Goal: Task Accomplishment & Management: Use online tool/utility

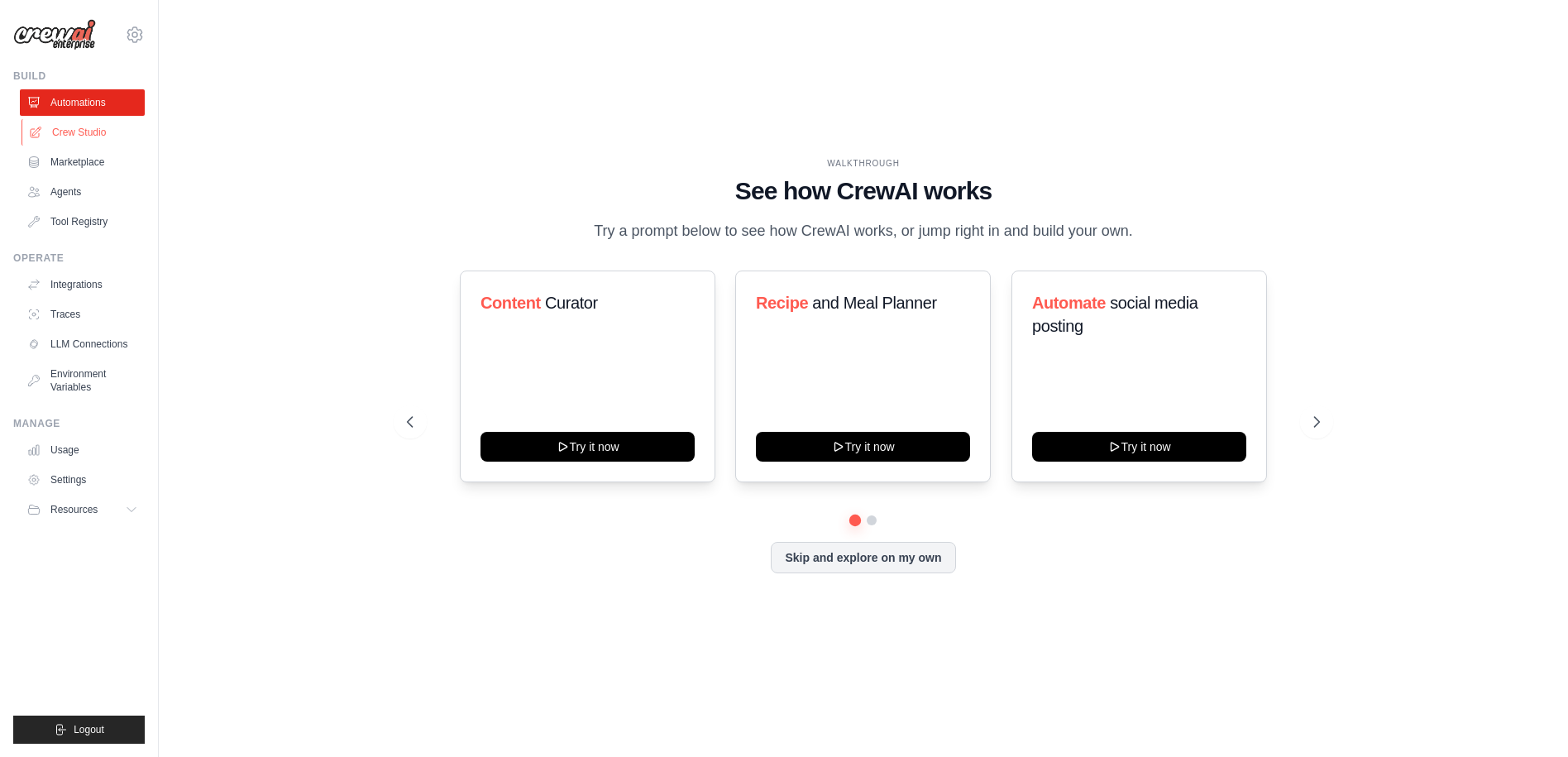
click at [111, 125] on link "Crew Studio" at bounding box center [84, 132] width 125 height 26
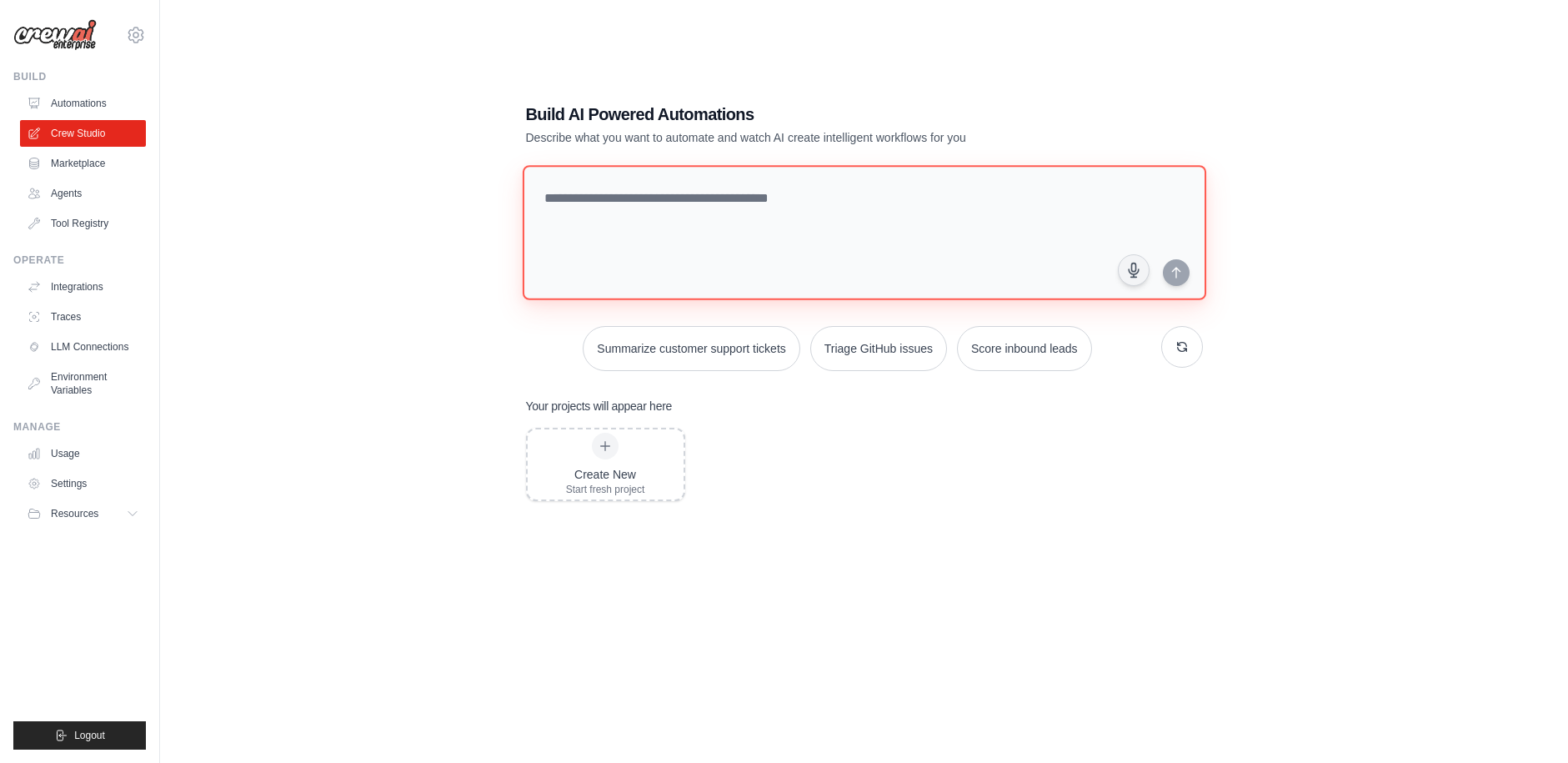
click at [565, 189] on textarea at bounding box center [863, 232] width 684 height 135
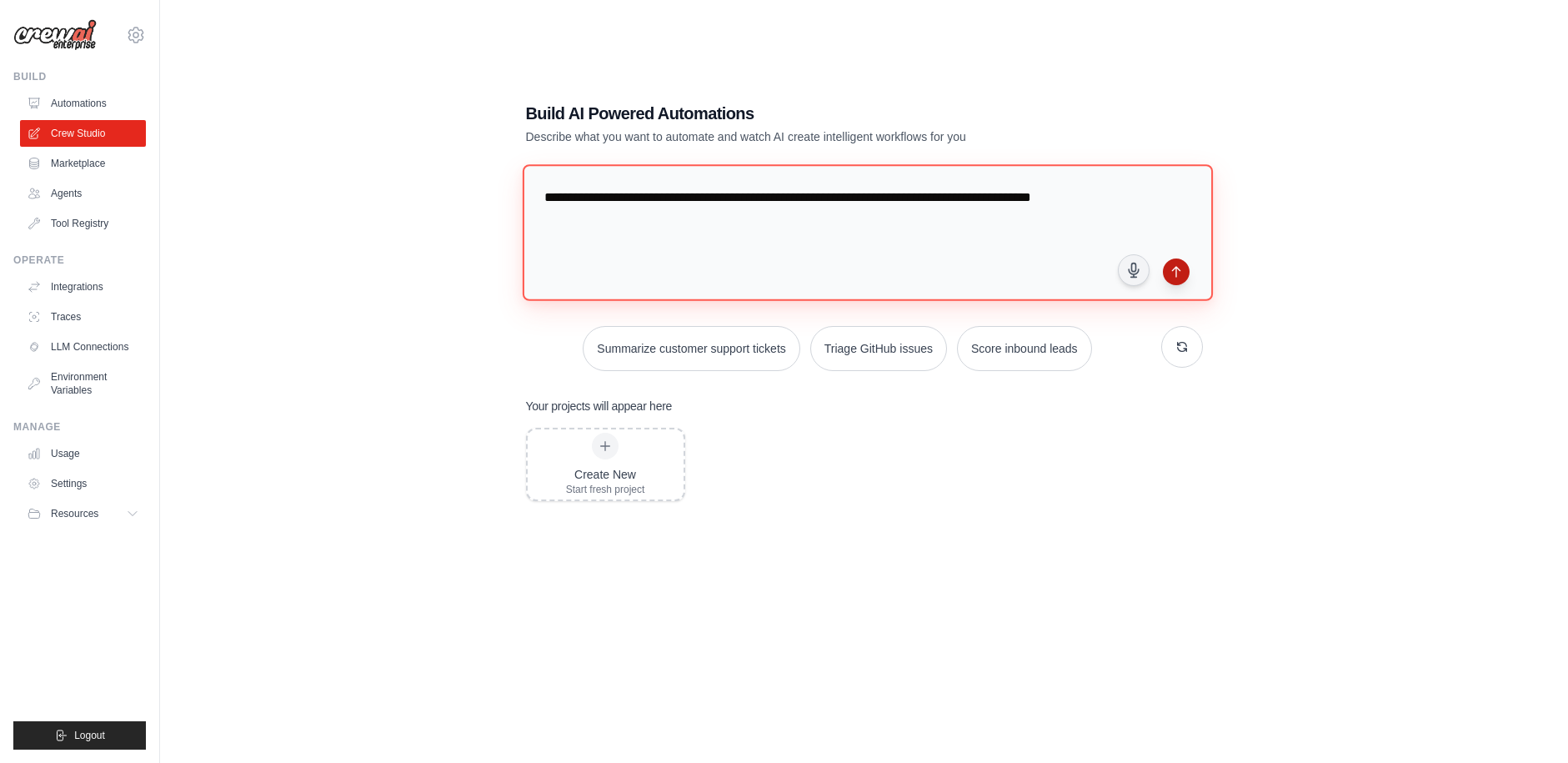
type textarea "**********"
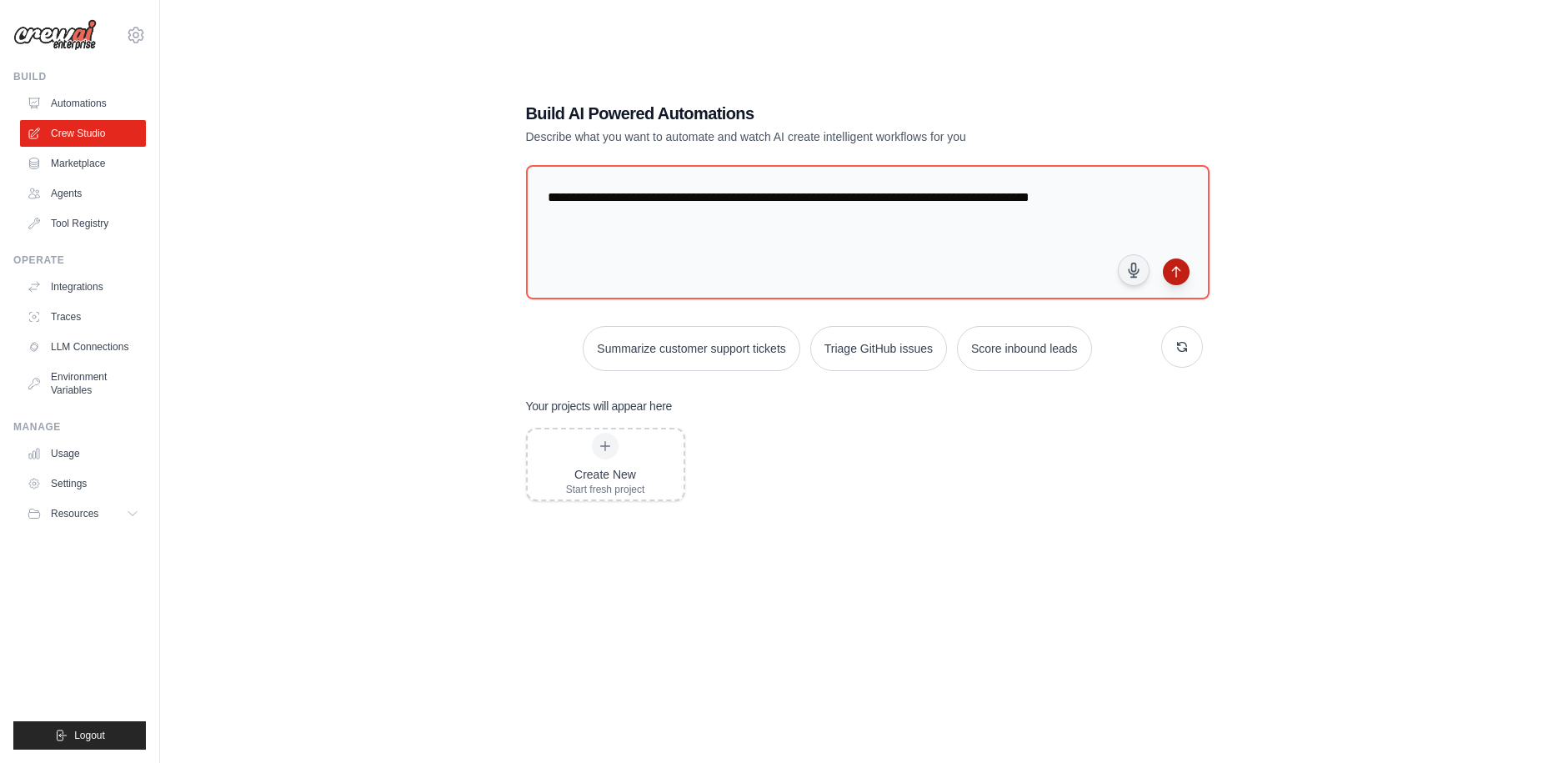
click at [1177, 274] on icon "submit" at bounding box center [1176, 272] width 14 height 14
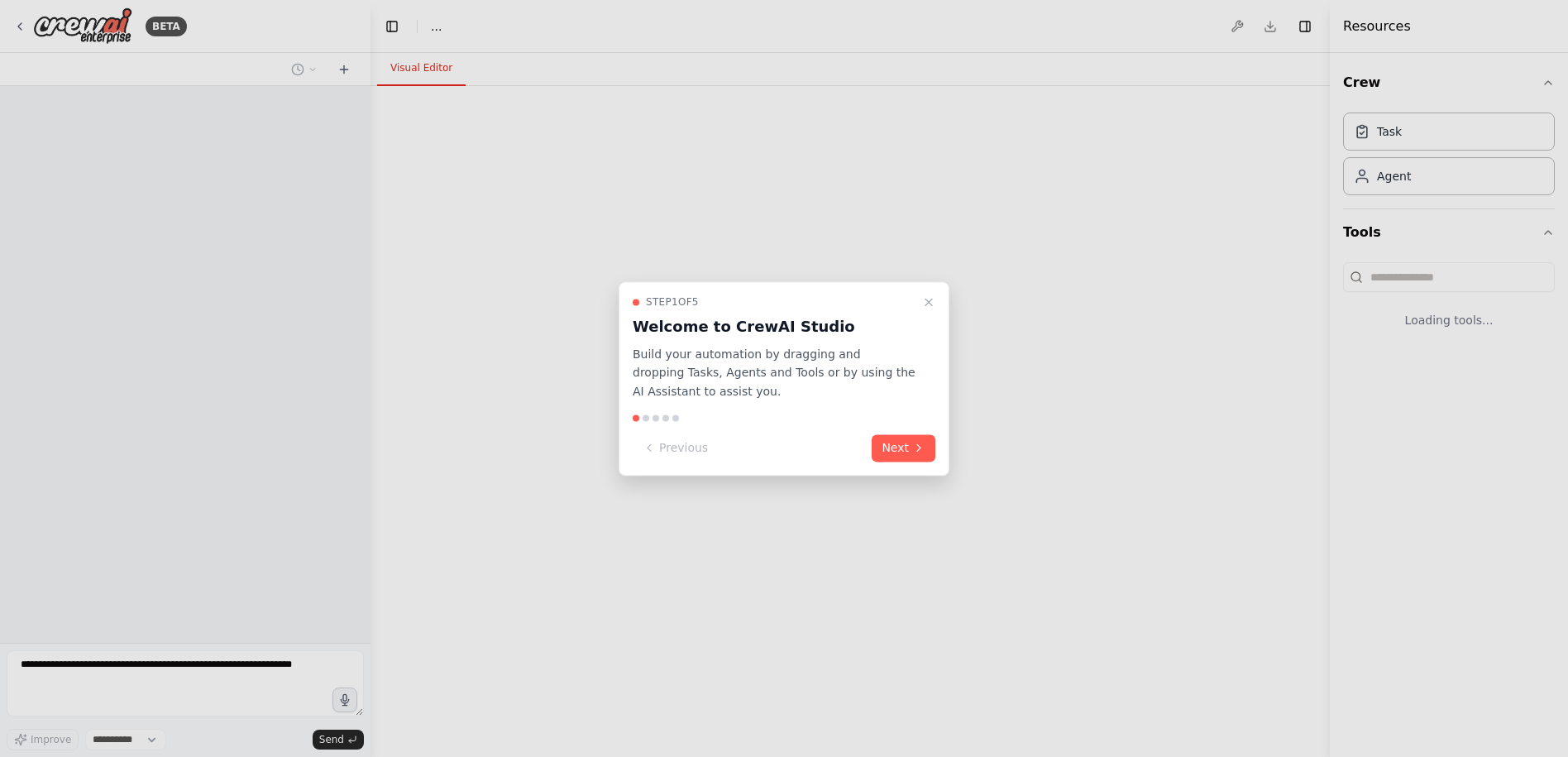
select select "****"
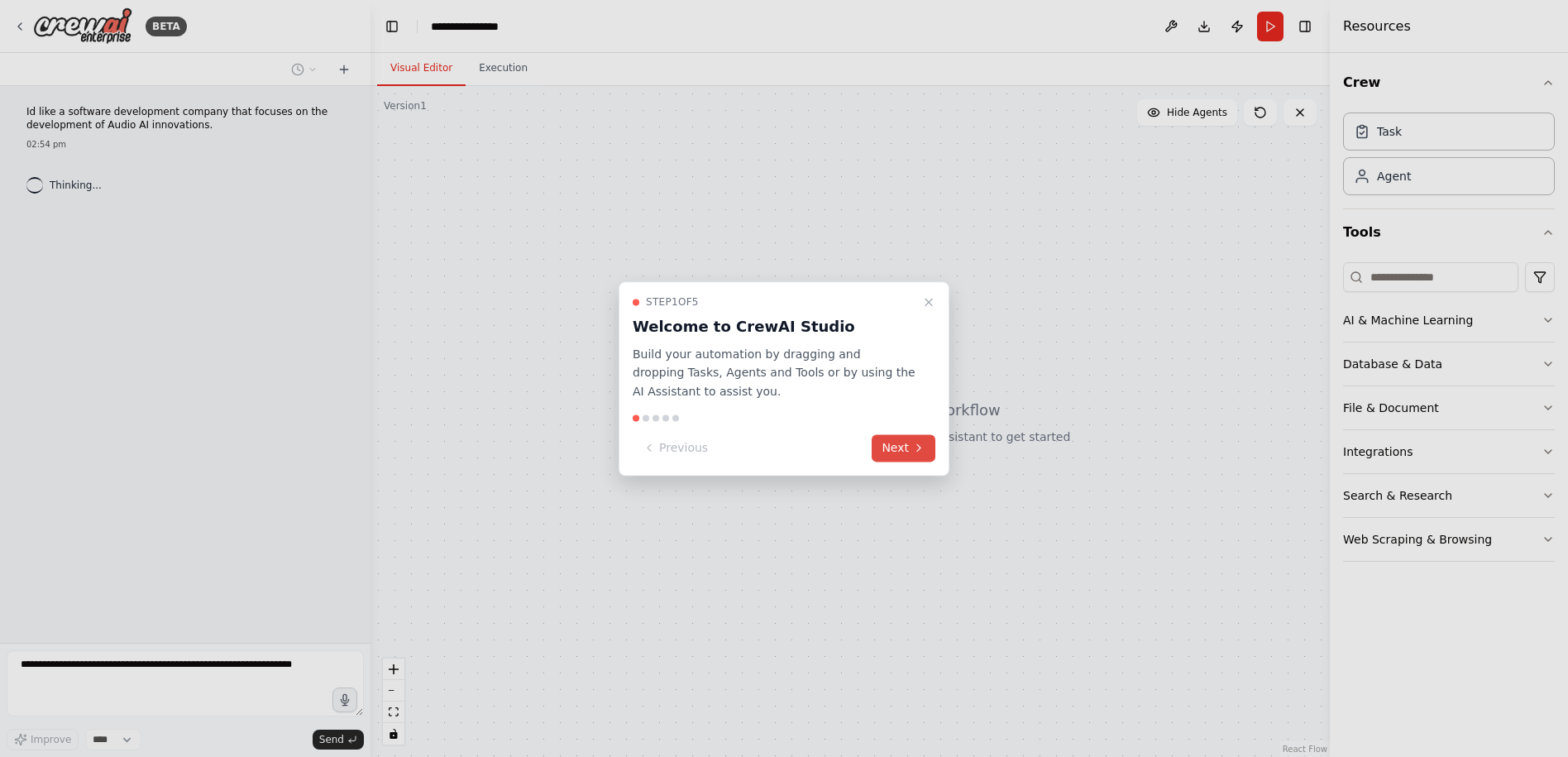
click at [896, 440] on button "Next" at bounding box center [903, 448] width 64 height 27
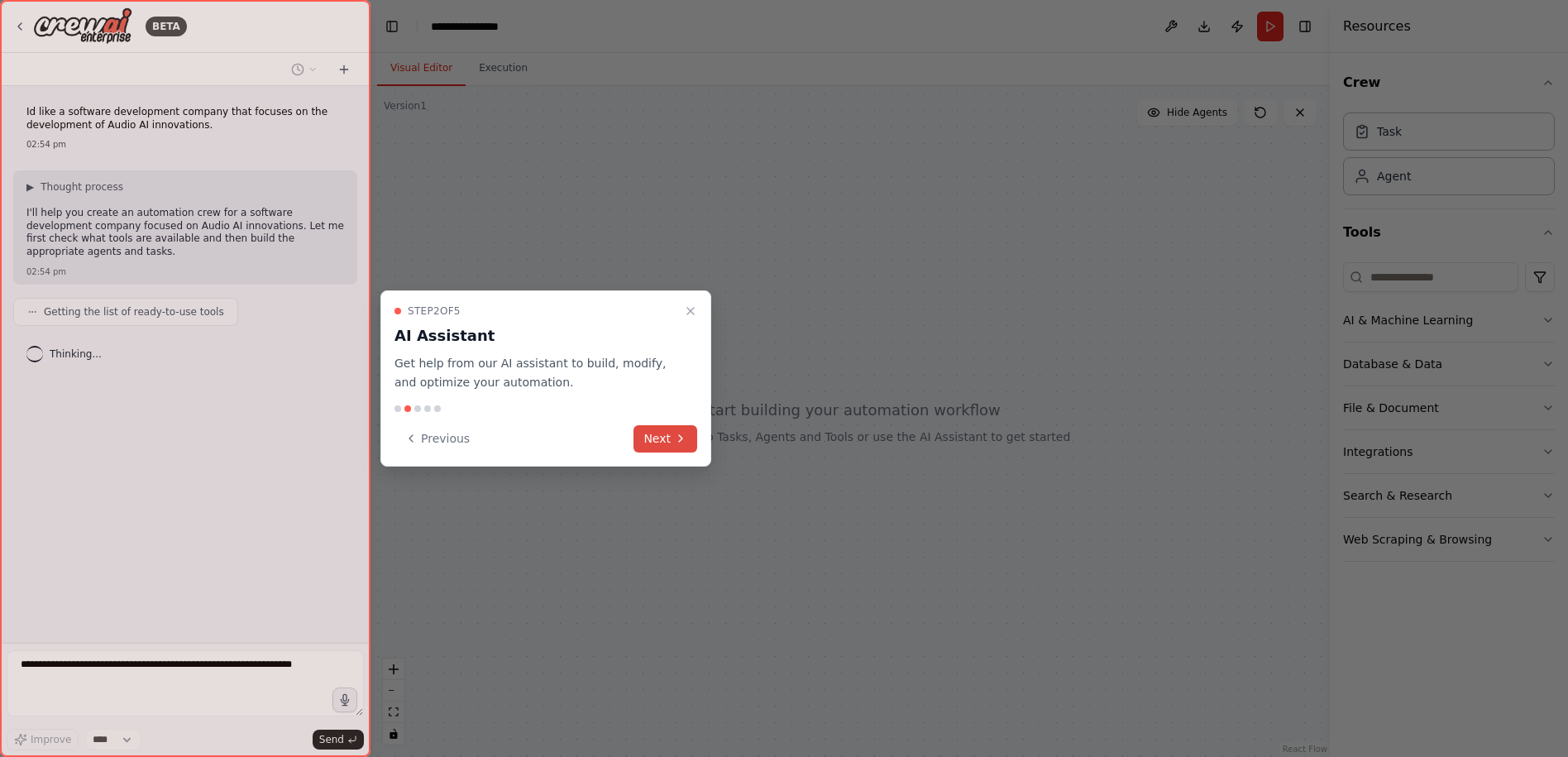
click at [654, 432] on button "Next" at bounding box center [665, 439] width 64 height 27
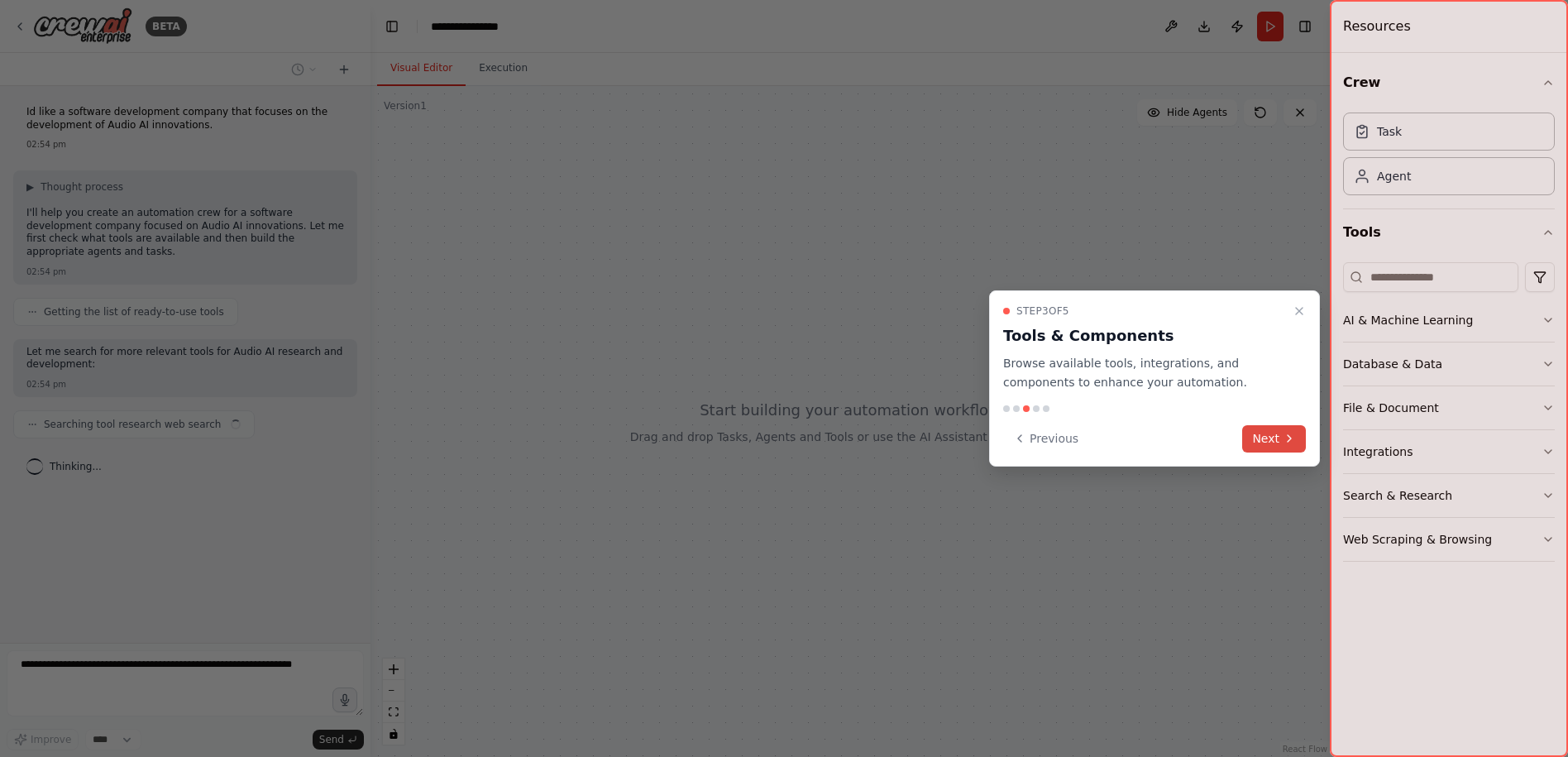
click at [1280, 435] on button "Next" at bounding box center [1273, 439] width 64 height 27
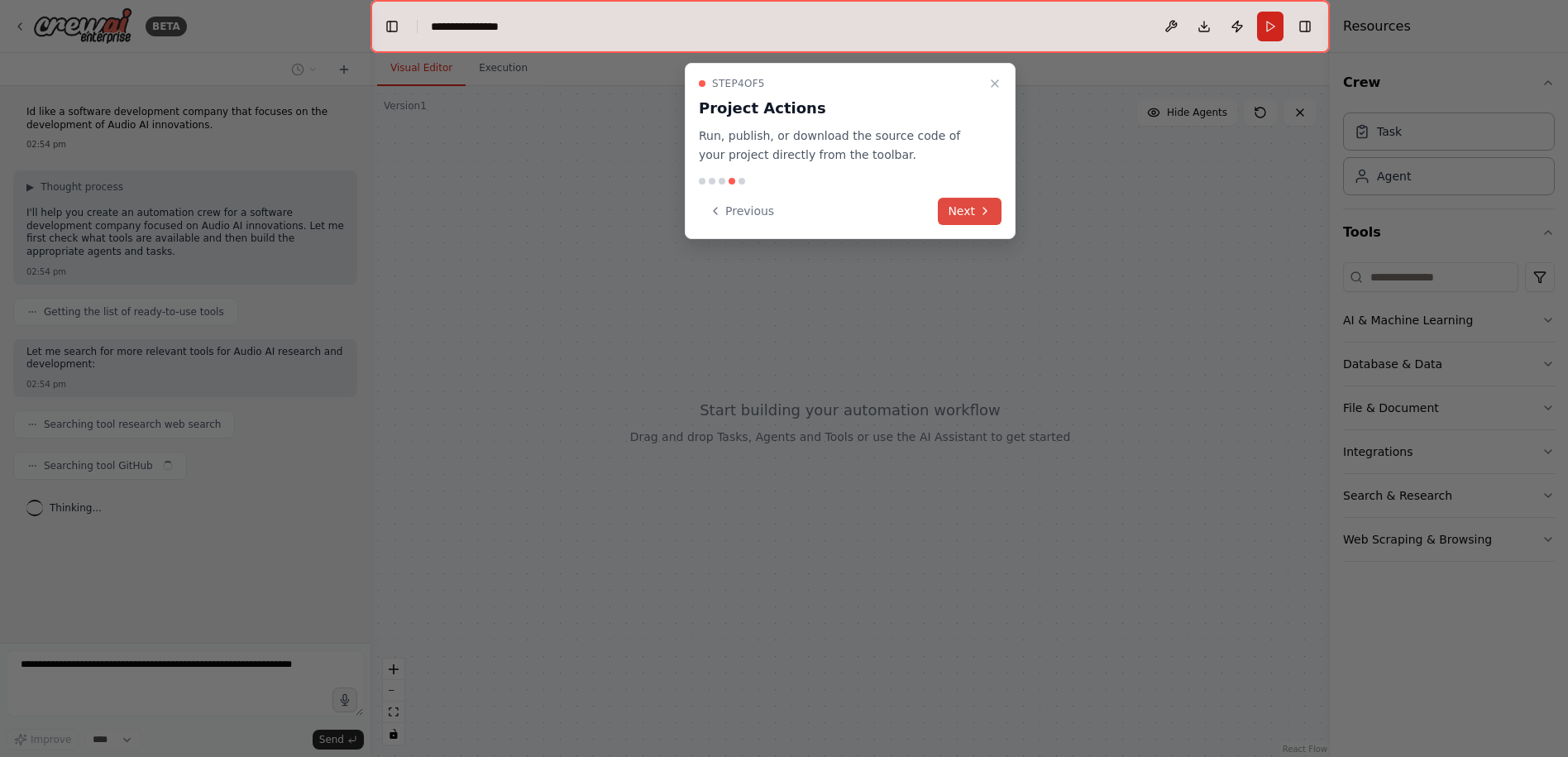
click at [956, 217] on button "Next" at bounding box center [970, 211] width 64 height 27
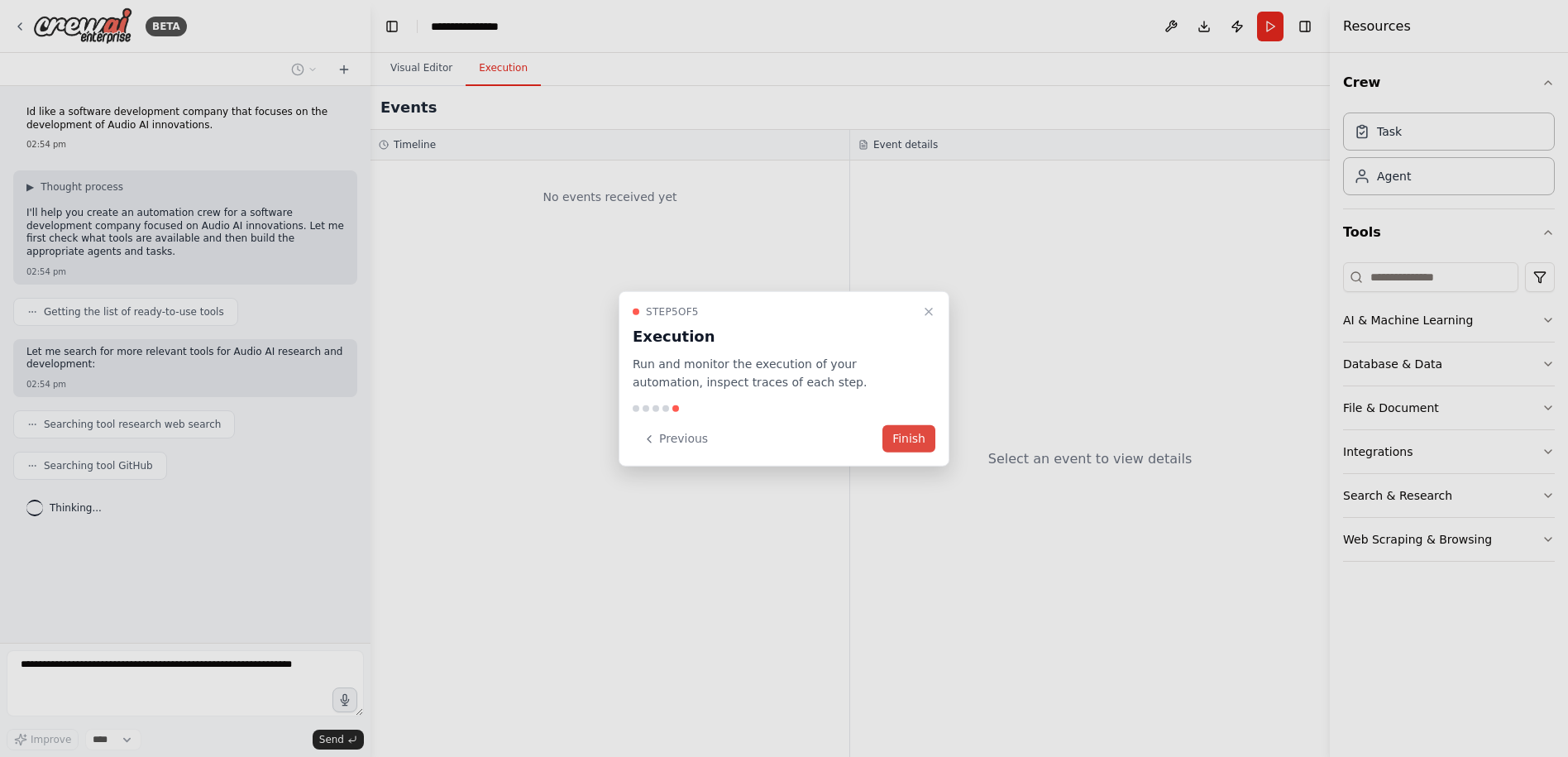
click at [910, 433] on button "Finish" at bounding box center [908, 439] width 53 height 27
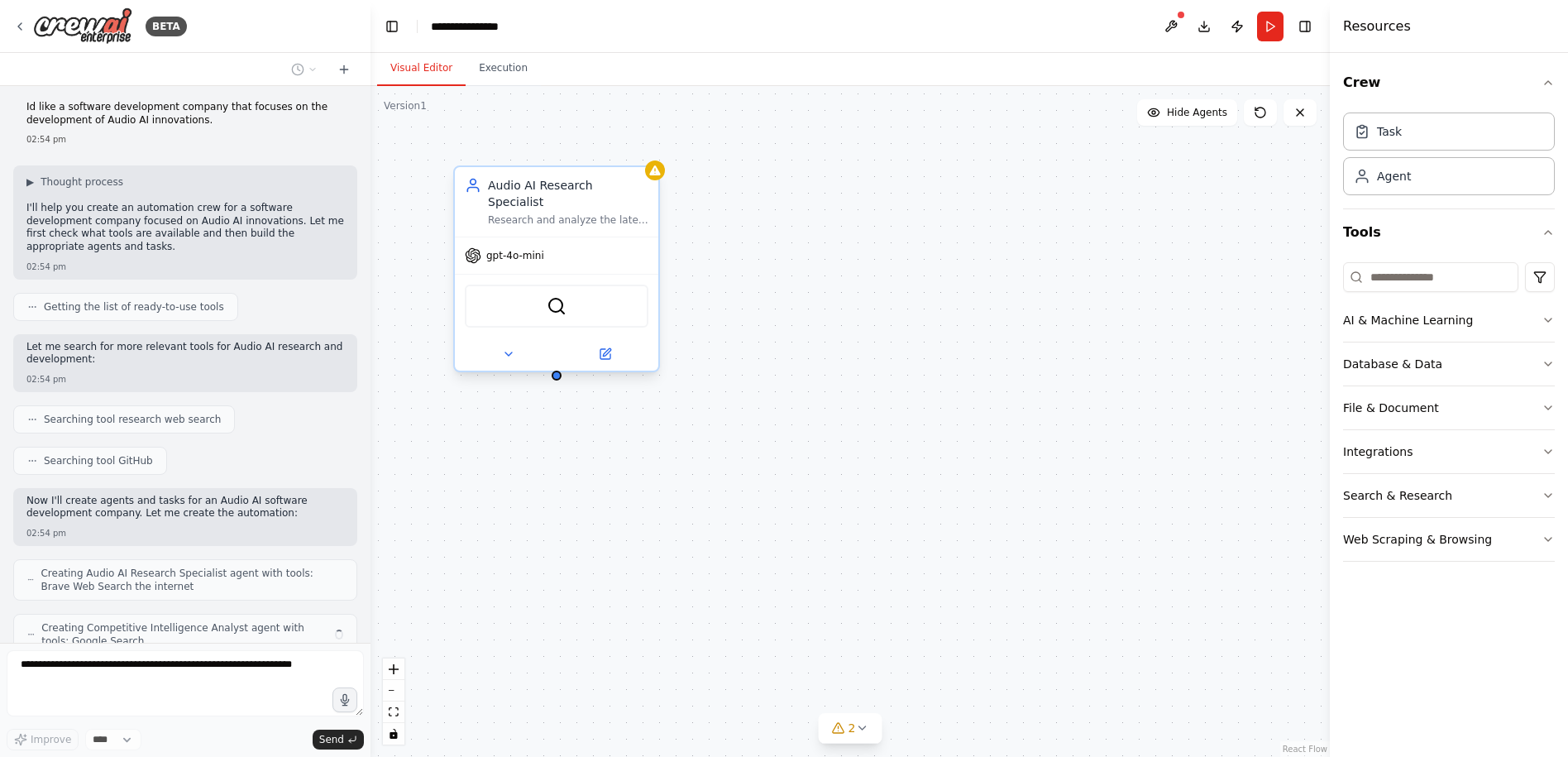
scroll to position [59, 0]
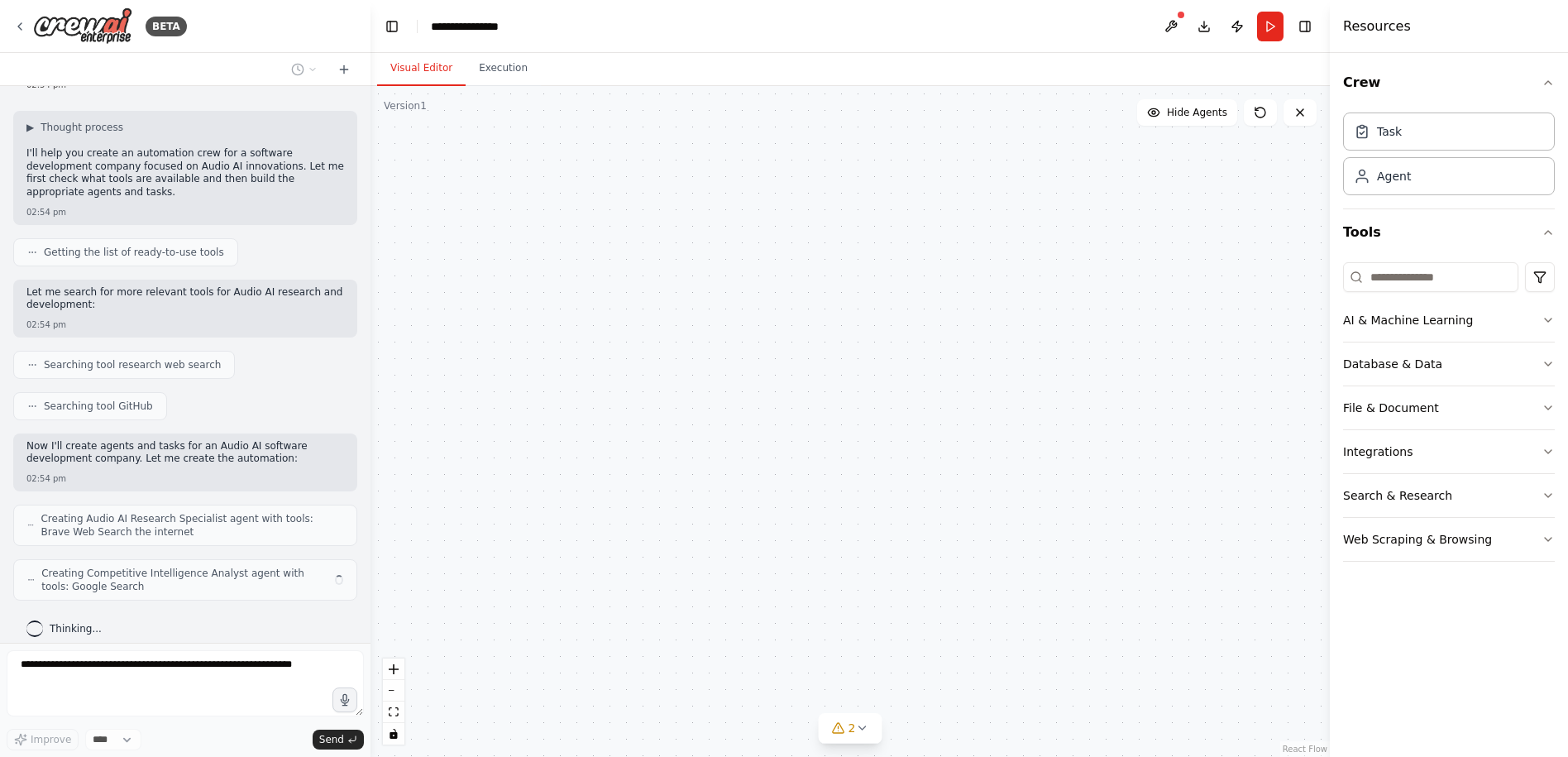
click at [573, 243] on div "gpt-4o-mini" at bounding box center [556, 255] width 203 height 36
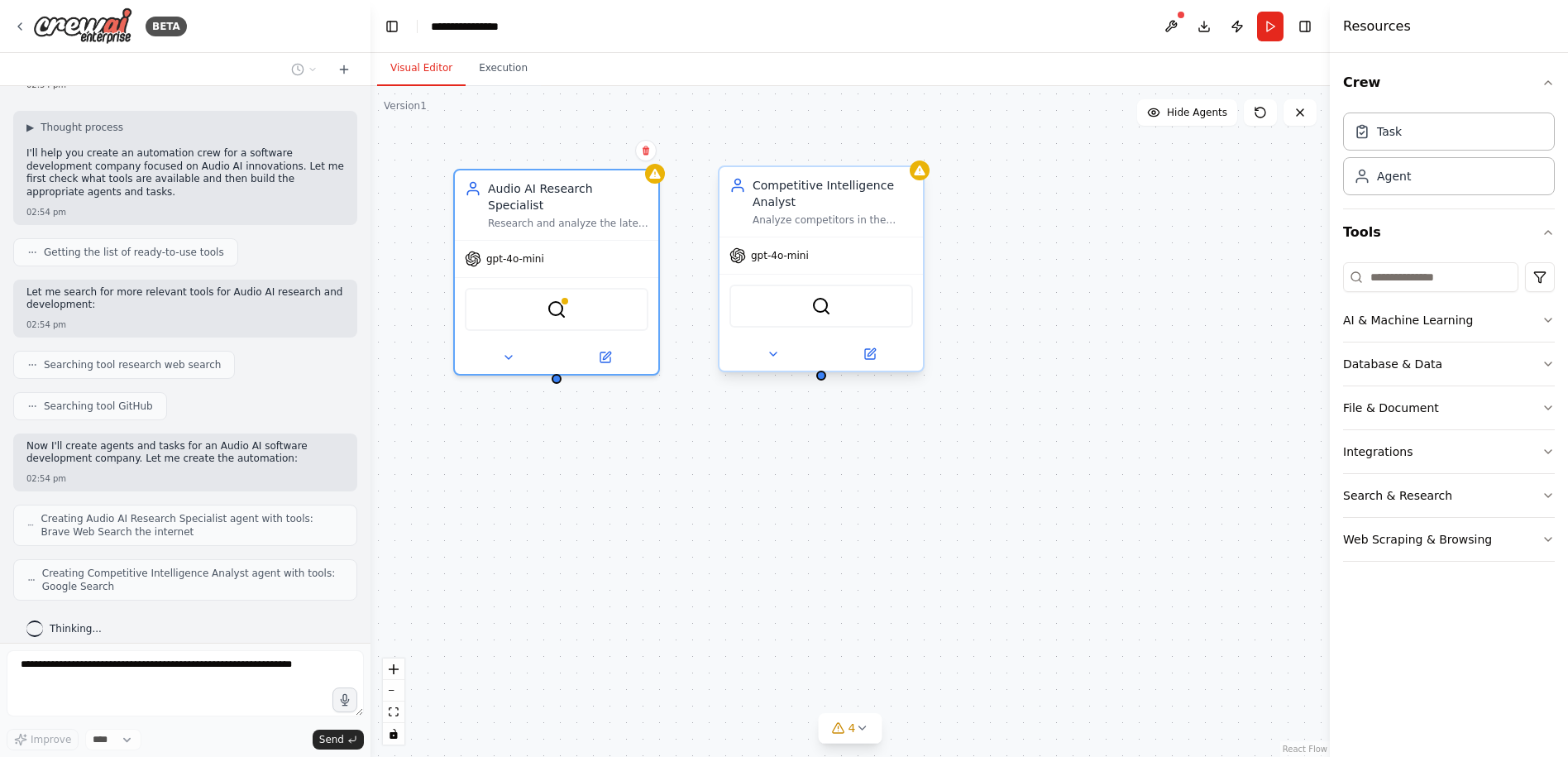
click at [820, 244] on div "gpt-4o-mini" at bounding box center [821, 255] width 203 height 36
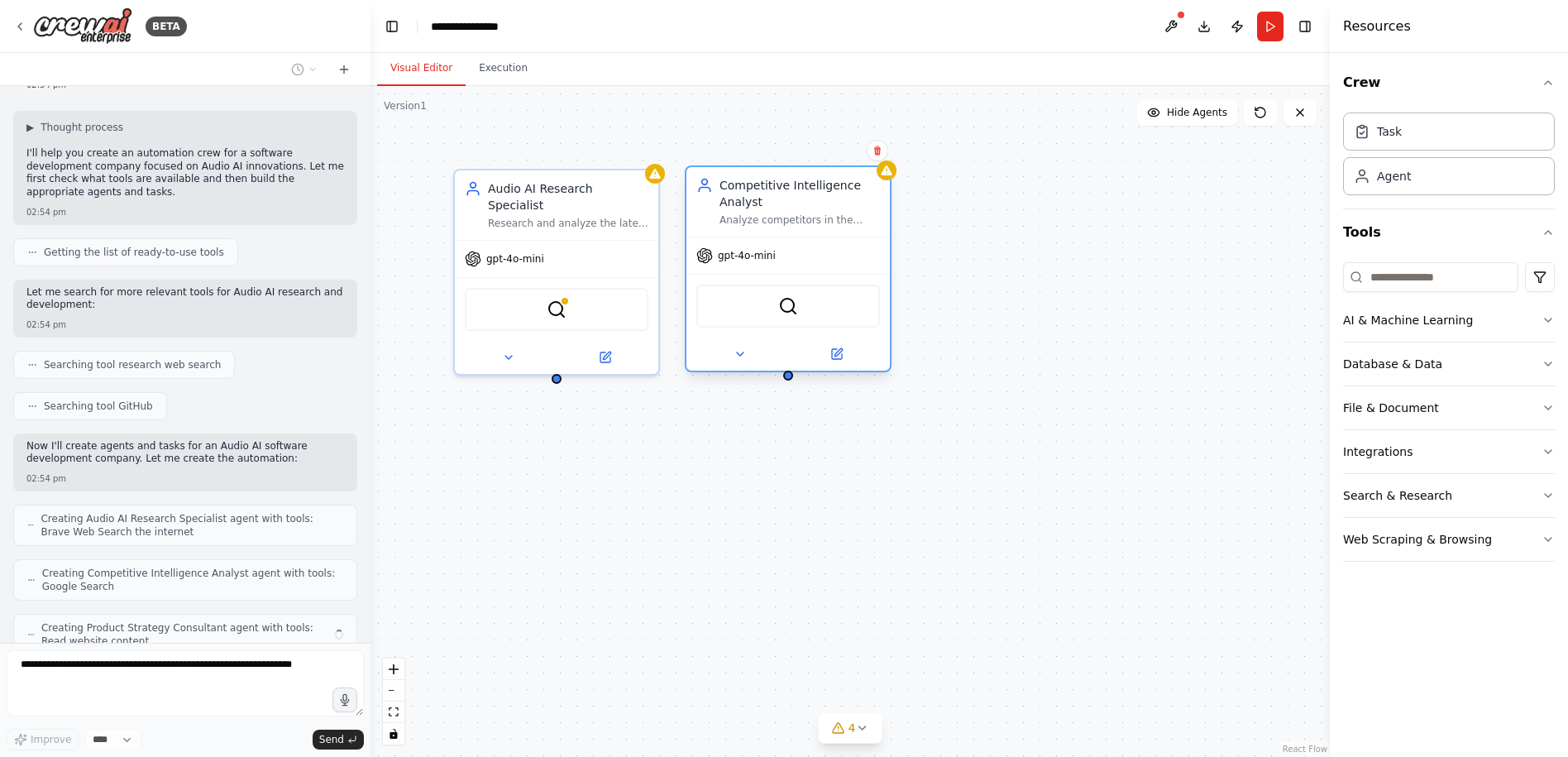
scroll to position [114, 0]
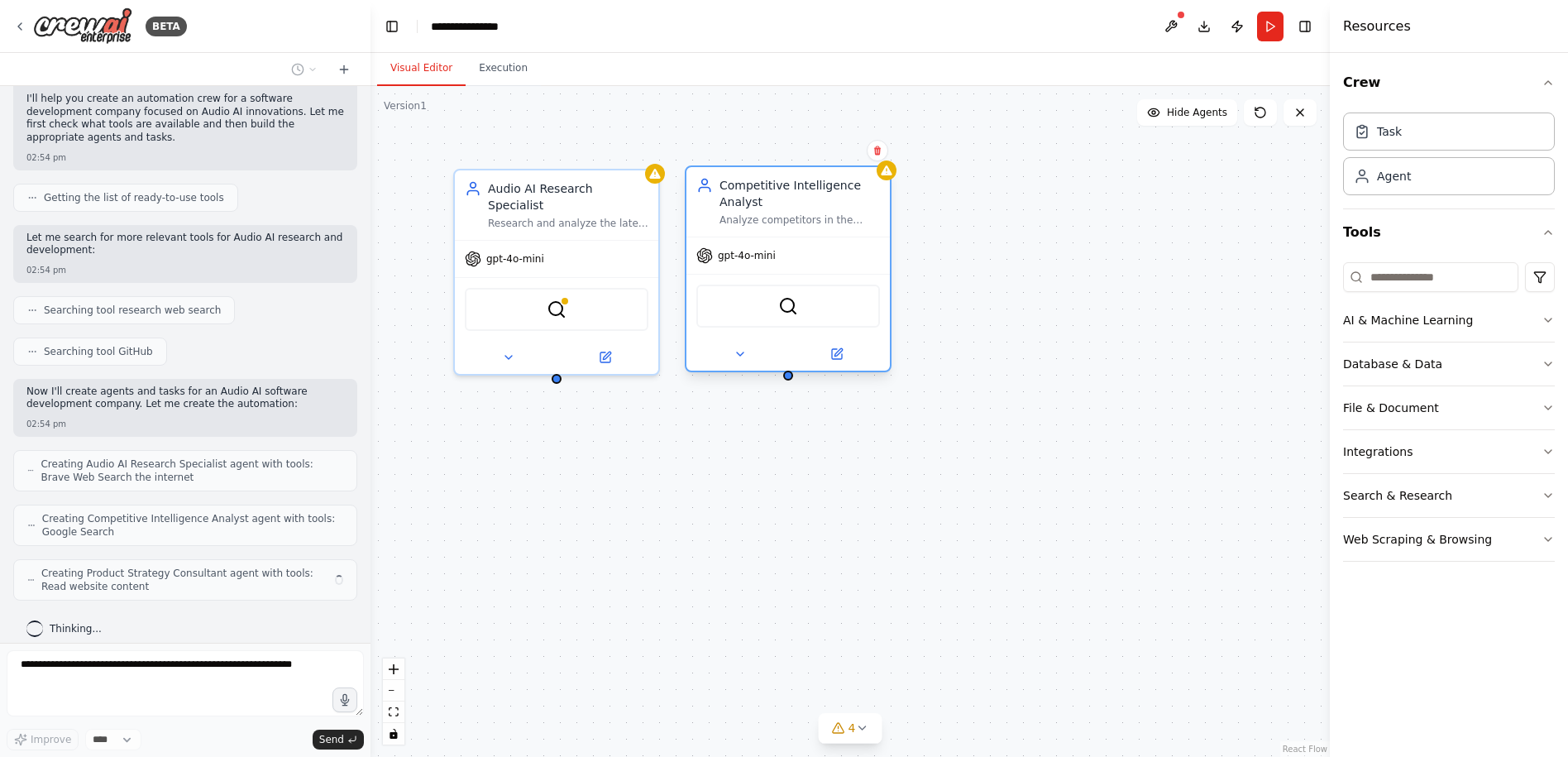
drag, startPoint x: 824, startPoint y: 254, endPoint x: 790, endPoint y: 254, distance: 34.0
click at [790, 254] on div "gpt-4o-mini" at bounding box center [788, 255] width 203 height 36
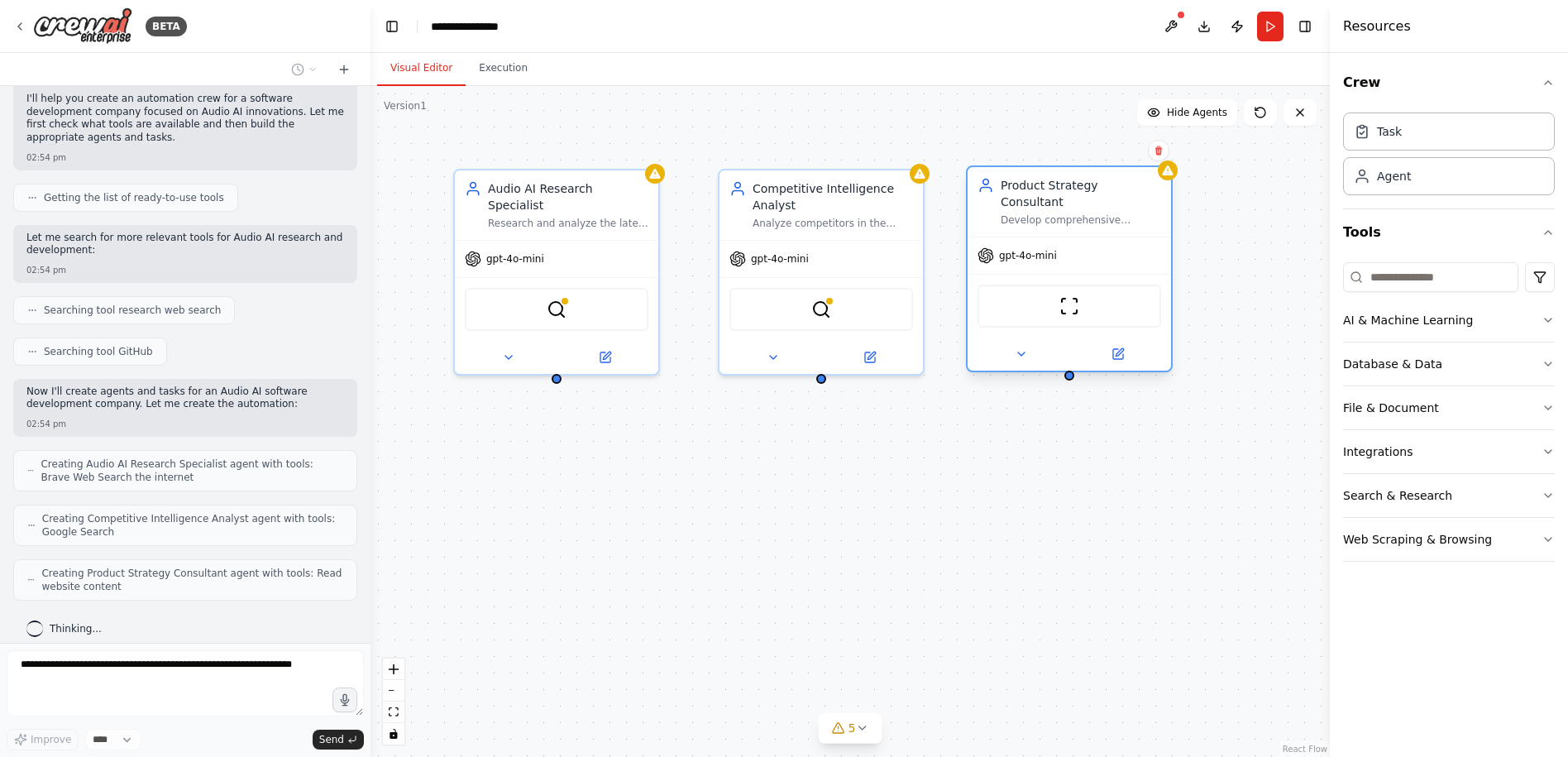
drag, startPoint x: 1086, startPoint y: 218, endPoint x: 1065, endPoint y: 223, distance: 21.6
click at [1065, 223] on div "Product Strategy Consultant Develop comprehensive product strategies and roadma…" at bounding box center [1069, 269] width 207 height 207
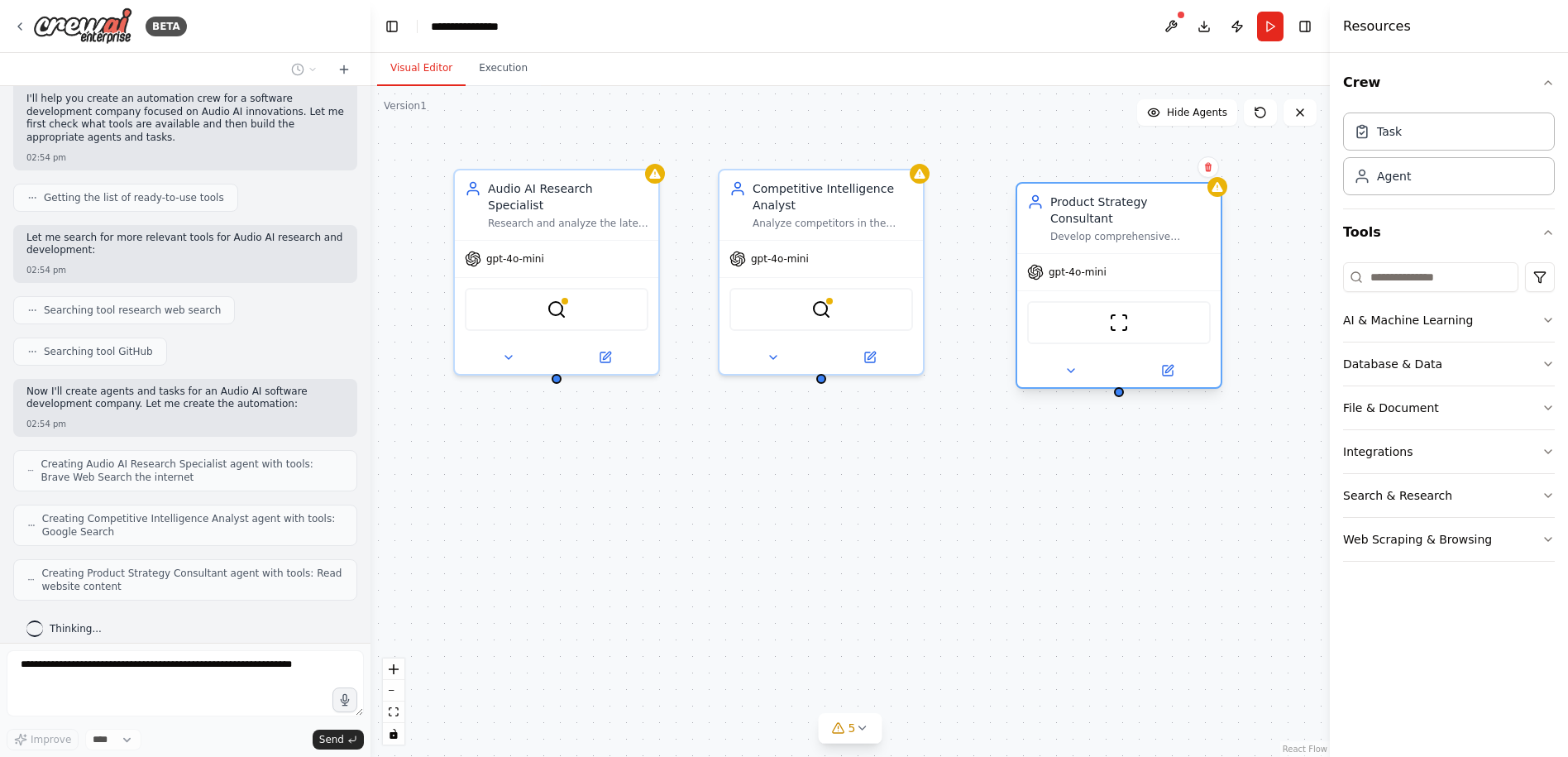
drag, startPoint x: 1063, startPoint y: 236, endPoint x: 1112, endPoint y: 247, distance: 50.2
click at [1112, 254] on div "gpt-4o-mini" at bounding box center [1119, 272] width 203 height 36
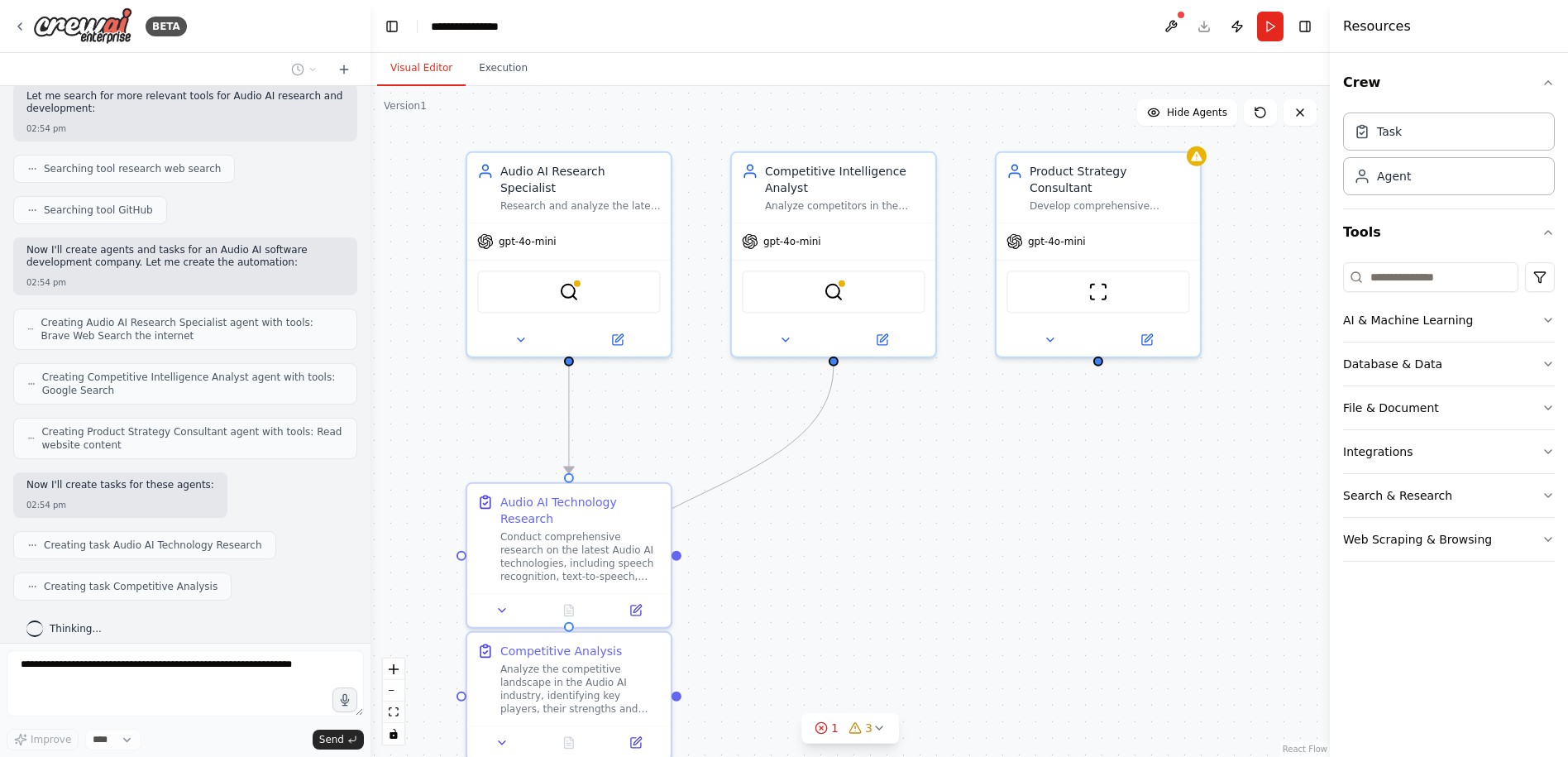
scroll to position [297, 0]
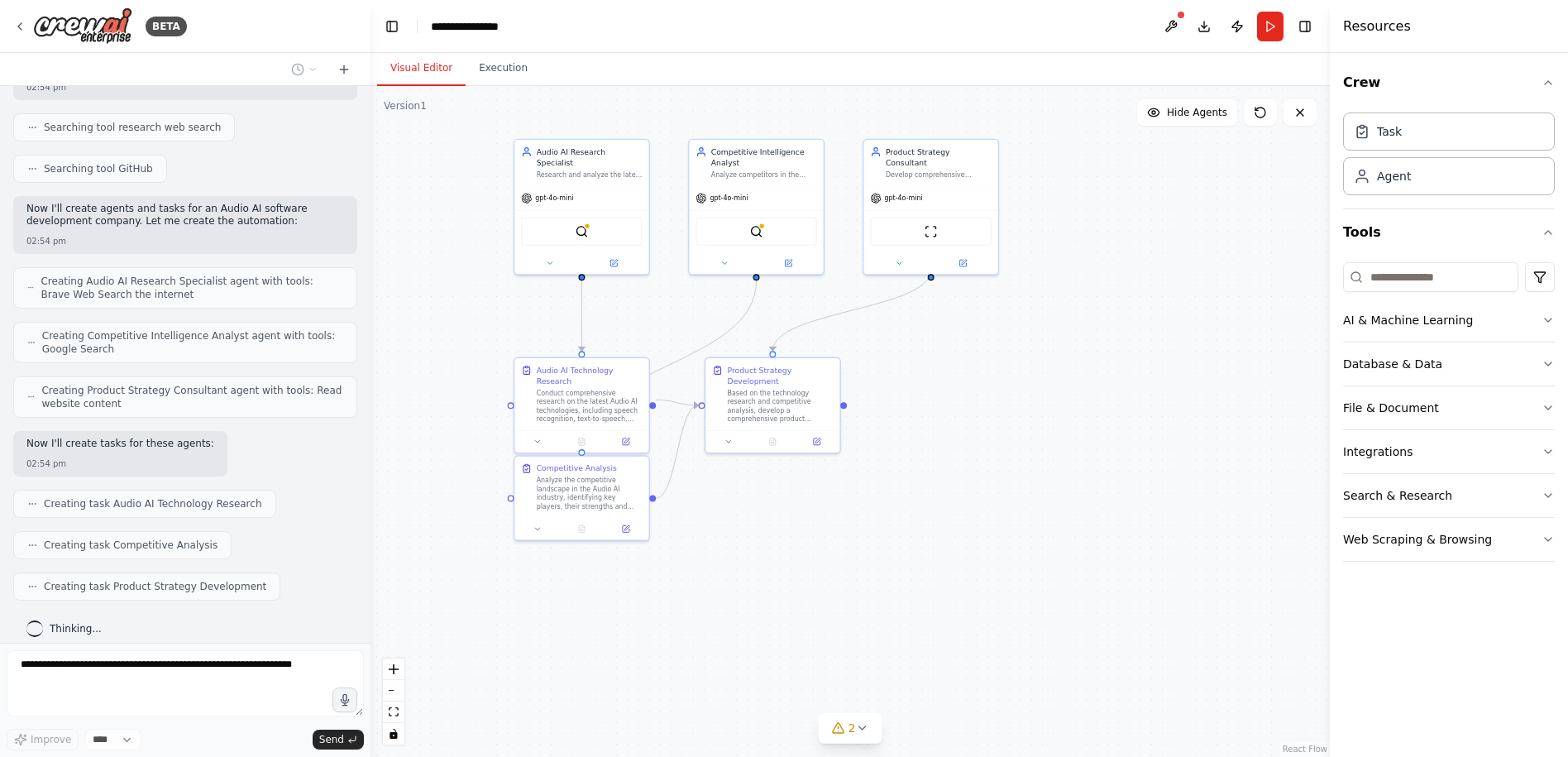
drag, startPoint x: 1122, startPoint y: 661, endPoint x: 997, endPoint y: 485, distance: 215.9
click at [997, 485] on div ".deletable-edge-delete-btn { width: 20px; height: 20px; border: 0px solid #ffff…" at bounding box center [850, 422] width 960 height 671
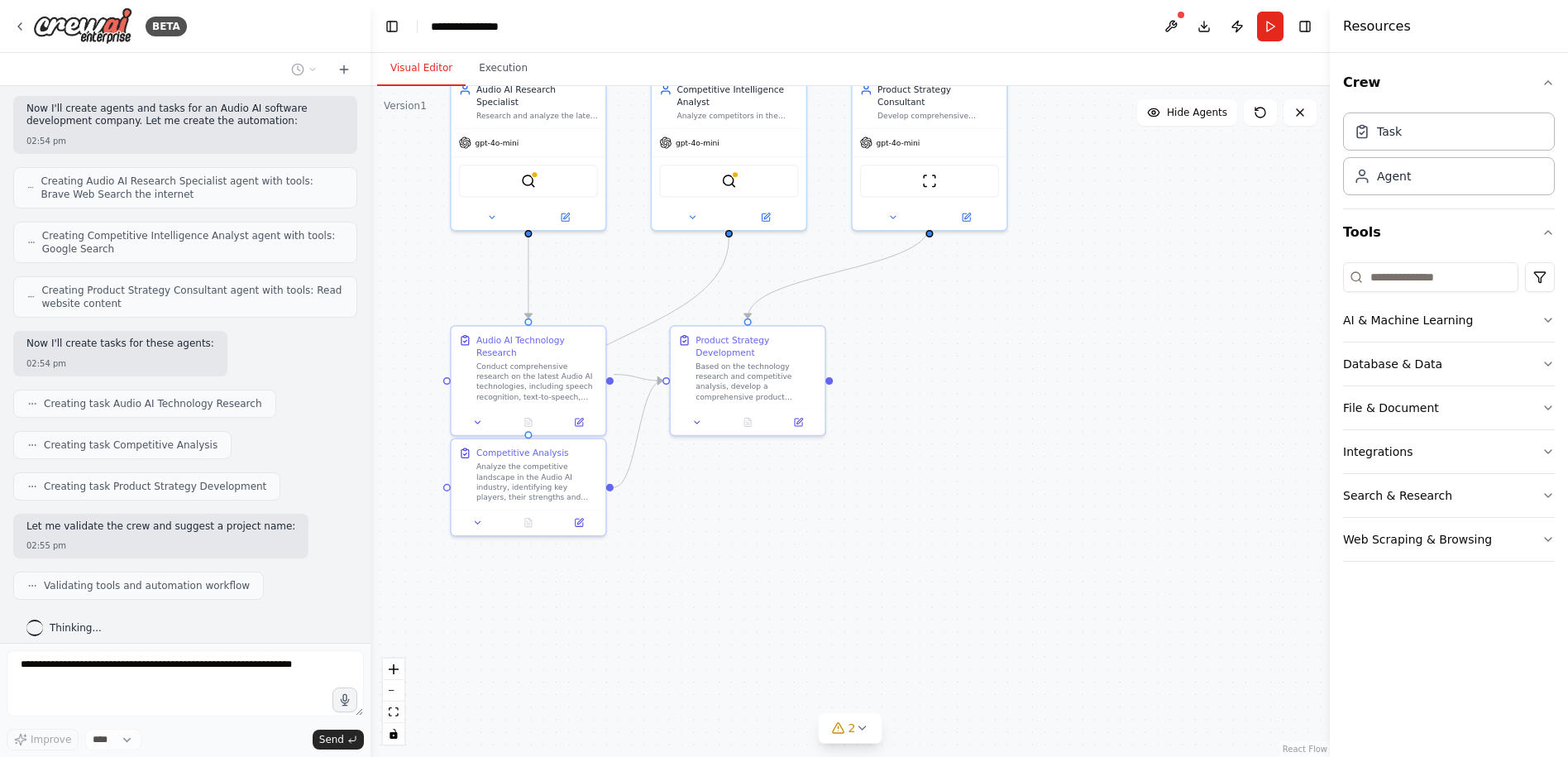
scroll to position [439, 0]
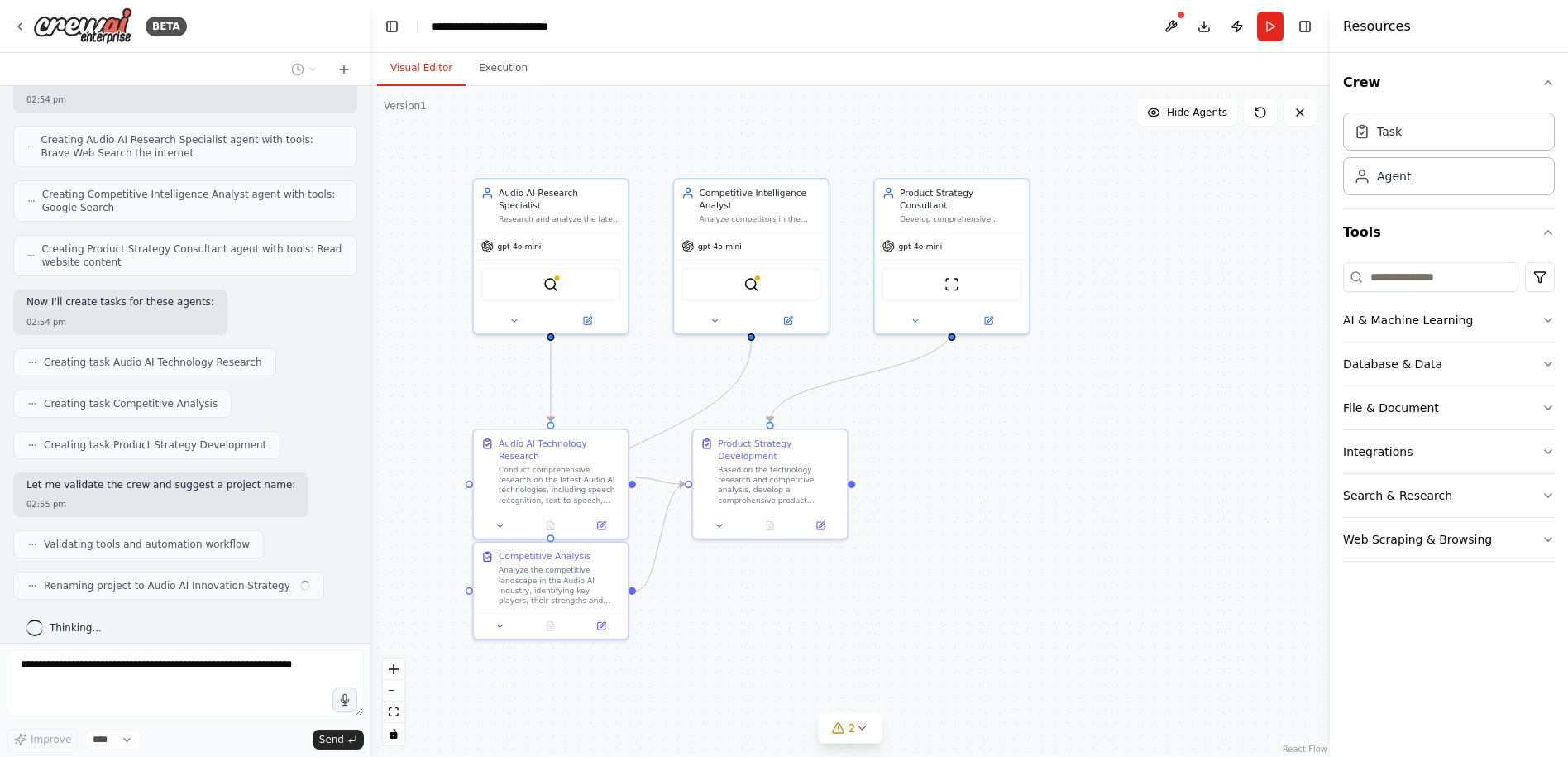
drag, startPoint x: 990, startPoint y: 485, endPoint x: 1017, endPoint y: 504, distance: 33.0
click at [1017, 504] on div ".deletable-edge-delete-btn { width: 20px; height: 20px; border: 0px solid #ffff…" at bounding box center [850, 422] width 960 height 671
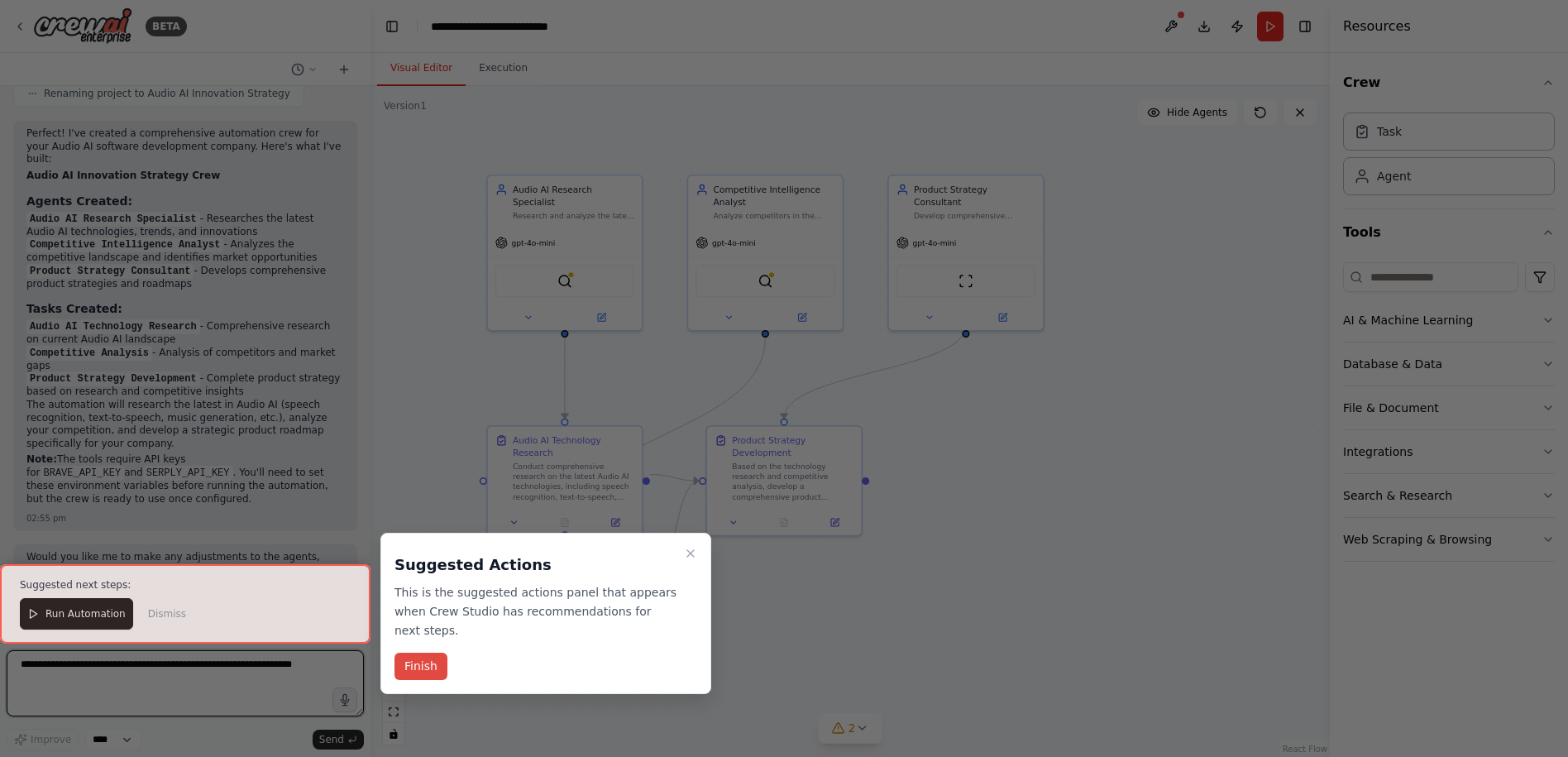
scroll to position [944, 0]
click at [424, 653] on button "Finish" at bounding box center [421, 666] width 53 height 27
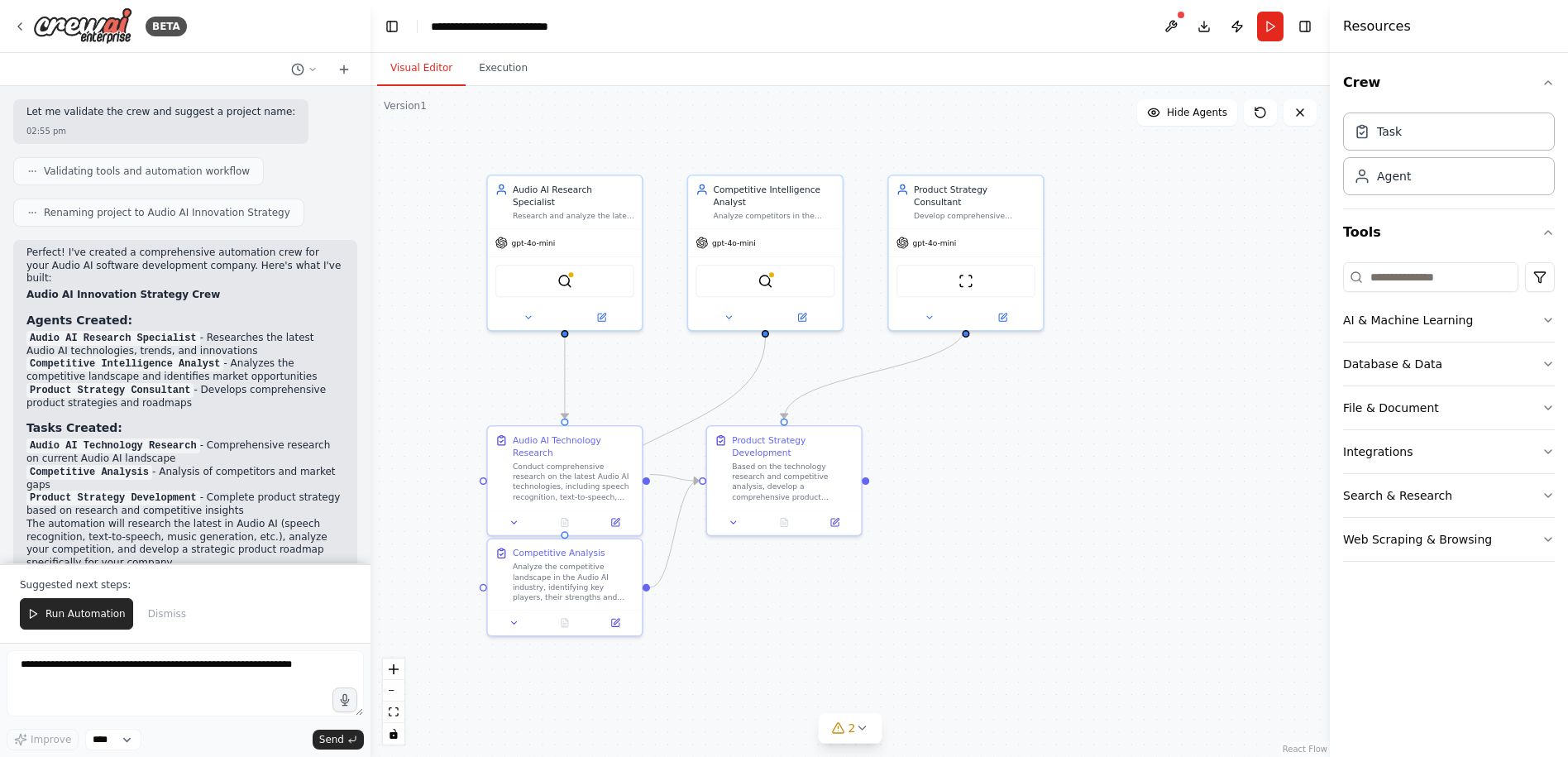
scroll to position [779, 0]
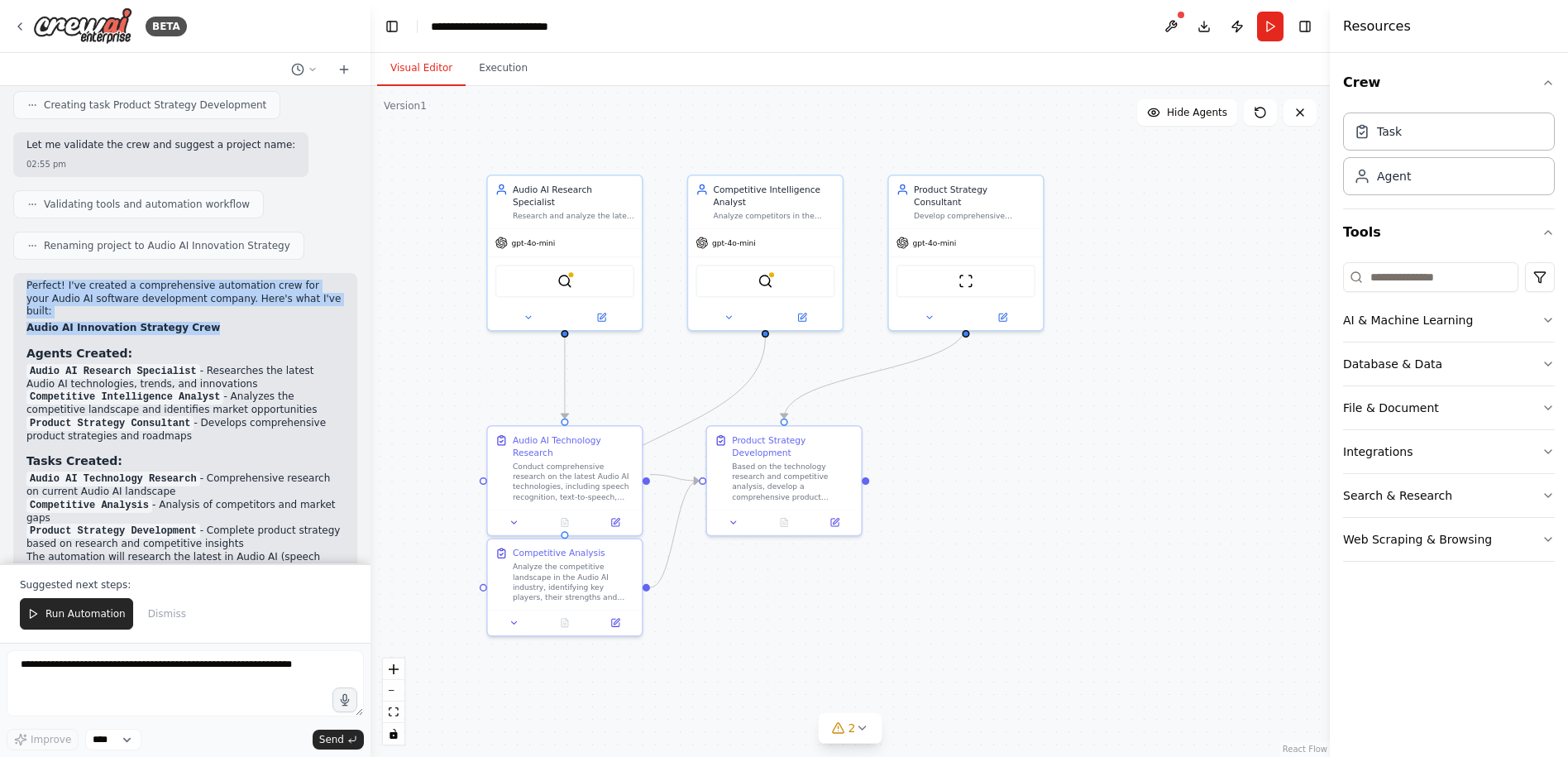
drag, startPoint x: 29, startPoint y: 275, endPoint x: 315, endPoint y: 301, distance: 287.2
click at [315, 301] on div "Perfect! I've created a comprehensive automation crew for your Audio AI softwar…" at bounding box center [184, 470] width 317 height 381
drag, startPoint x: 247, startPoint y: 348, endPoint x: 302, endPoint y: 406, distance: 79.9
click at [302, 406] on ol "Audio AI Research Specialist - Researches the latest Audio AI technologies, tre…" at bounding box center [184, 404] width 317 height 78
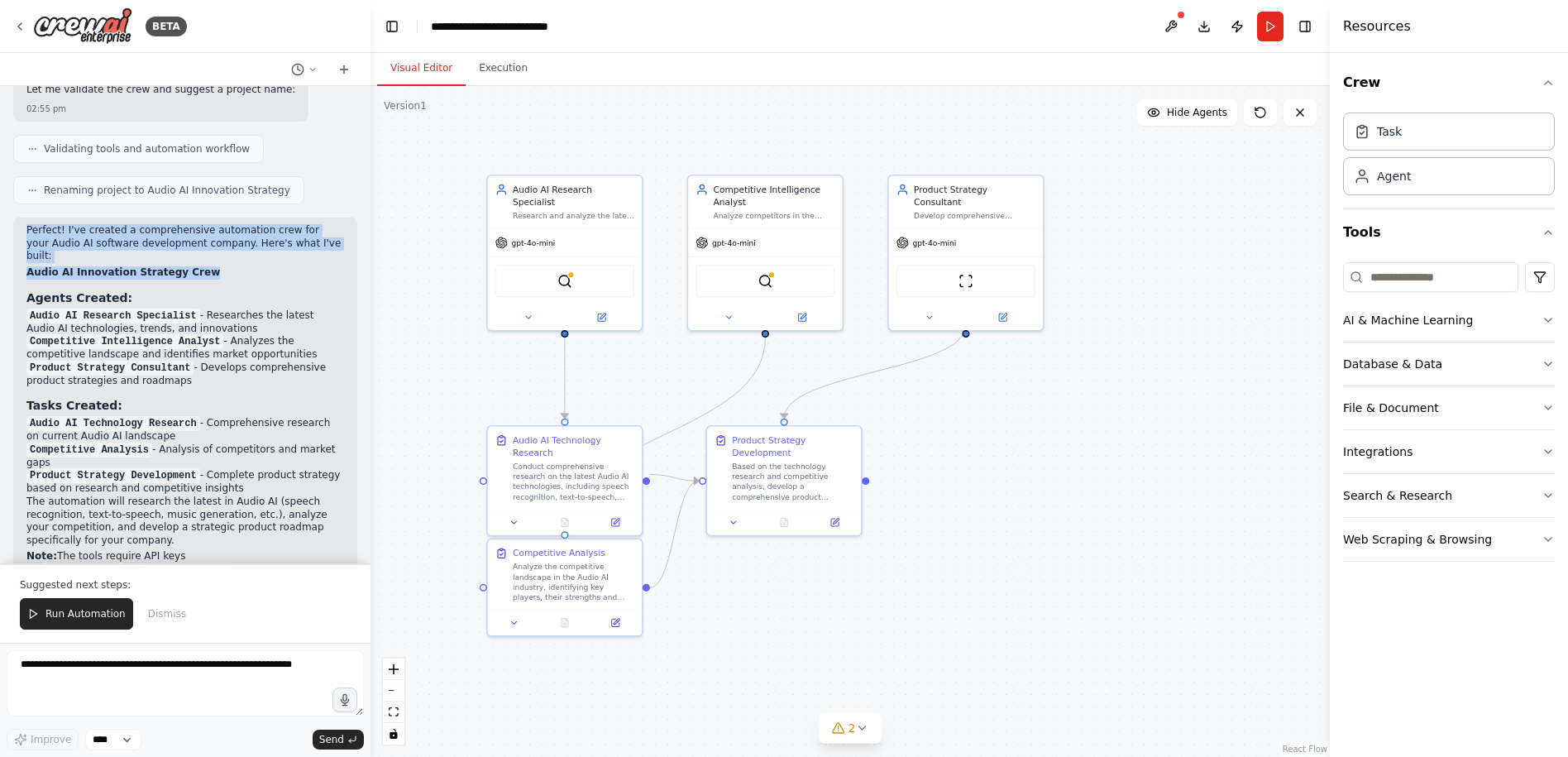
scroll to position [944, 0]
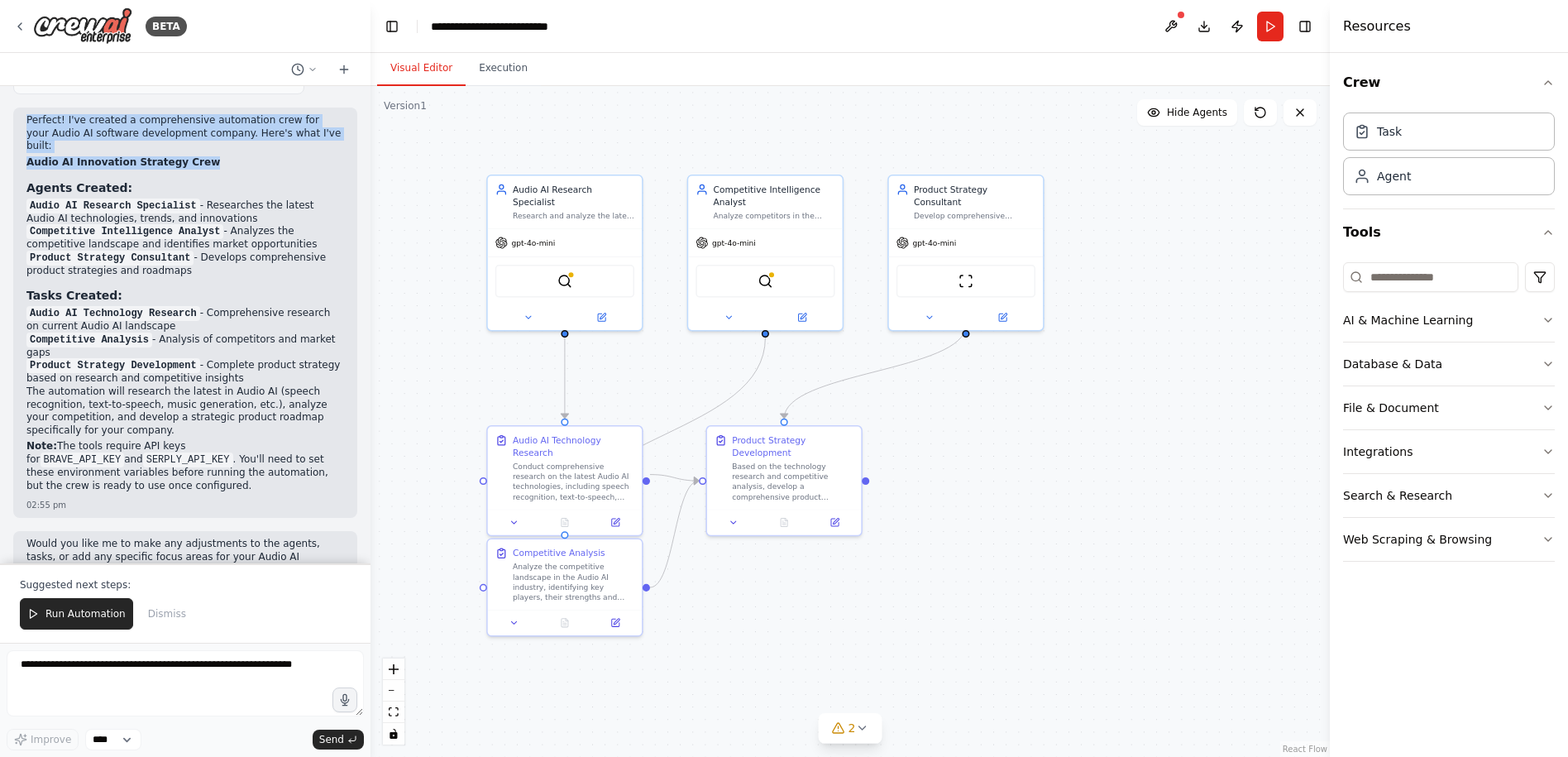
drag, startPoint x: 201, startPoint y: 284, endPoint x: 285, endPoint y: 303, distance: 86.1
click at [285, 307] on li "Audio AI Technology Research - Comprehensive research on current Audio AI lands…" at bounding box center [184, 319] width 317 height 26
drag, startPoint x: 285, startPoint y: 303, endPoint x: 208, endPoint y: 318, distance: 78.4
click at [208, 334] on li "Competitive Analysis - Analysis of competitors and market gaps" at bounding box center [184, 346] width 317 height 26
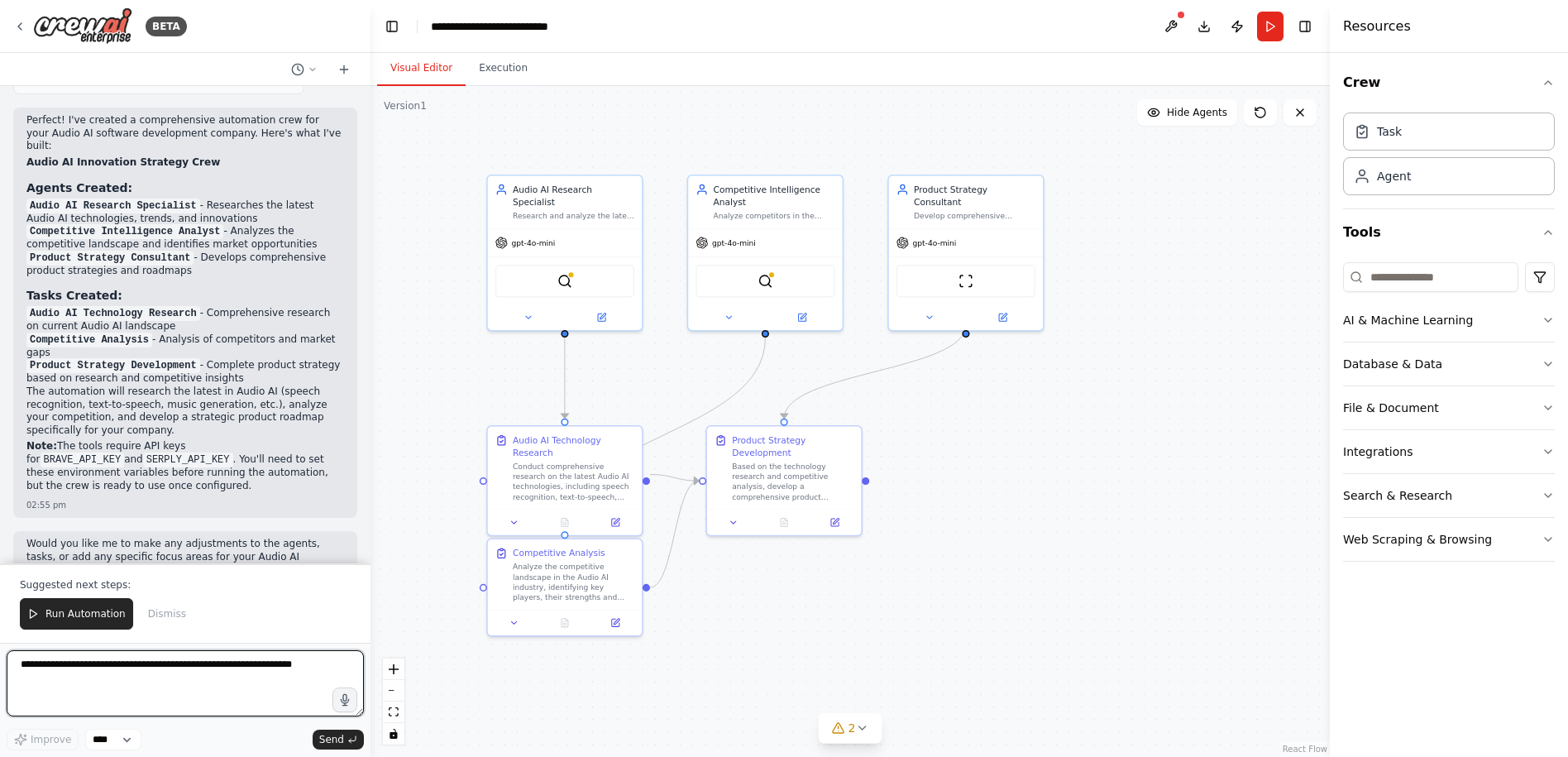
click at [144, 689] on textarea at bounding box center [185, 683] width 358 height 67
type textarea "**********"
drag, startPoint x: 221, startPoint y: 695, endPoint x: -2, endPoint y: 648, distance: 227.9
click at [0, 648] on html "BETA Id like a software development company that focuses on the development of …" at bounding box center [784, 378] width 1568 height 757
click at [78, 622] on button "Run Automation" at bounding box center [76, 613] width 113 height 31
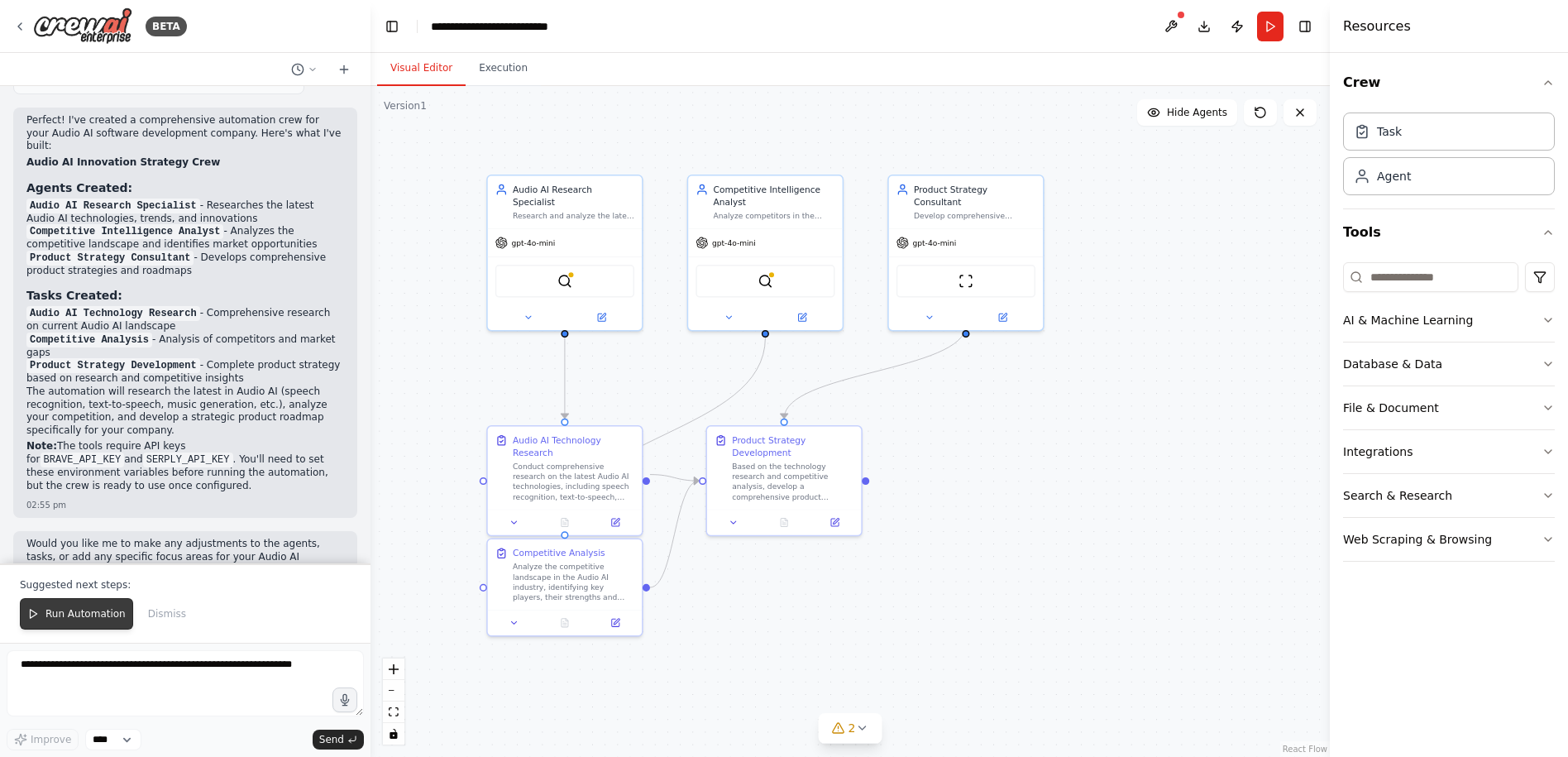
scroll to position [865, 0]
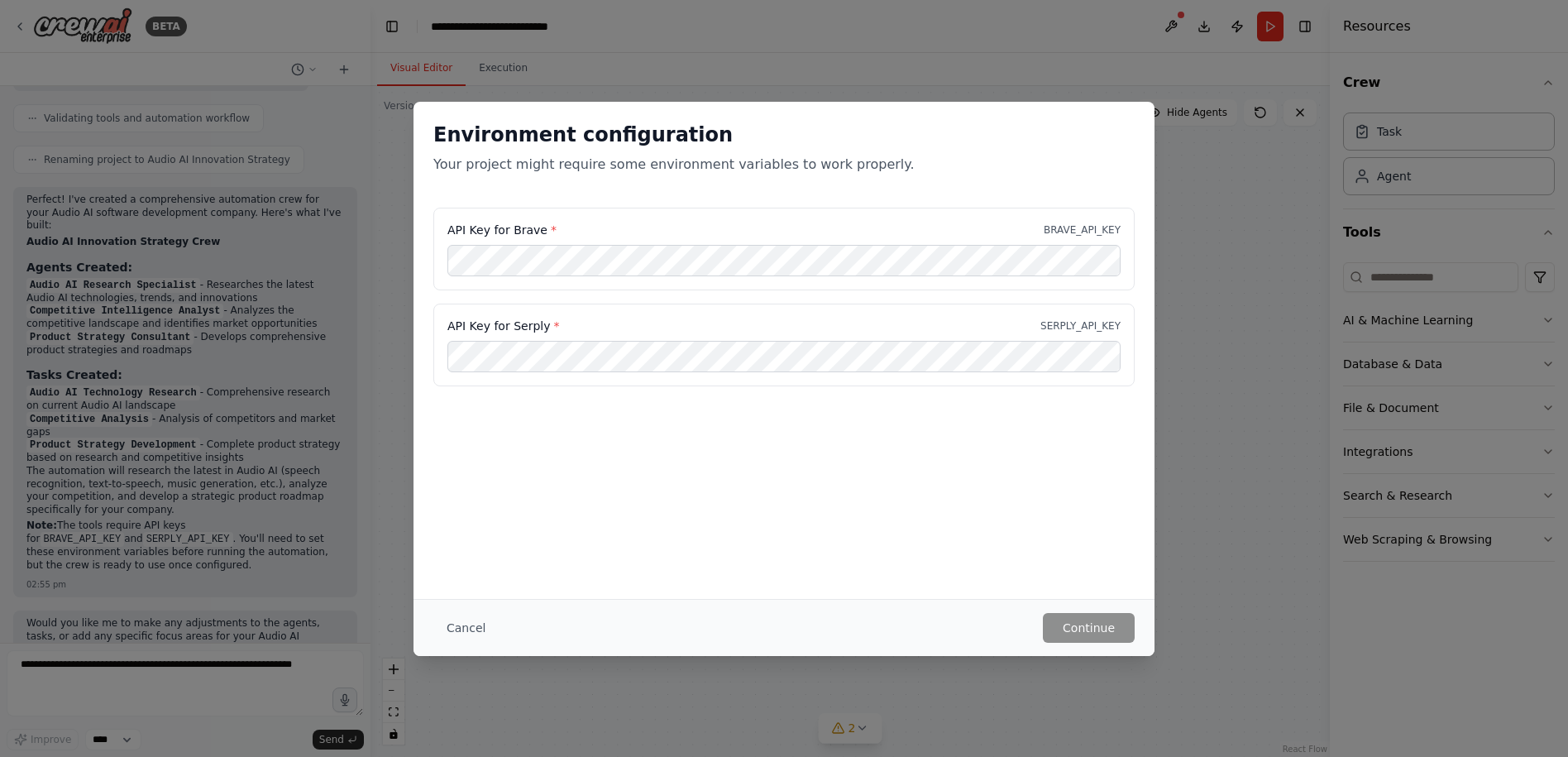
drag, startPoint x: 481, startPoint y: 502, endPoint x: 494, endPoint y: 502, distance: 13.0
click at [481, 502] on div "Environment configuration Your project might require some environment variables…" at bounding box center [784, 350] width 741 height 497
drag, startPoint x: 513, startPoint y: 325, endPoint x: 542, endPoint y: 328, distance: 29.2
click at [542, 328] on label "API Key for Serply *" at bounding box center [503, 325] width 111 height 16
copy label "Serply"
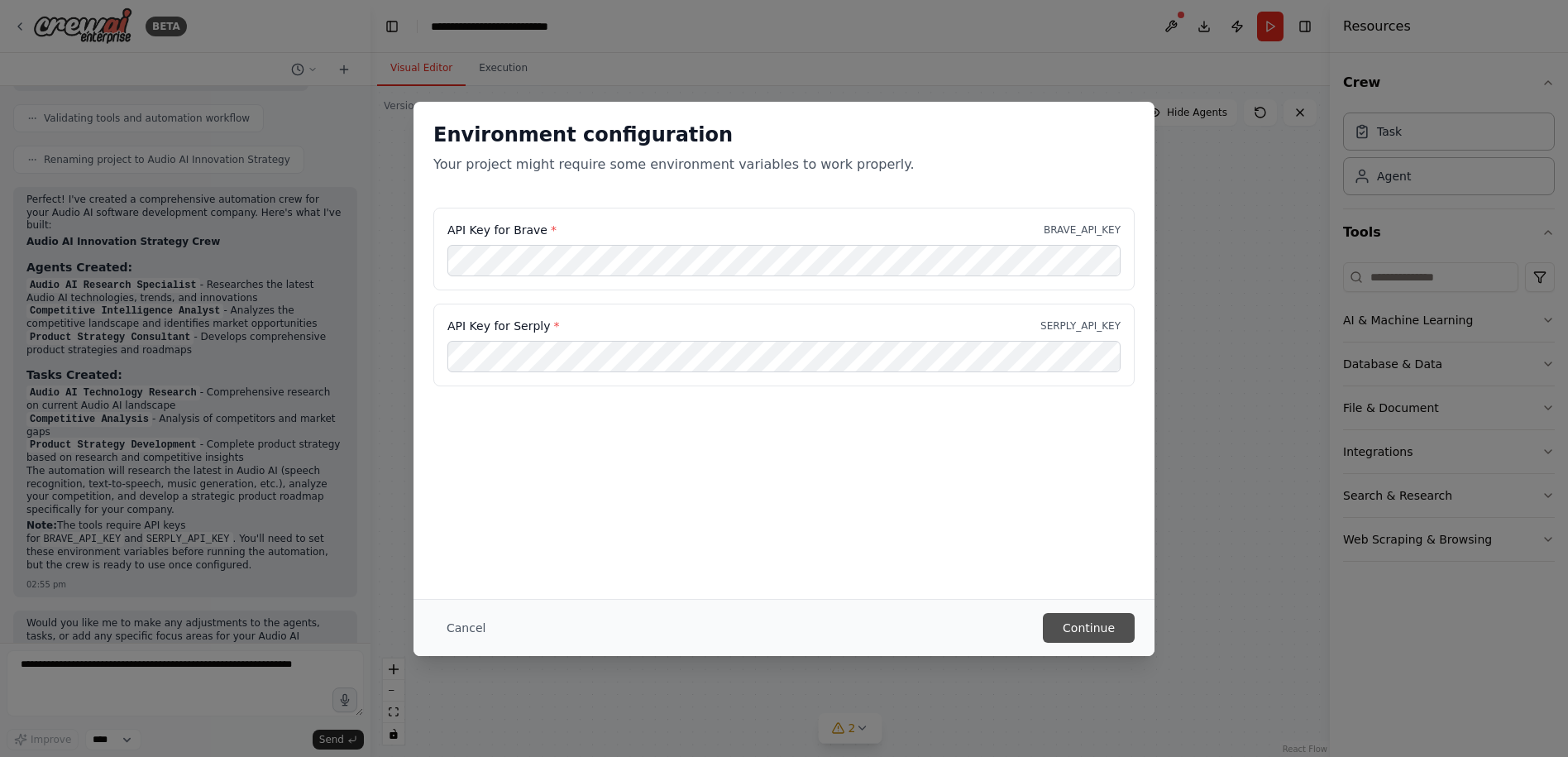
click at [1084, 638] on button "Continue" at bounding box center [1088, 628] width 92 height 30
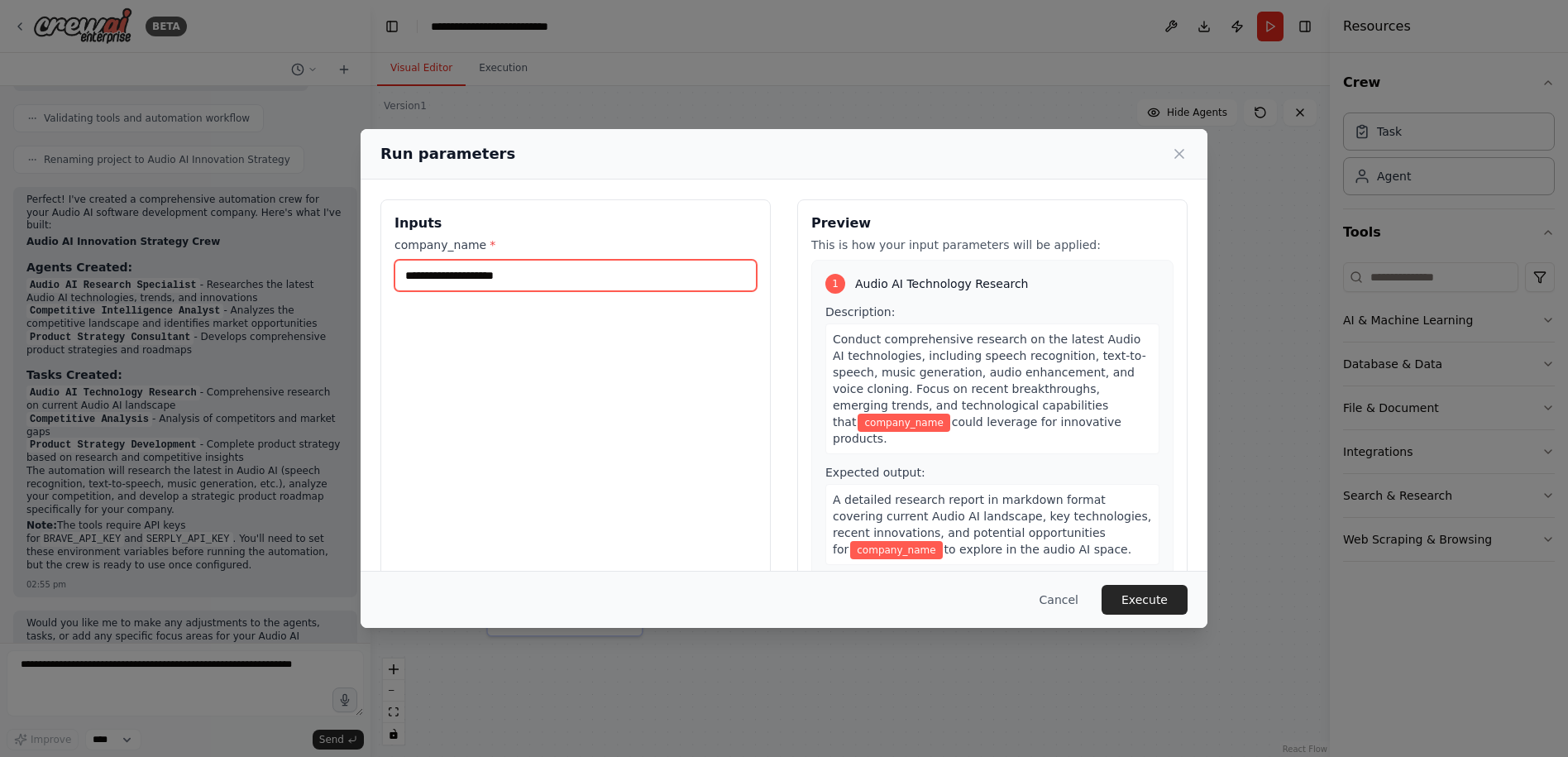
click at [572, 277] on input "company_name *" at bounding box center [575, 275] width 362 height 31
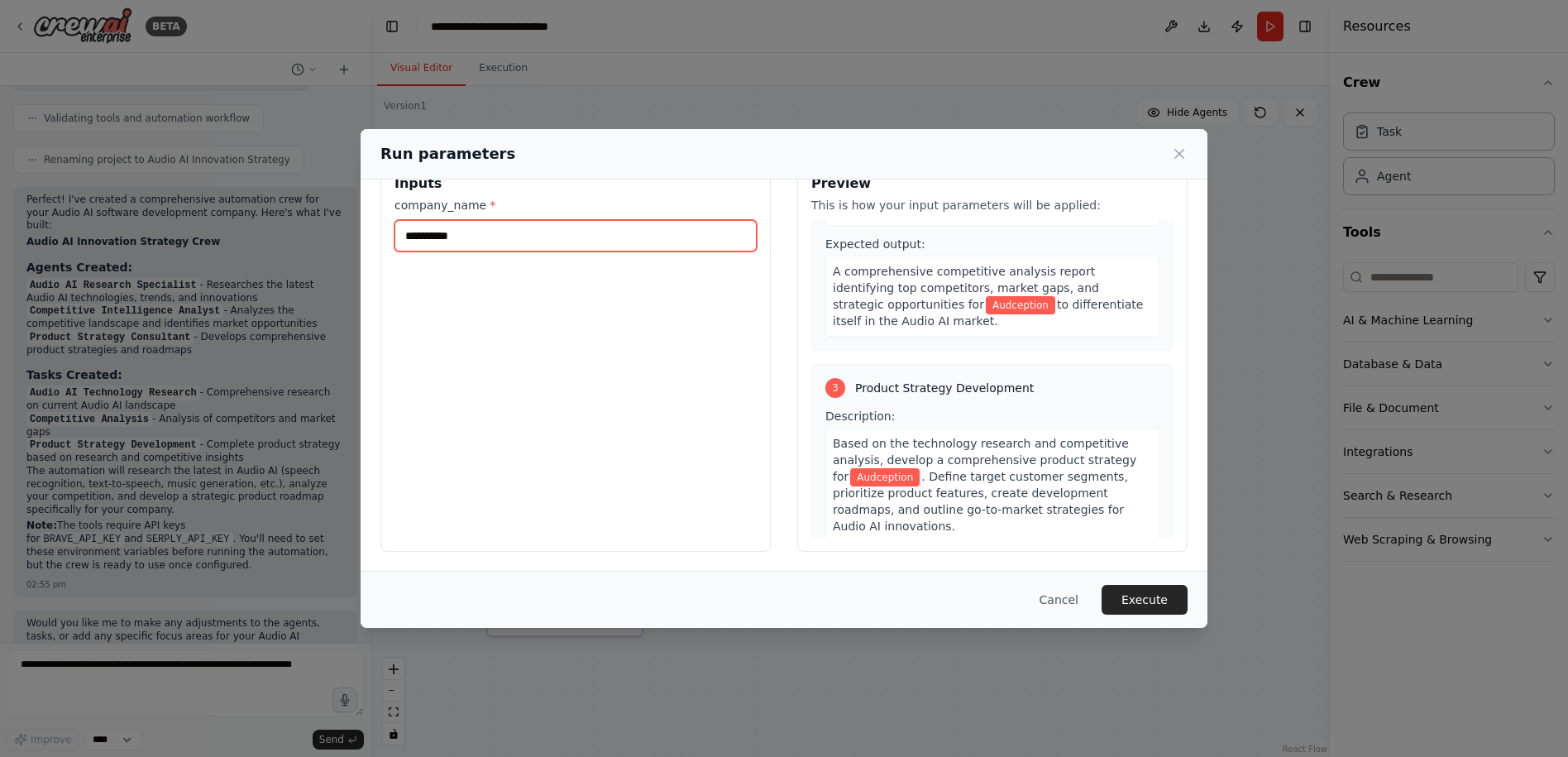
scroll to position [601, 0]
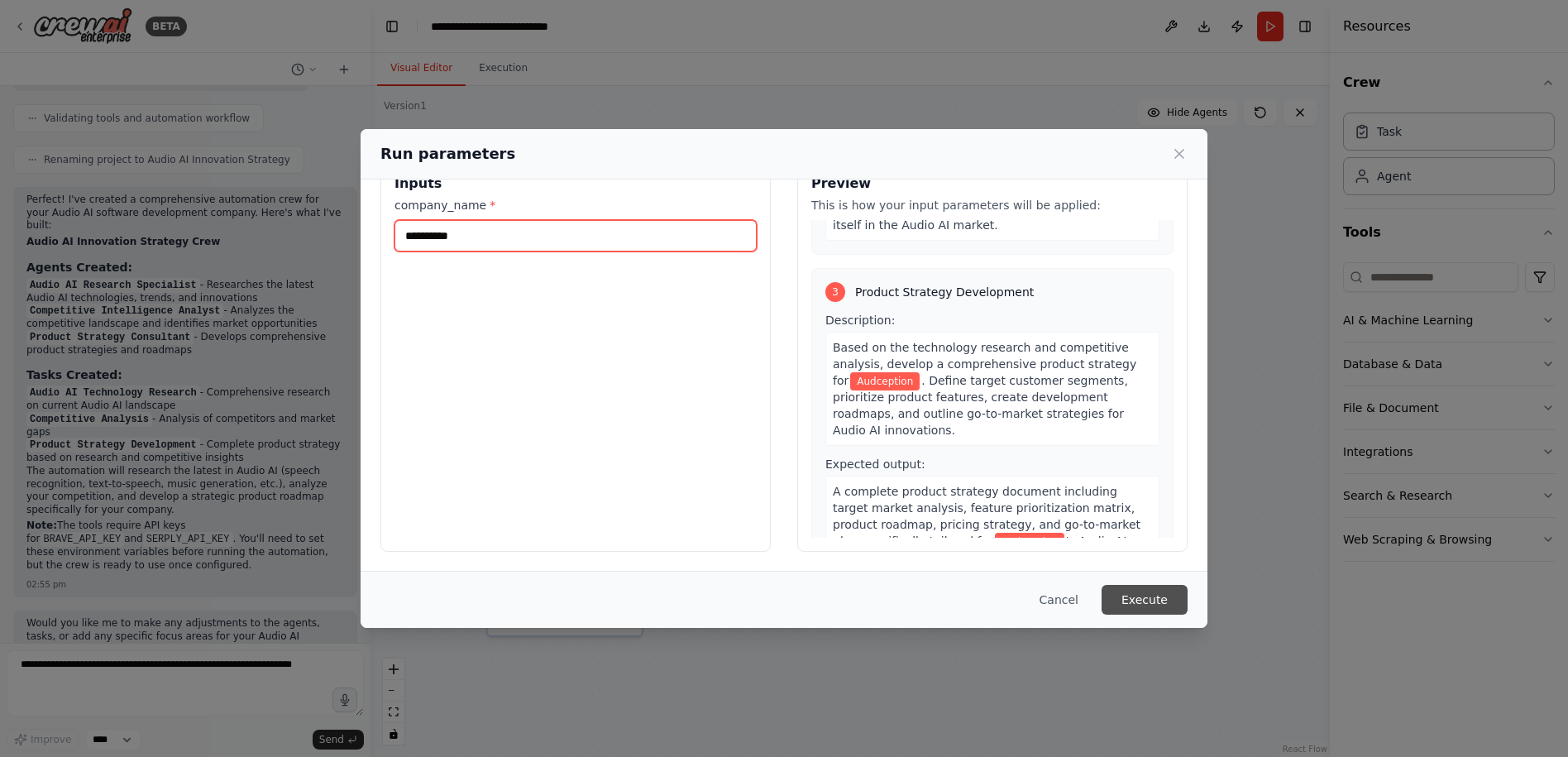
type input "**********"
click at [1163, 605] on button "Execute" at bounding box center [1145, 600] width 86 height 30
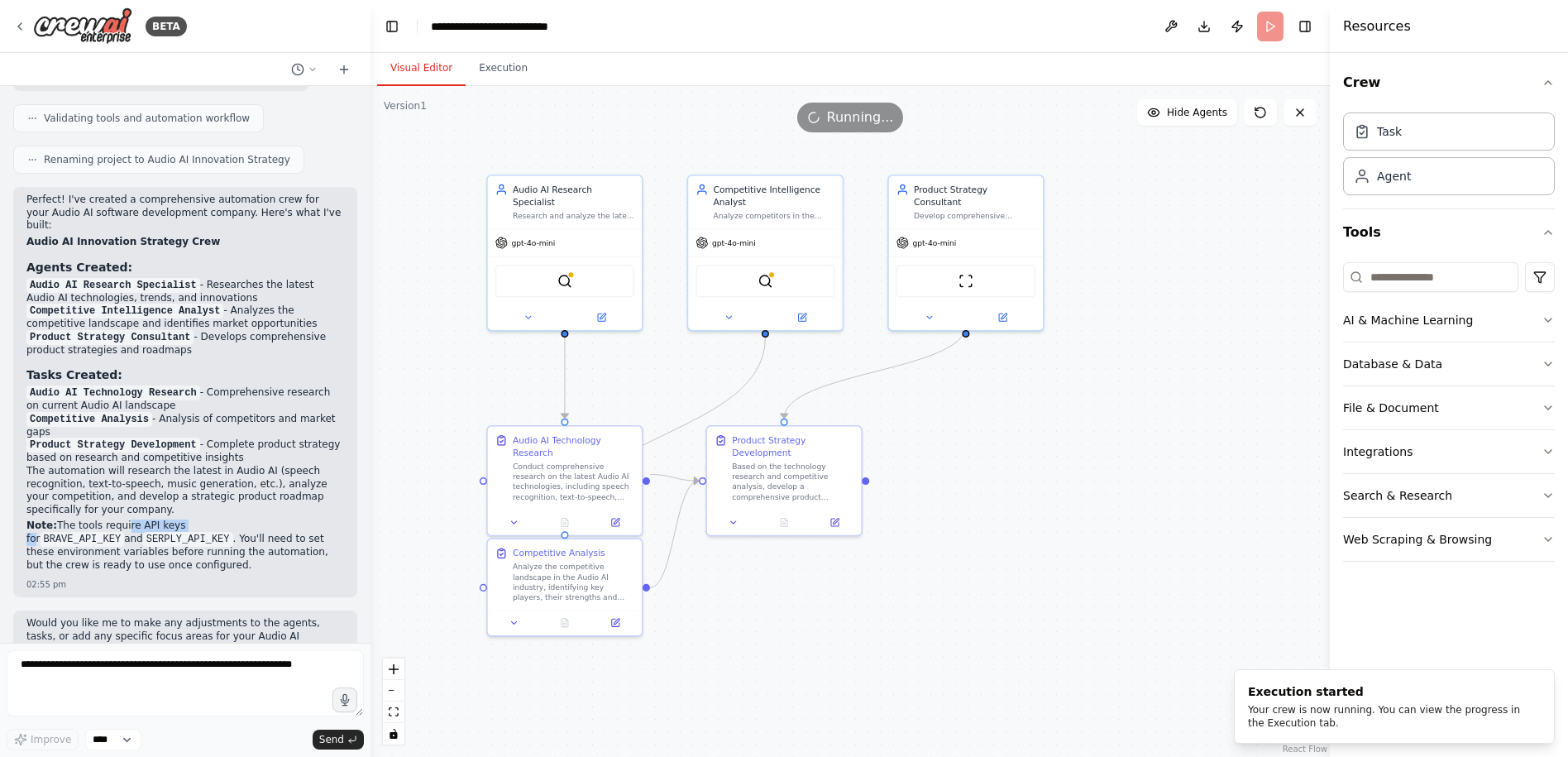
drag, startPoint x: 116, startPoint y: 489, endPoint x: 176, endPoint y: 487, distance: 60.0
click at [176, 520] on p "Note: The tools require API keys for BRAVE_API_KEY and SERPLY_API_KEY . You'll …" at bounding box center [184, 546] width 317 height 52
drag, startPoint x: 176, startPoint y: 487, endPoint x: 124, endPoint y: 502, distance: 54.1
click at [124, 520] on p "Note: The tools require API keys for BRAVE_API_KEY and SERPLY_API_KEY . You'll …" at bounding box center [184, 546] width 317 height 52
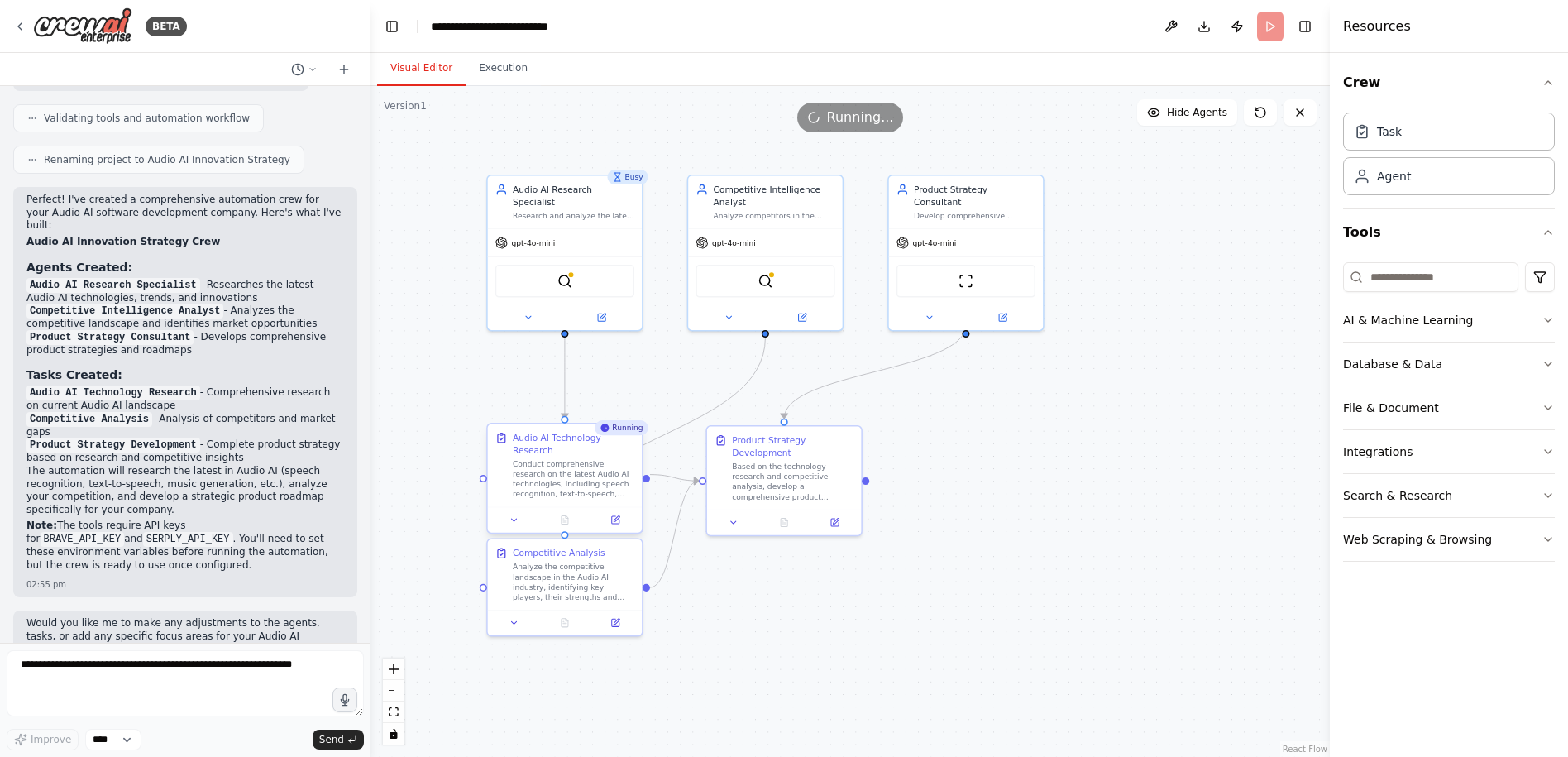
click at [575, 476] on div "Conduct comprehensive research on the latest Audio AI technologies, including s…" at bounding box center [573, 479] width 121 height 40
click at [617, 514] on icon at bounding box center [615, 519] width 10 height 10
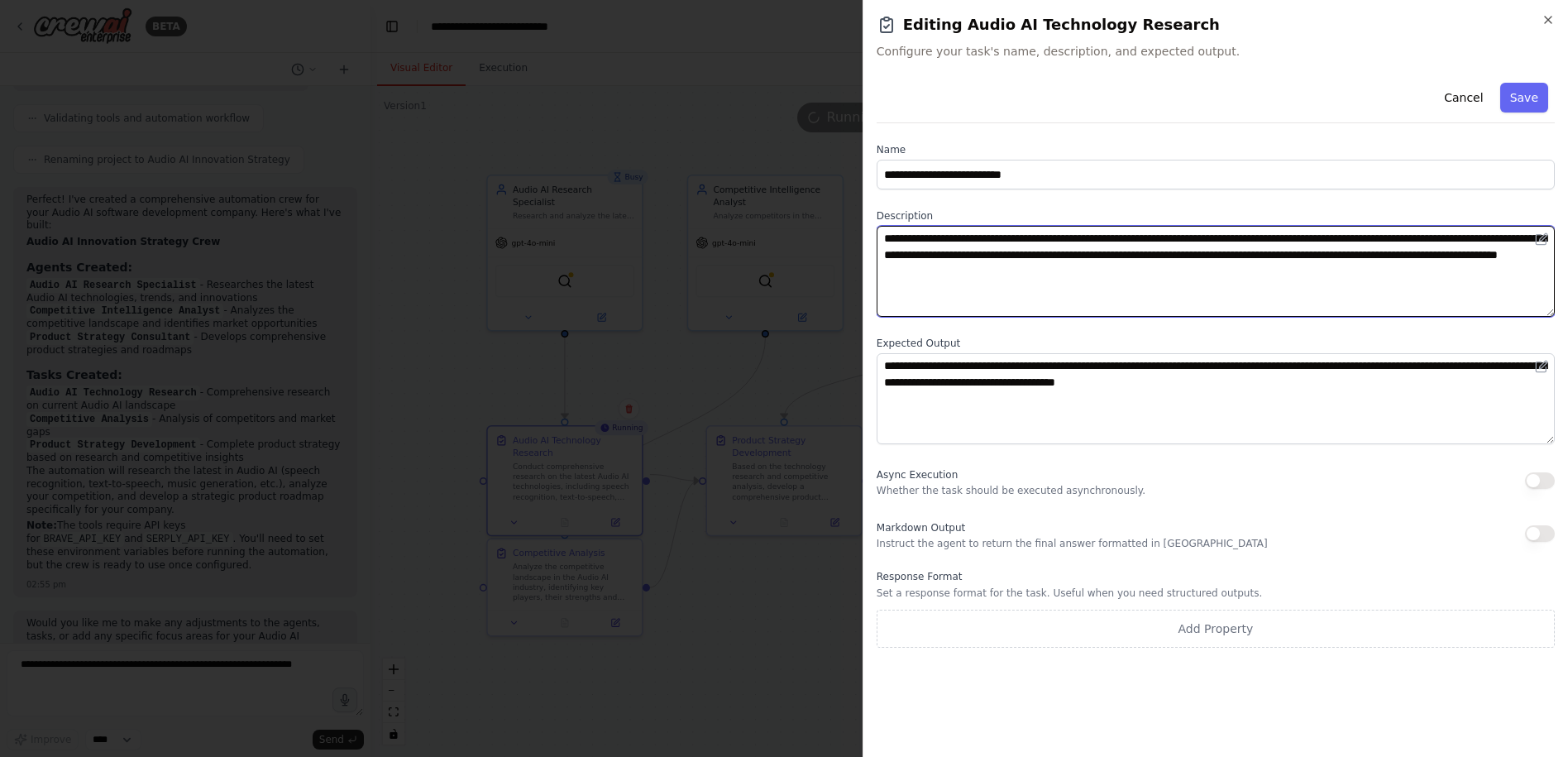
drag, startPoint x: 958, startPoint y: 239, endPoint x: 1229, endPoint y: 263, distance: 272.1
click at [1229, 263] on textarea "**********" at bounding box center [1215, 271] width 678 height 91
click at [1229, 263] on textarea "**********" at bounding box center [1215, 271] width 678 height 91
drag, startPoint x: 1159, startPoint y: 244, endPoint x: 1267, endPoint y: 254, distance: 108.5
click at [1267, 254] on textarea "**********" at bounding box center [1215, 271] width 678 height 91
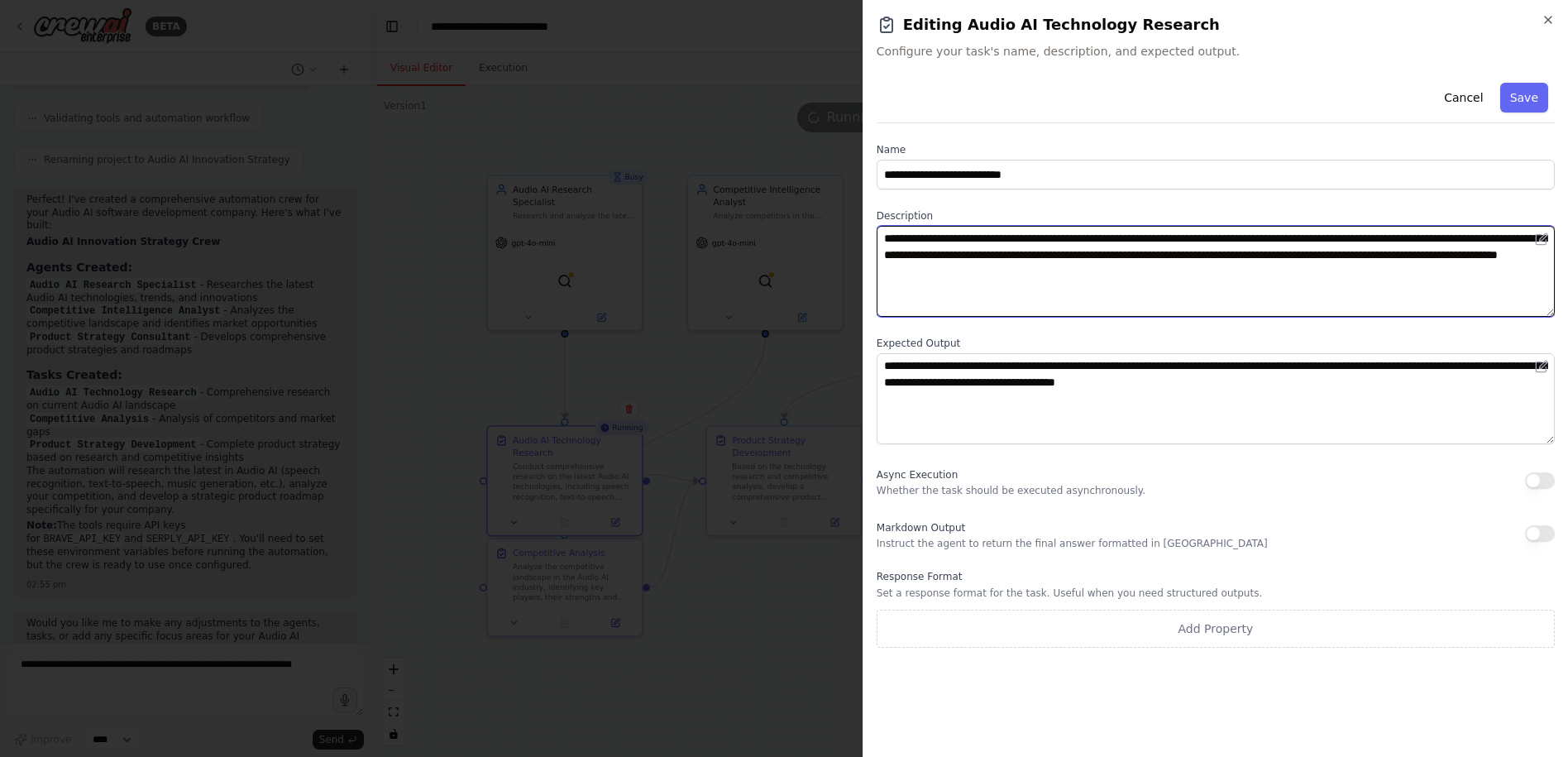
click at [1260, 268] on textarea "**********" at bounding box center [1215, 271] width 678 height 91
drag, startPoint x: 1172, startPoint y: 257, endPoint x: 1386, endPoint y: 281, distance: 215.3
click at [1468, 275] on textarea "**********" at bounding box center [1215, 271] width 678 height 91
click at [1386, 281] on textarea "**********" at bounding box center [1215, 271] width 678 height 91
drag, startPoint x: 1078, startPoint y: 273, endPoint x: 1262, endPoint y: 267, distance: 184.1
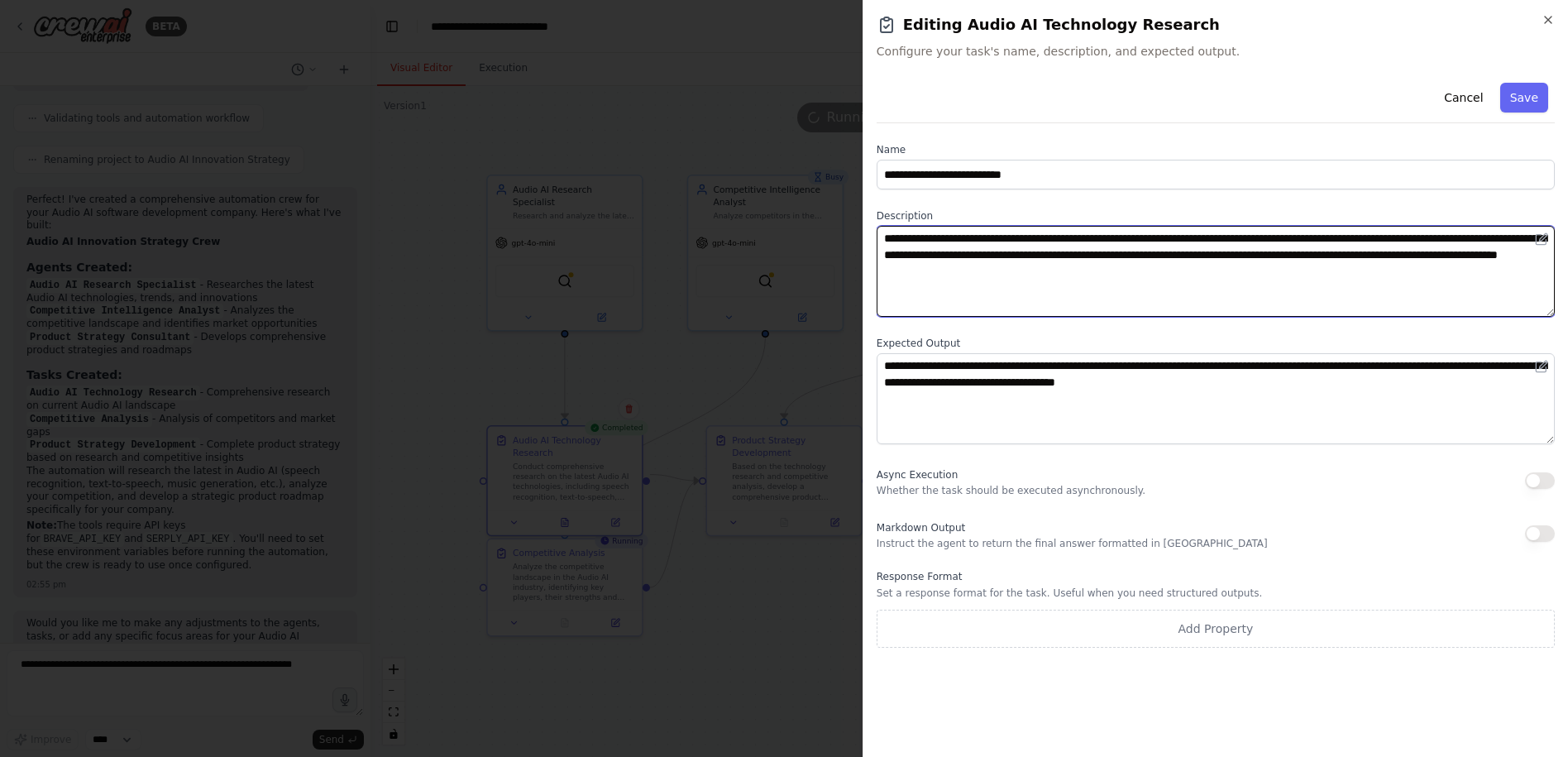
click at [1262, 267] on textarea "**********" at bounding box center [1215, 271] width 678 height 91
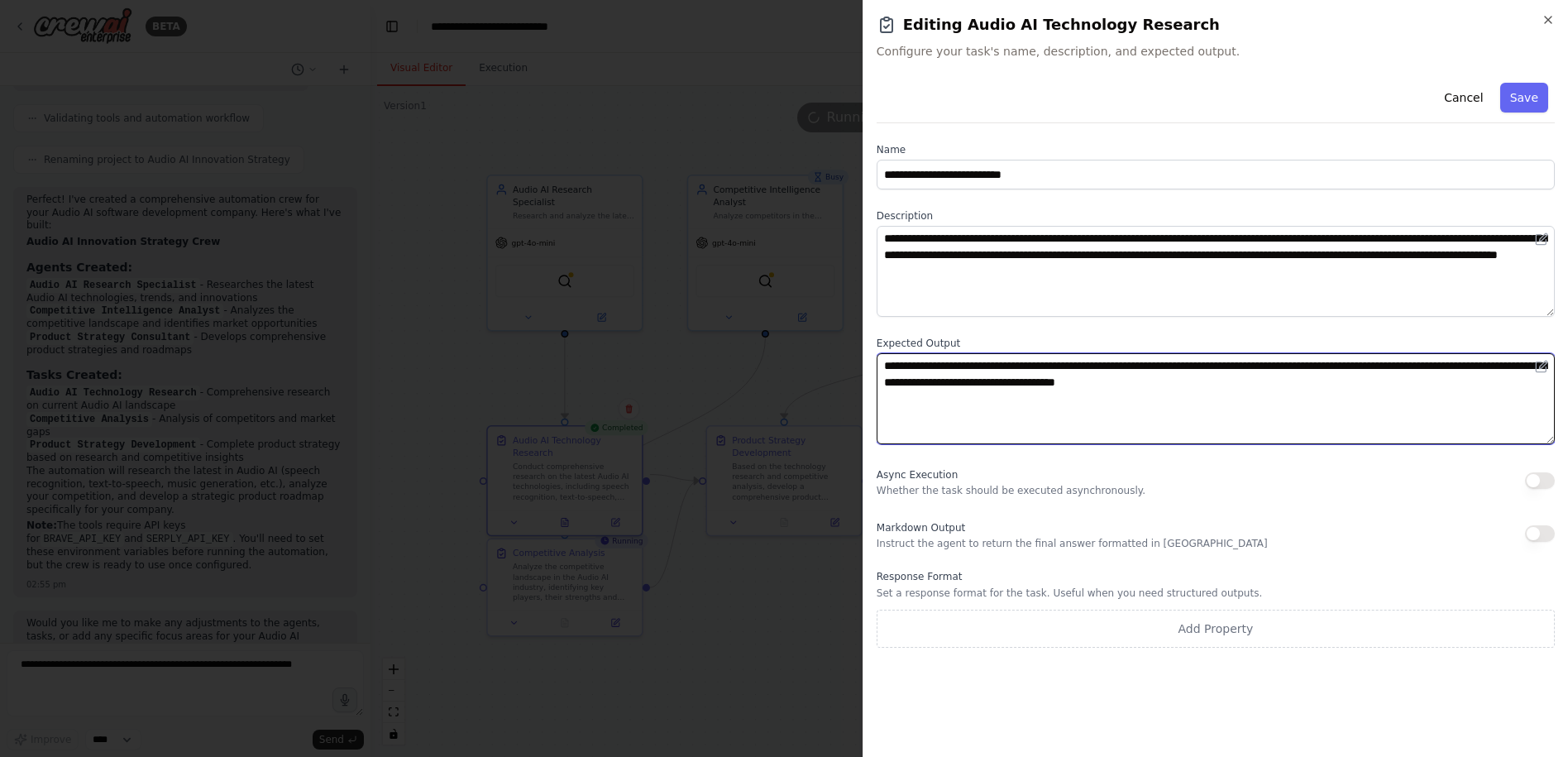
click at [1241, 369] on textarea "**********" at bounding box center [1215, 398] width 678 height 91
drag, startPoint x: 1280, startPoint y: 387, endPoint x: 870, endPoint y: 383, distance: 410.0
click at [870, 386] on div "**********" at bounding box center [1215, 378] width 705 height 757
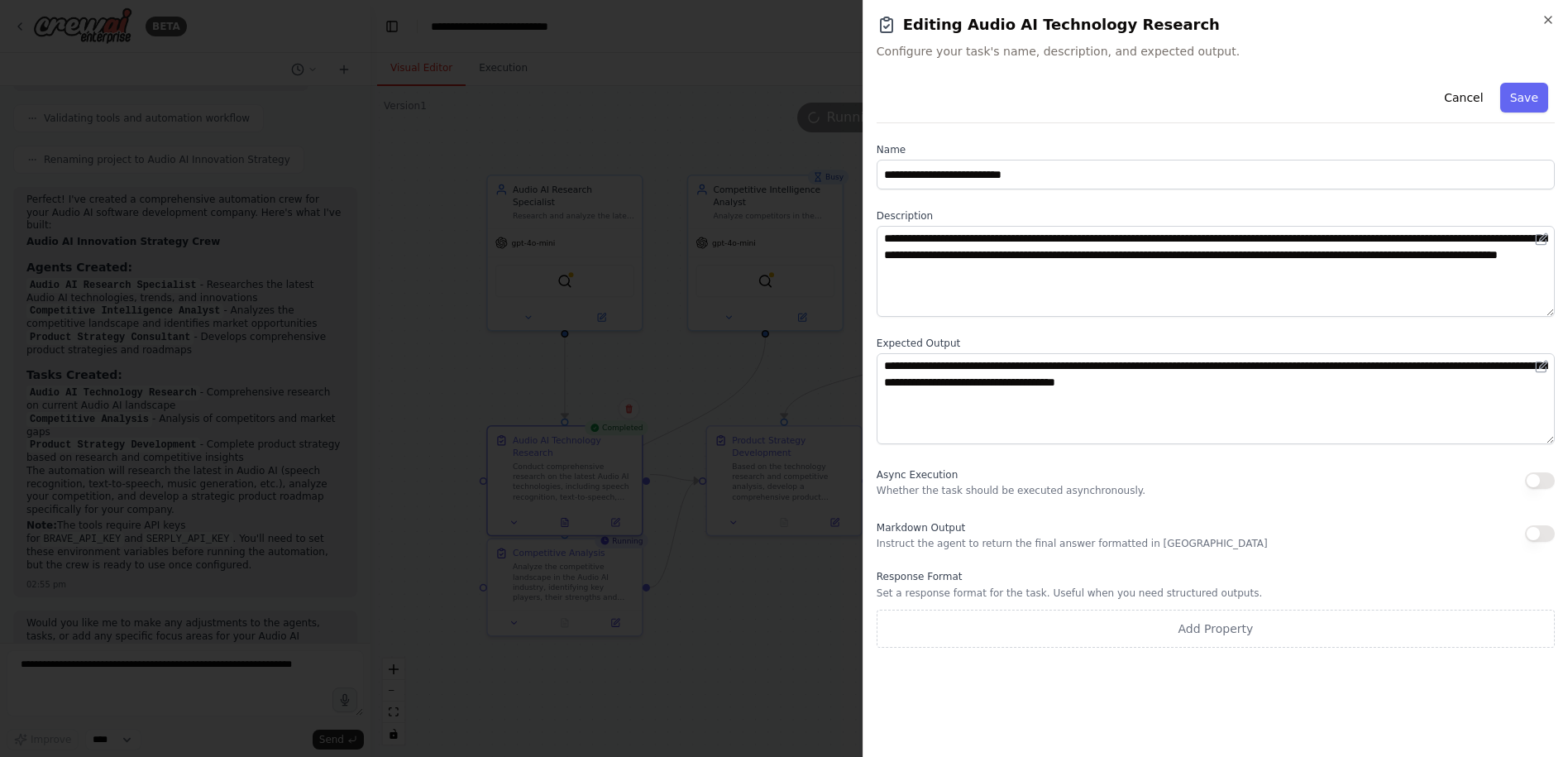
click at [804, 389] on div at bounding box center [784, 378] width 1568 height 757
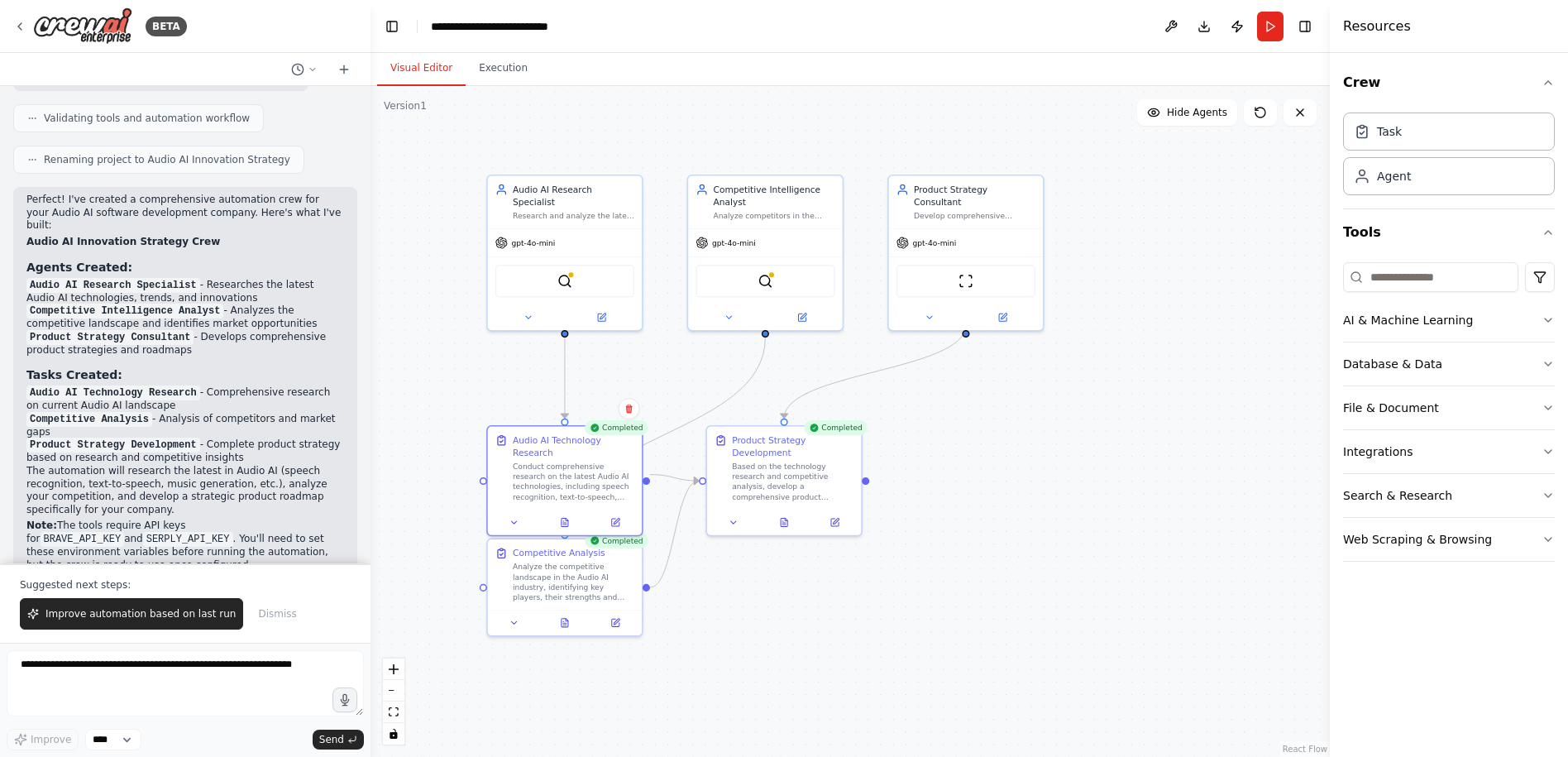
scroll to position [944, 0]
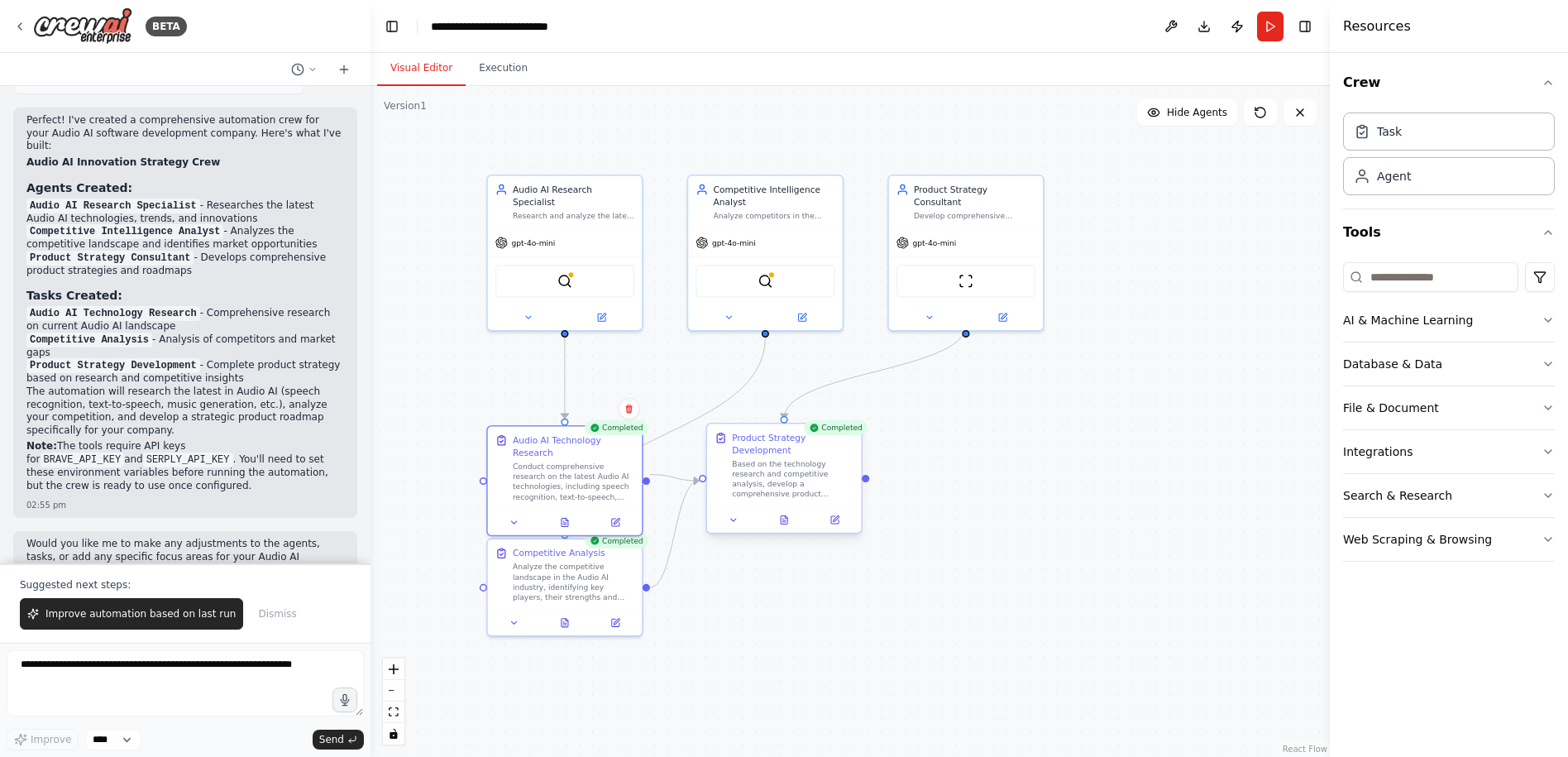
click at [778, 478] on div "Based on the technology research and competitive analysis, develop a comprehens…" at bounding box center [792, 479] width 121 height 40
click at [800, 478] on div "Based on the technology research and competitive analysis, develop a comprehens…" at bounding box center [792, 479] width 121 height 40
click at [784, 521] on icon at bounding box center [784, 519] width 6 height 8
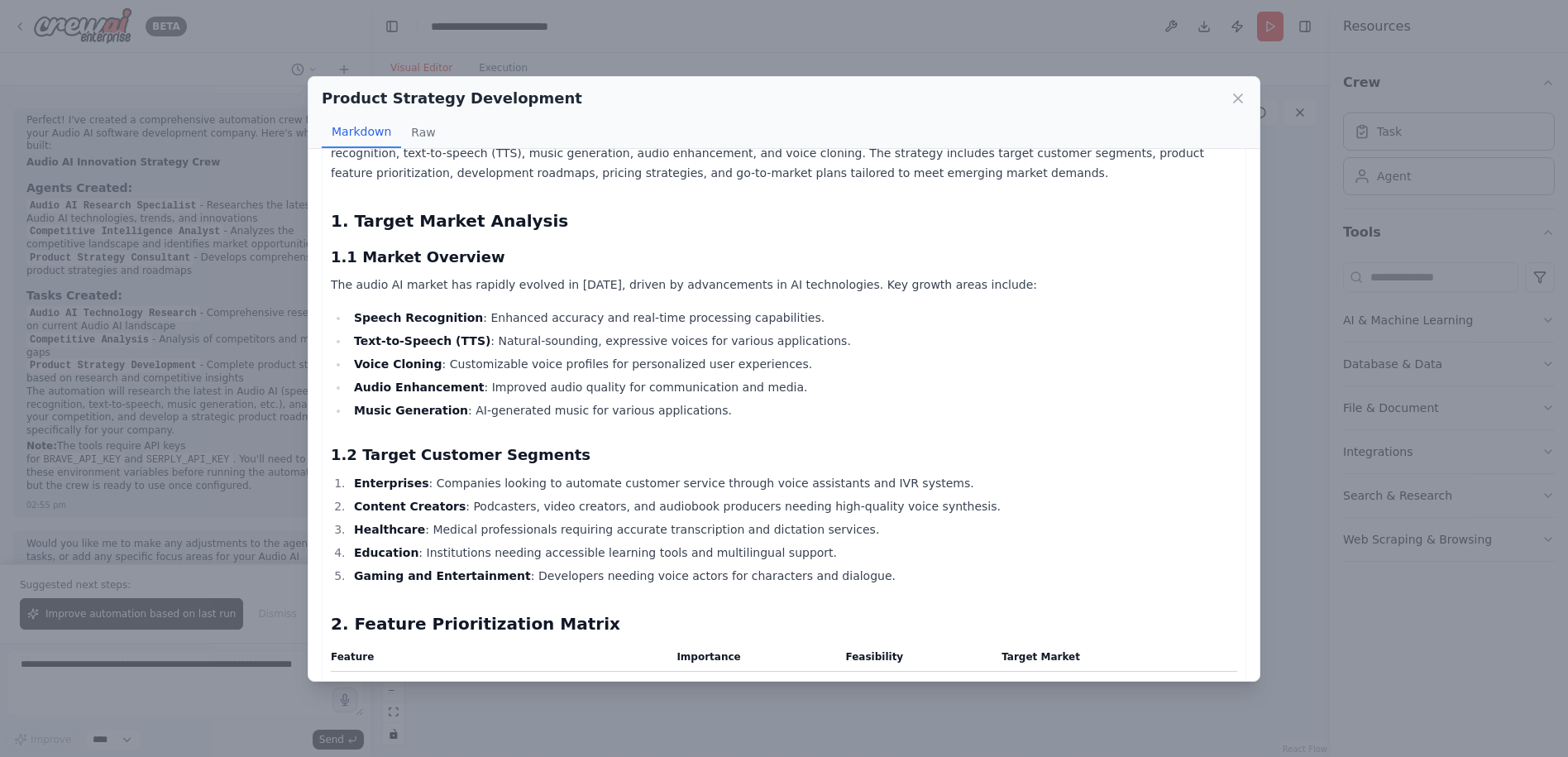
scroll to position [165, 0]
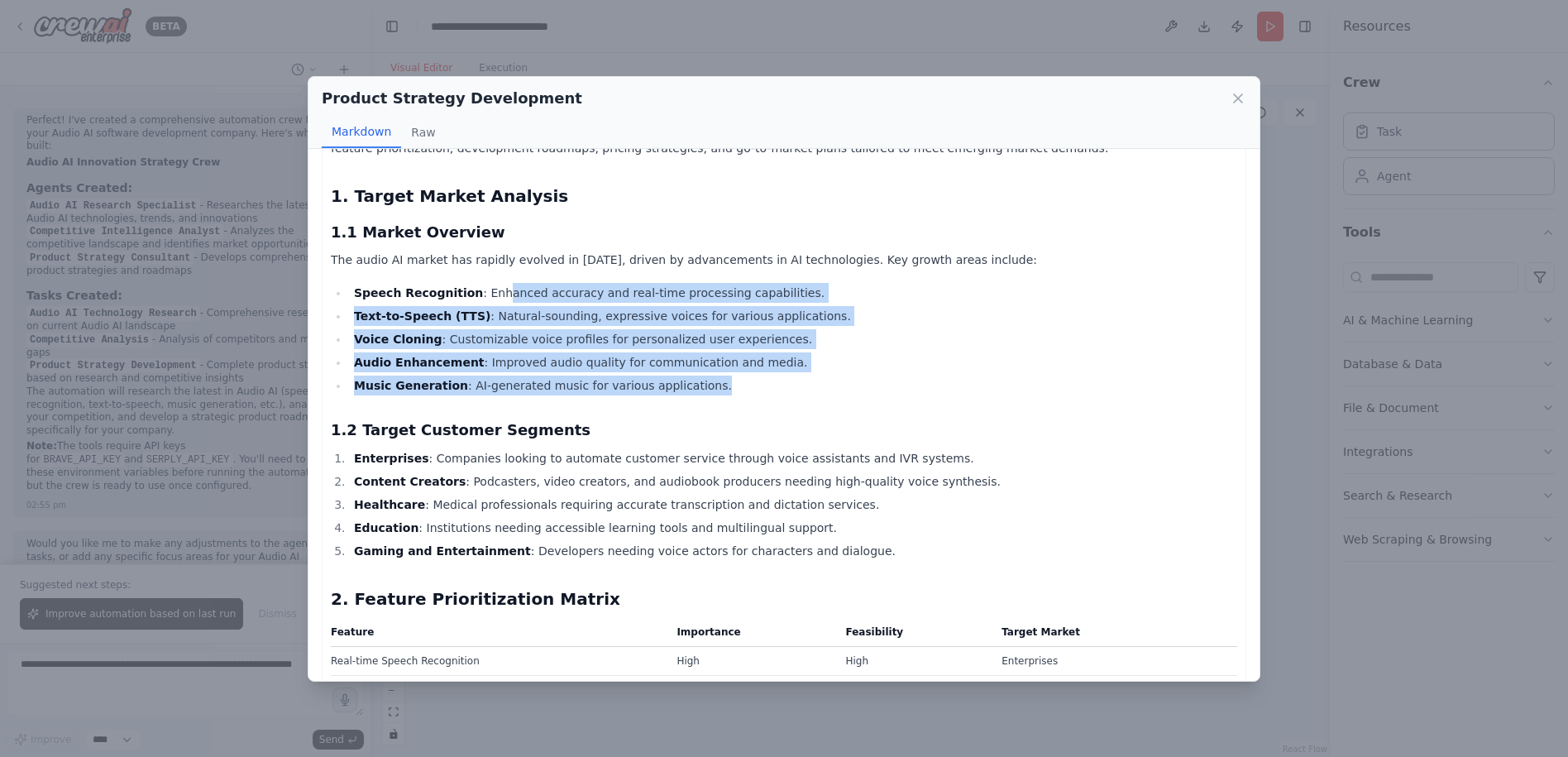
drag, startPoint x: 482, startPoint y: 292, endPoint x: 783, endPoint y: 386, distance: 315.3
click at [783, 386] on ul "Speech Recognition : Enhanced accuracy and real-time processing capabilities. T…" at bounding box center [784, 339] width 907 height 112
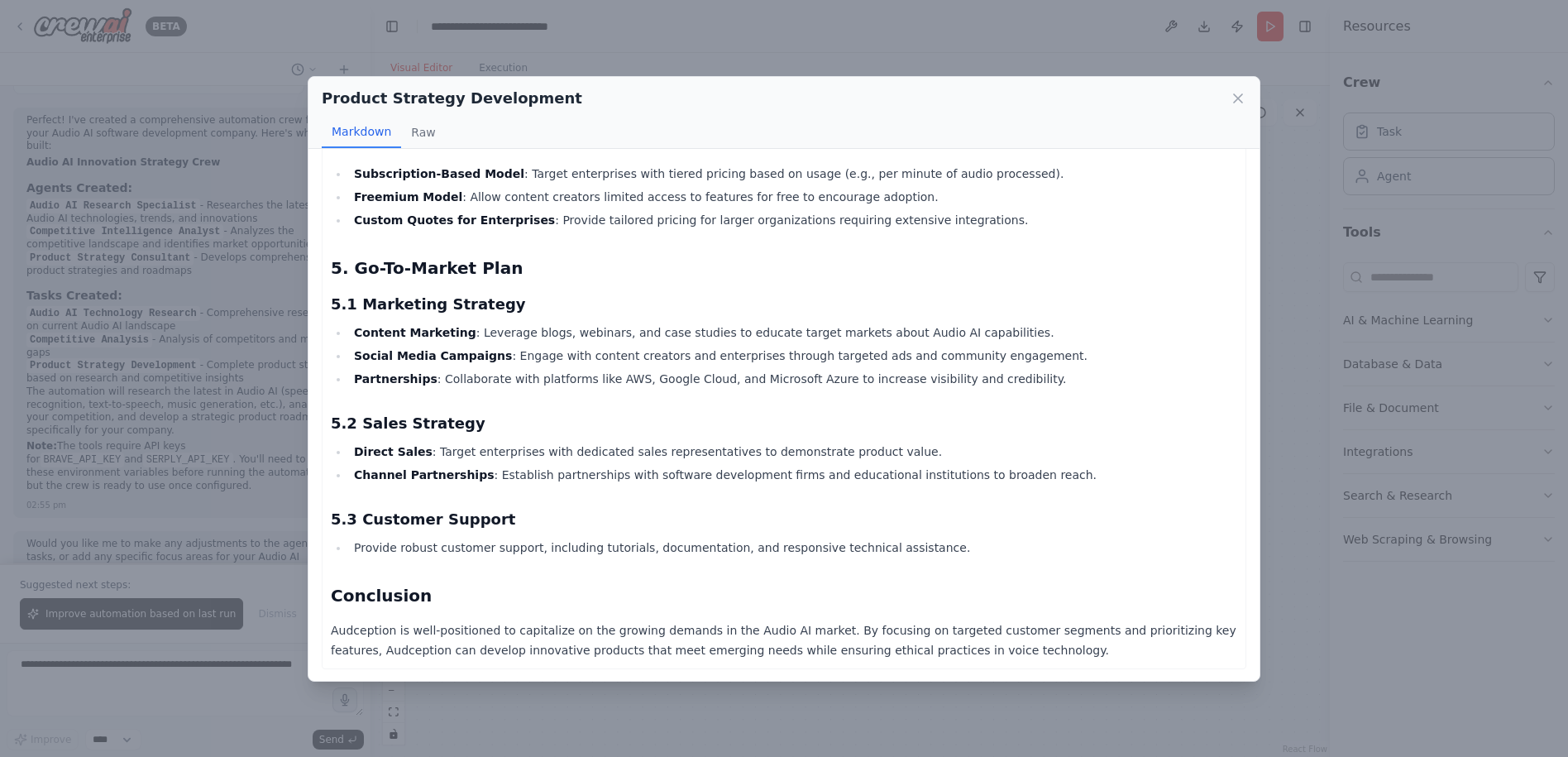
scroll to position [1242, 0]
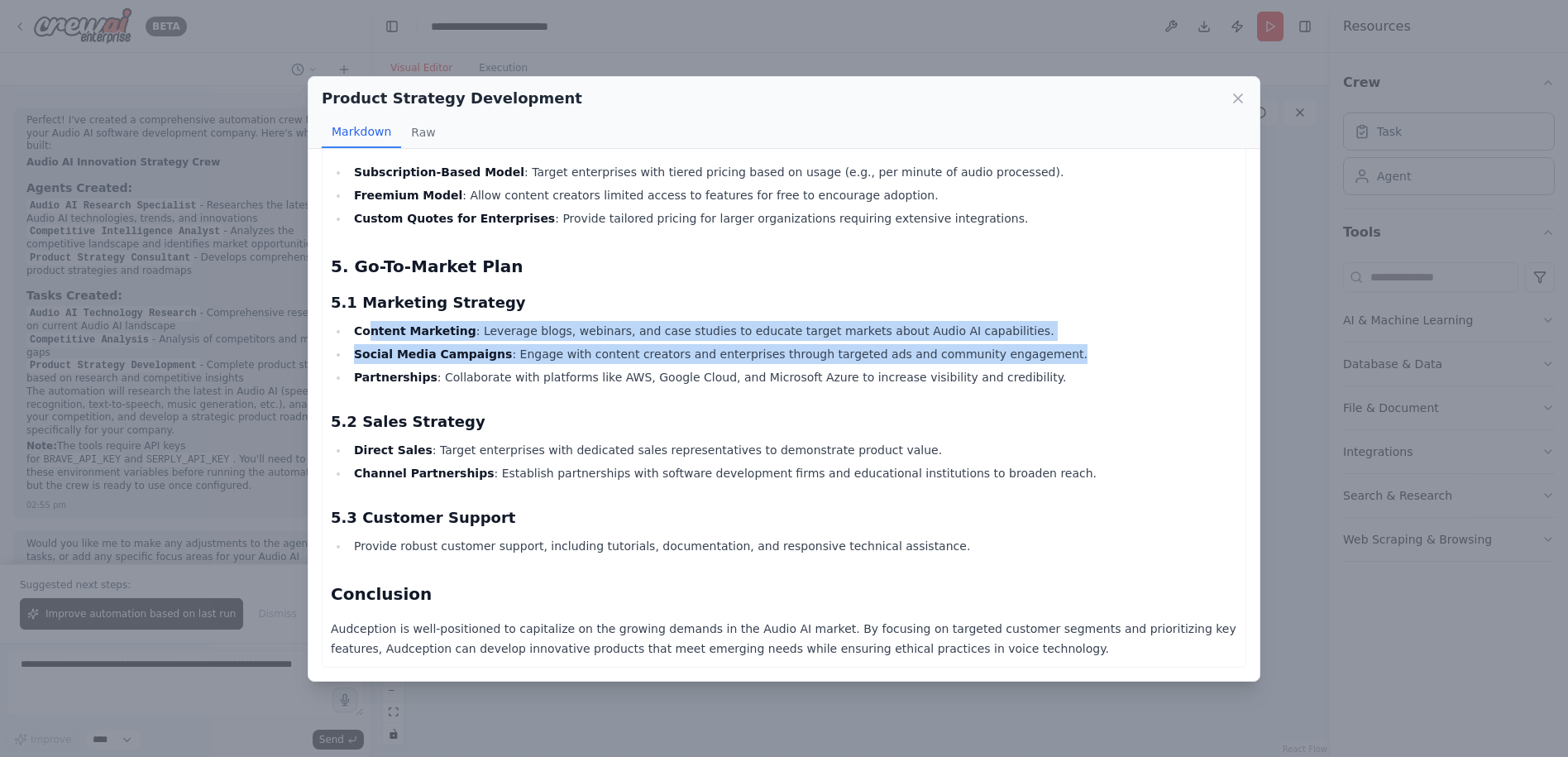
drag, startPoint x: 373, startPoint y: 324, endPoint x: 1006, endPoint y: 352, distance: 633.6
click at [1006, 352] on ul "Content Marketing : Leverage blogs, webinars, and case studies to educate targe…" at bounding box center [784, 354] width 907 height 67
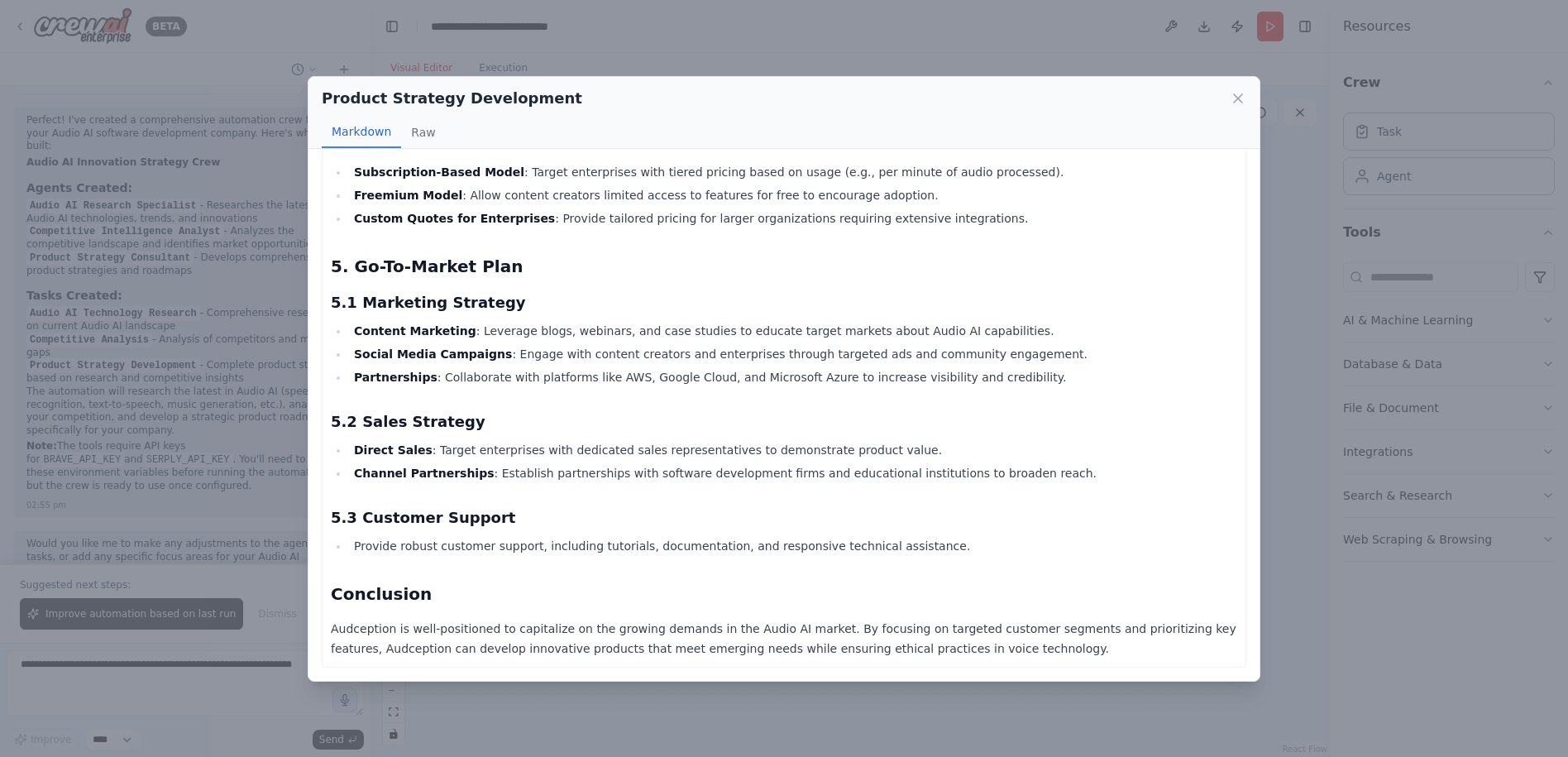
drag, startPoint x: 1006, startPoint y: 352, endPoint x: 1011, endPoint y: 370, distance: 18.7
click at [1011, 370] on li "Partnerships : Collaborate with platforms like AWS, Google Cloud, and Microsoft…" at bounding box center [793, 378] width 888 height 20
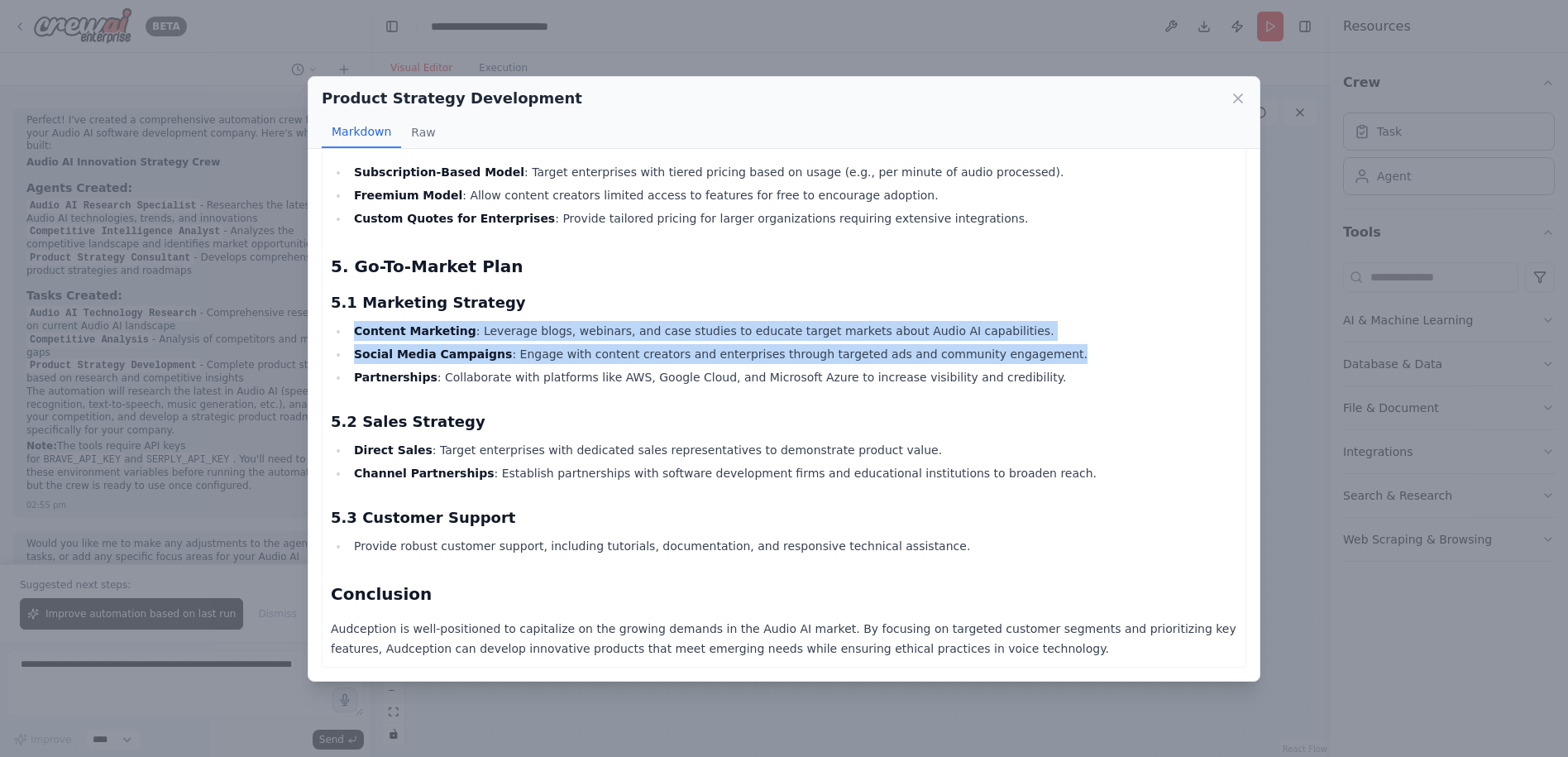
drag, startPoint x: 1008, startPoint y: 357, endPoint x: 302, endPoint y: 331, distance: 706.5
click at [302, 331] on div "Product Strategy Development Markdown Raw Audception Product Strategy Document …" at bounding box center [784, 378] width 1568 height 757
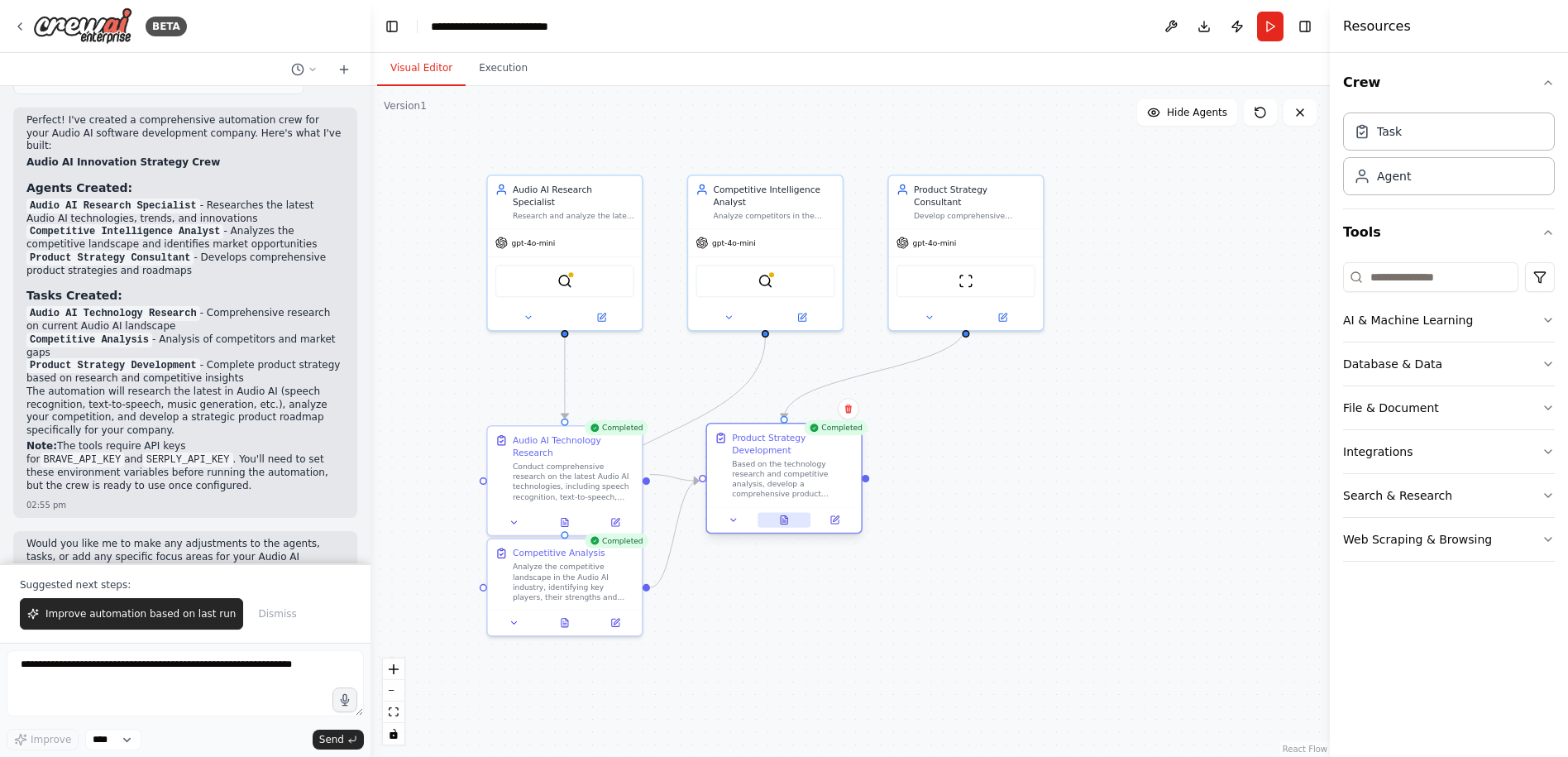
click at [782, 525] on button at bounding box center [784, 520] width 53 height 15
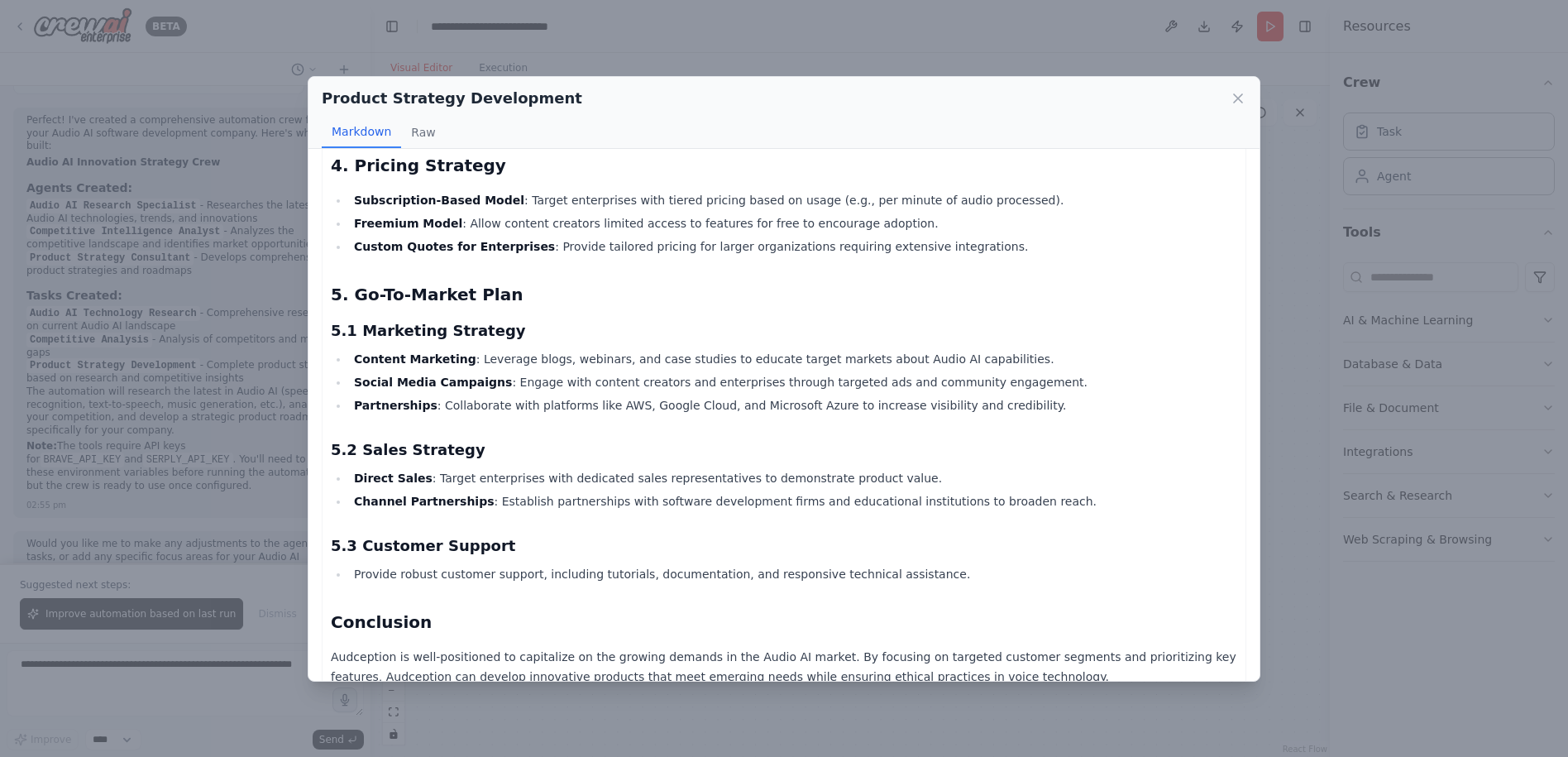
scroll to position [1241, 0]
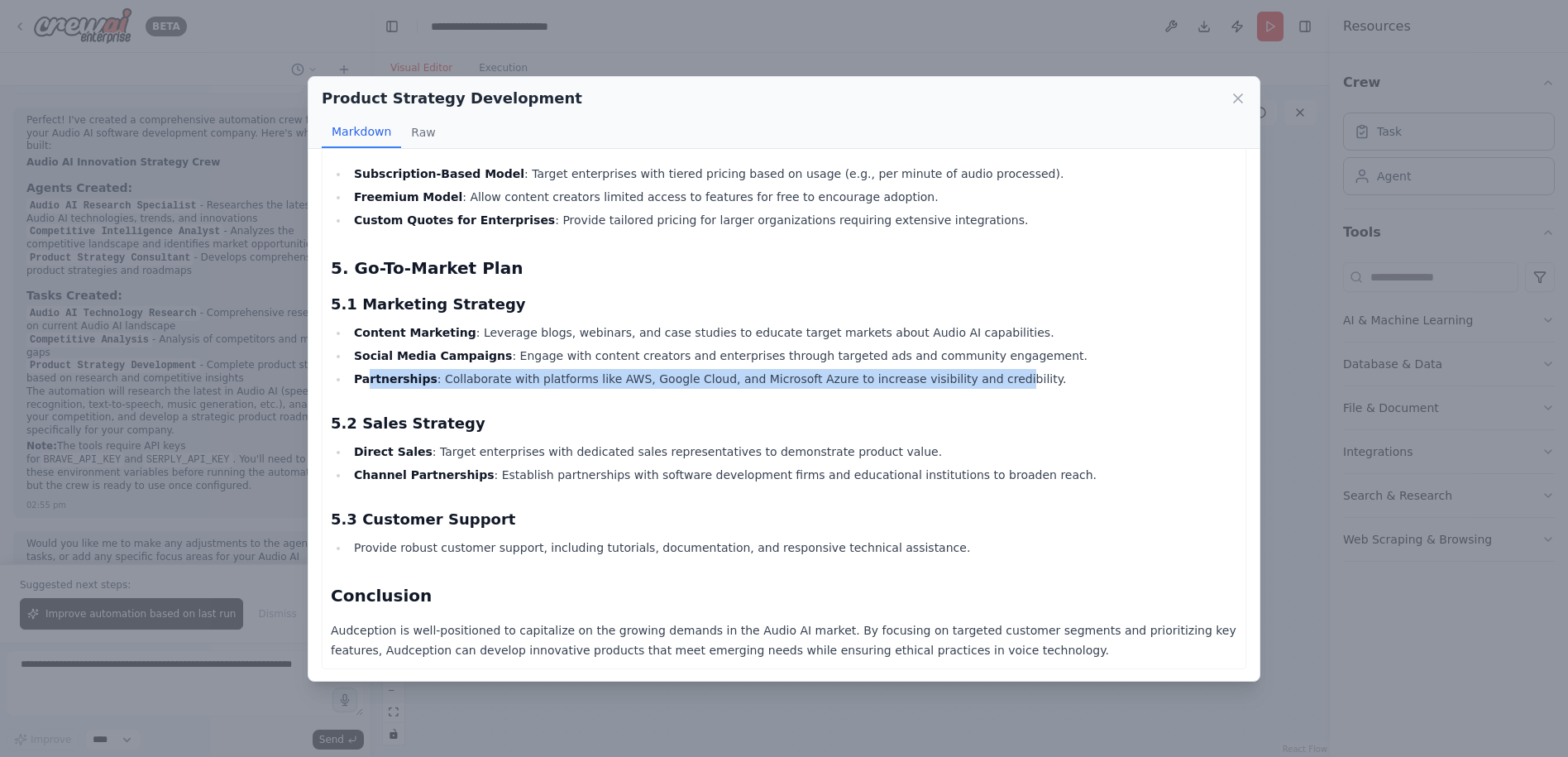
drag, startPoint x: 364, startPoint y: 376, endPoint x: 949, endPoint y: 374, distance: 585.0
click at [949, 374] on li "Partnerships : Collaborate with platforms like AWS, Google Cloud, and Microsoft…" at bounding box center [793, 378] width 888 height 20
drag, startPoint x: 949, startPoint y: 374, endPoint x: 348, endPoint y: 379, distance: 601.0
click at [348, 379] on ul "Content Marketing : Leverage blogs, webinars, and case studies to educate targe…" at bounding box center [784, 356] width 907 height 67
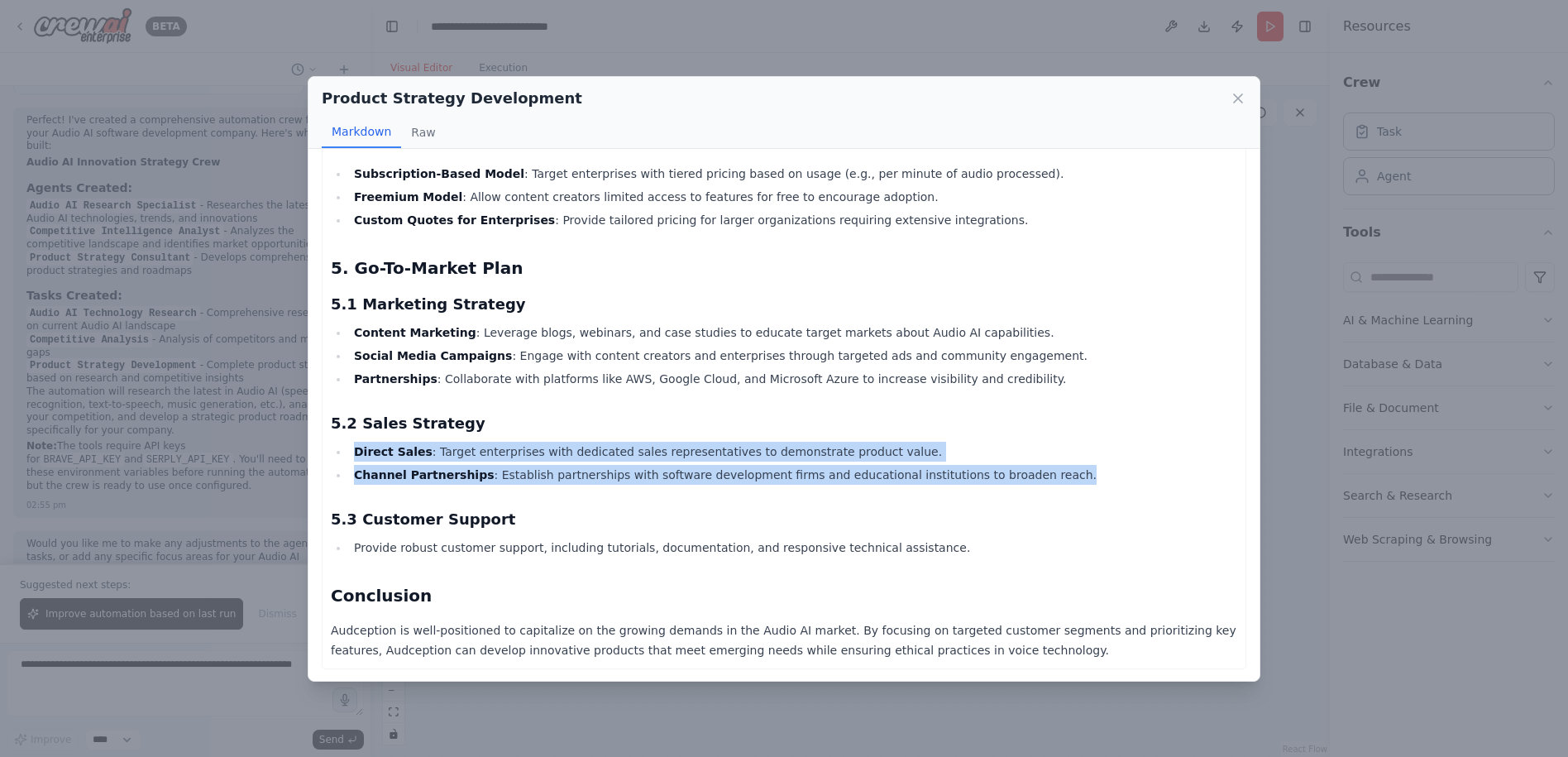
drag, startPoint x: 348, startPoint y: 379, endPoint x: 1010, endPoint y: 479, distance: 669.5
click at [1010, 479] on ul "Direct Sales : Target enterprises with dedicated sales representatives to demon…" at bounding box center [784, 463] width 907 height 43
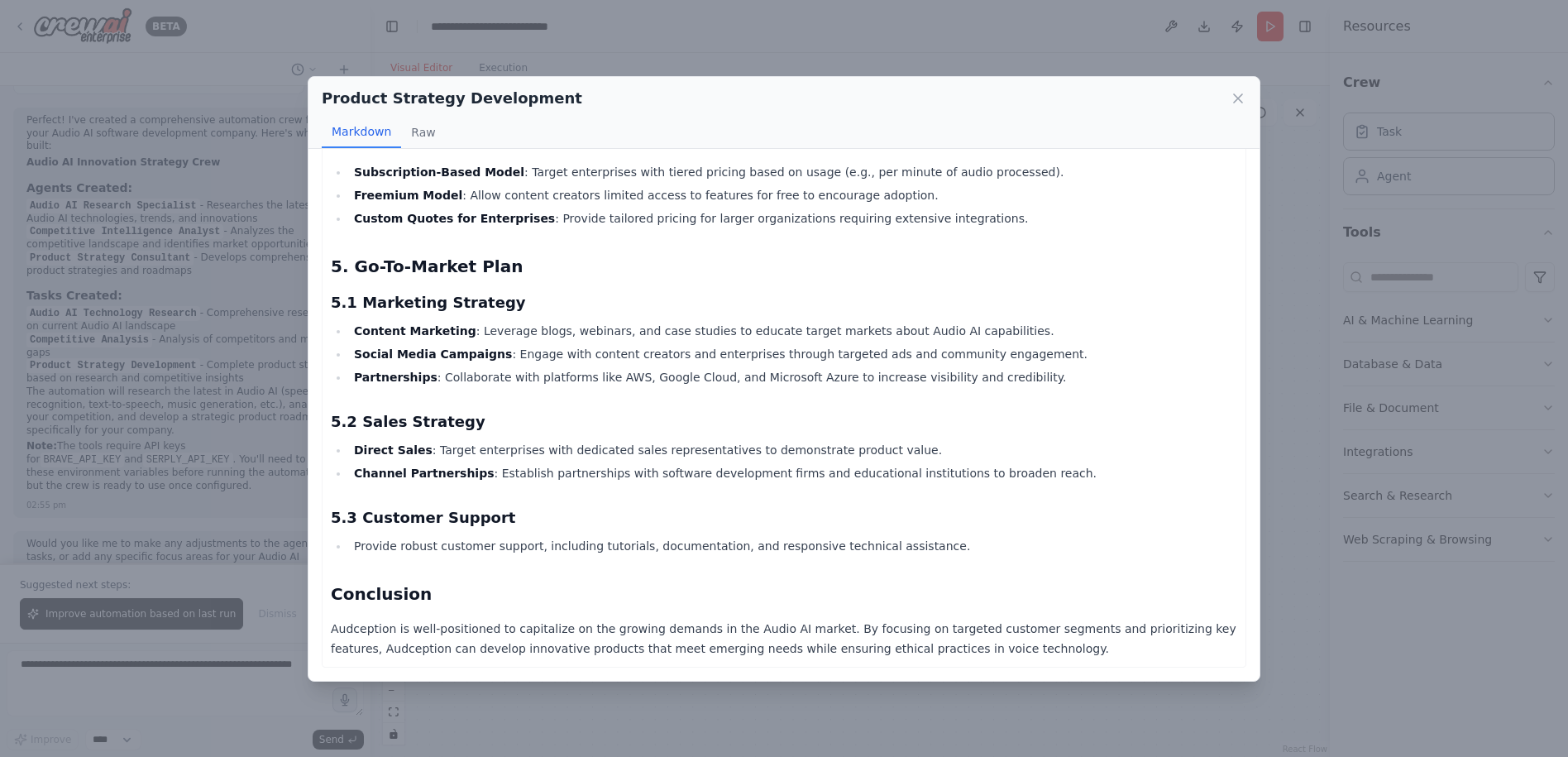
click at [1332, 672] on div "Product Strategy Development Markdown Raw Audception Product Strategy Document …" at bounding box center [784, 378] width 1568 height 757
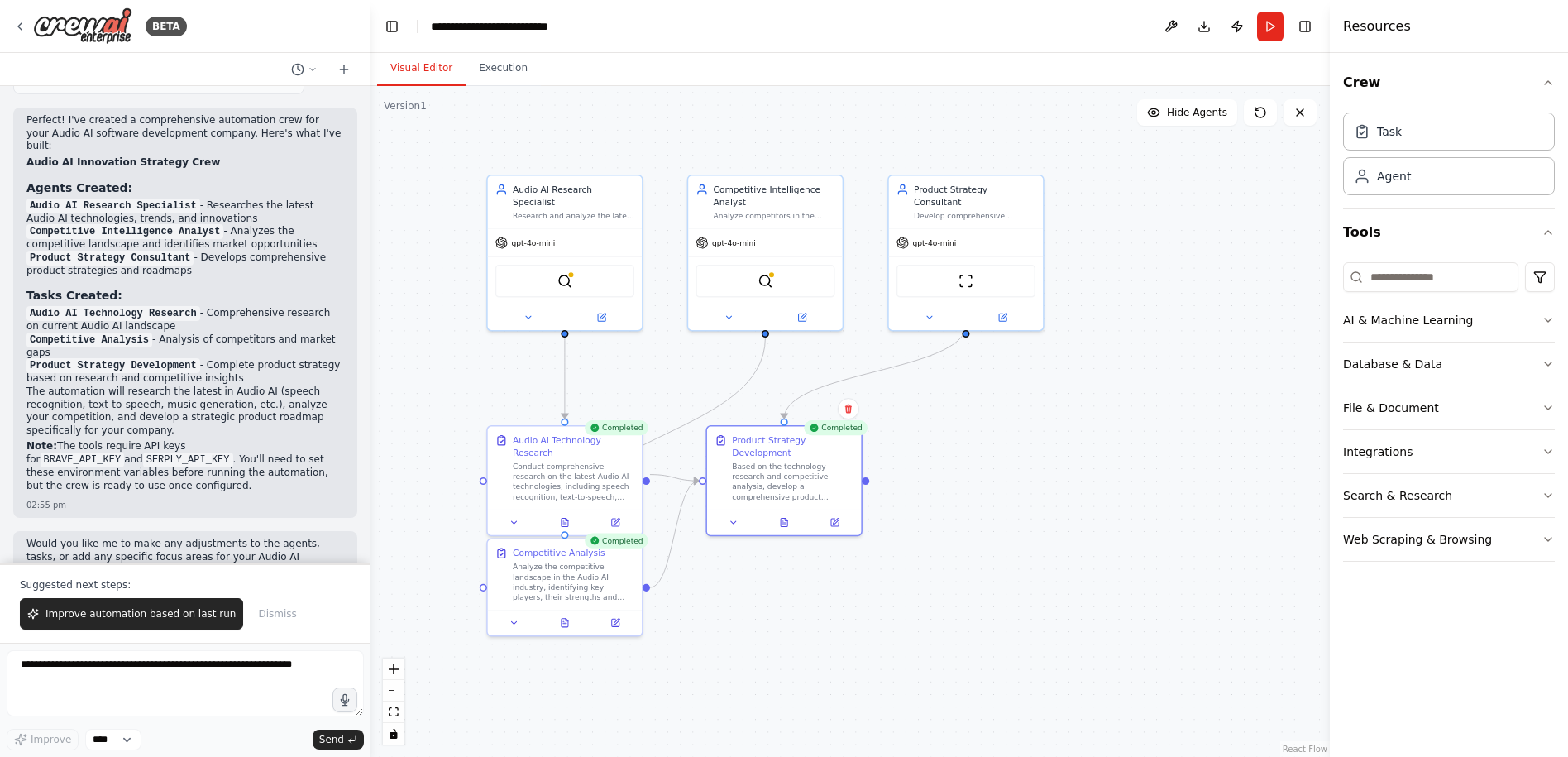
click at [908, 618] on div ".deletable-edge-delete-btn { width: 20px; height: 20px; border: 0px solid #ffff…" at bounding box center [850, 422] width 960 height 671
click at [866, 478] on div at bounding box center [865, 478] width 7 height 7
click at [932, 490] on div ".deletable-edge-delete-btn { width: 20px; height: 20px; border: 0px solid #ffff…" at bounding box center [850, 422] width 960 height 671
click at [961, 489] on div ".deletable-edge-delete-btn { width: 20px; height: 20px; border: 0px solid #ffff…" at bounding box center [850, 422] width 960 height 671
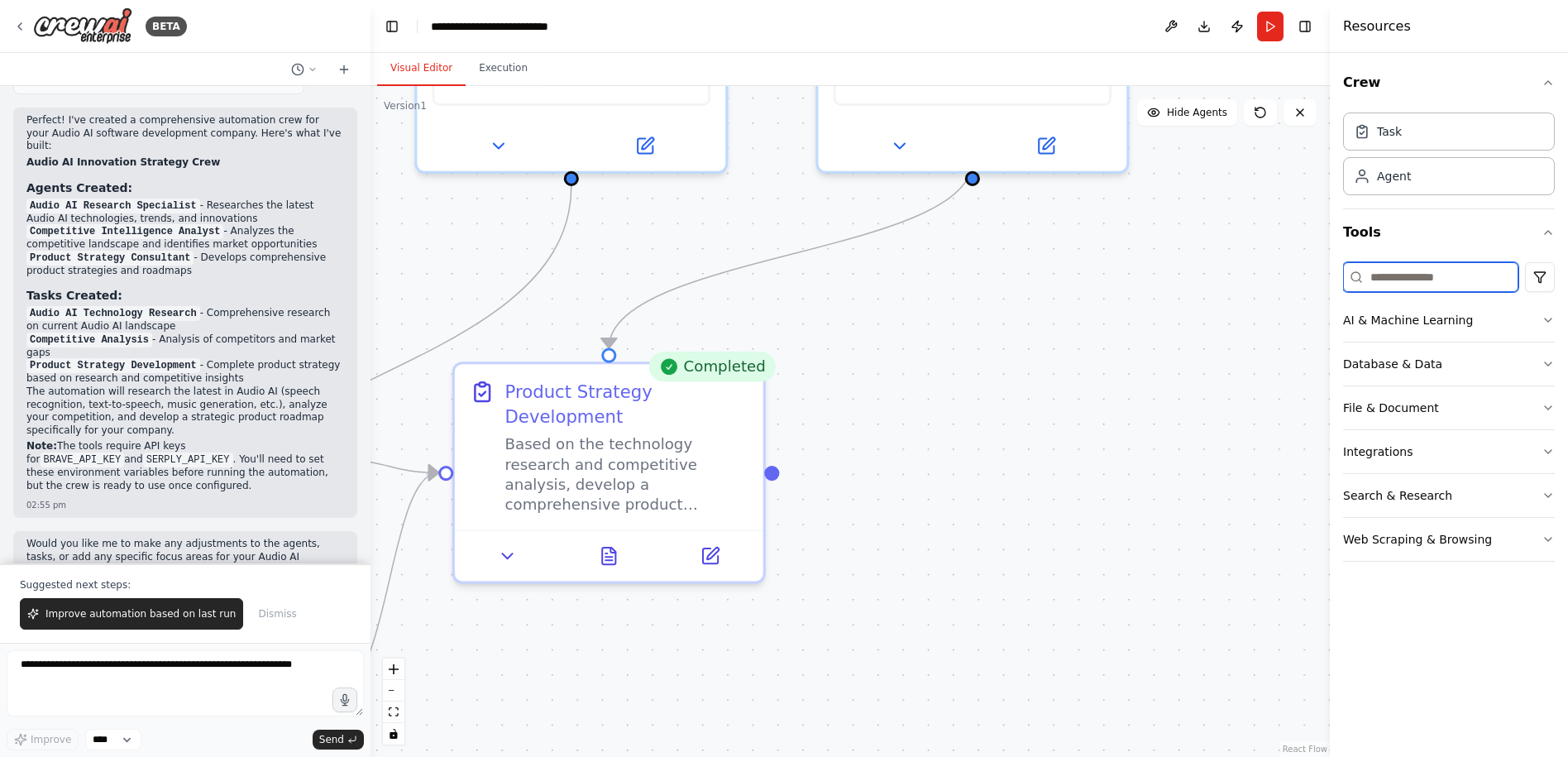
click at [1415, 285] on input at bounding box center [1431, 277] width 175 height 30
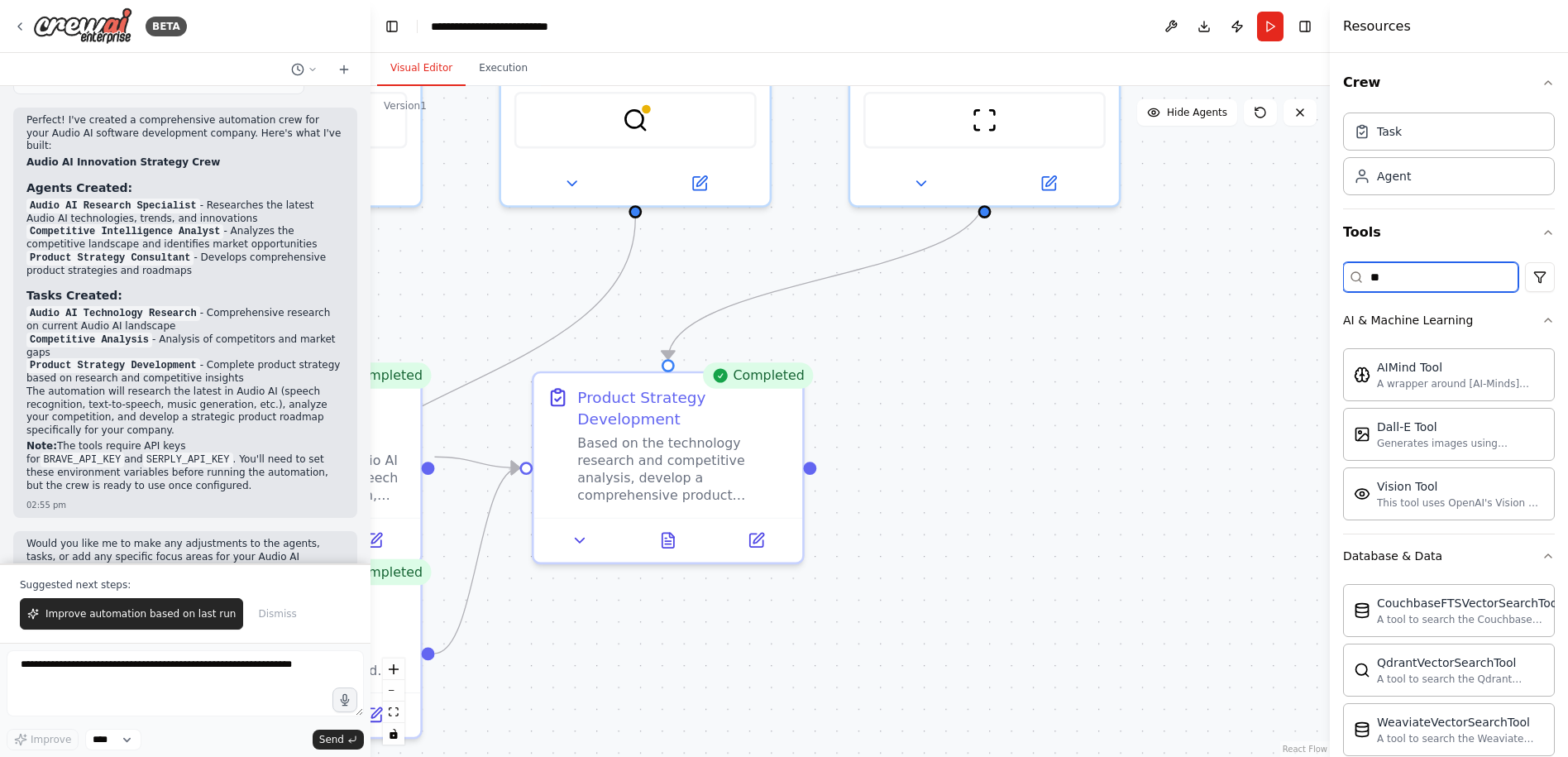
type input "*"
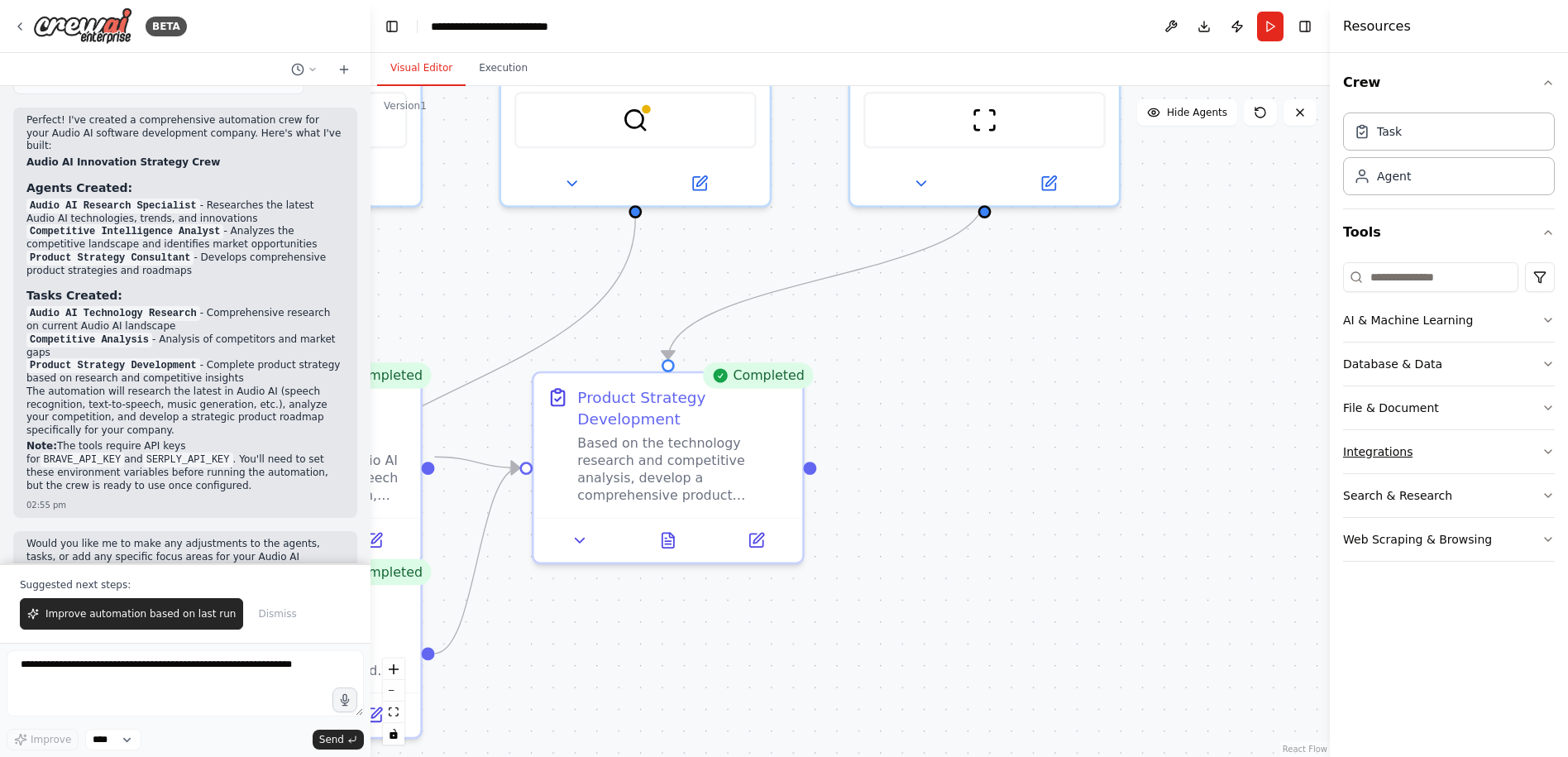
click at [1405, 451] on div "Integrations" at bounding box center [1378, 451] width 69 height 16
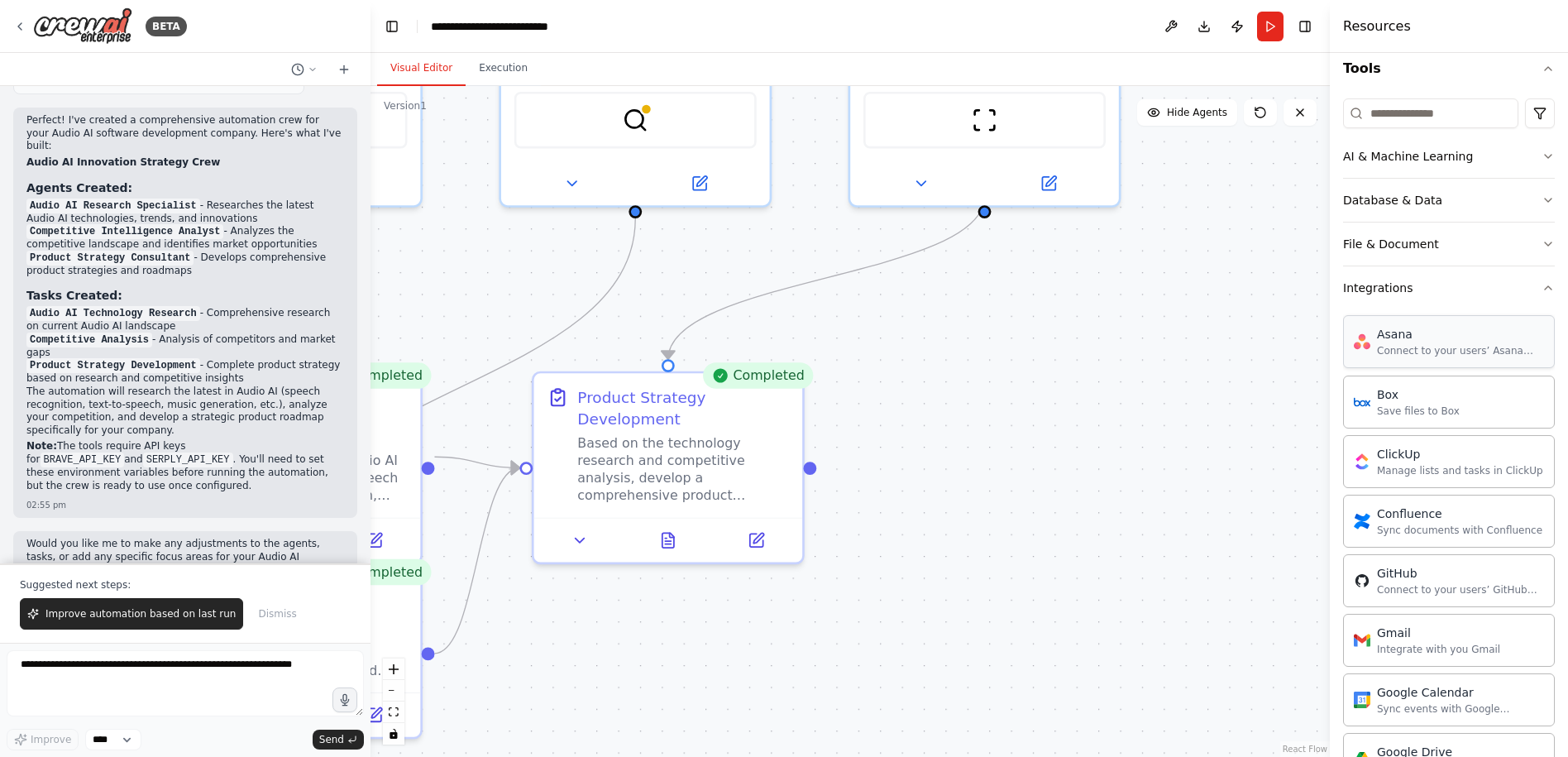
scroll to position [165, 0]
click at [1407, 284] on button "Integrations" at bounding box center [1449, 286] width 212 height 43
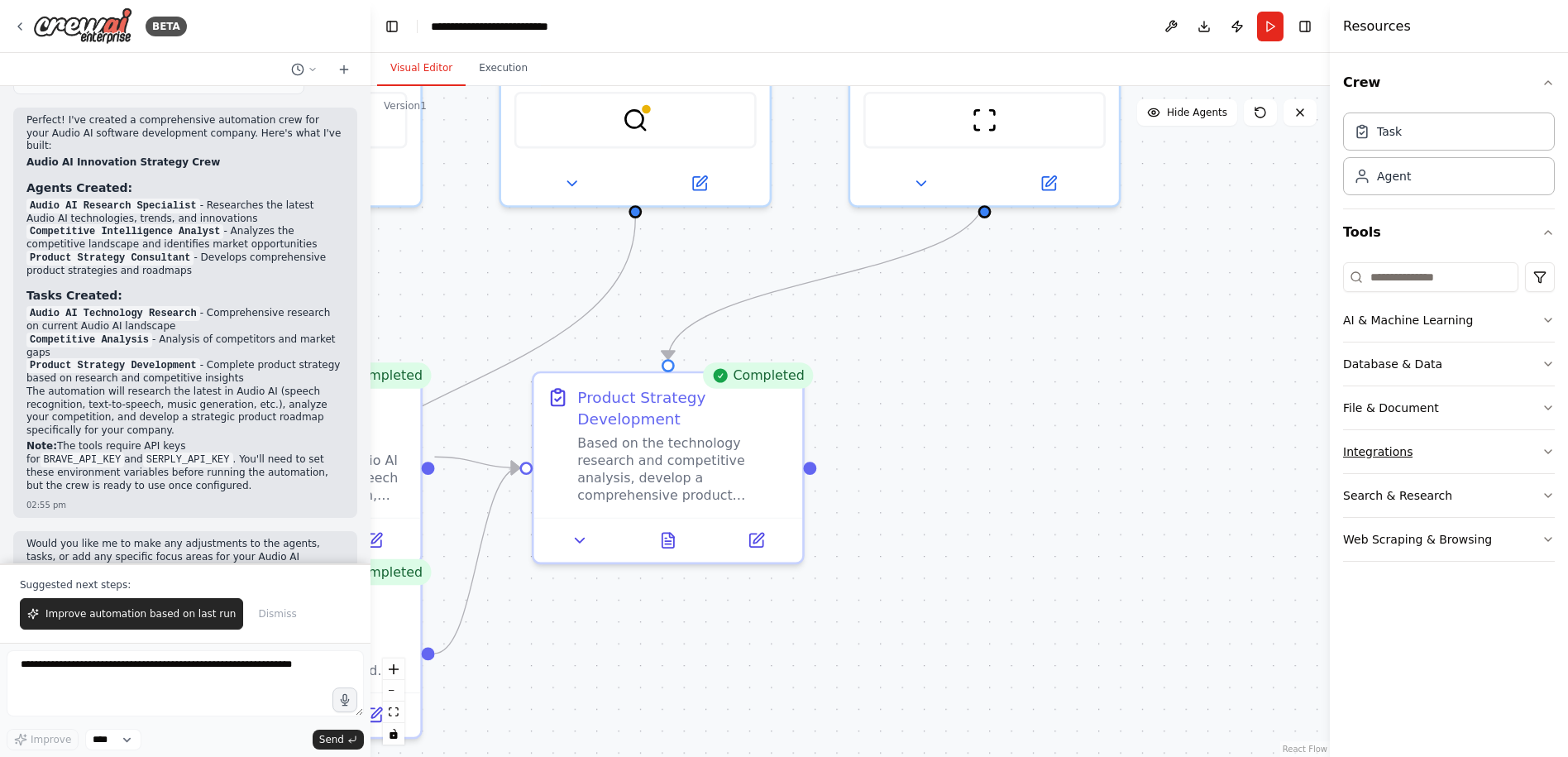
click at [1392, 458] on div "Integrations" at bounding box center [1378, 451] width 69 height 16
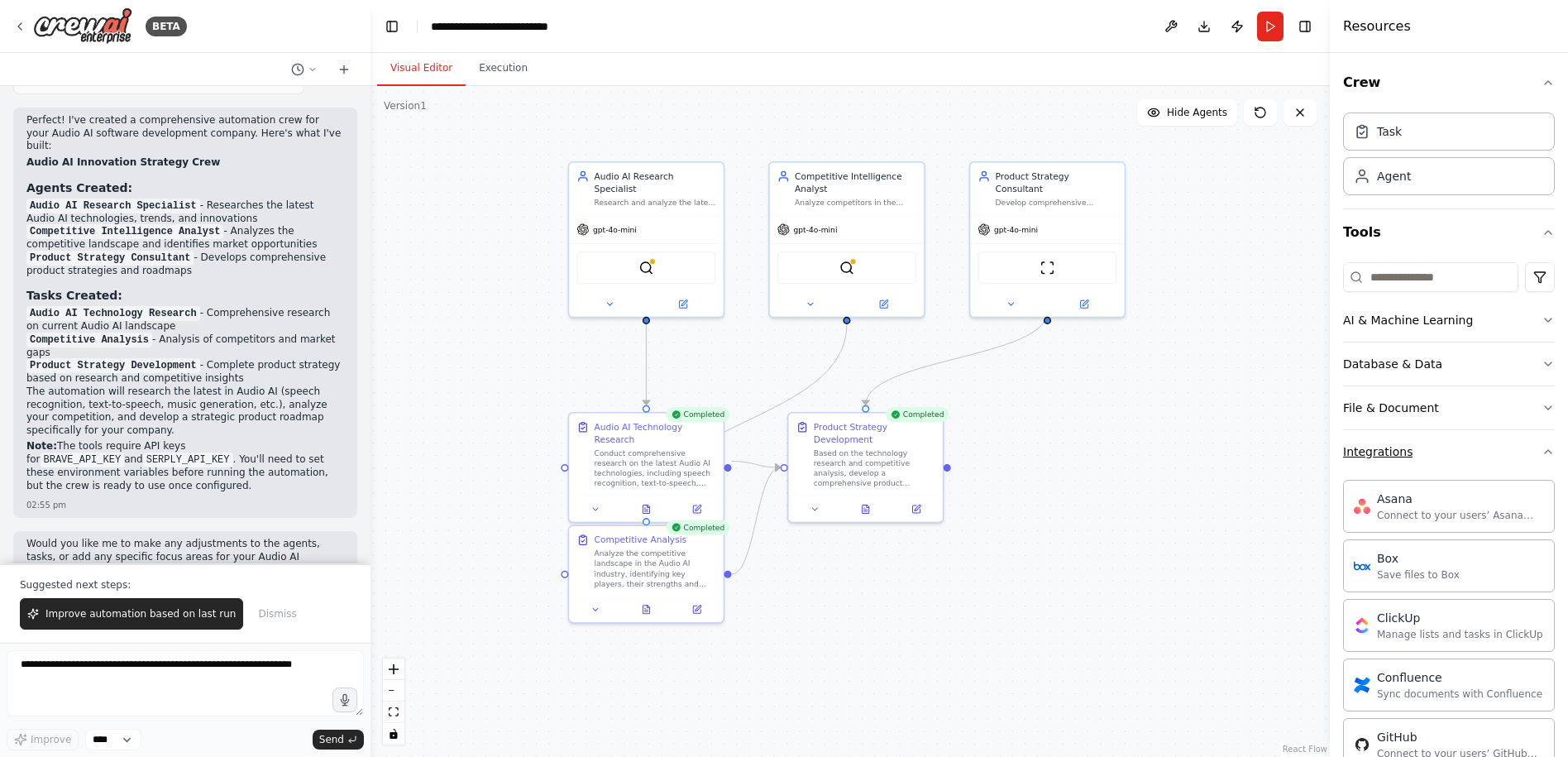
click at [1458, 452] on button "Integrations" at bounding box center [1449, 452] width 212 height 43
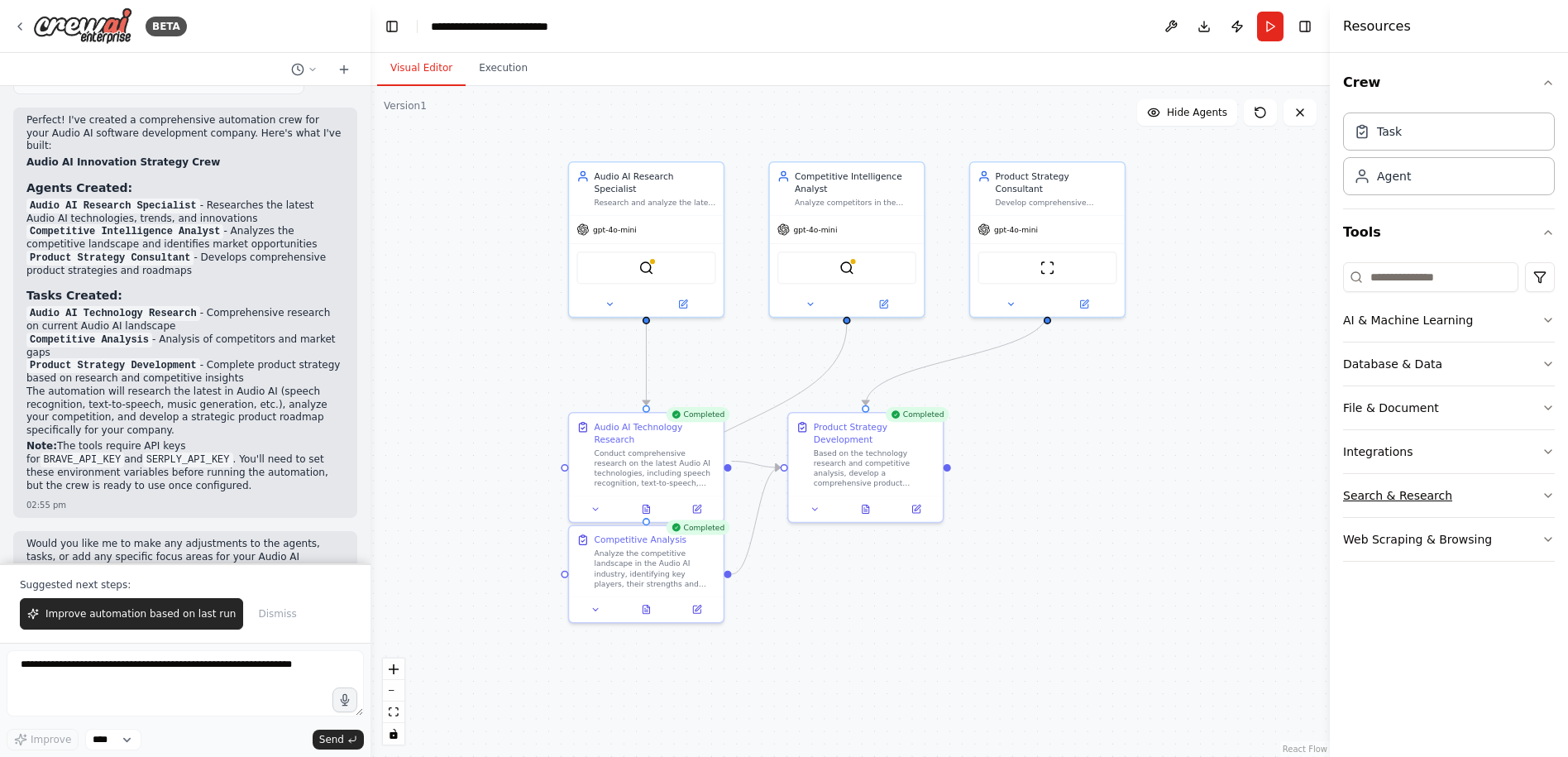
click at [1472, 495] on button "Search & Research" at bounding box center [1449, 495] width 212 height 43
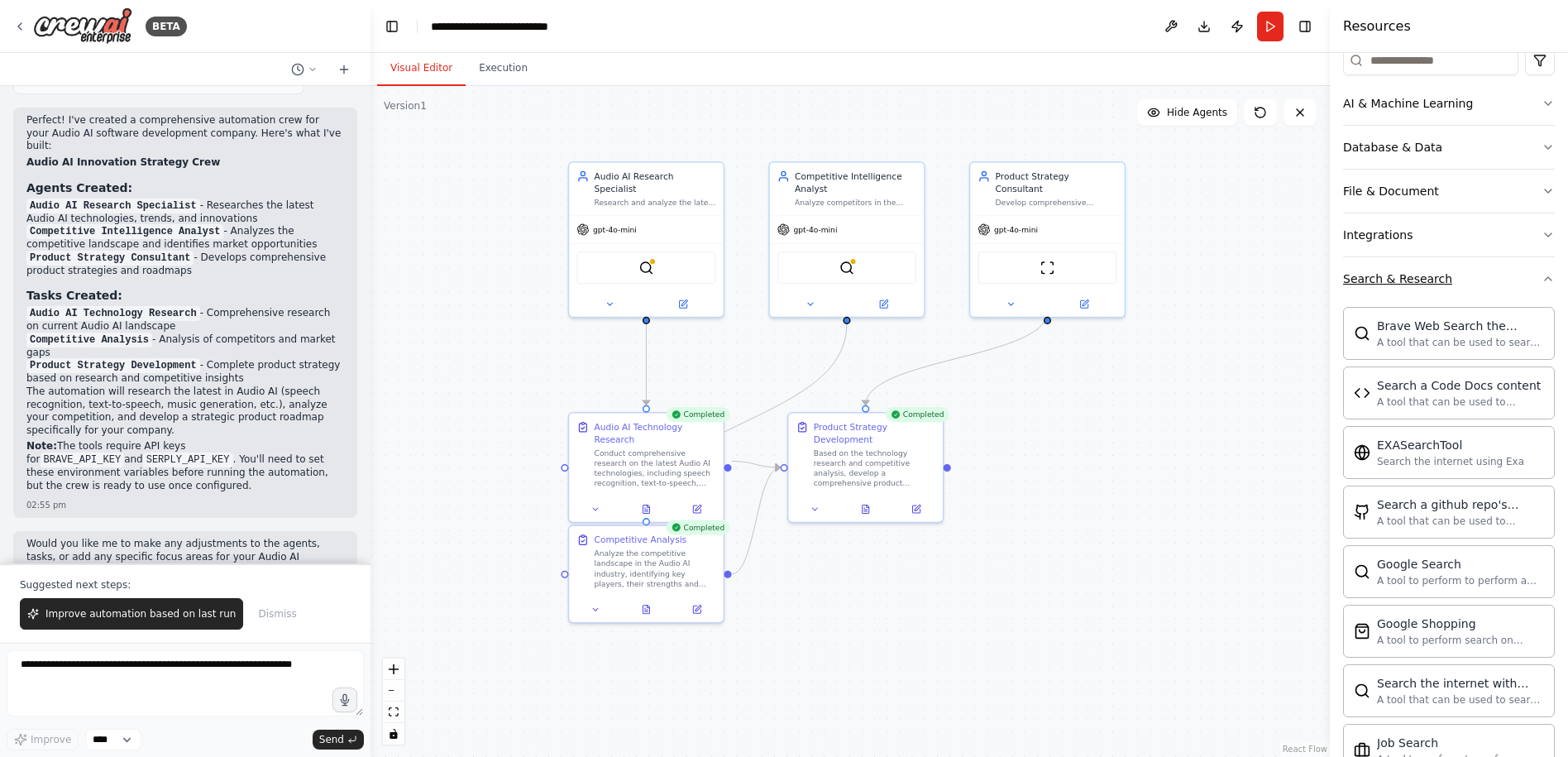
scroll to position [182, 0]
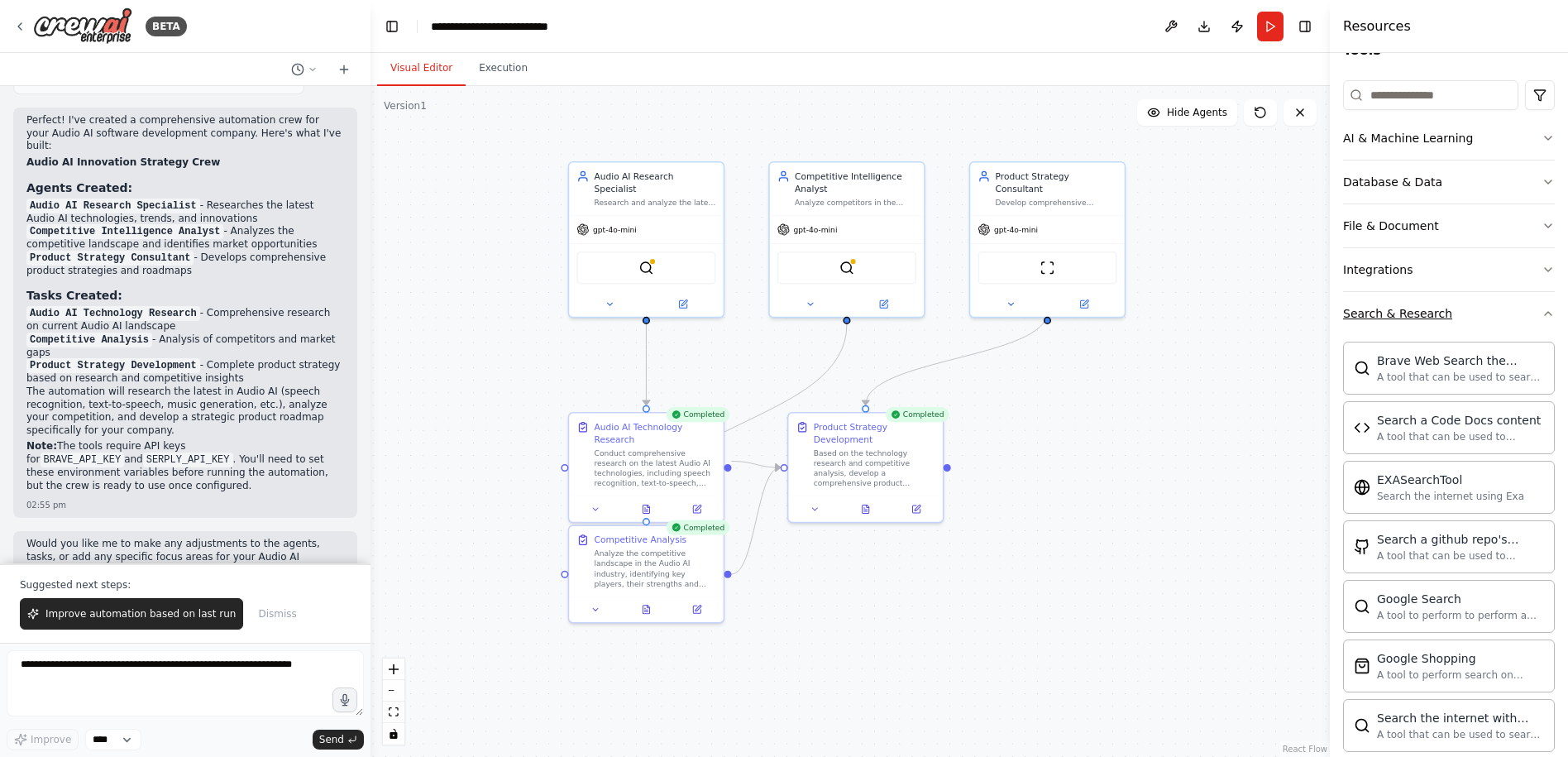
click at [1454, 308] on button "Search & Research" at bounding box center [1449, 314] width 212 height 43
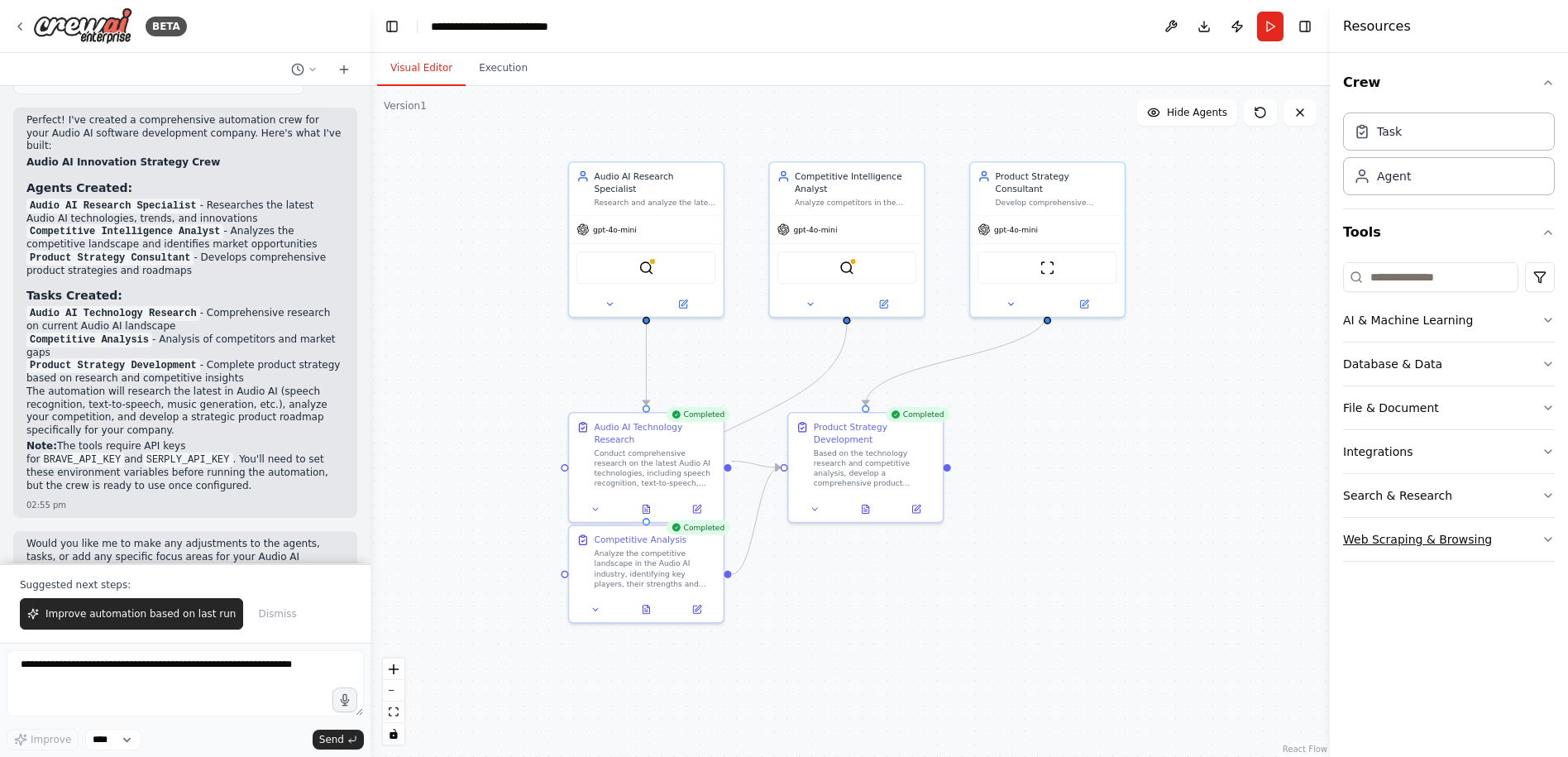
click at [1410, 541] on div "Web Scraping & Browsing" at bounding box center [1418, 539] width 149 height 16
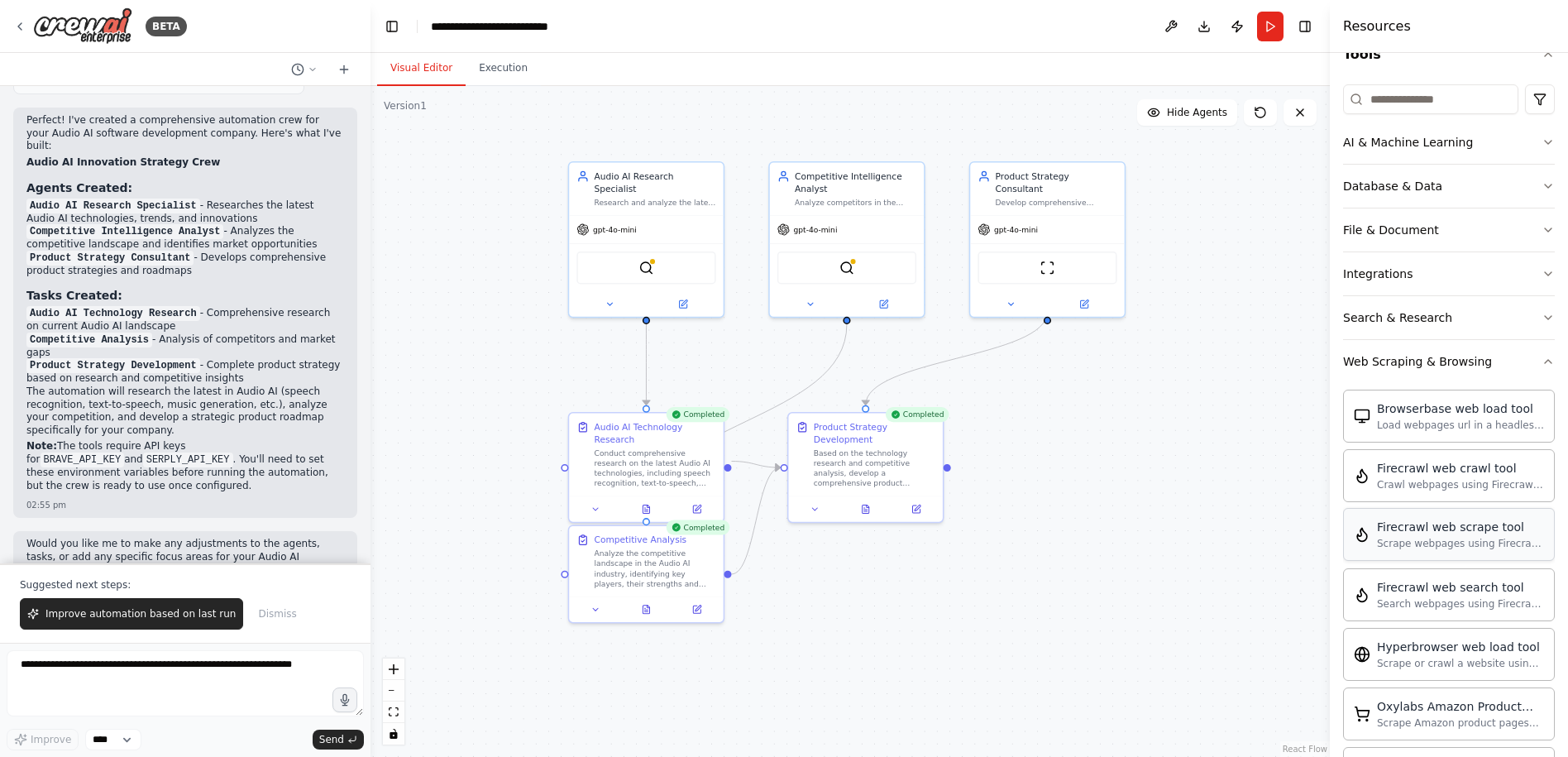
scroll to position [159, 0]
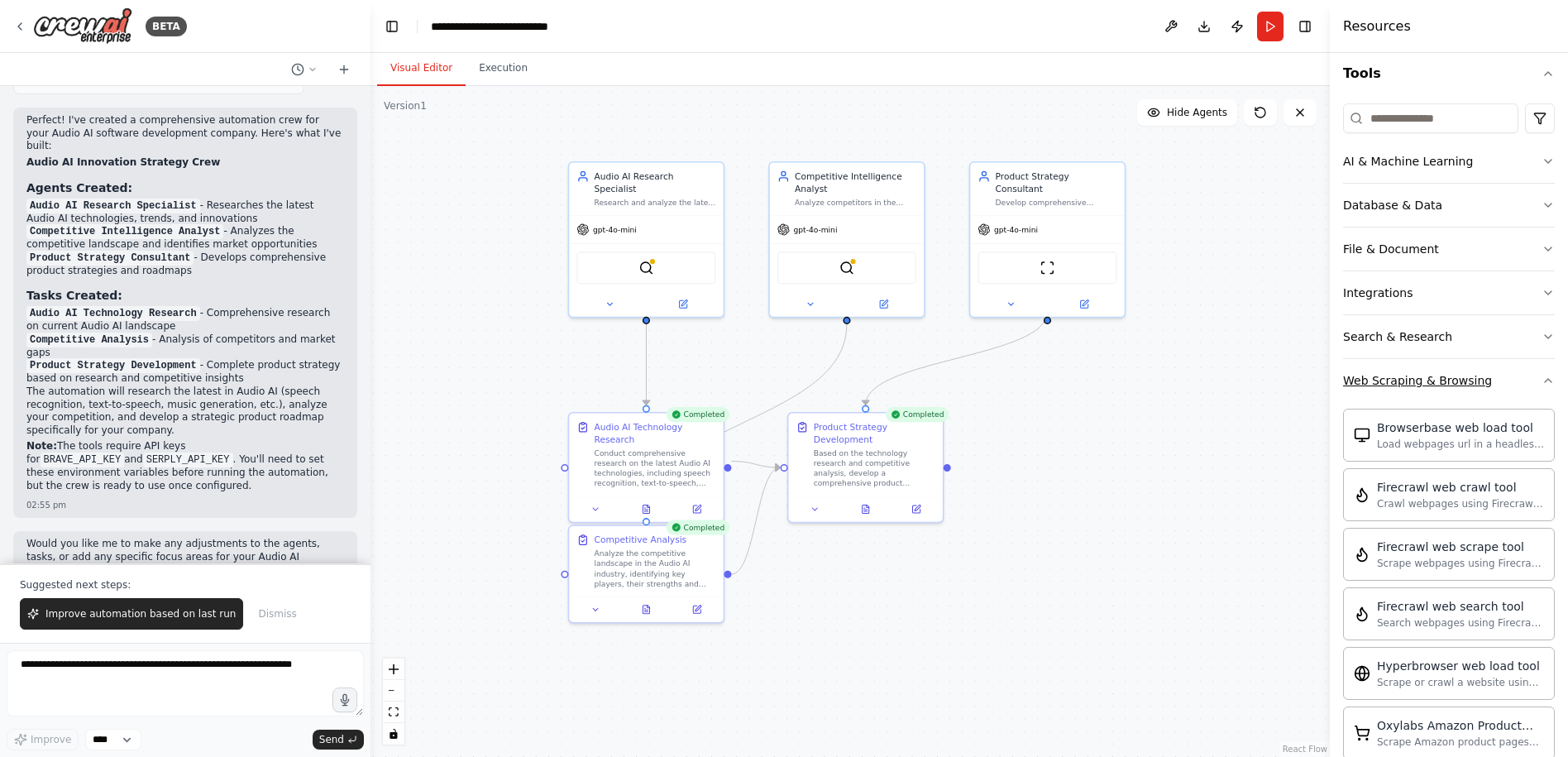
click at [1409, 388] on div "Web Scraping & Browsing" at bounding box center [1418, 380] width 149 height 16
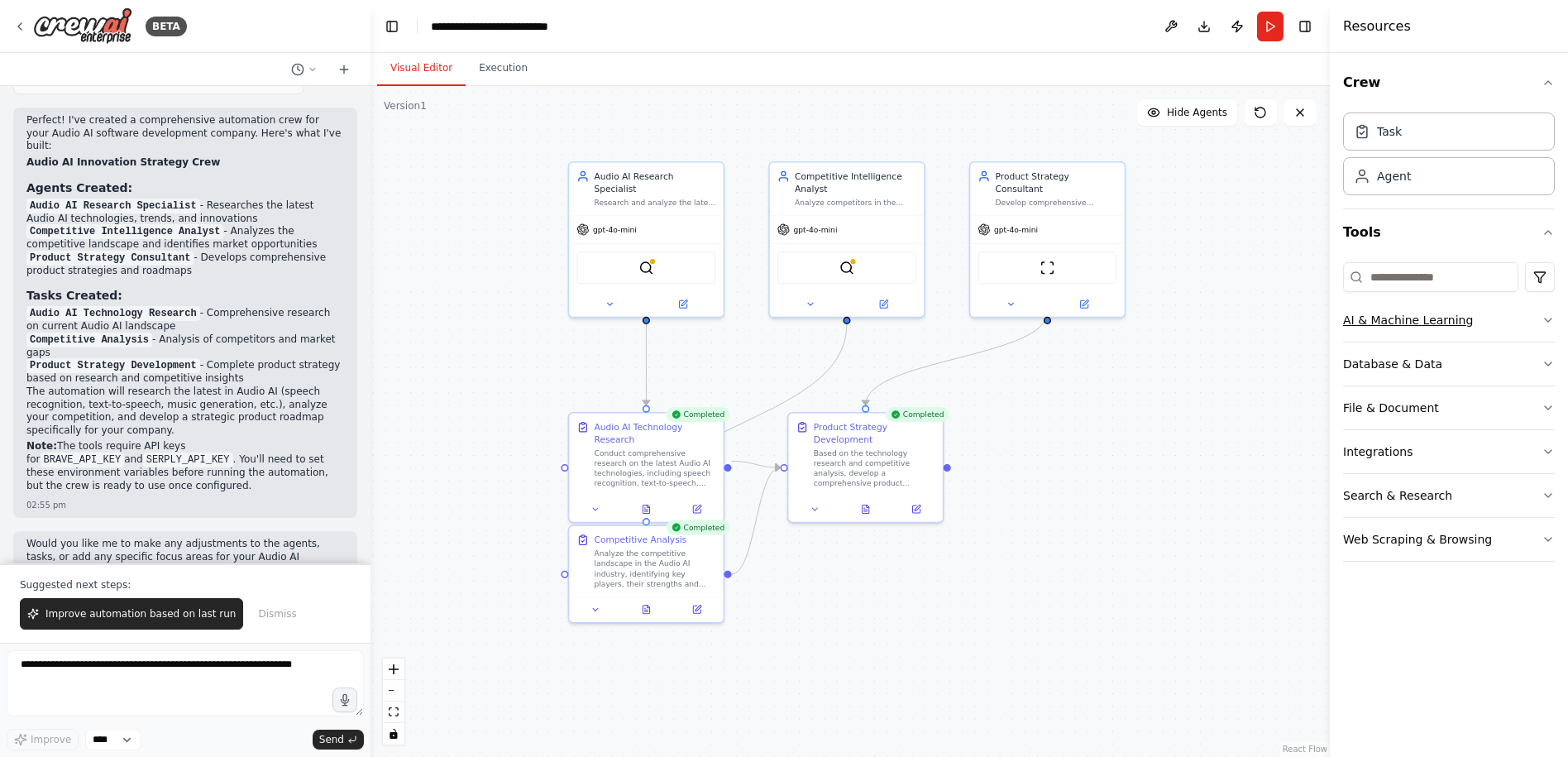
click at [1414, 327] on div "AI & Machine Learning" at bounding box center [1408, 320] width 129 height 16
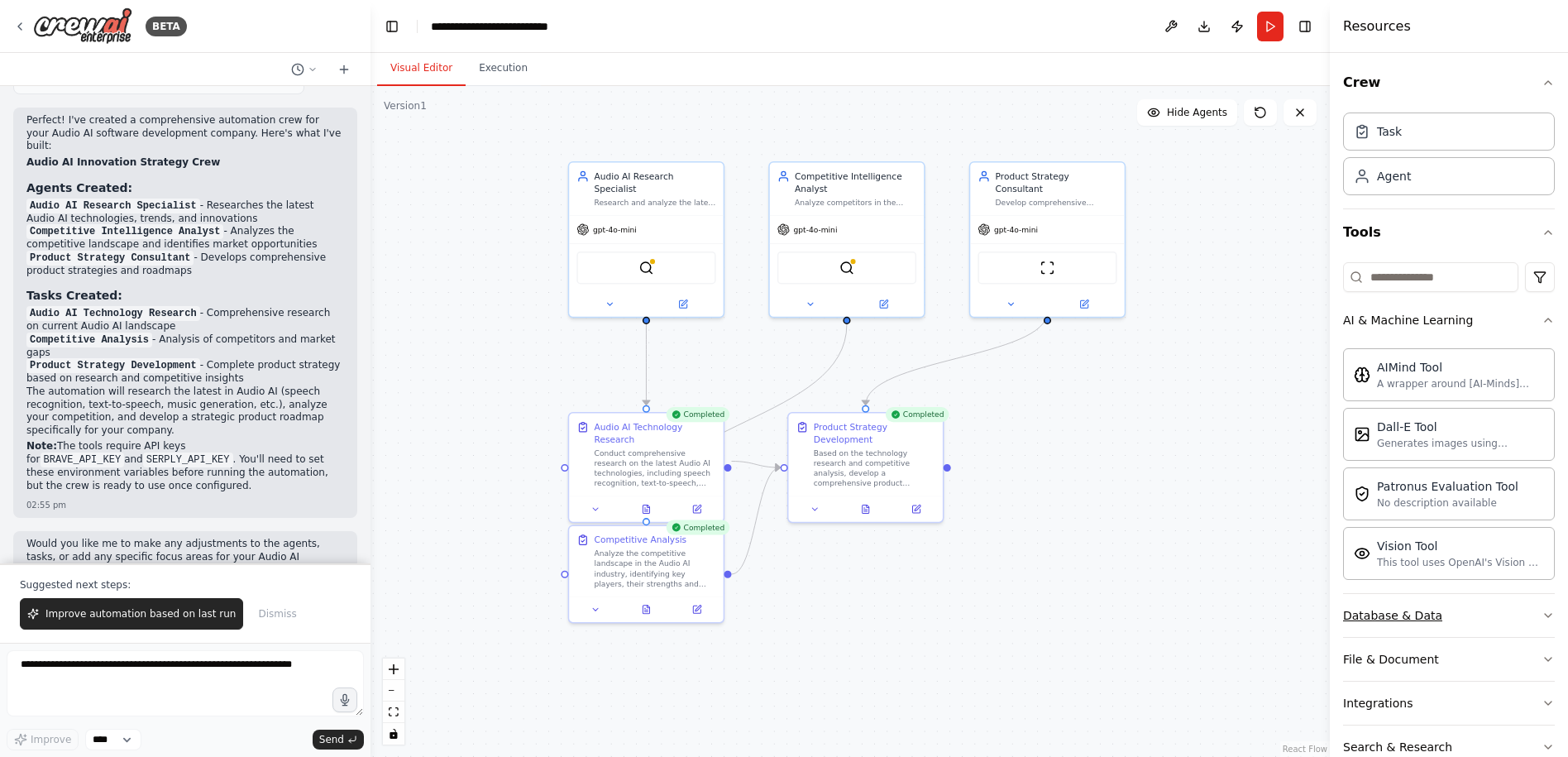
click at [1407, 628] on button "Database & Data" at bounding box center [1449, 616] width 212 height 43
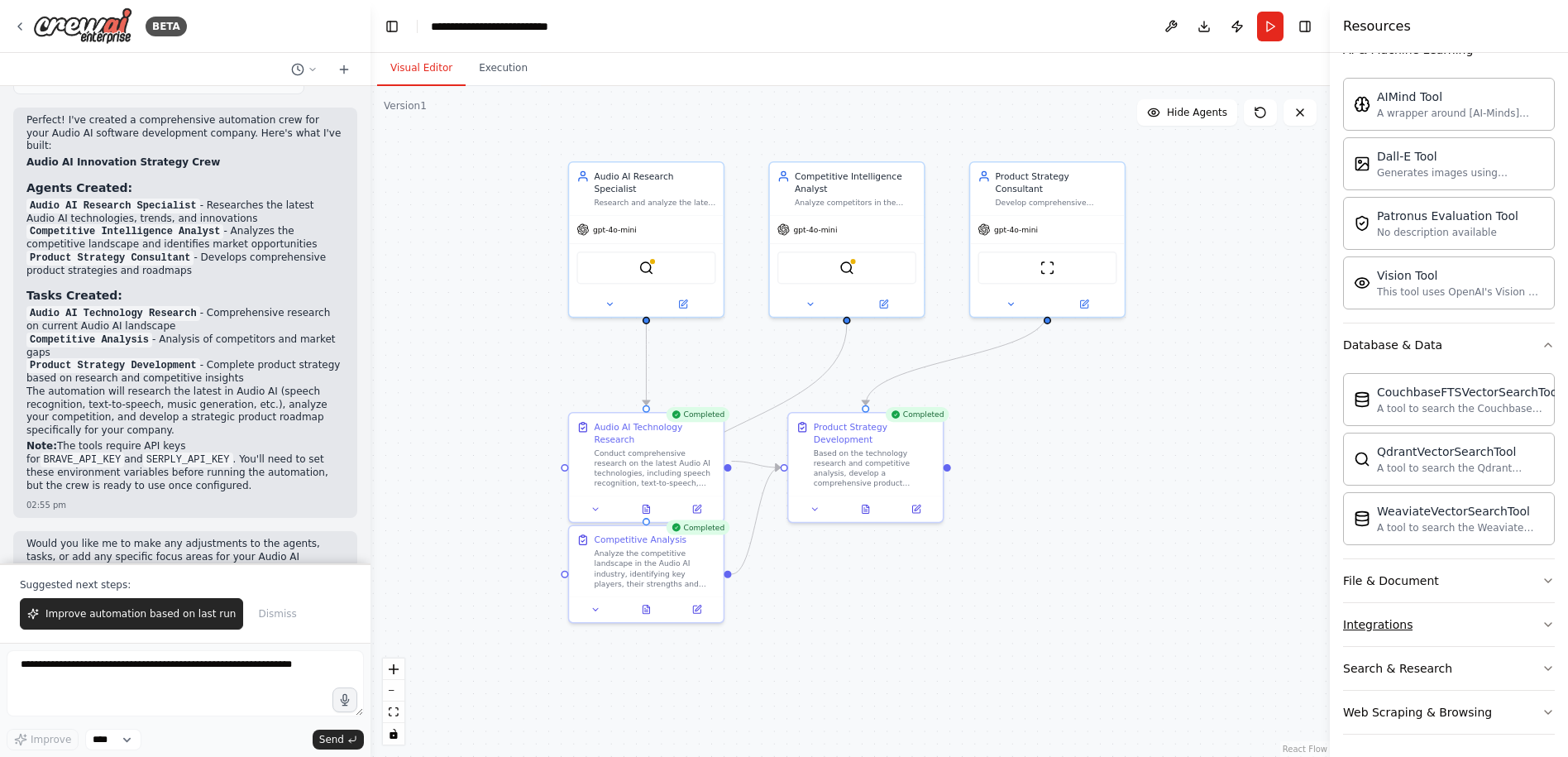
scroll to position [275, 0]
click at [1428, 572] on div "File & Document" at bounding box center [1391, 576] width 96 height 16
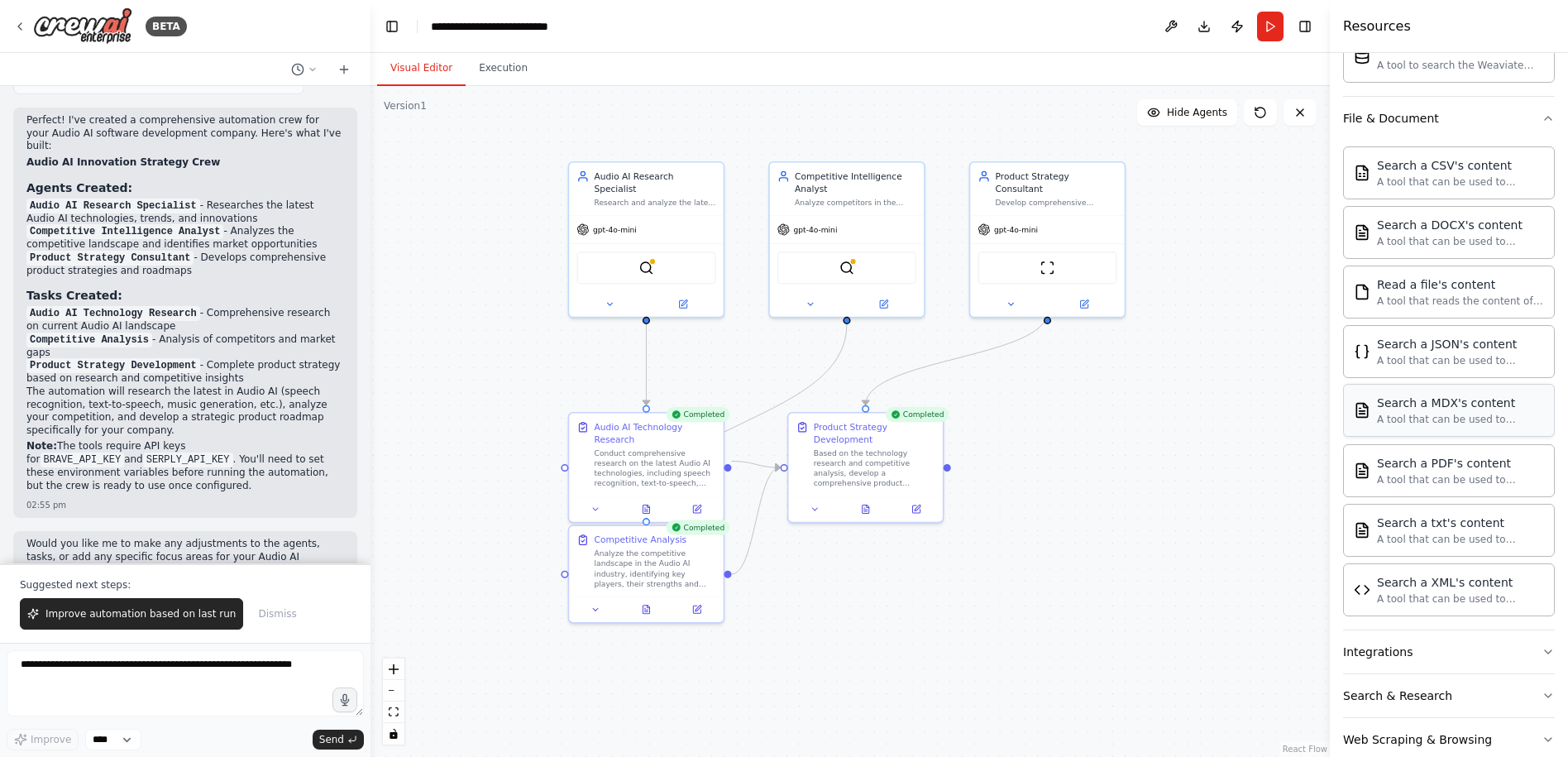
scroll to position [764, 0]
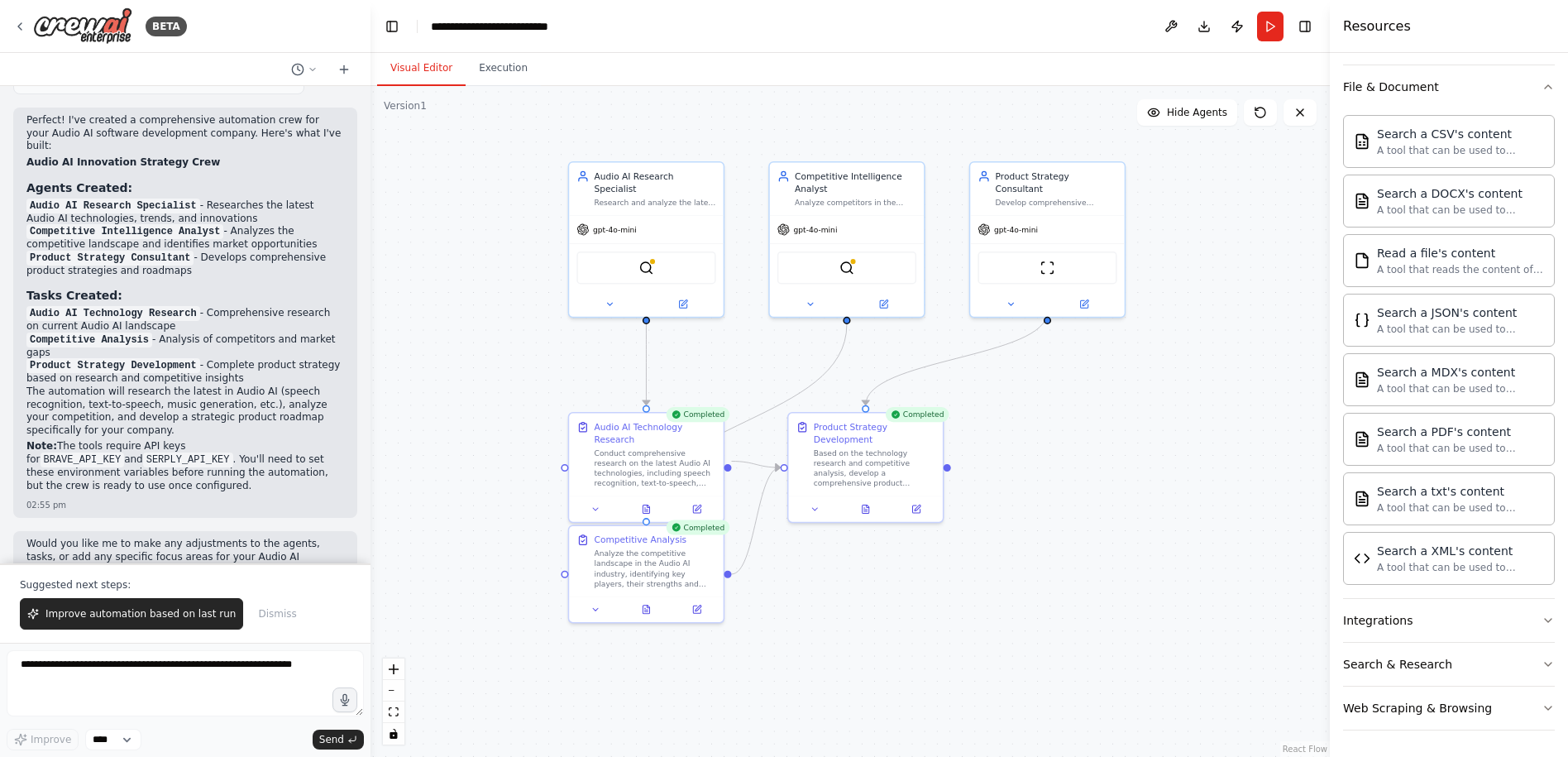
click at [1218, 574] on div ".deletable-edge-delete-btn { width: 20px; height: 20px; border: 0px solid #ffff…" at bounding box center [850, 422] width 960 height 671
click at [647, 503] on icon at bounding box center [645, 506] width 6 height 8
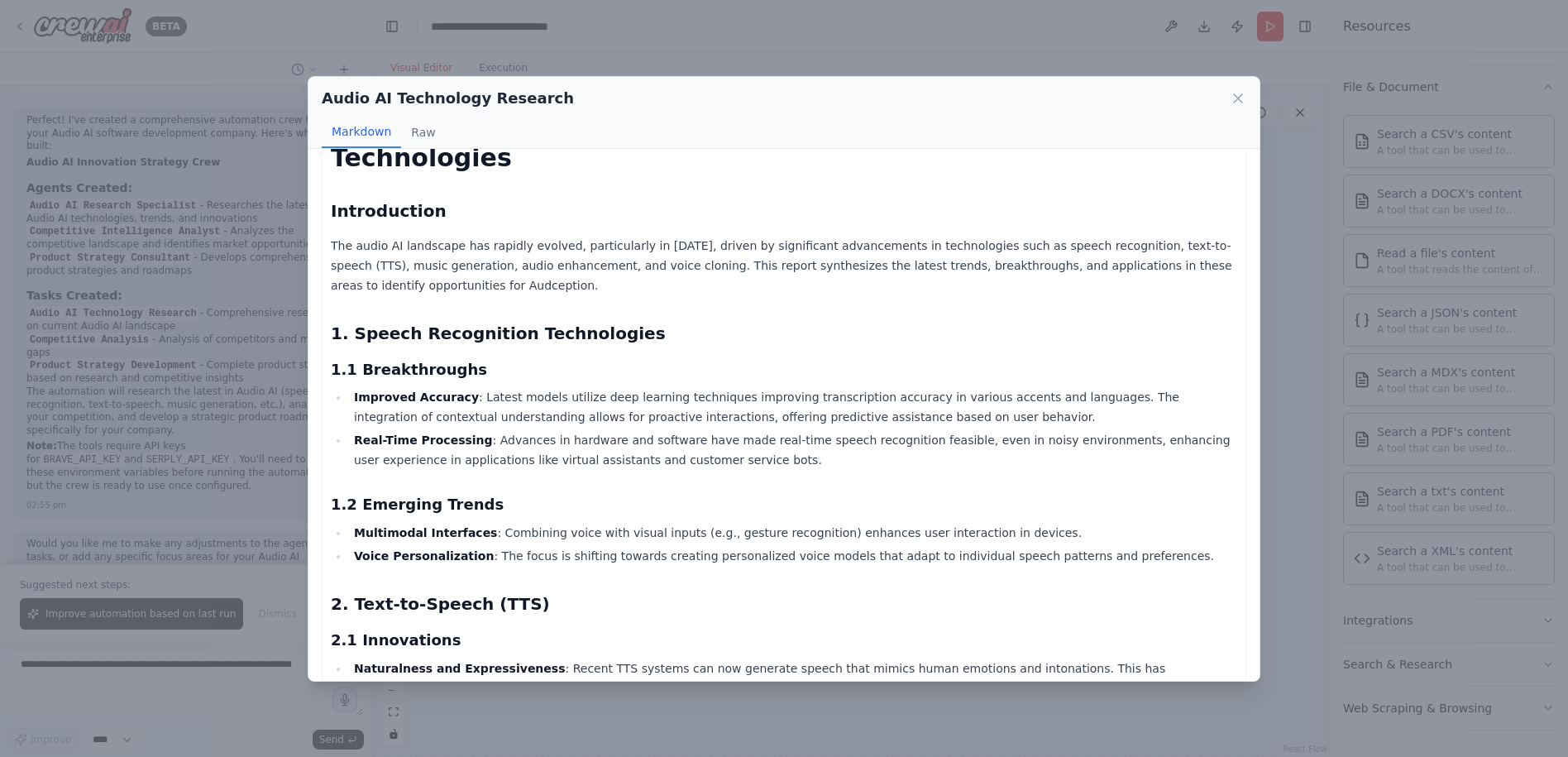
scroll to position [83, 0]
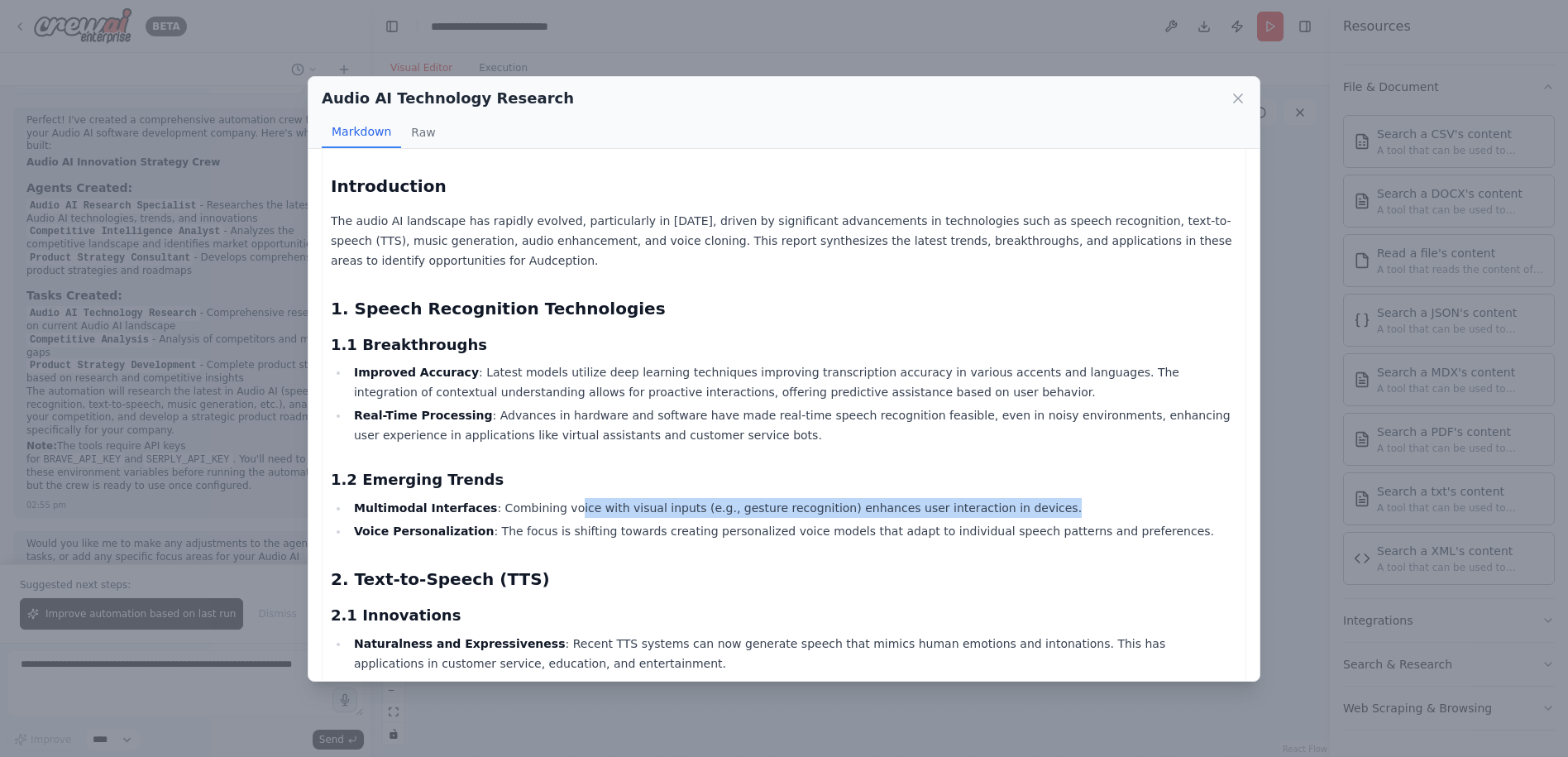
drag, startPoint x: 546, startPoint y: 484, endPoint x: 986, endPoint y: 485, distance: 440.0
click at [986, 498] on li "Multimodal Interfaces : Combining voice with visual inputs (e.g., gesture recog…" at bounding box center [793, 508] width 888 height 20
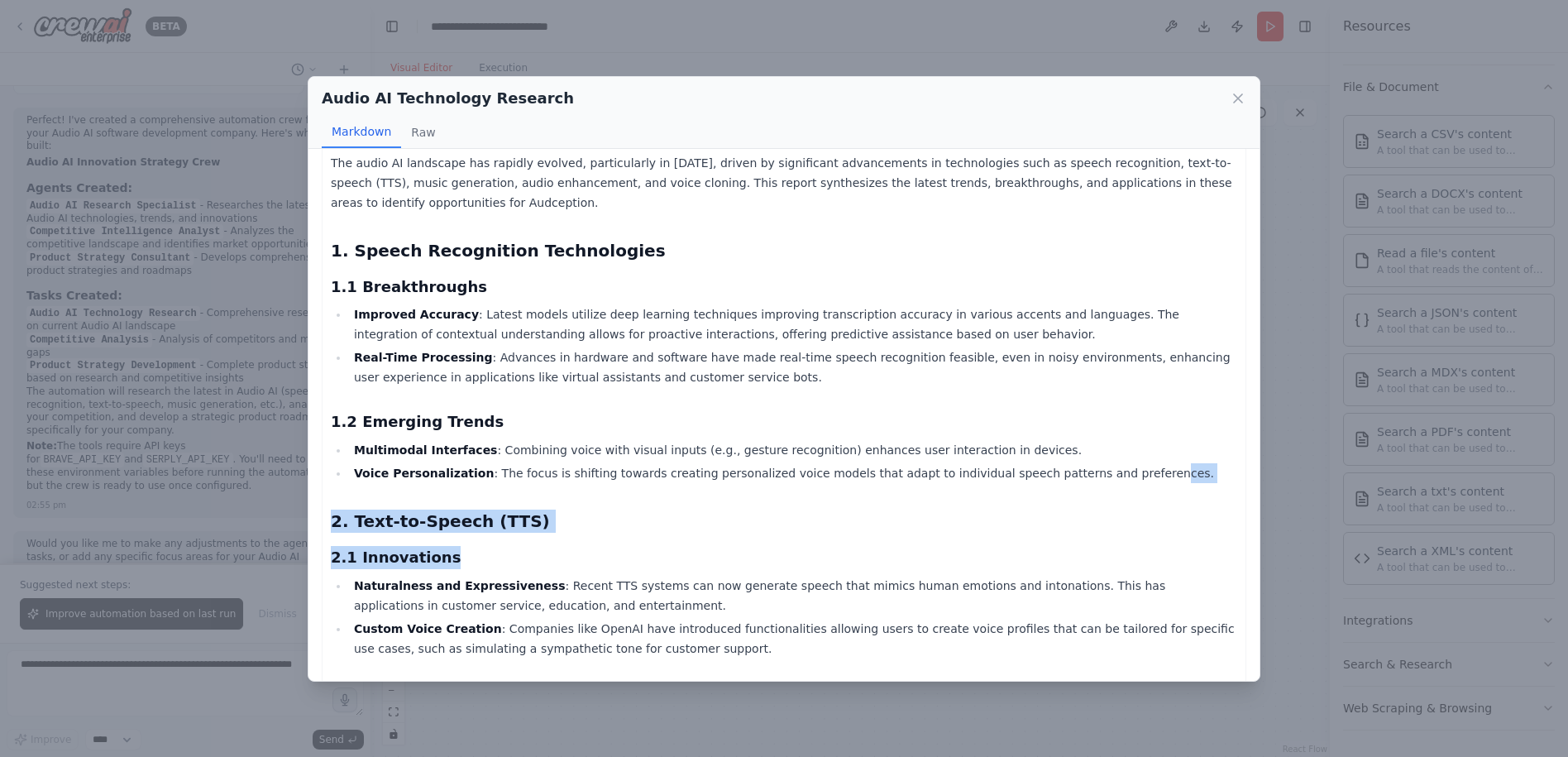
scroll to position [165, 0]
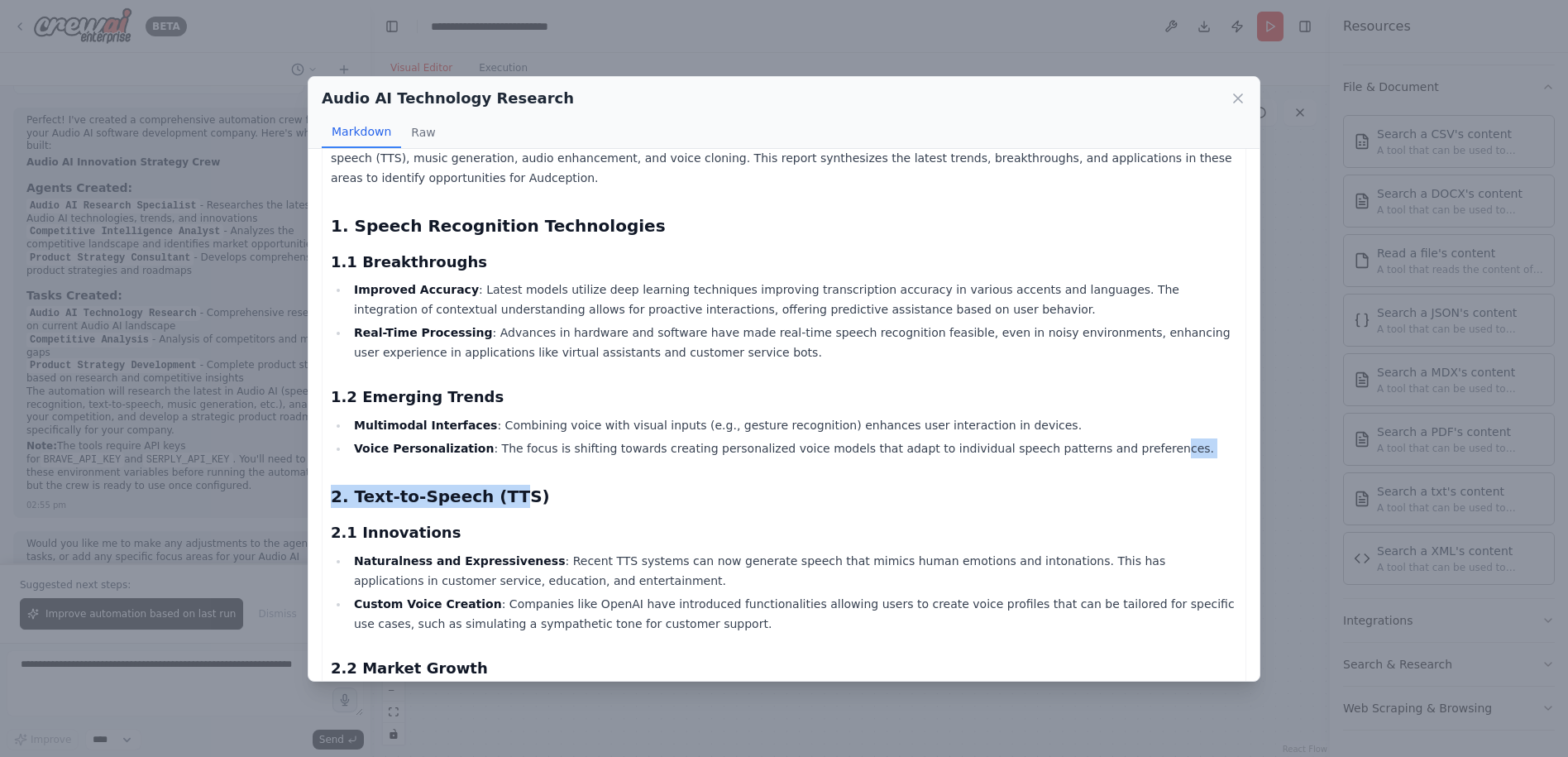
drag, startPoint x: 986, startPoint y: 485, endPoint x: 493, endPoint y: 428, distance: 496.3
click at [493, 439] on li "Voice Personalization : The focus is shifting towards creating personalized voi…" at bounding box center [793, 449] width 888 height 20
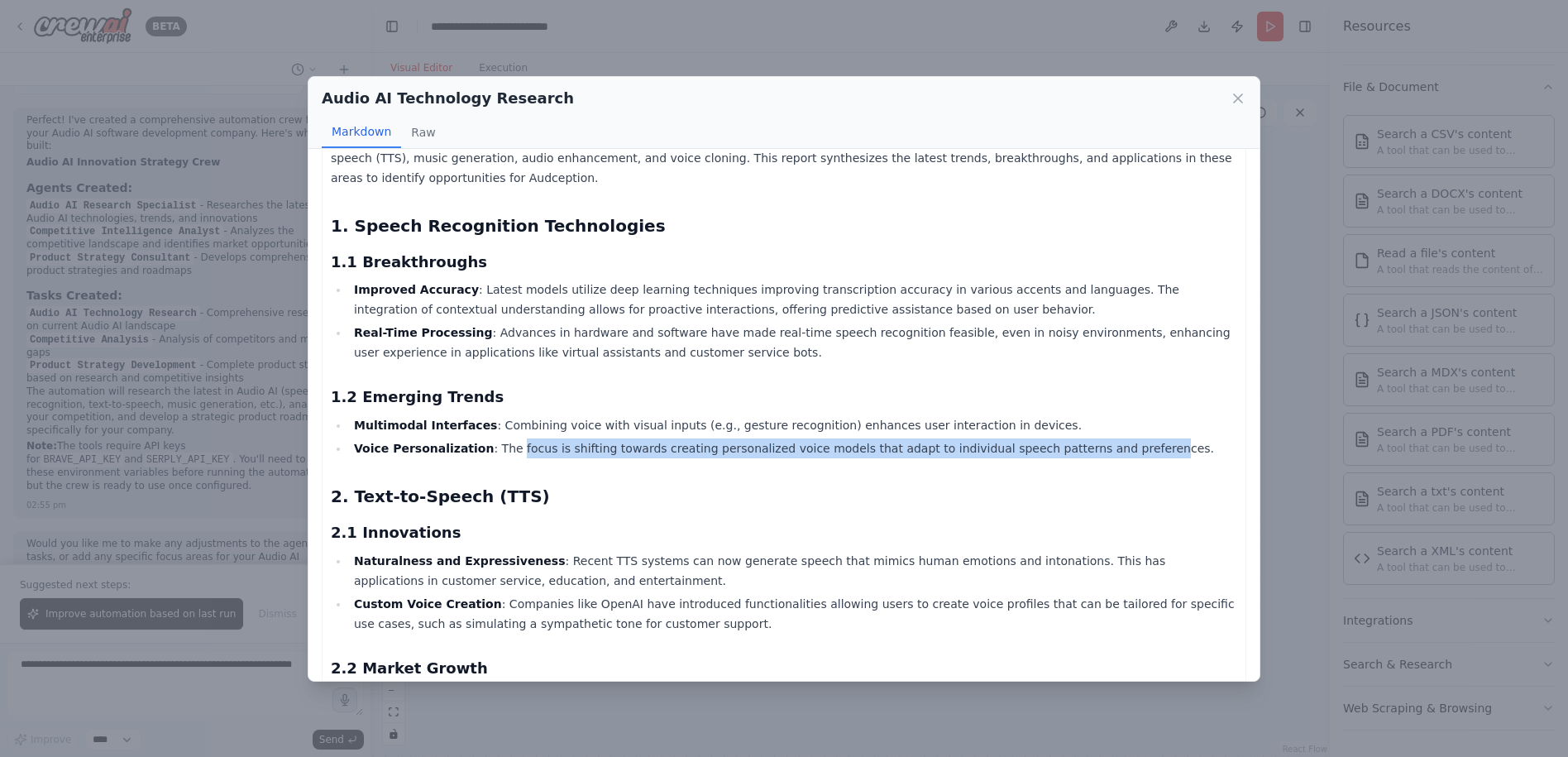
drag, startPoint x: 493, startPoint y: 428, endPoint x: 561, endPoint y: 512, distance: 108.1
click at [580, 521] on h3 "2.1 Innovations" at bounding box center [784, 533] width 907 height 23
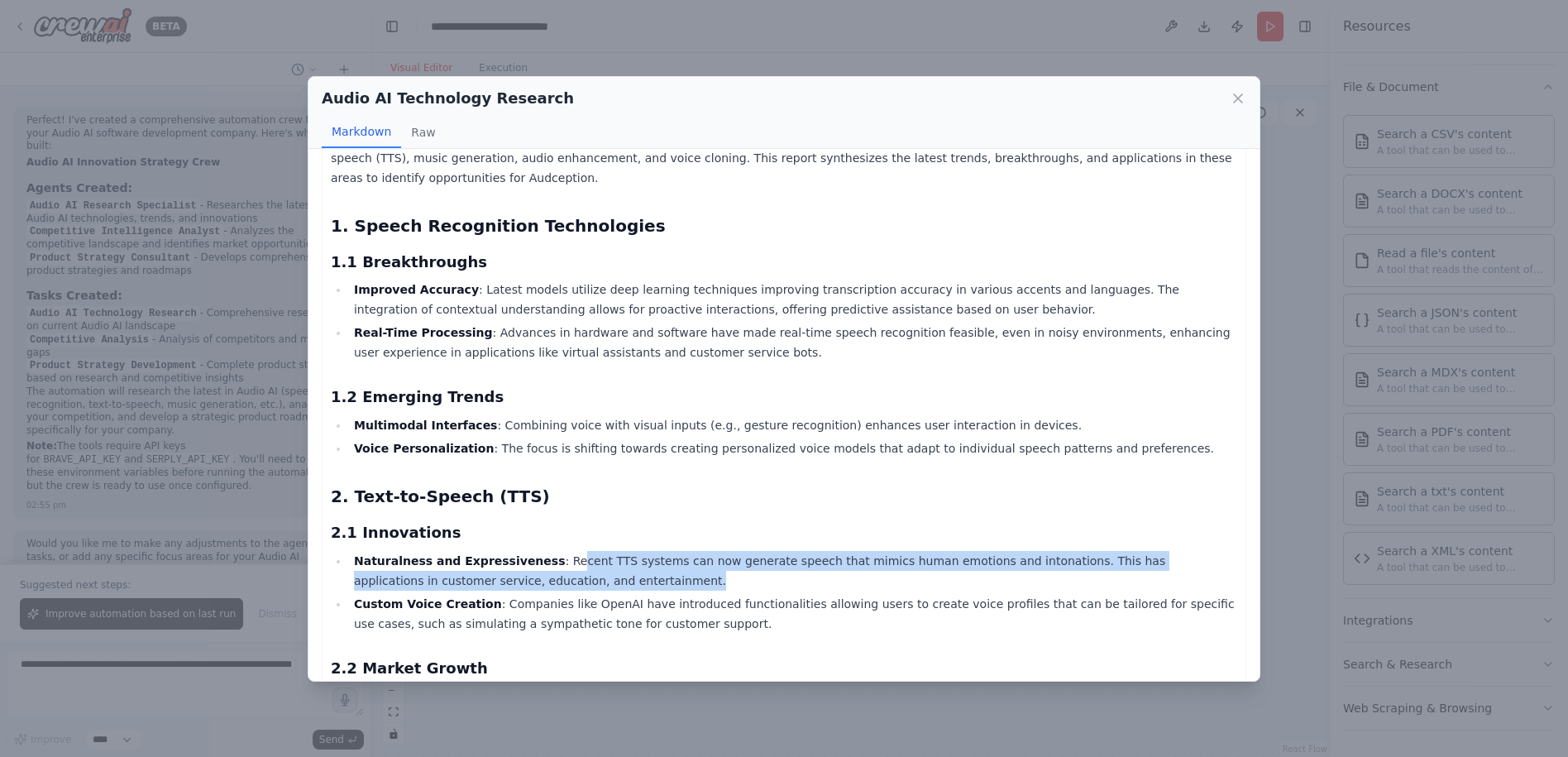
drag, startPoint x: 538, startPoint y: 531, endPoint x: 696, endPoint y: 548, distance: 158.9
click at [696, 551] on li "Naturalness and Expressiveness : Recent TTS systems can now generate speech tha…" at bounding box center [793, 571] width 888 height 40
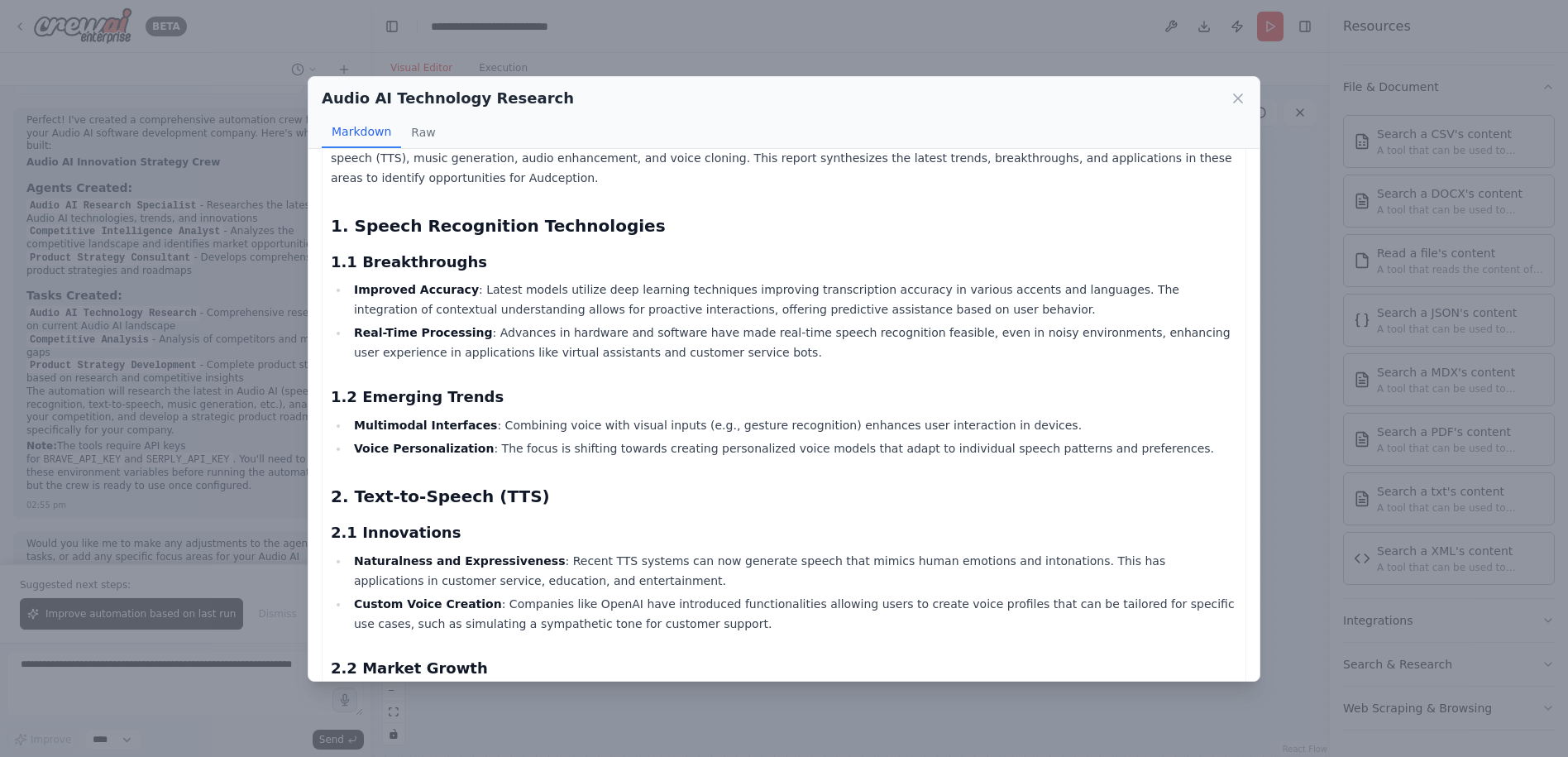
drag, startPoint x: 696, startPoint y: 548, endPoint x: 652, endPoint y: 563, distance: 46.5
click at [652, 563] on ul "Naturalness and Expressiveness : Recent TTS systems can now generate speech tha…" at bounding box center [784, 592] width 907 height 83
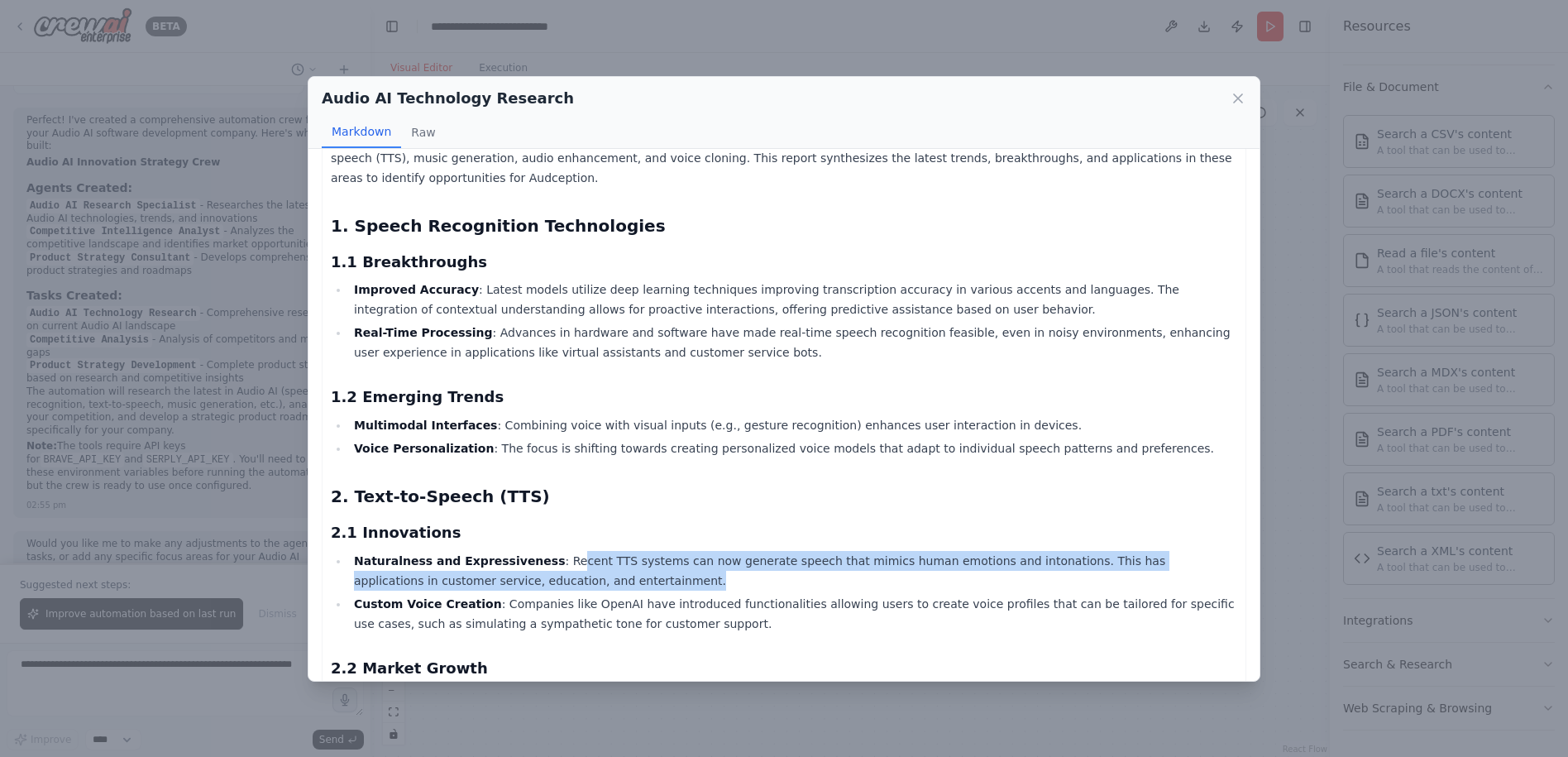
drag, startPoint x: 576, startPoint y: 530, endPoint x: 1112, endPoint y: 548, distance: 536.3
click at [1112, 551] on li "Naturalness and Expressiveness : Recent TTS systems can now generate speech tha…" at bounding box center [793, 571] width 888 height 40
drag, startPoint x: 1112, startPoint y: 548, endPoint x: 1052, endPoint y: 555, distance: 60.4
click at [1052, 555] on li "Naturalness and Expressiveness : Recent TTS systems can now generate speech tha…" at bounding box center [793, 571] width 888 height 40
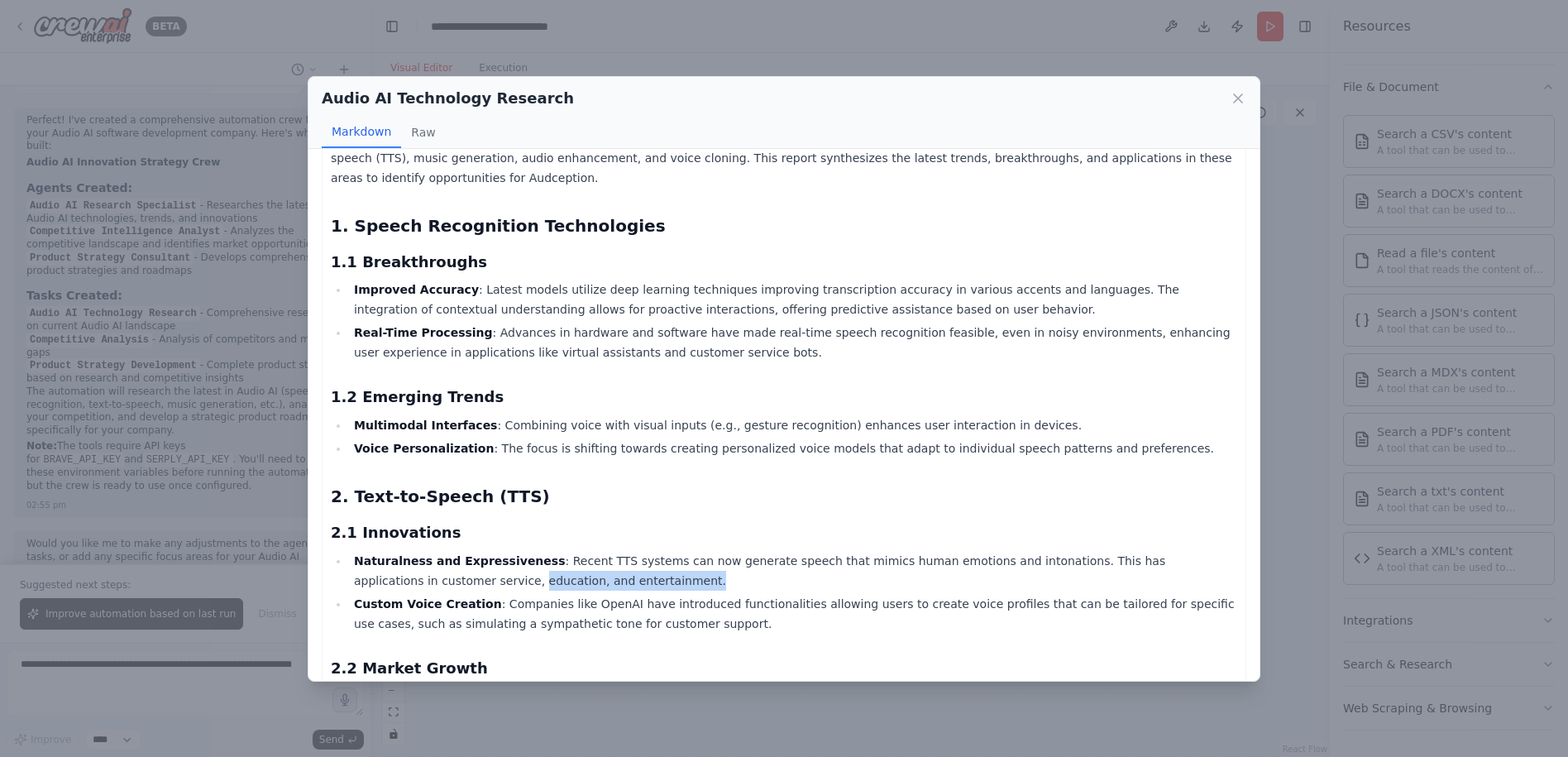
drag, startPoint x: 908, startPoint y: 544, endPoint x: 341, endPoint y: 544, distance: 567.0
click at [341, 551] on ul "Naturalness and Expressiveness : Recent TTS systems can now generate speech tha…" at bounding box center [784, 592] width 907 height 83
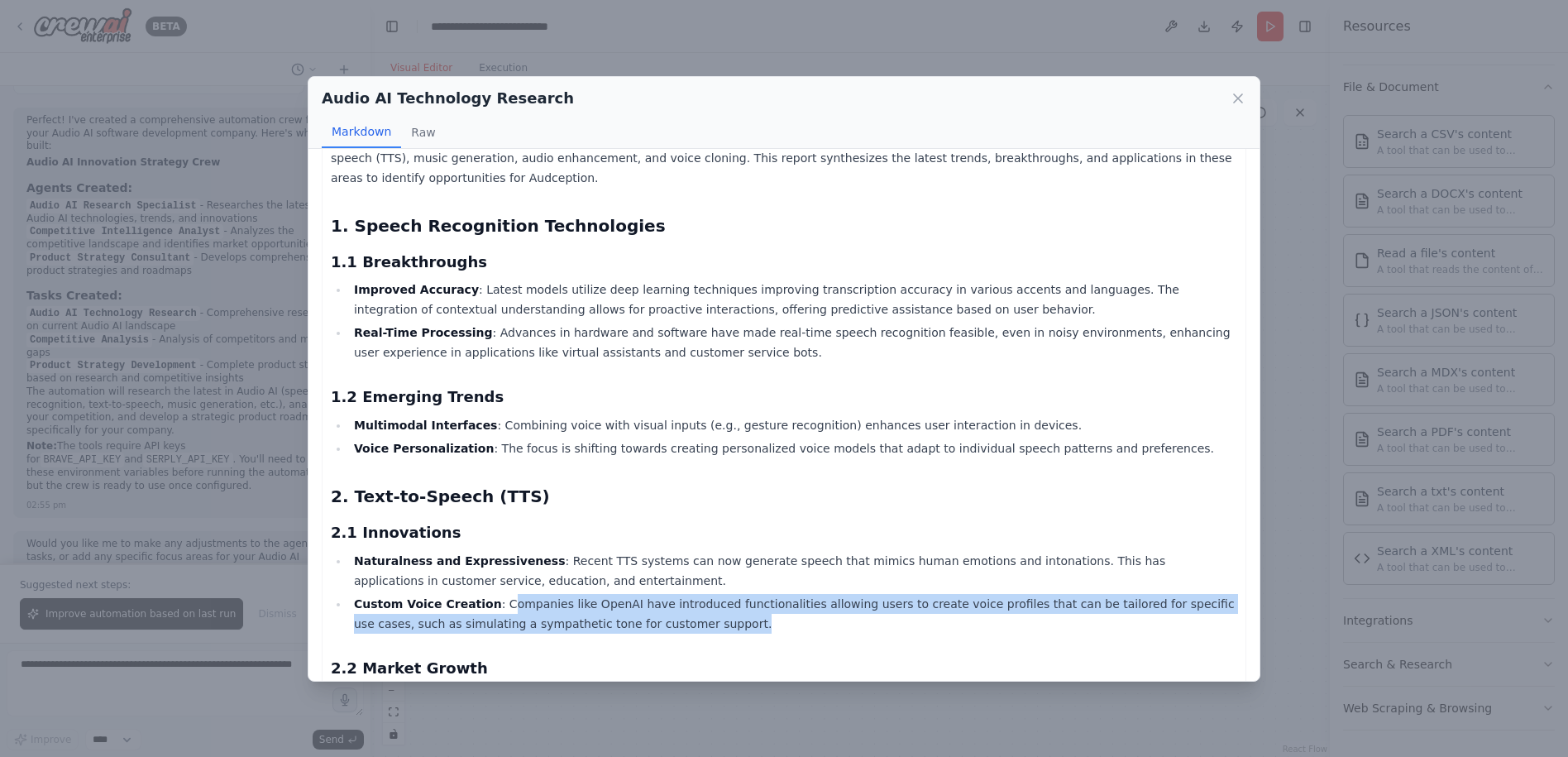
drag, startPoint x: 341, startPoint y: 544, endPoint x: 641, endPoint y: 592, distance: 303.8
click at [641, 594] on li "Custom Voice Creation : Companies like OpenAI have introduced functionalities a…" at bounding box center [793, 614] width 888 height 40
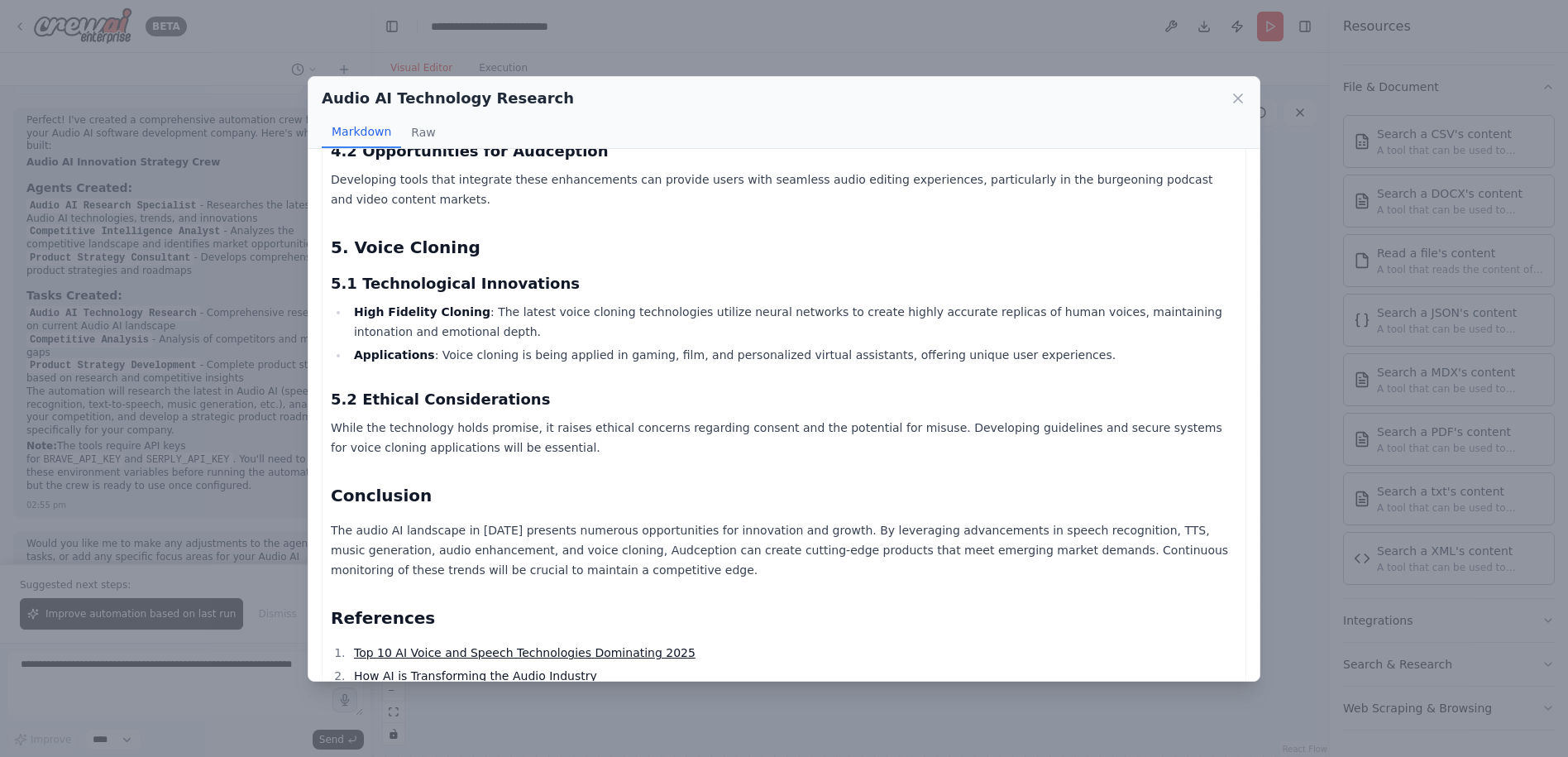
scroll to position [1207, 0]
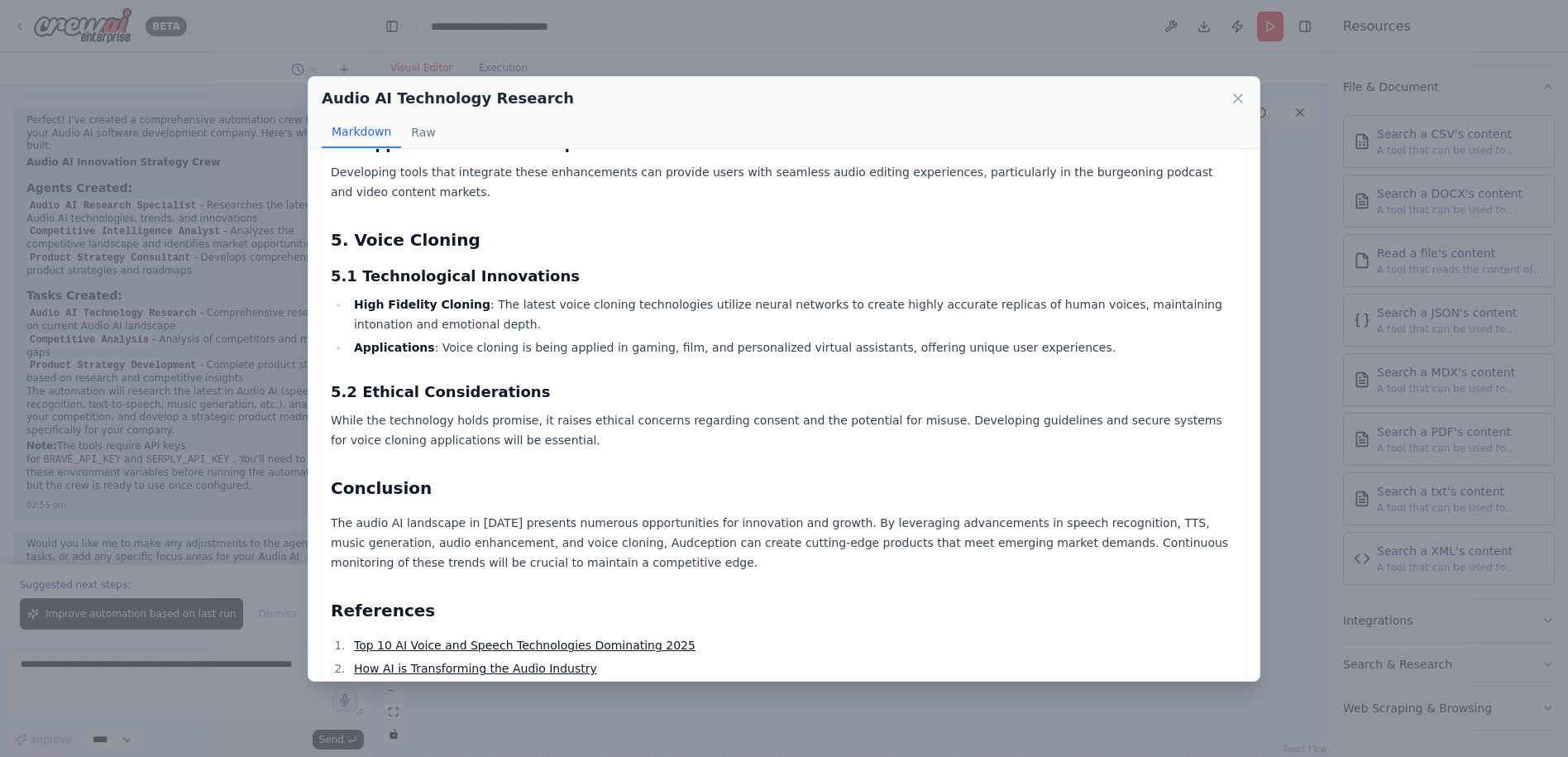
click at [729, 703] on div "Audio AI Technology Research Markdown Raw Comprehensive Research Report on Late…" at bounding box center [784, 378] width 1568 height 757
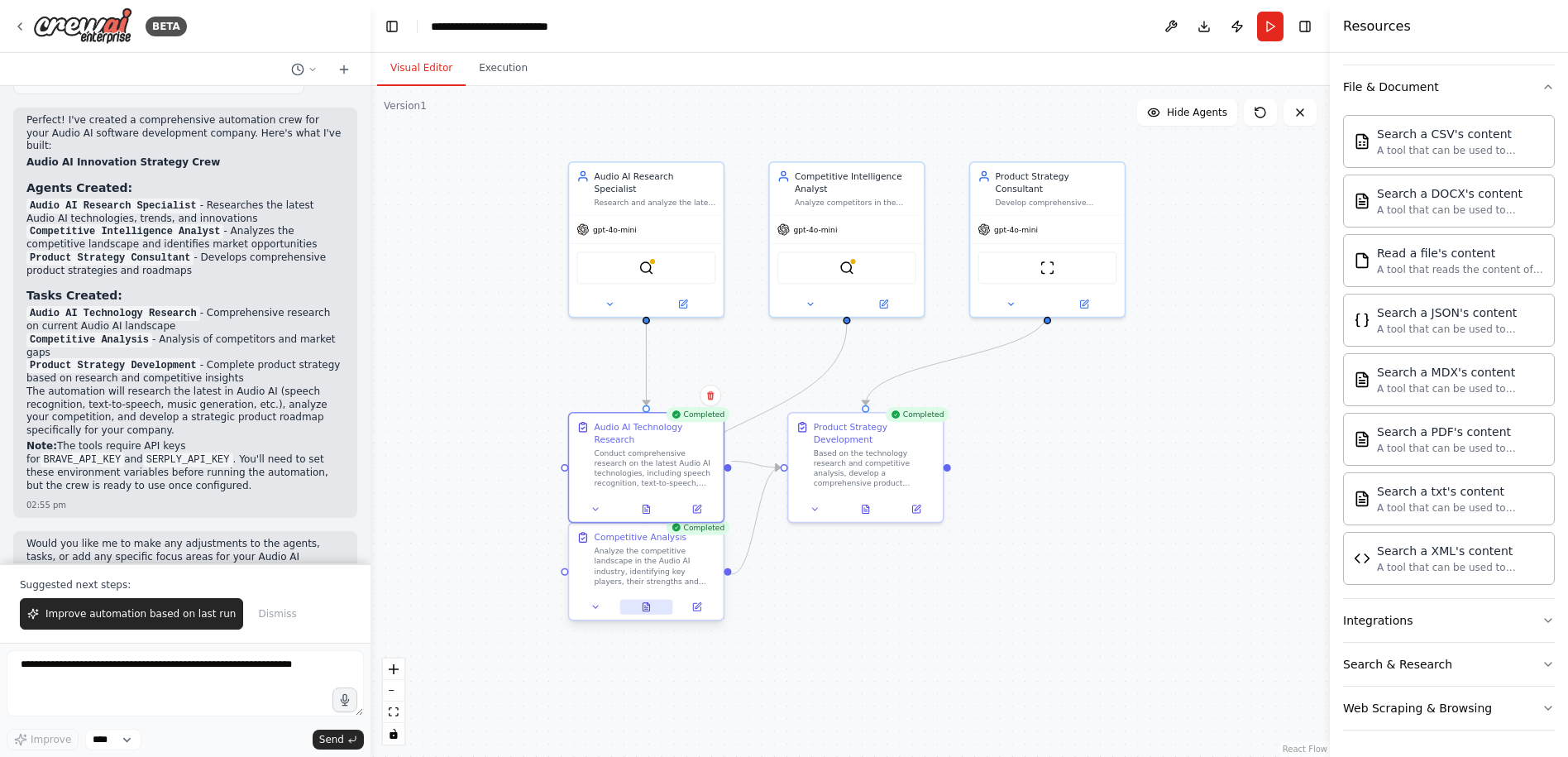
click at [649, 608] on icon at bounding box center [645, 607] width 6 height 8
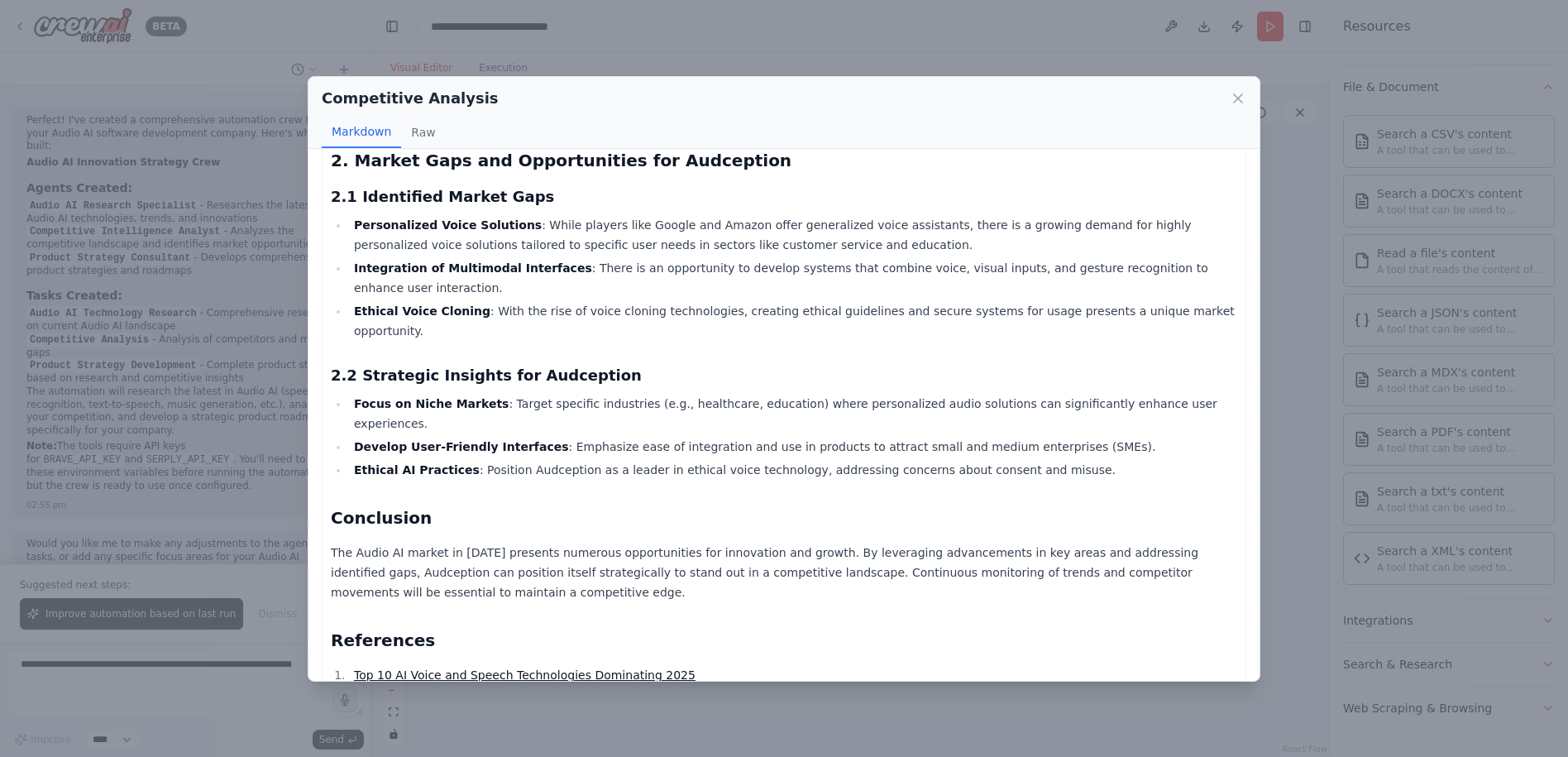
scroll to position [1520, 0]
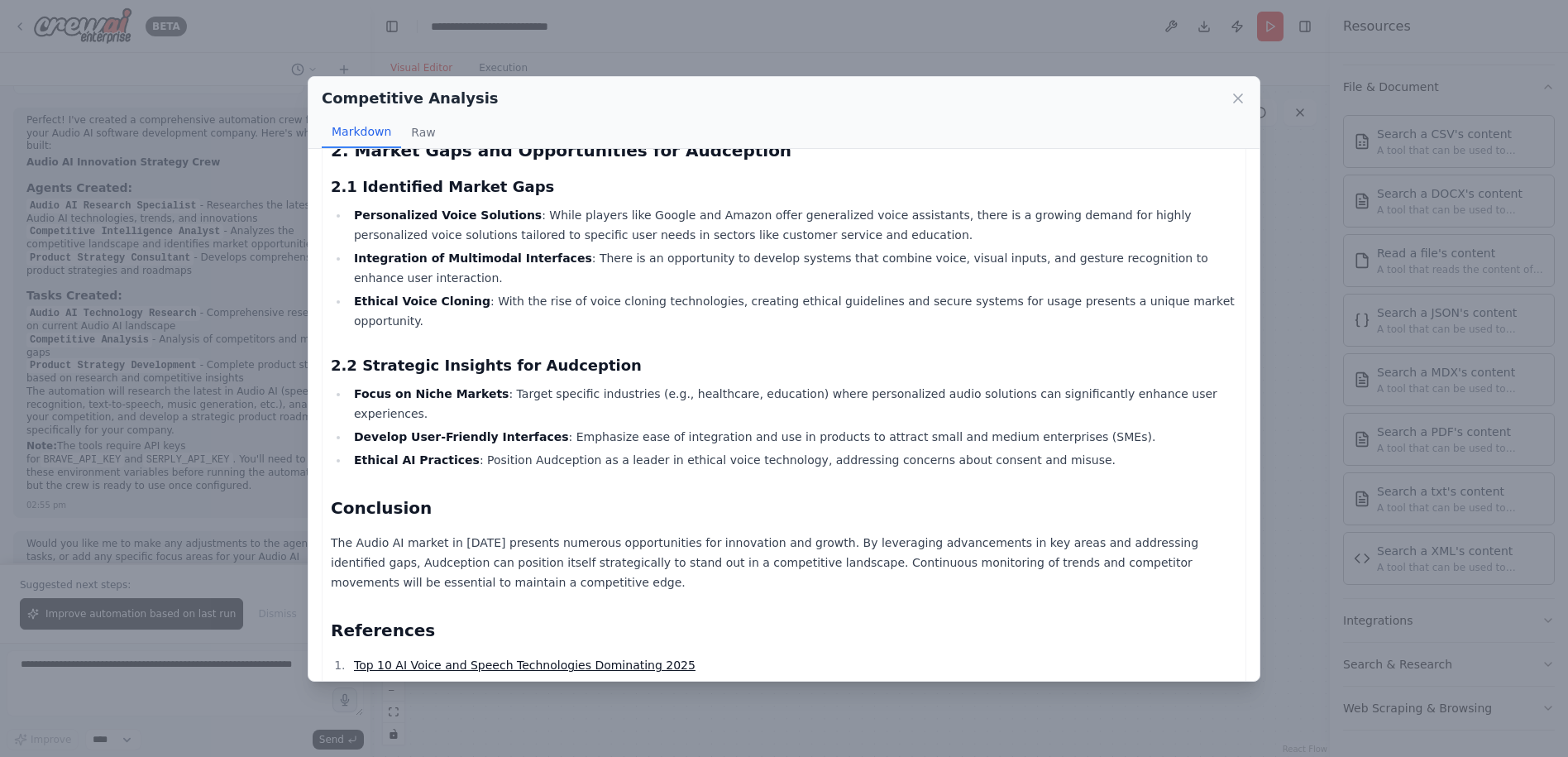
click at [721, 712] on div "Competitive Analysis Markdown Raw Comprehensive Competitive Analysis Report on …" at bounding box center [784, 378] width 1568 height 757
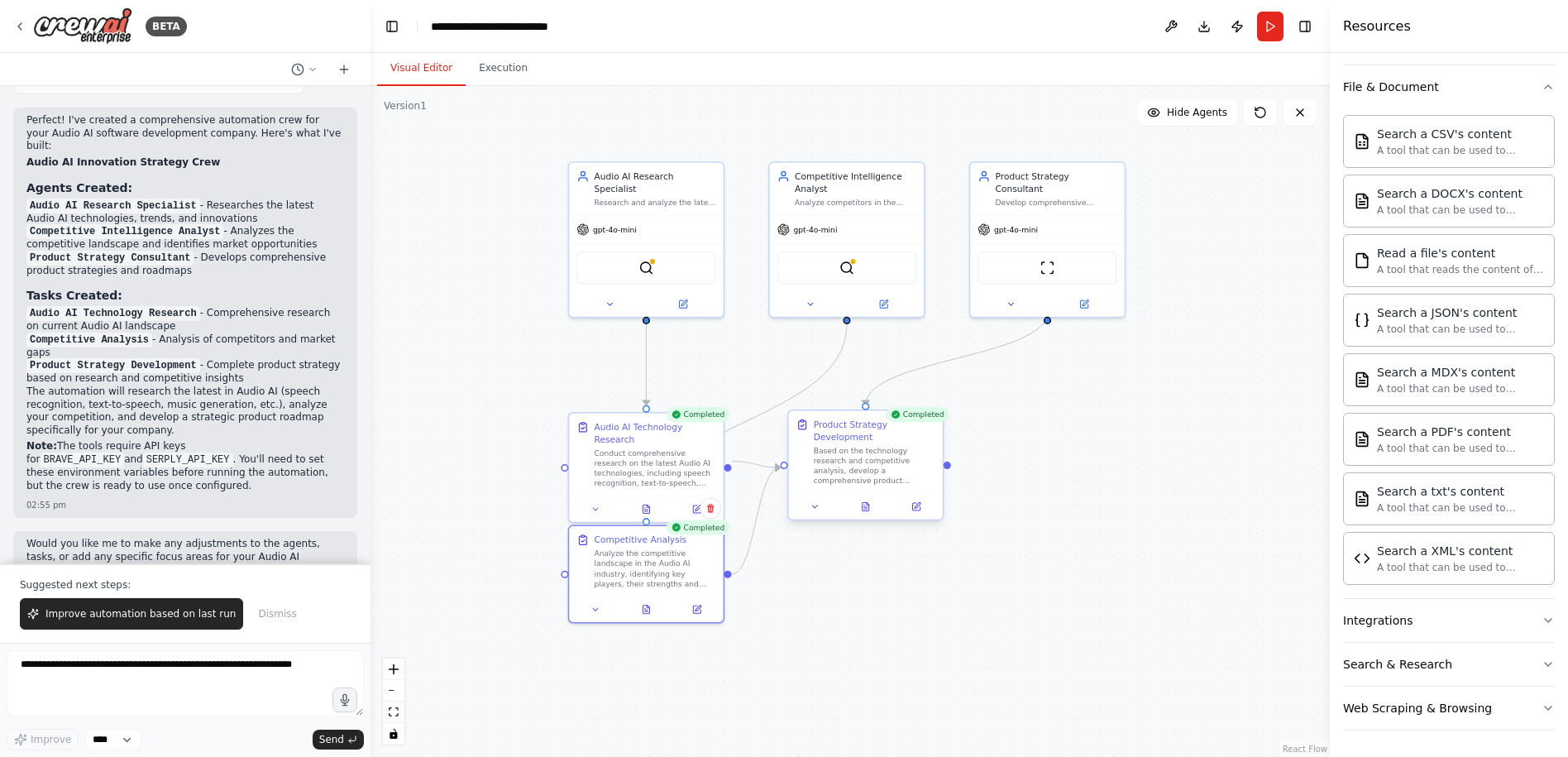
click at [865, 517] on div at bounding box center [864, 506] width 154 height 26
click at [869, 517] on div at bounding box center [864, 506] width 154 height 26
click at [869, 508] on icon at bounding box center [865, 506] width 6 height 8
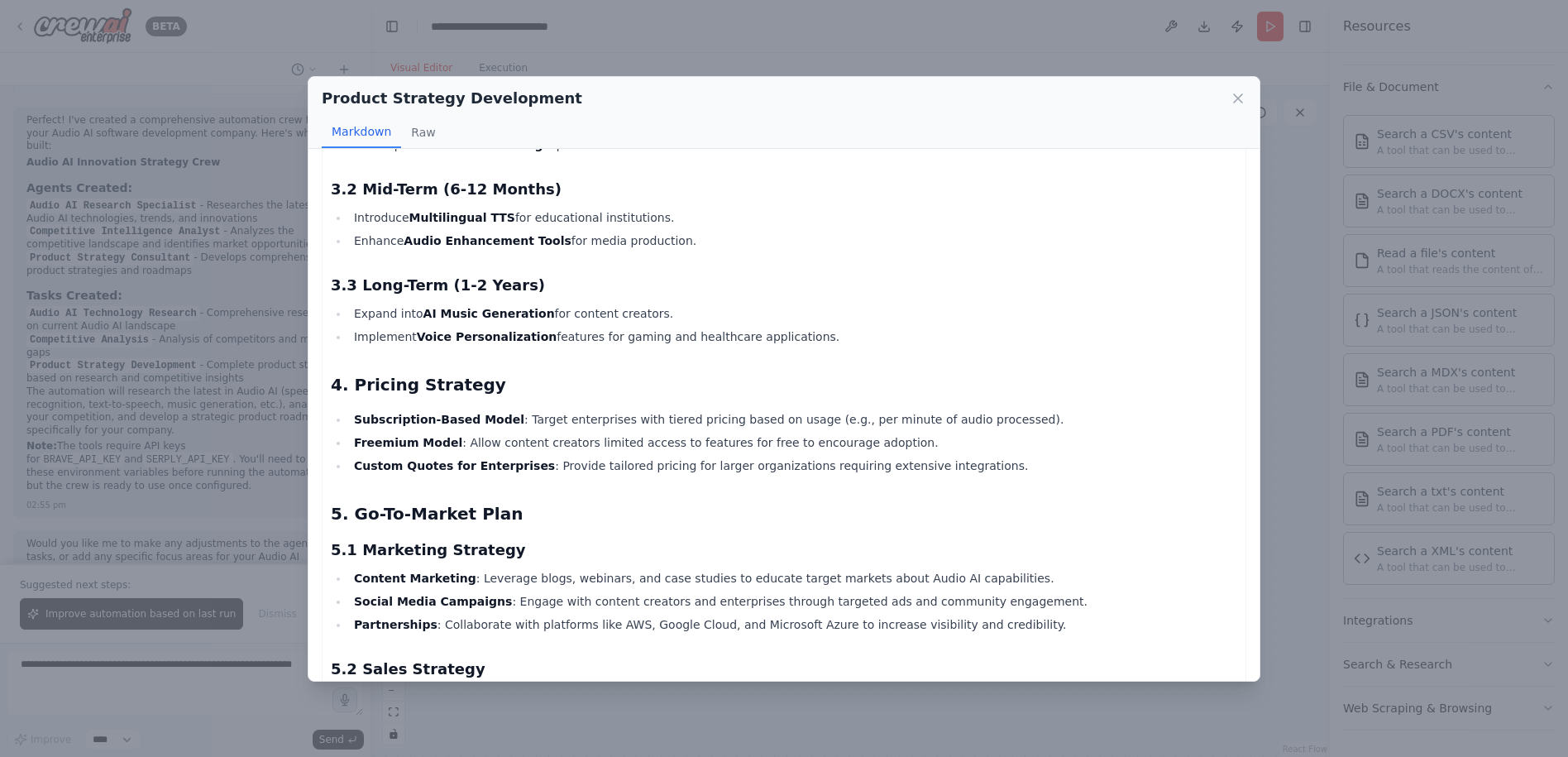
scroll to position [994, 0]
click at [677, 653] on div "Audception Product Strategy Document for Audio AI Innovations Executive Summary…" at bounding box center [784, 41] width 907 height 1731
click at [629, 693] on div "Product Strategy Development Markdown Raw Audception Product Strategy Document …" at bounding box center [784, 378] width 1568 height 757
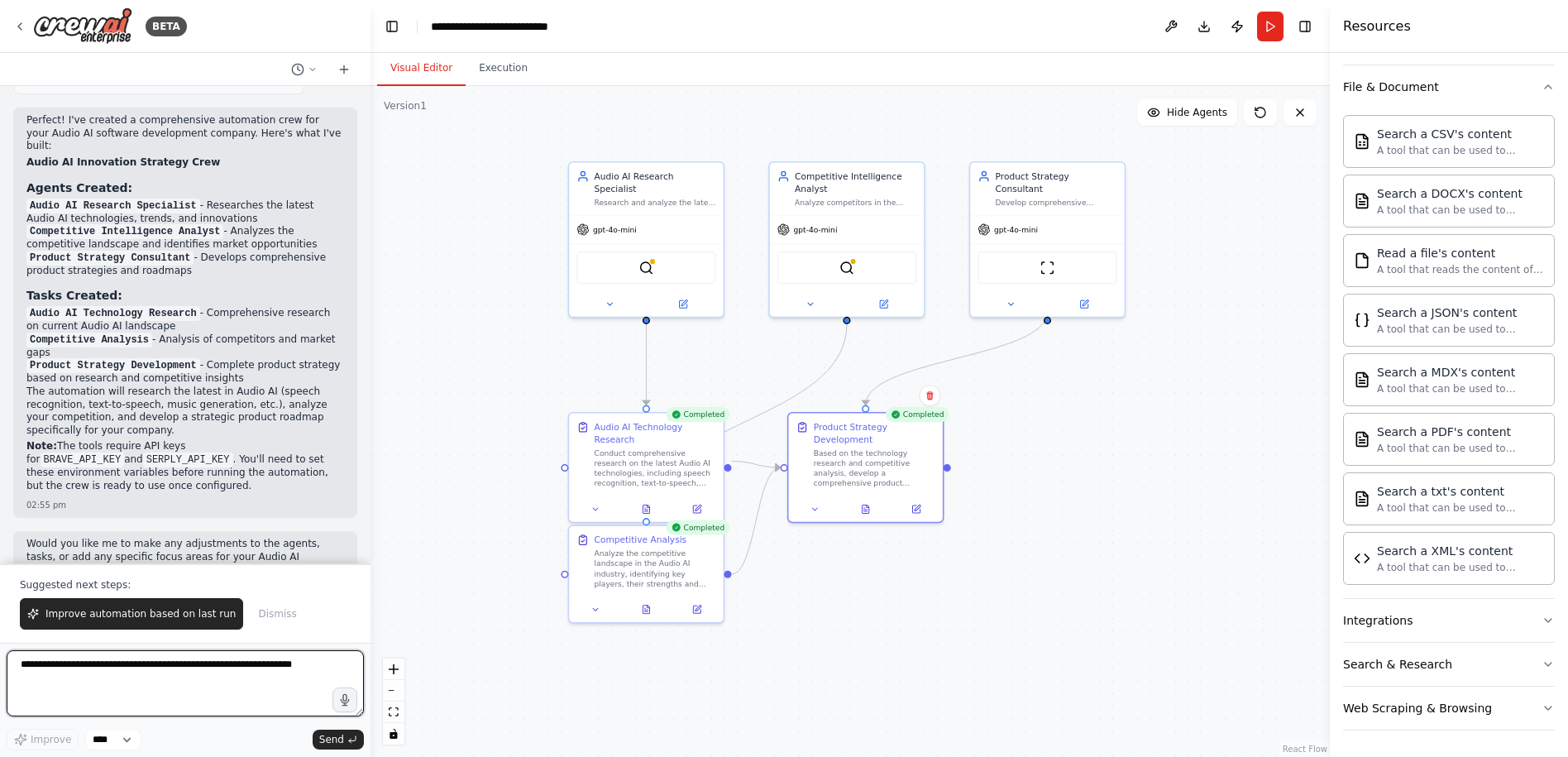
click at [182, 678] on textarea at bounding box center [185, 683] width 358 height 67
type textarea "**********"
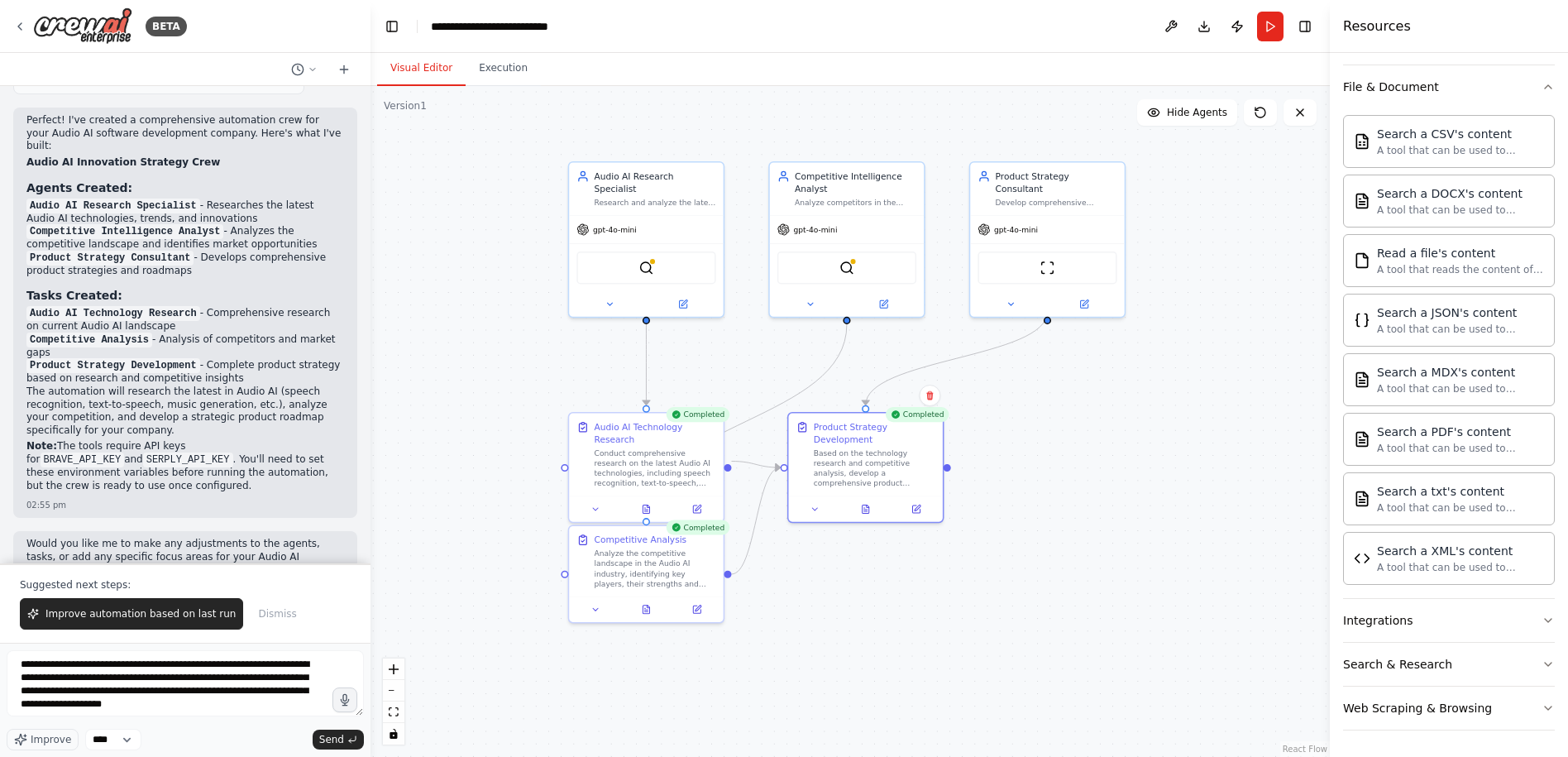
click at [334, 726] on div "**********" at bounding box center [185, 699] width 358 height 100
click at [335, 735] on span "Send" at bounding box center [332, 739] width 25 height 13
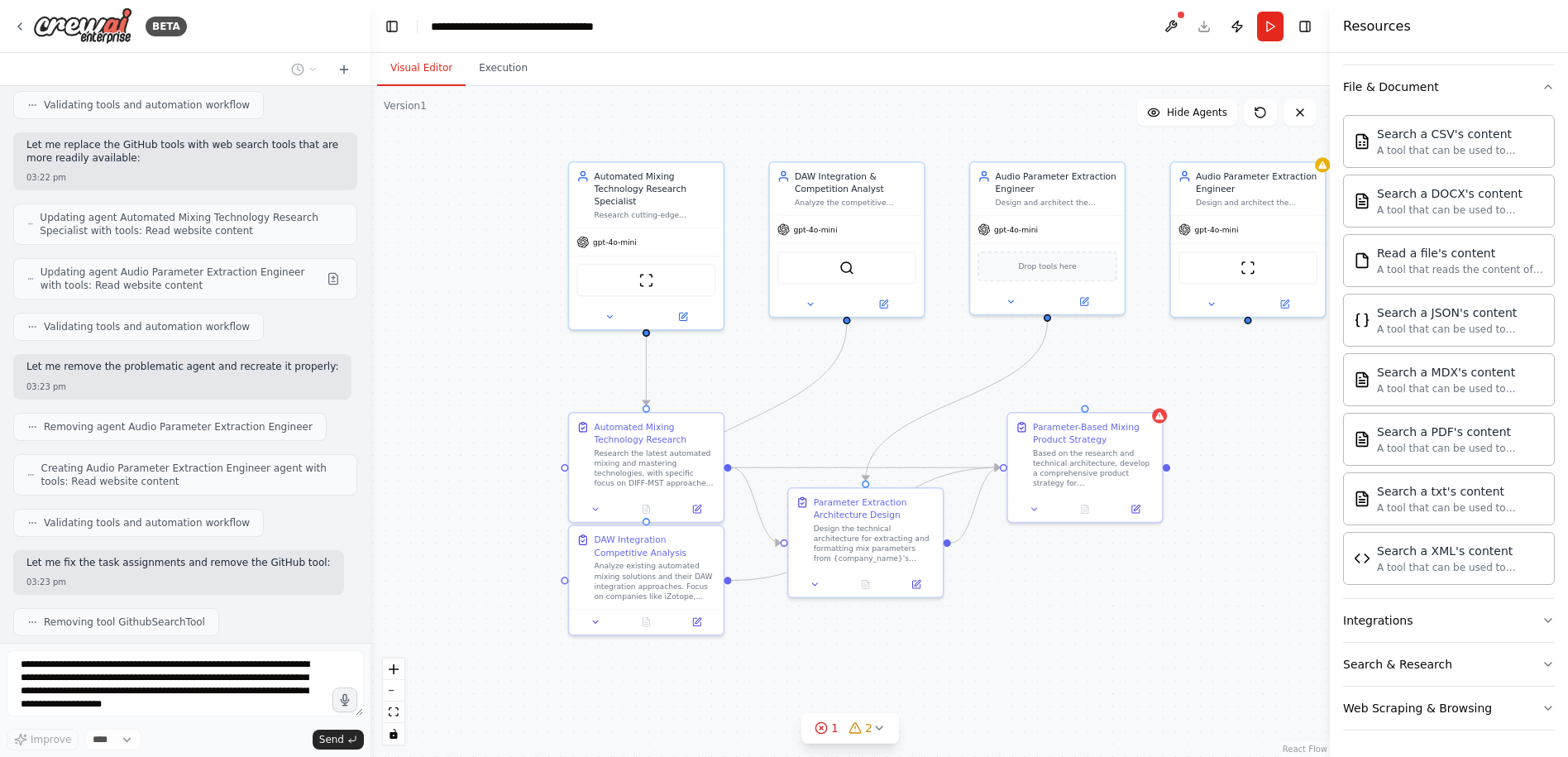
scroll to position [2538, 0]
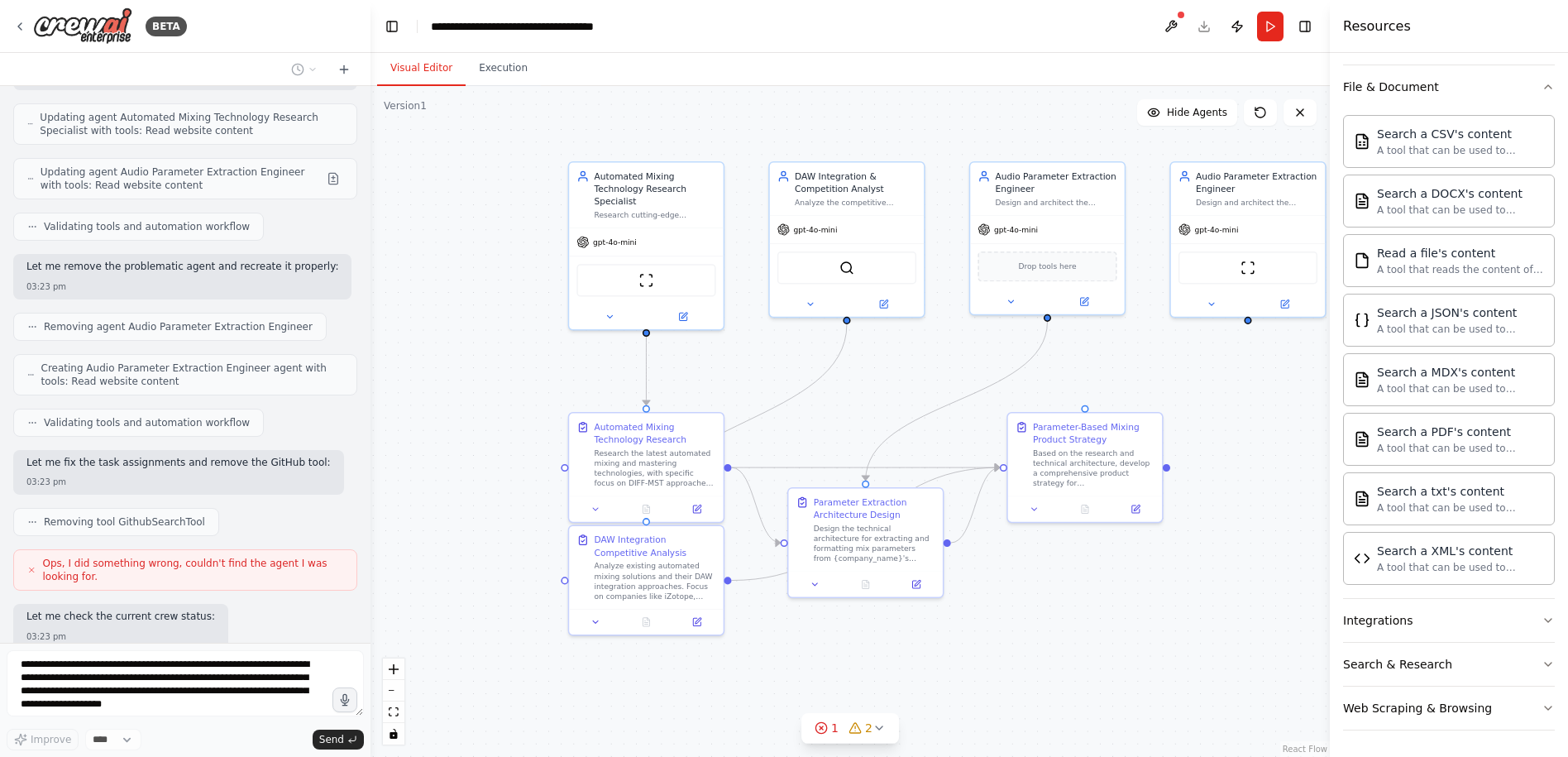
drag, startPoint x: 1235, startPoint y: 384, endPoint x: 1107, endPoint y: 347, distance: 133.2
drag, startPoint x: 1107, startPoint y: 347, endPoint x: 1025, endPoint y: 374, distance: 86.3
click at [1025, 374] on div ".deletable-edge-delete-btn { width: 20px; height: 20px; border: 0px solid #ffff…" at bounding box center [850, 422] width 960 height 671
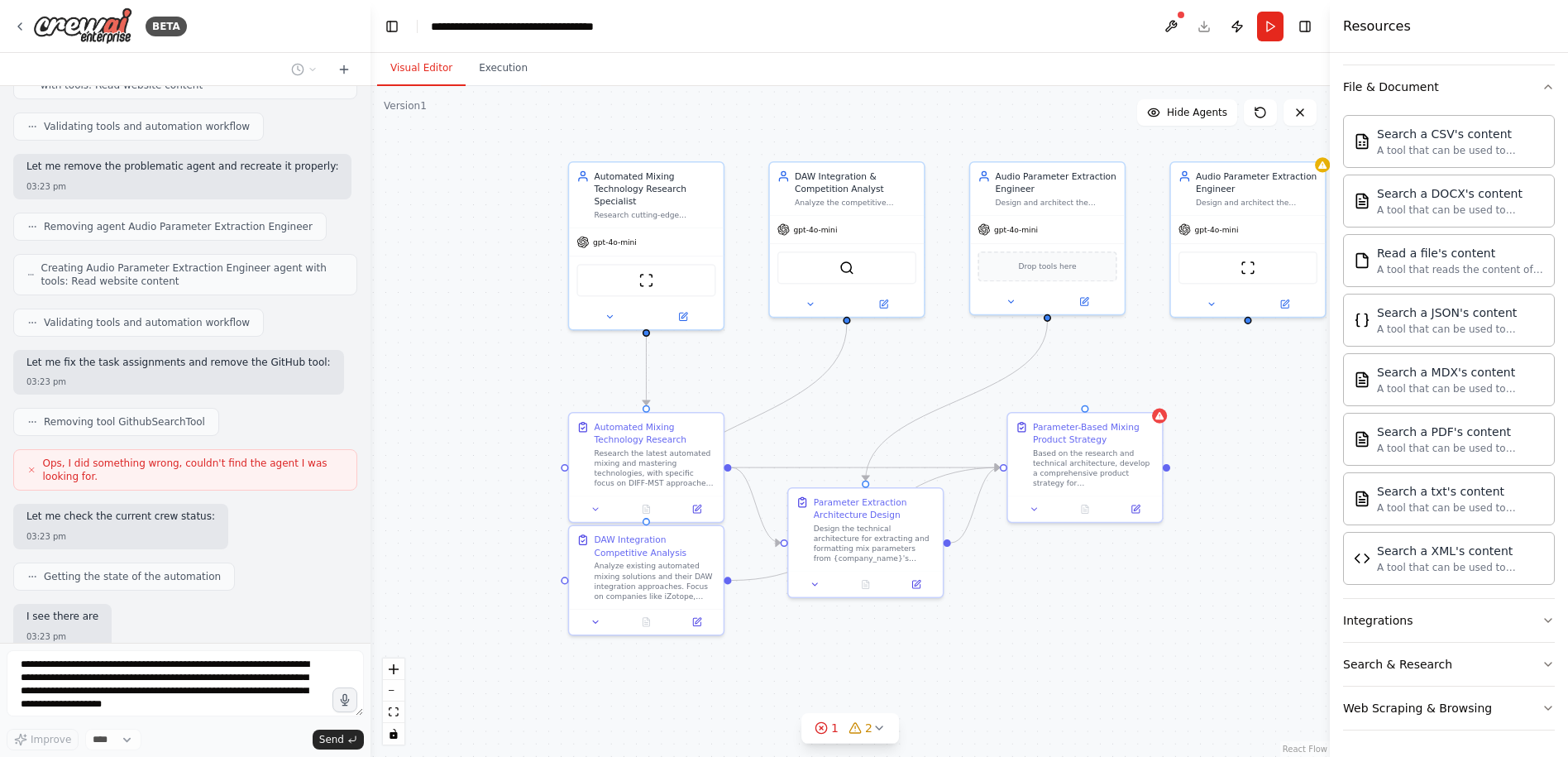
scroll to position [2639, 0]
click at [684, 316] on icon at bounding box center [683, 314] width 7 height 7
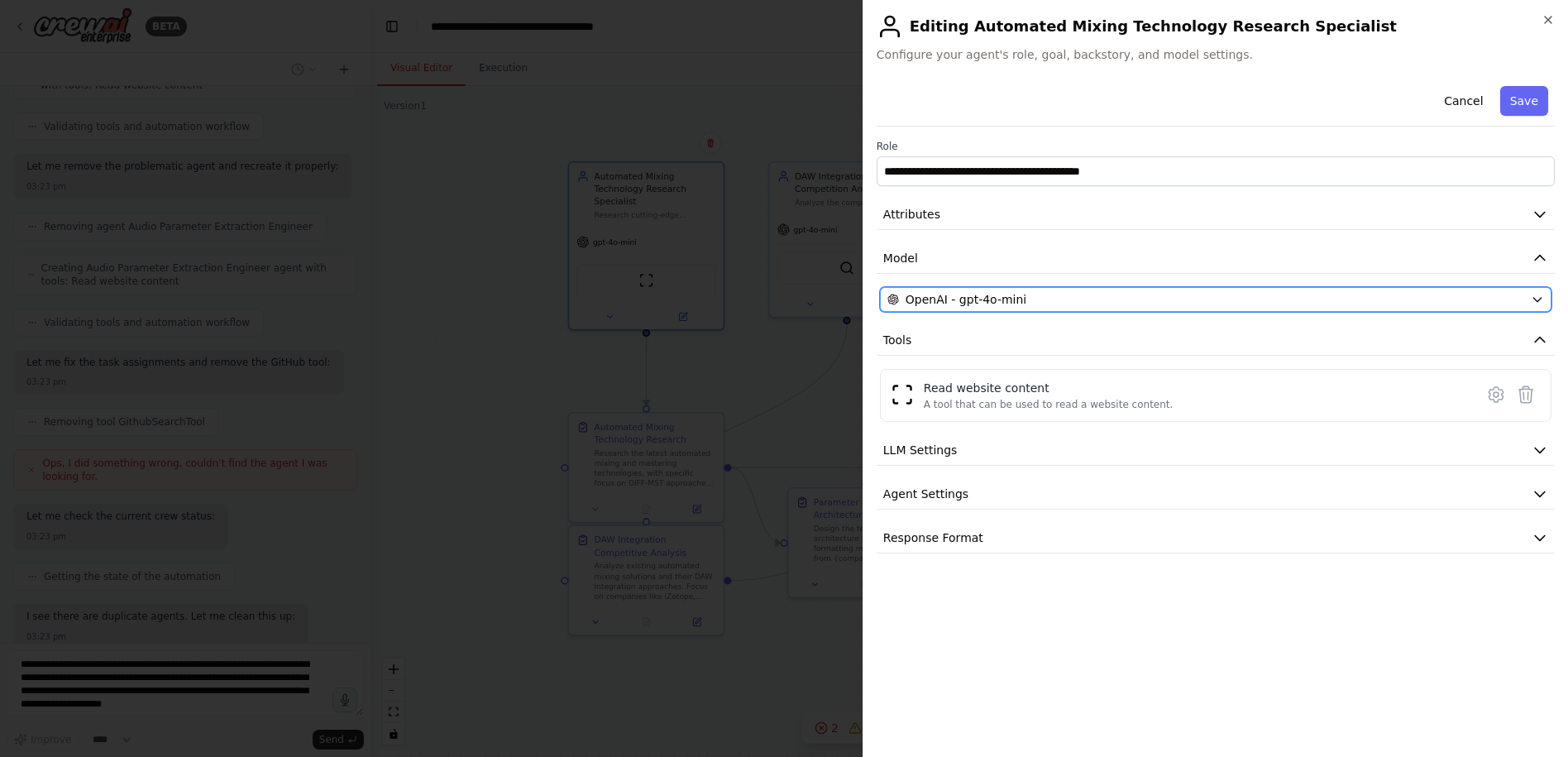
click at [1049, 299] on div "OpenAI - gpt-4o-mini" at bounding box center [1205, 299] width 637 height 16
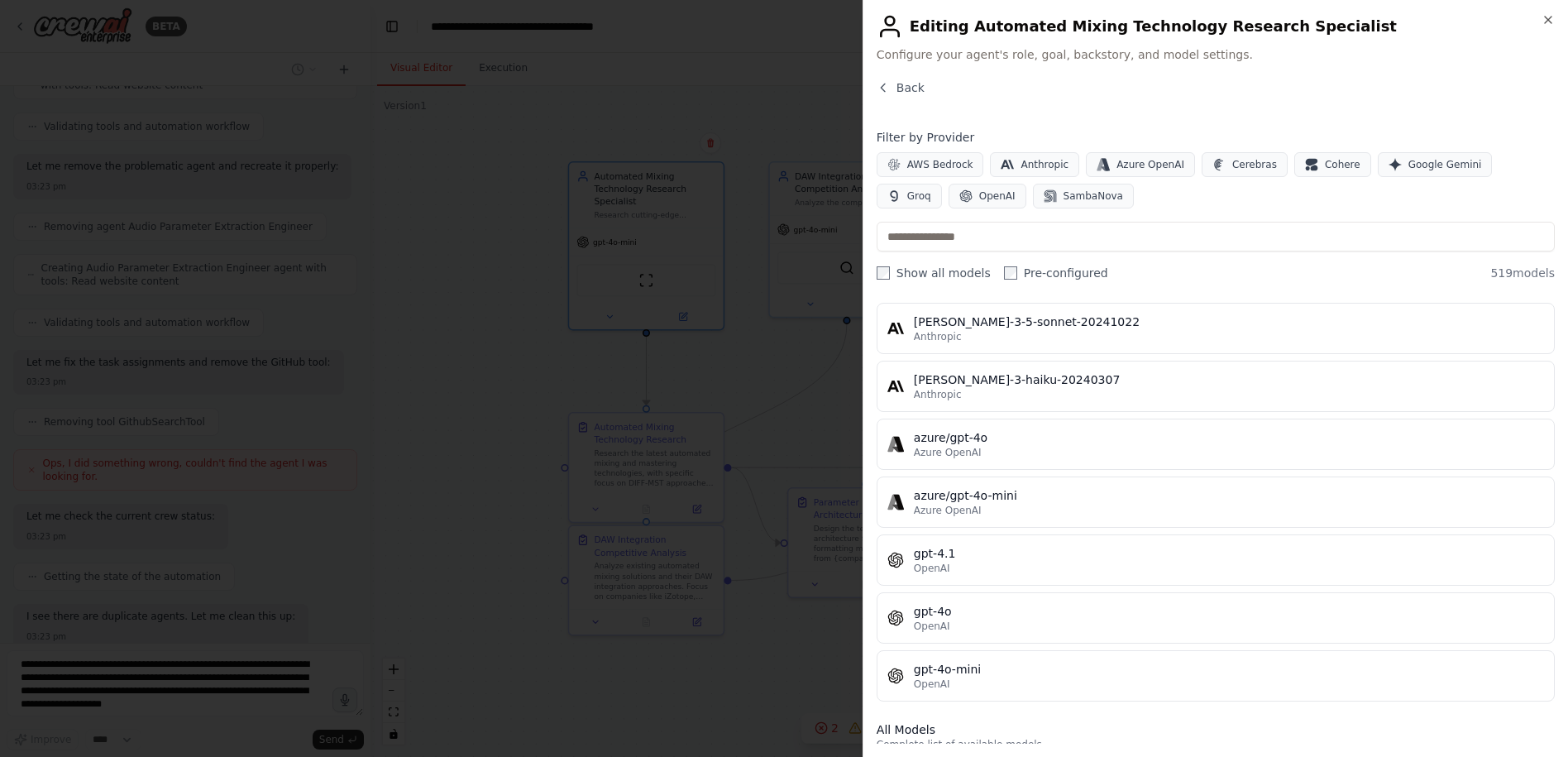
scroll to position [0, 0]
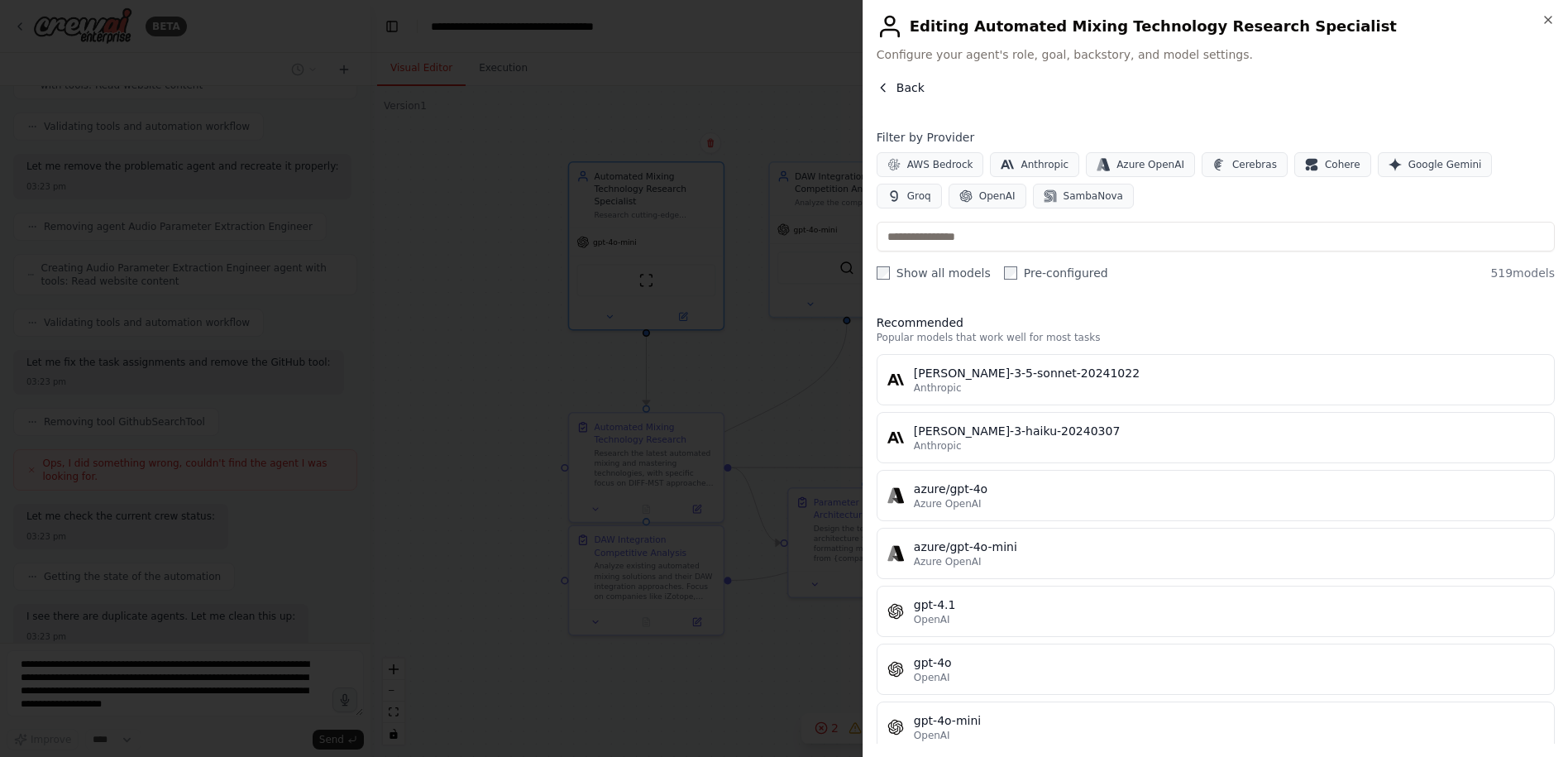
click at [883, 84] on icon "button" at bounding box center [882, 87] width 13 height 13
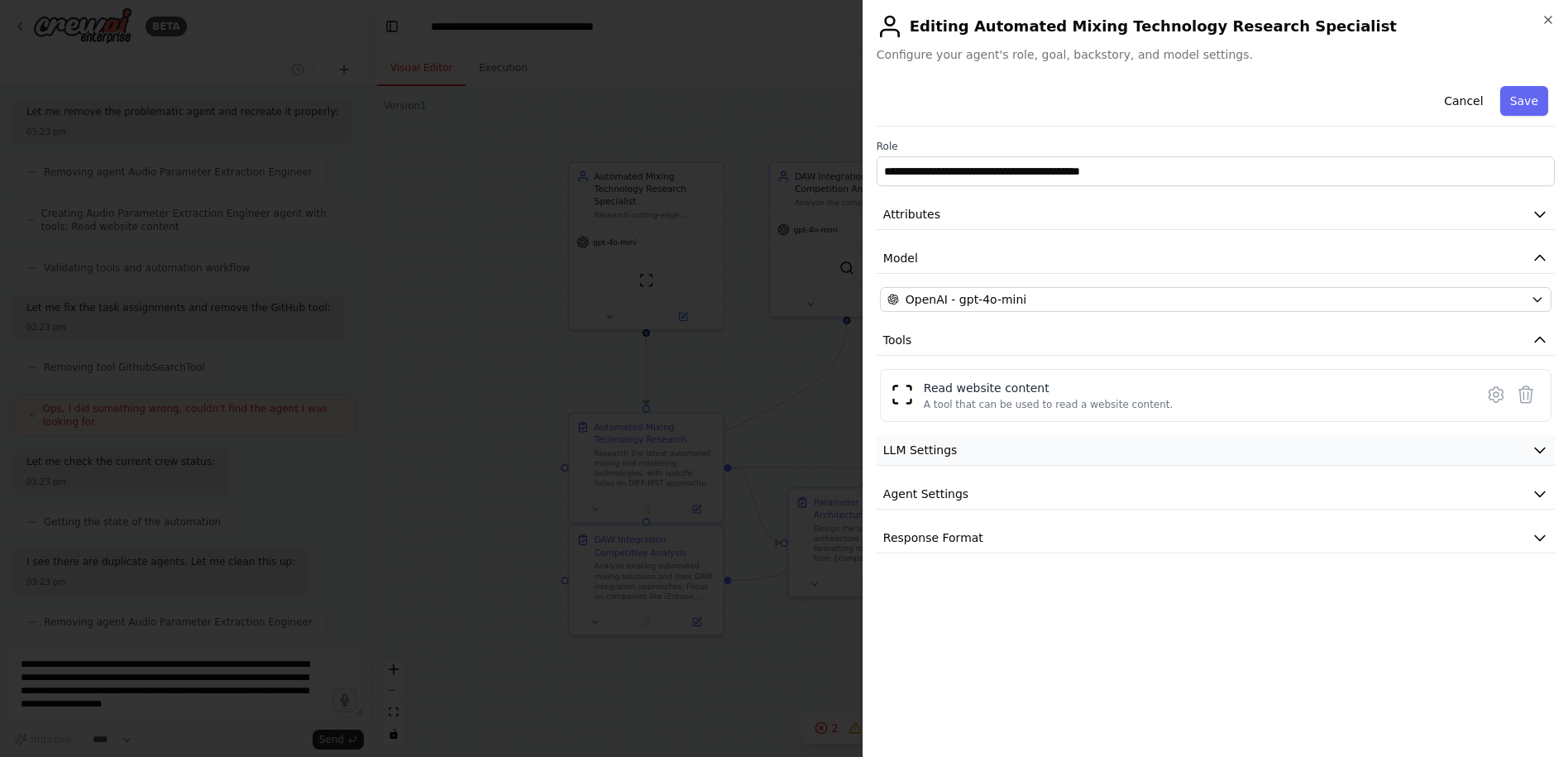
click at [945, 457] on span "LLM Settings" at bounding box center [920, 450] width 75 height 16
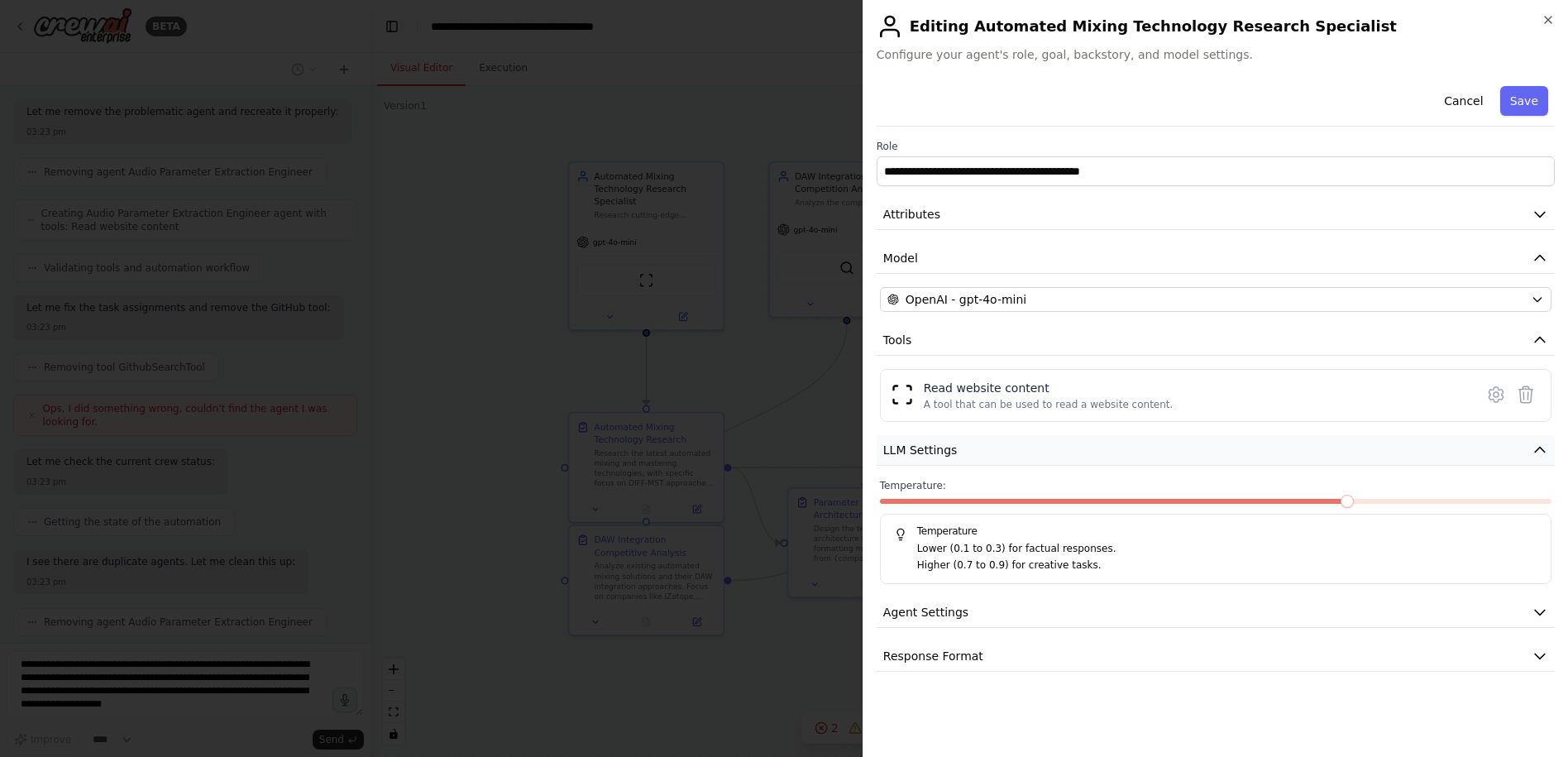
click at [945, 457] on span "LLM Settings" at bounding box center [920, 450] width 75 height 16
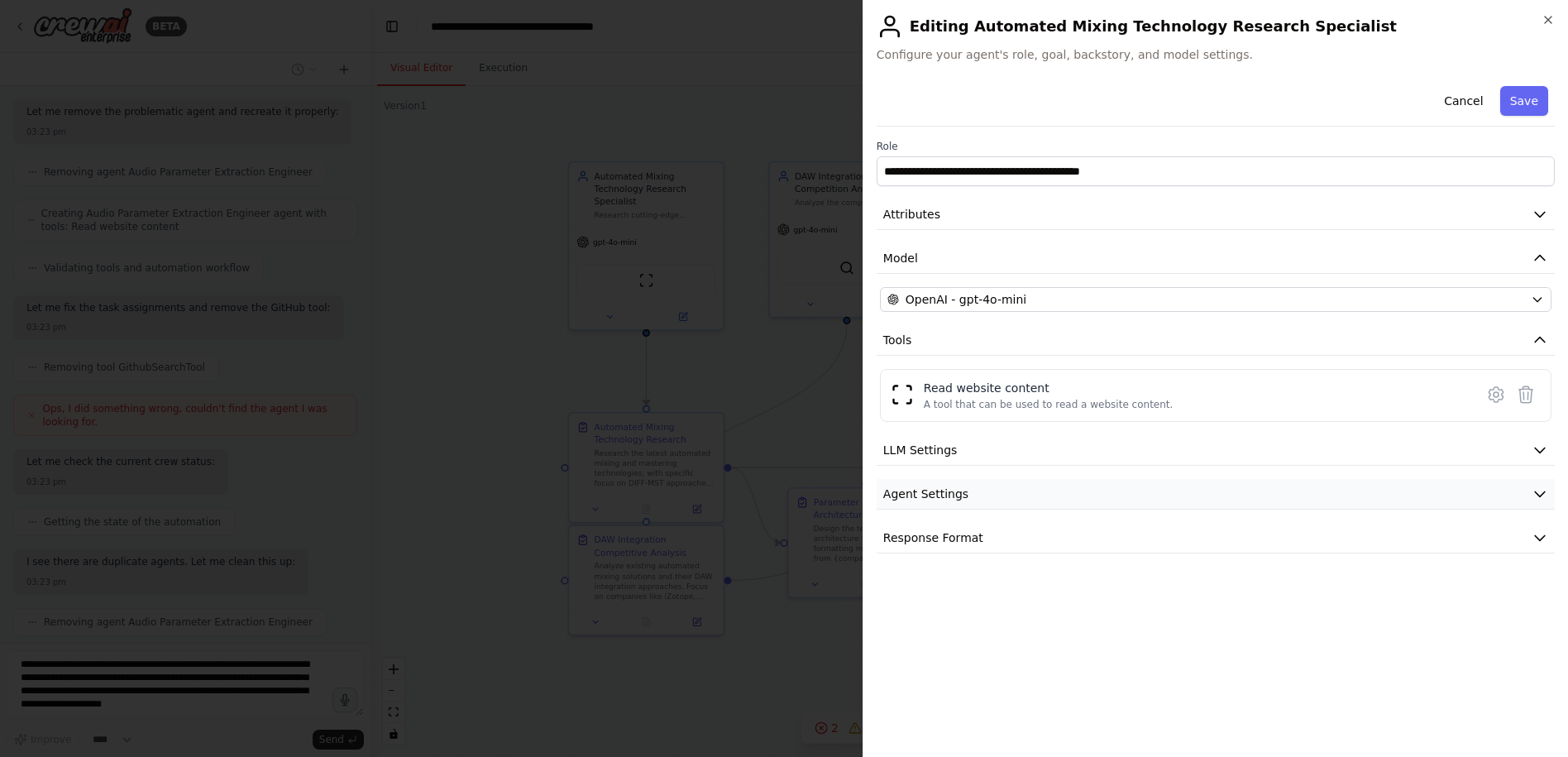
scroll to position [2734, 0]
click at [982, 503] on button "Agent Settings" at bounding box center [1215, 494] width 678 height 31
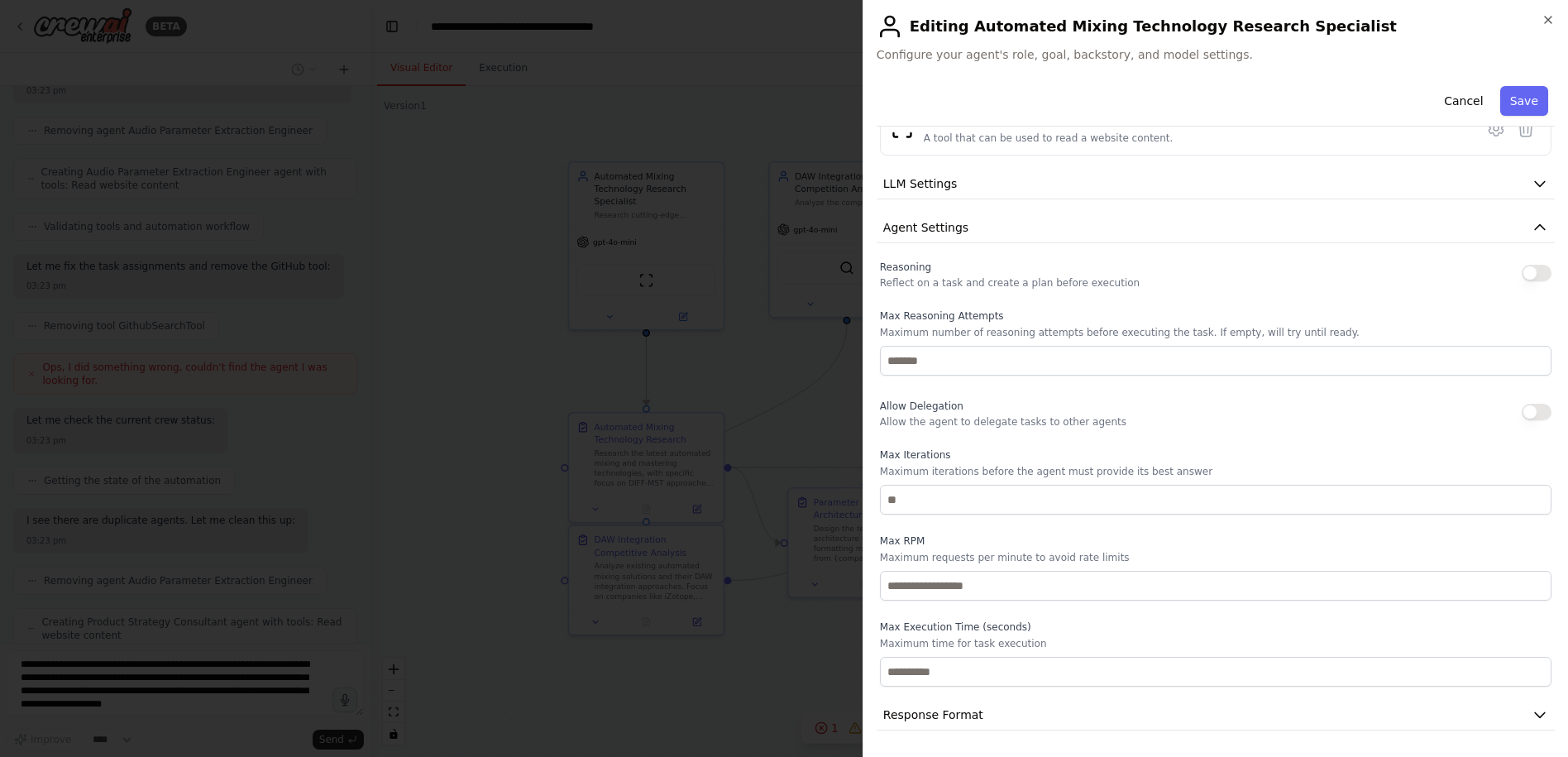
scroll to position [2783, 0]
click at [1457, 94] on button "Cancel" at bounding box center [1463, 101] width 58 height 30
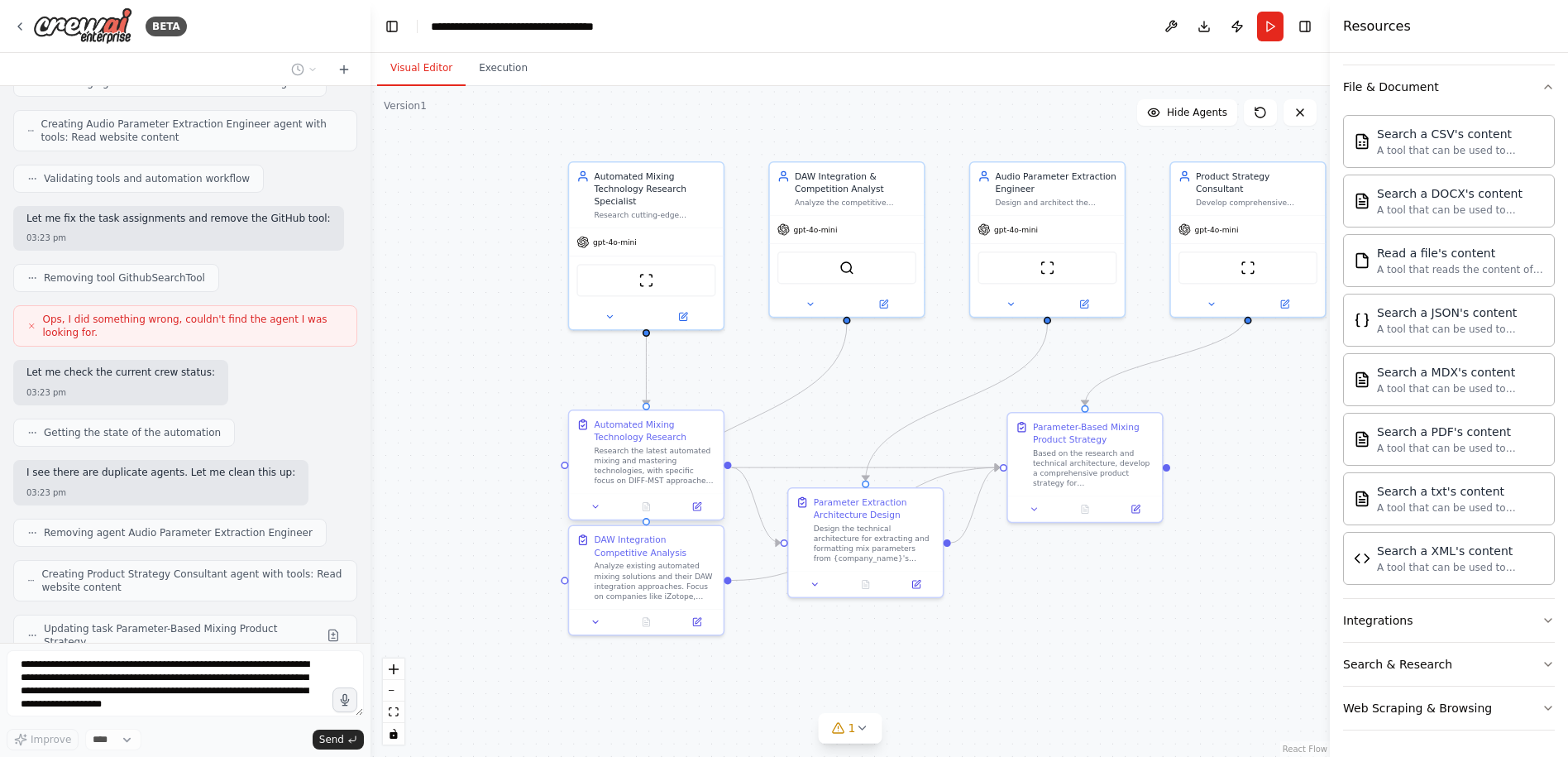
scroll to position [2830, 0]
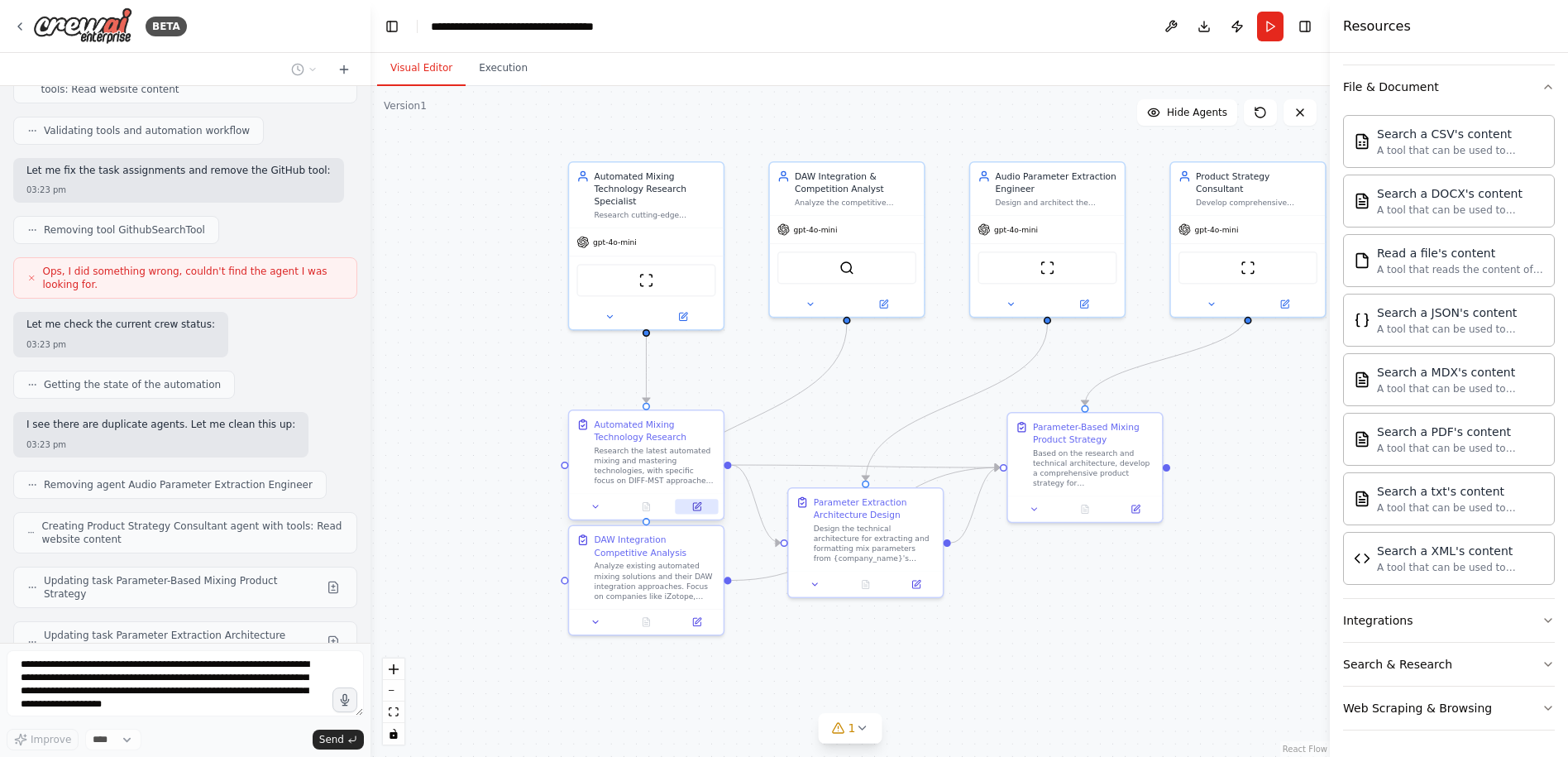
click at [696, 508] on icon at bounding box center [698, 505] width 5 height 5
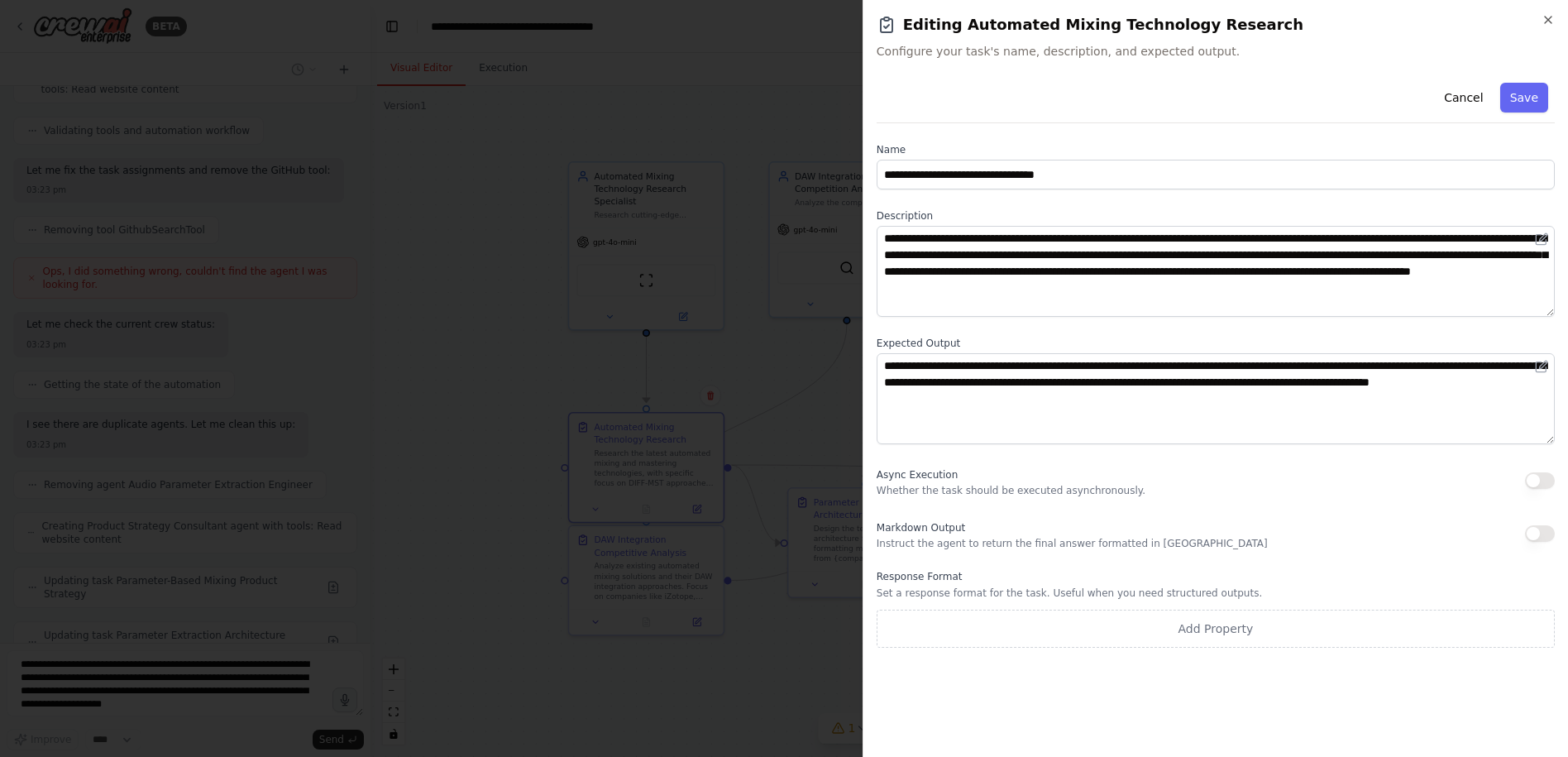
scroll to position [2872, 0]
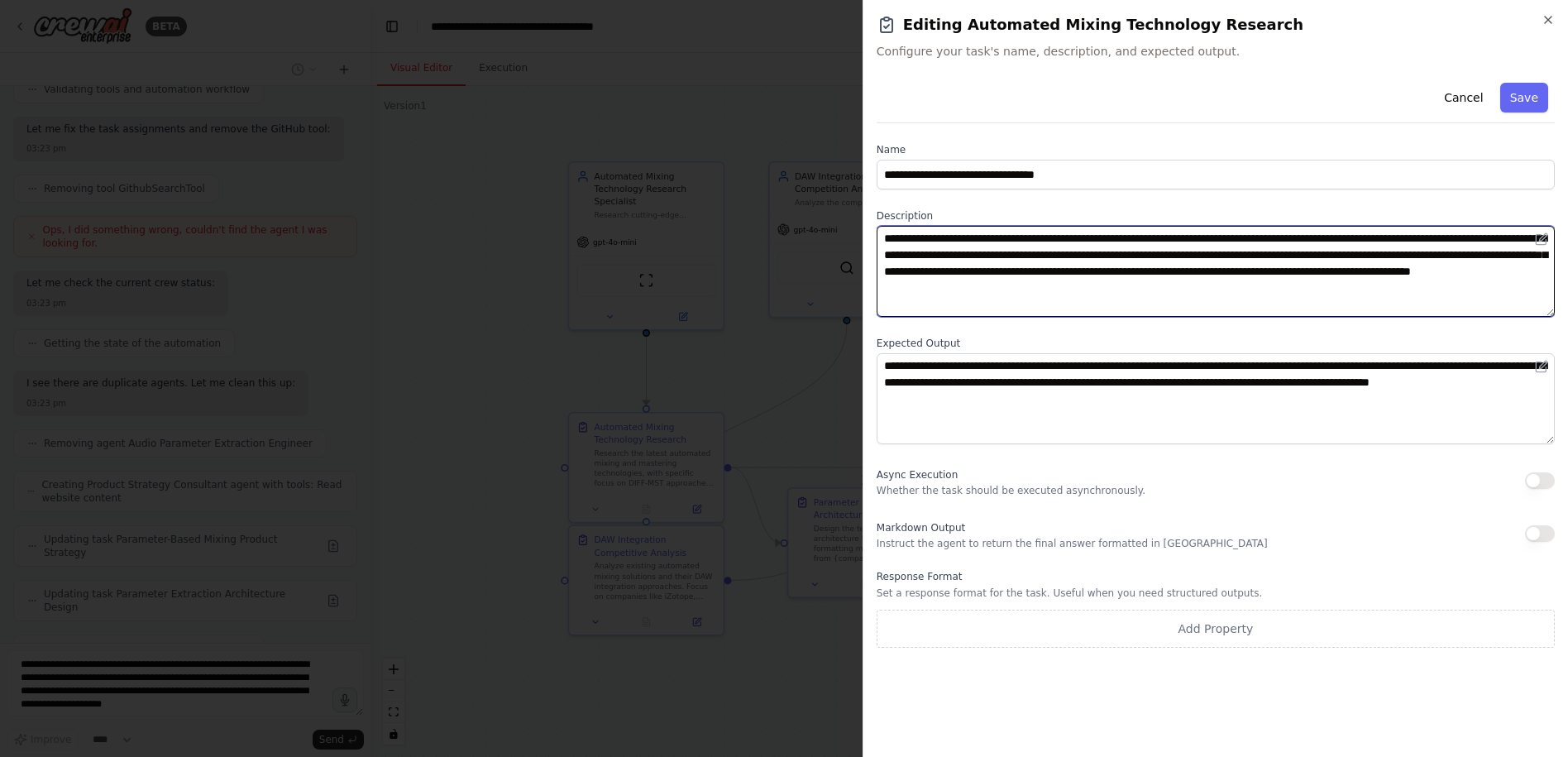
drag, startPoint x: 935, startPoint y: 237, endPoint x: 1324, endPoint y: 284, distance: 391.8
click at [1324, 284] on textarea "**********" at bounding box center [1215, 271] width 678 height 91
click at [1307, 299] on textarea "**********" at bounding box center [1215, 271] width 678 height 91
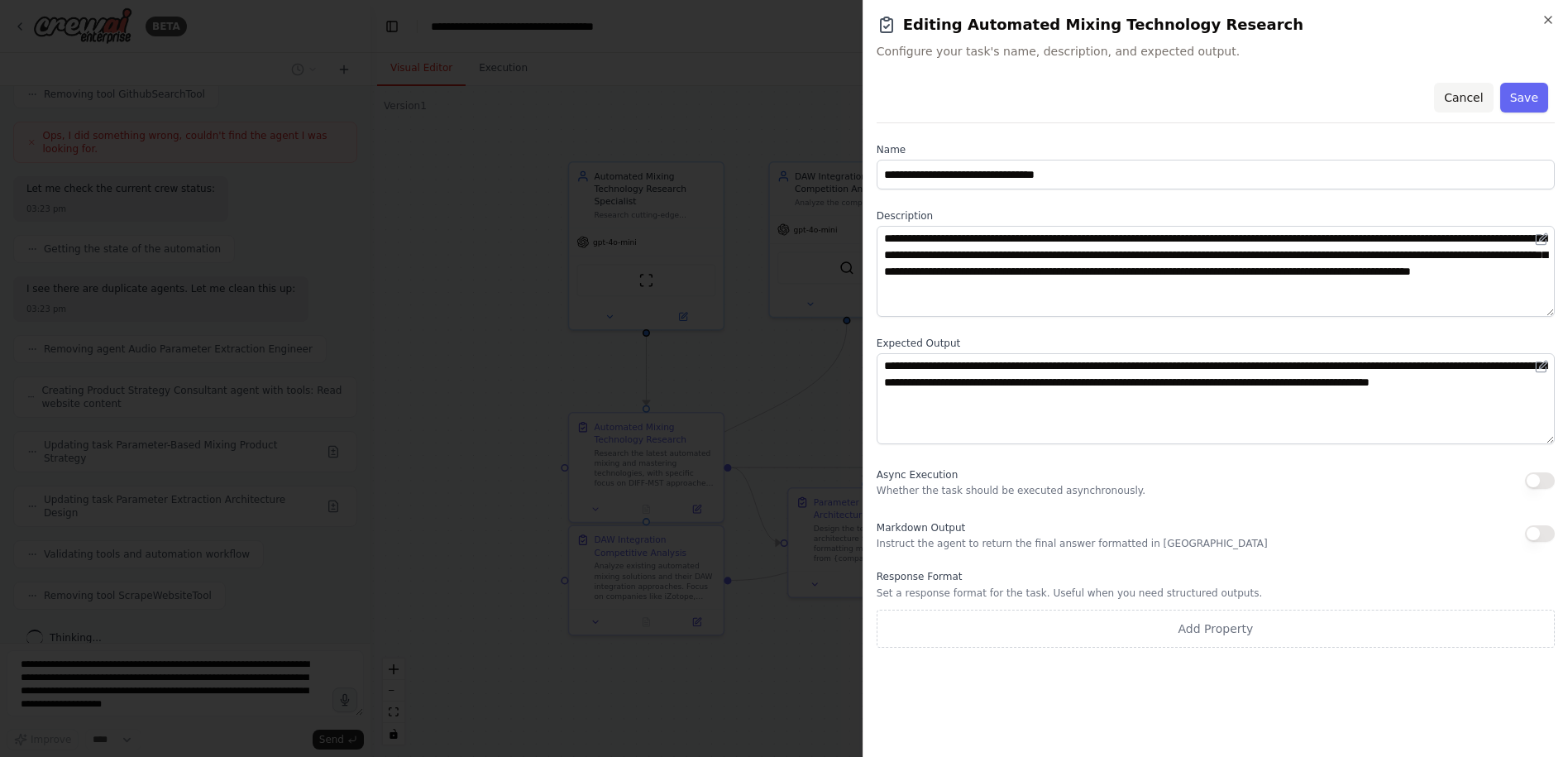
click at [1480, 100] on button "Cancel" at bounding box center [1463, 97] width 58 height 30
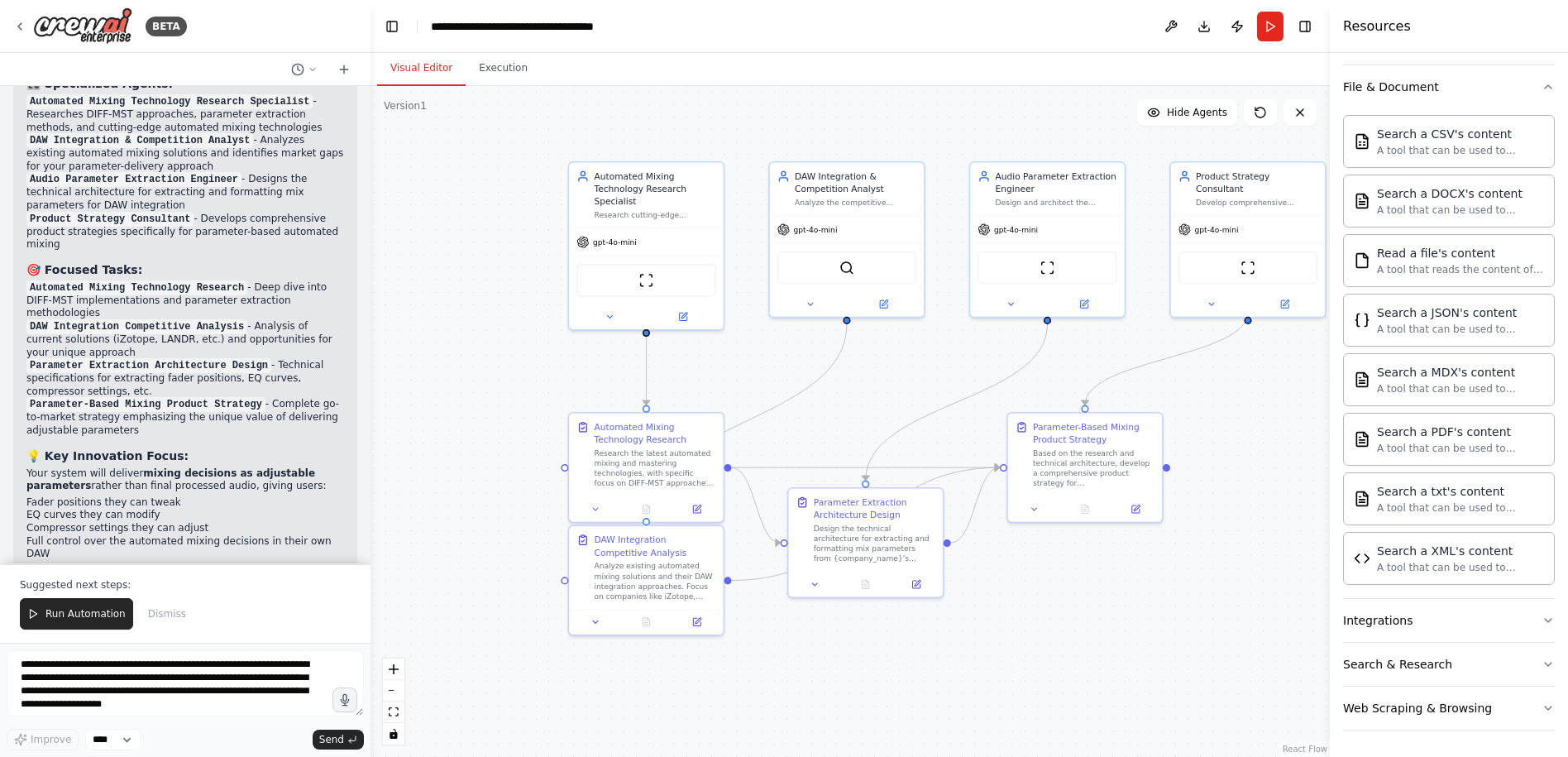
scroll to position [3597, 0]
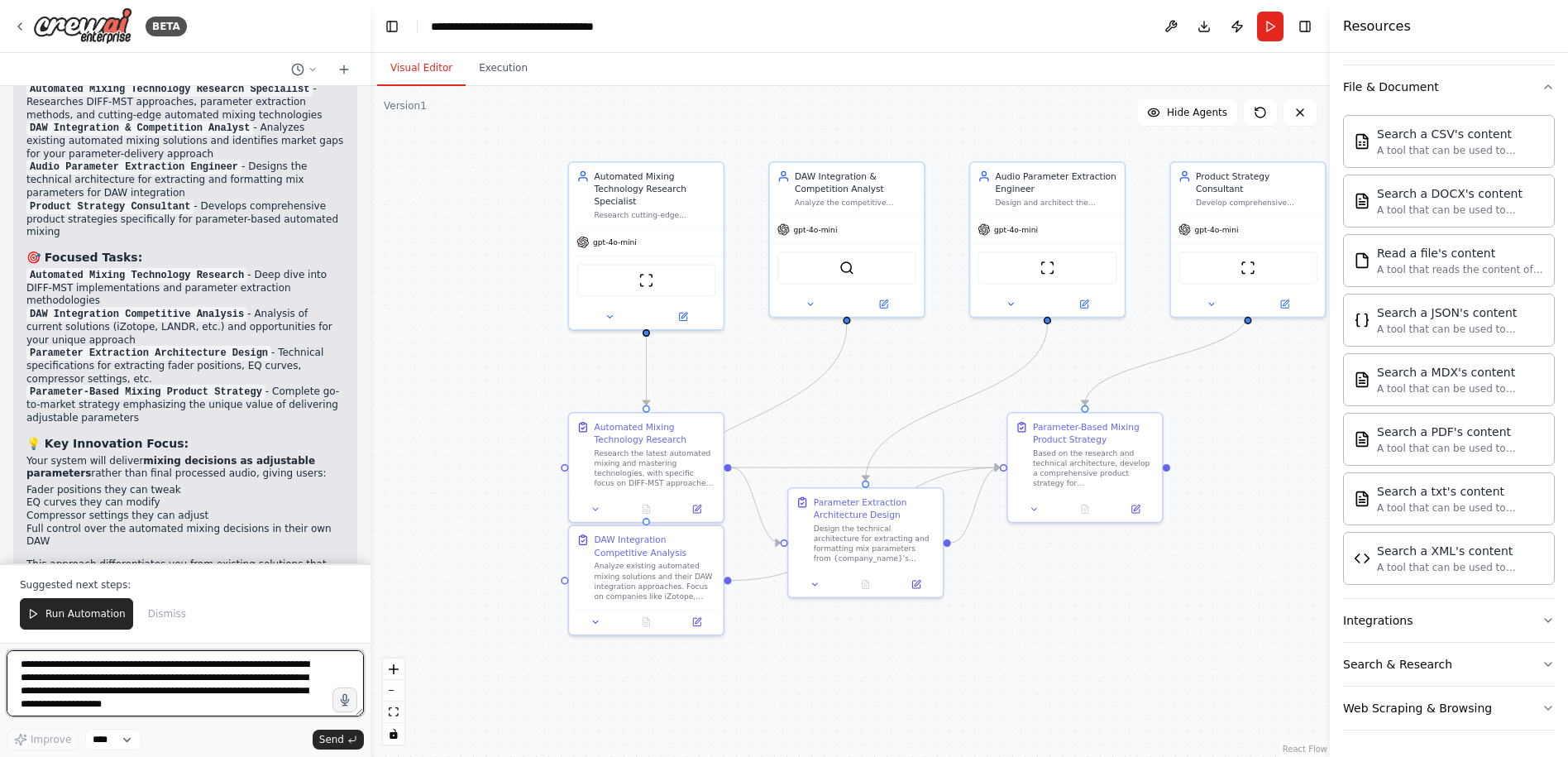
click at [113, 680] on textarea "**********" at bounding box center [185, 683] width 358 height 67
type textarea "**********"
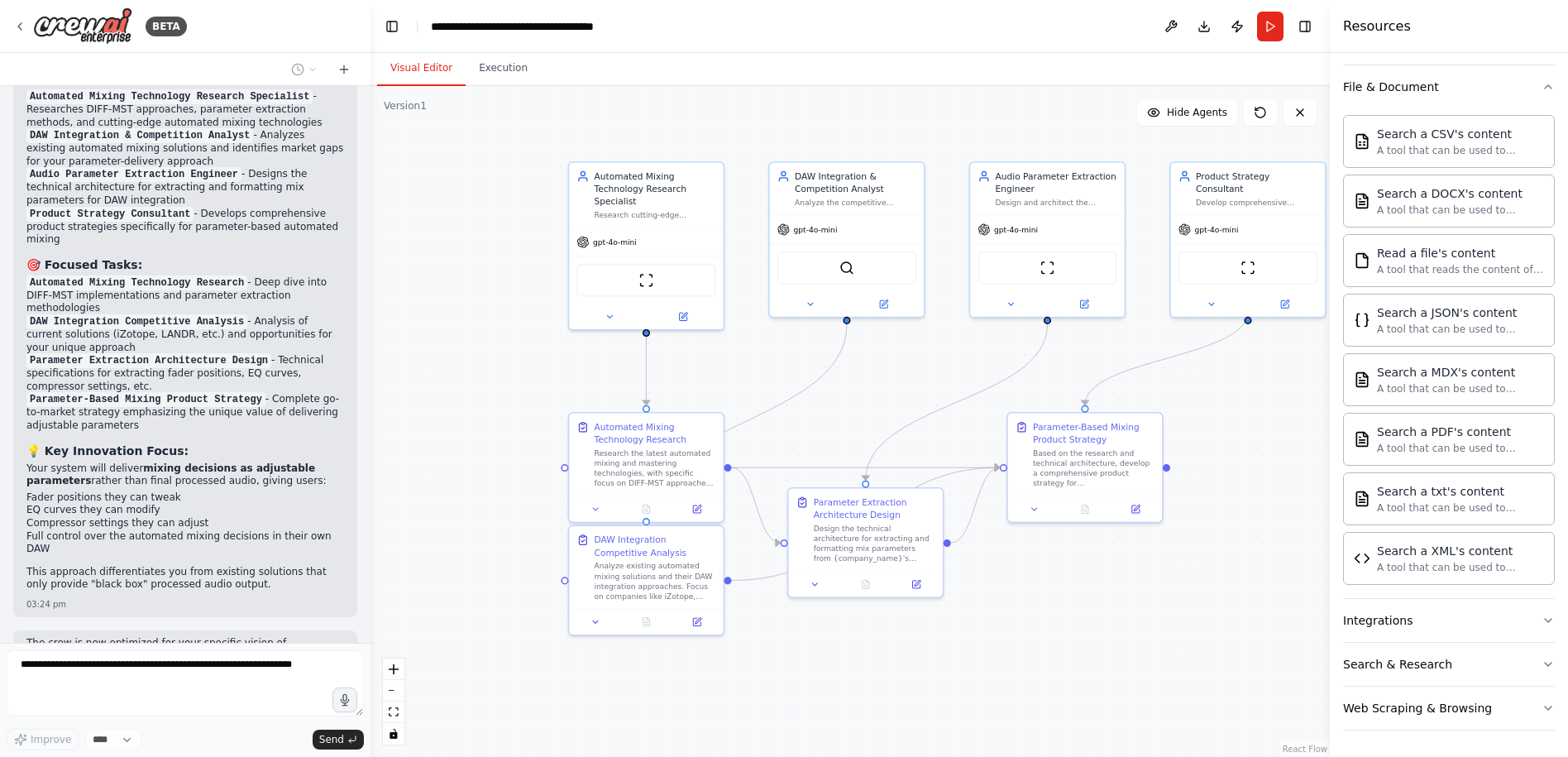
scroll to position [3633, 0]
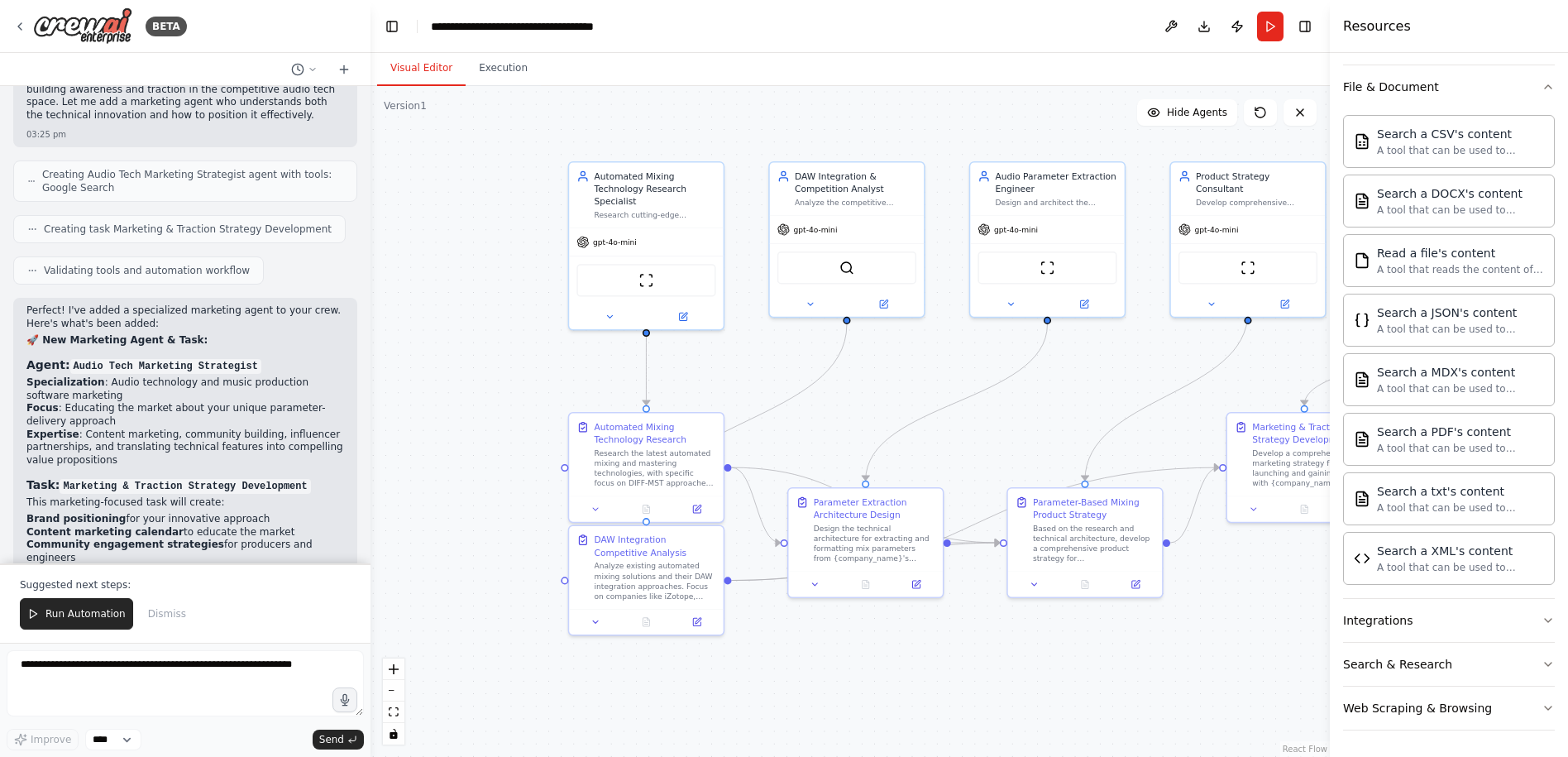
drag, startPoint x: 1094, startPoint y: 696, endPoint x: 946, endPoint y: 693, distance: 148.0
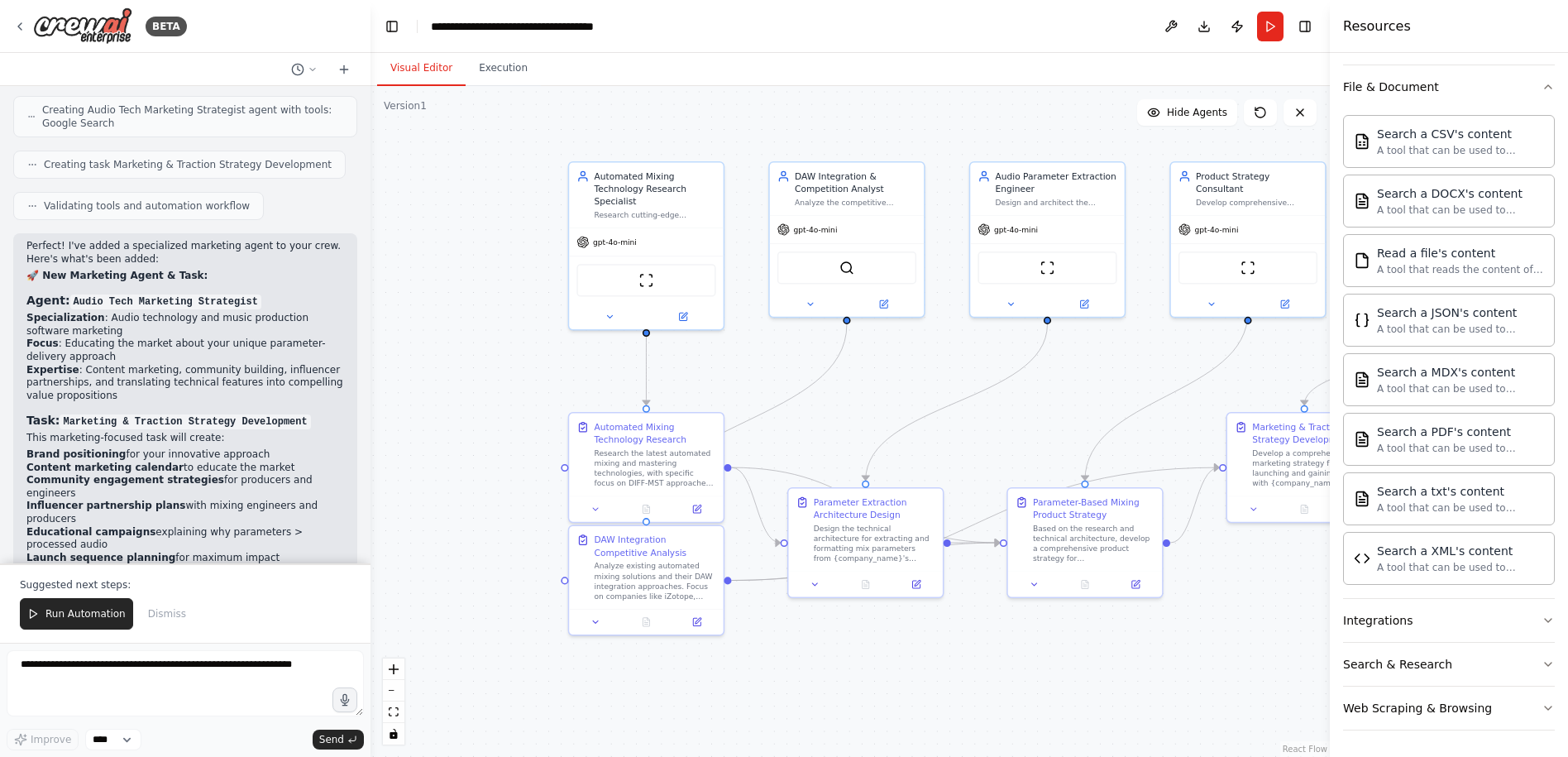
drag, startPoint x: 946, startPoint y: 693, endPoint x: 902, endPoint y: 701, distance: 44.7
click at [902, 701] on div ".deletable-edge-delete-btn { width: 20px; height: 20px; border: 0px solid #ffff…" at bounding box center [850, 422] width 960 height 671
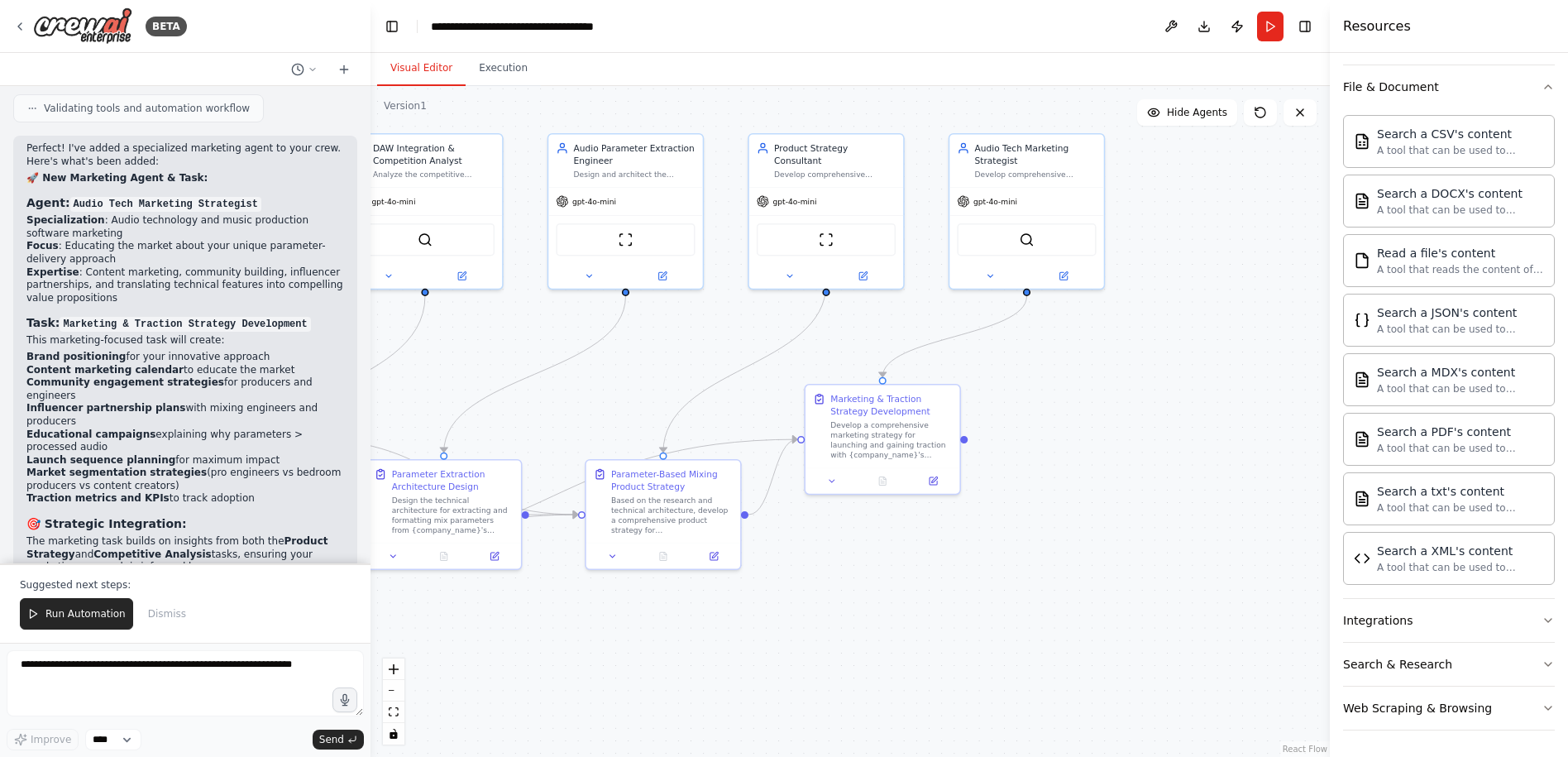
drag, startPoint x: 982, startPoint y: 688, endPoint x: 544, endPoint y: 689, distance: 438.0
click at [544, 689] on div ".deletable-edge-delete-btn { width: 20px; height: 20px; border: 0px solid #ffff…" at bounding box center [850, 422] width 960 height 671
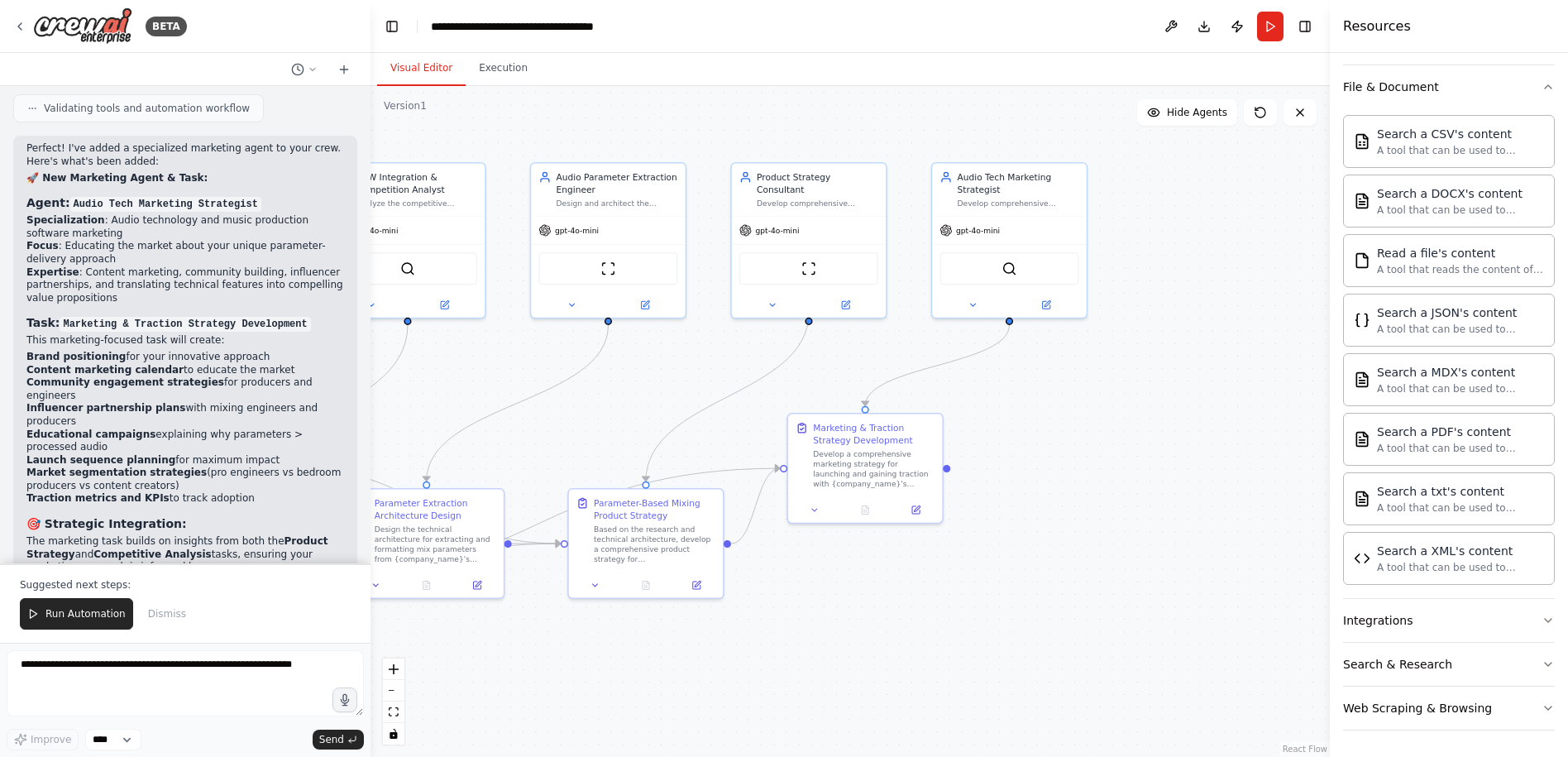
scroll to position [4543, 0]
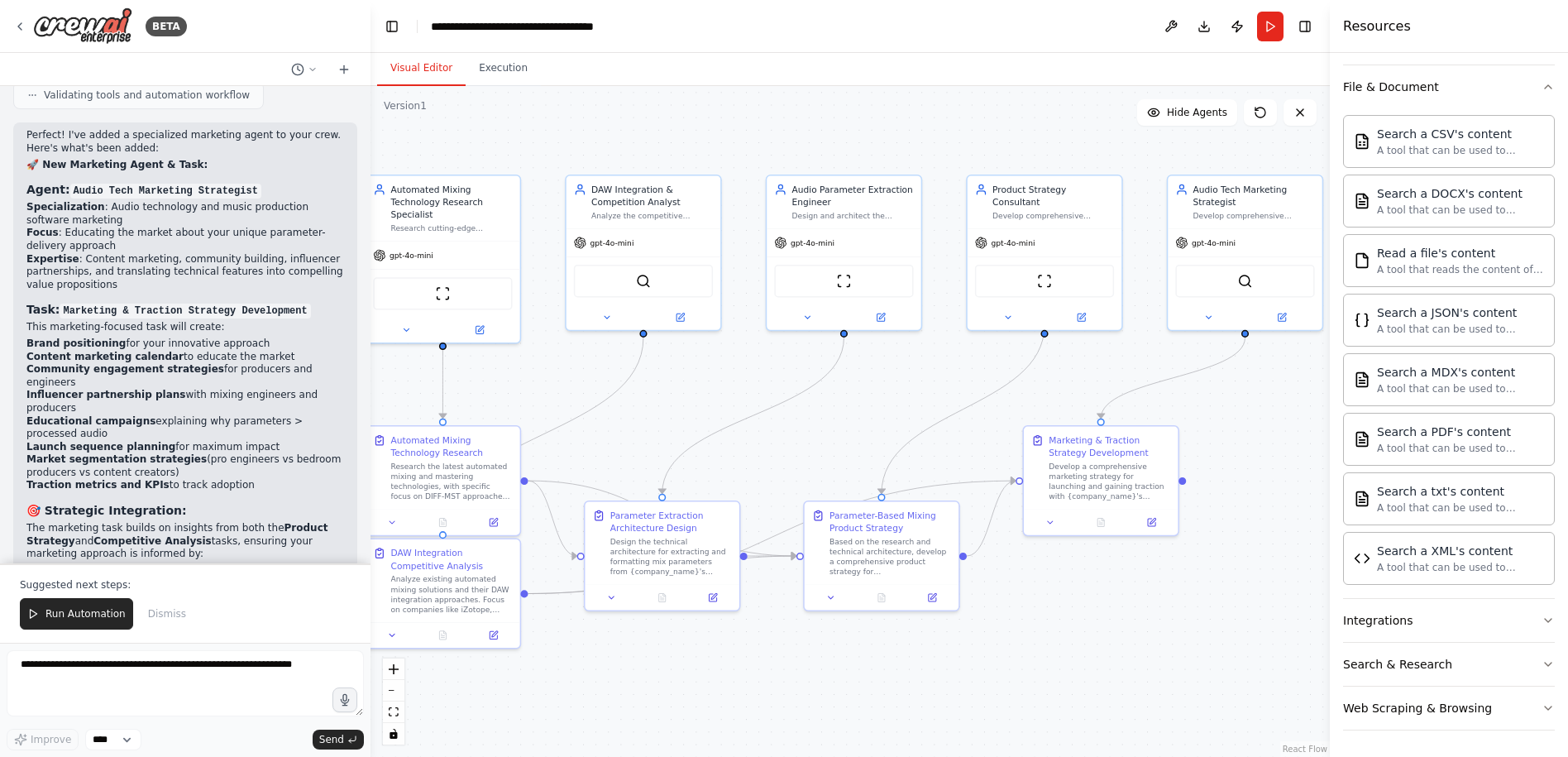
drag, startPoint x: 1063, startPoint y: 595, endPoint x: 1298, endPoint y: 607, distance: 235.3
click at [1298, 607] on div ".deletable-edge-delete-btn { width: 20px; height: 20px; border: 0px solid #ffff…" at bounding box center [850, 422] width 960 height 671
click at [1541, 83] on icon "button" at bounding box center [1547, 86] width 13 height 13
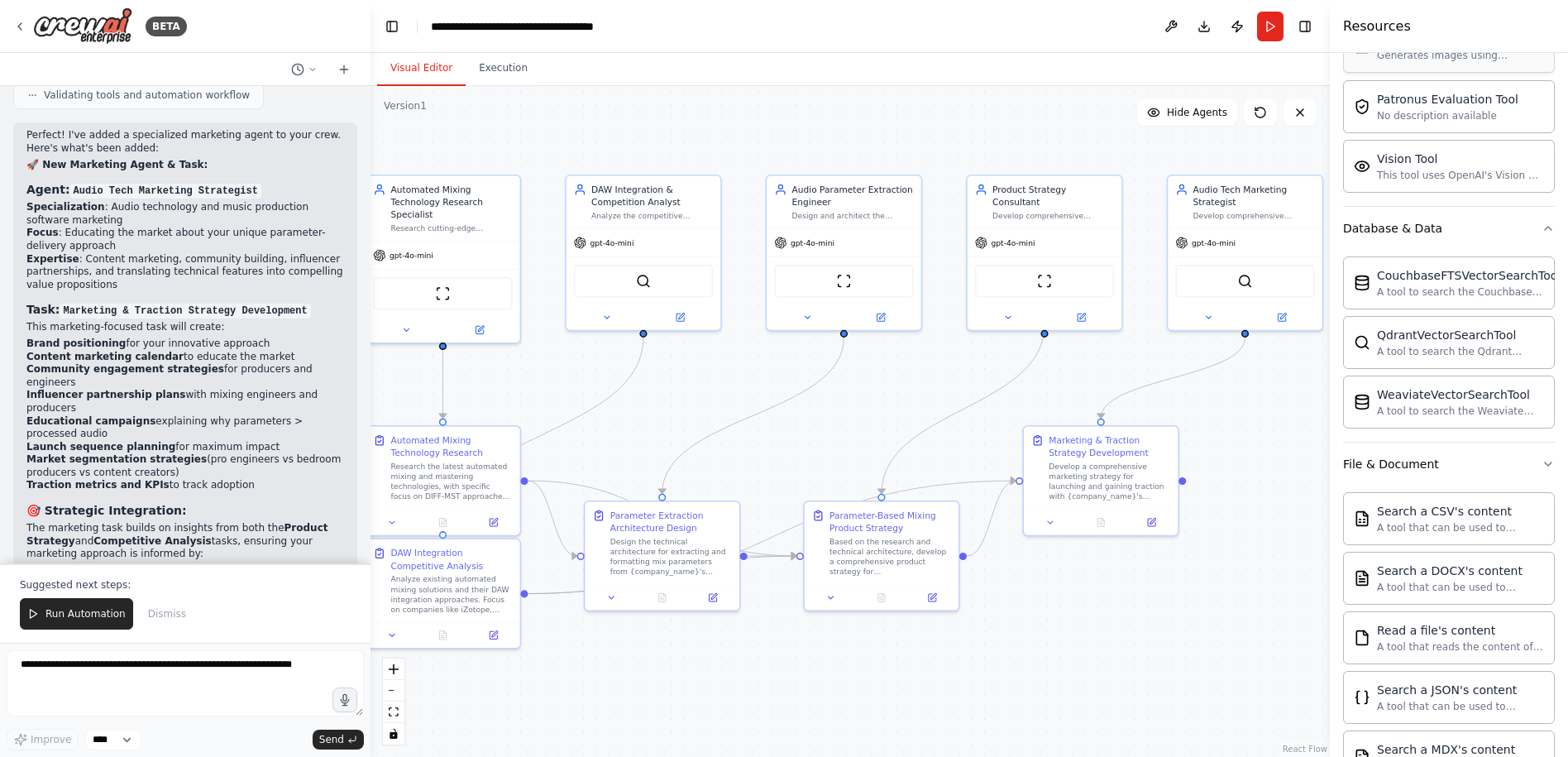
scroll to position [275, 0]
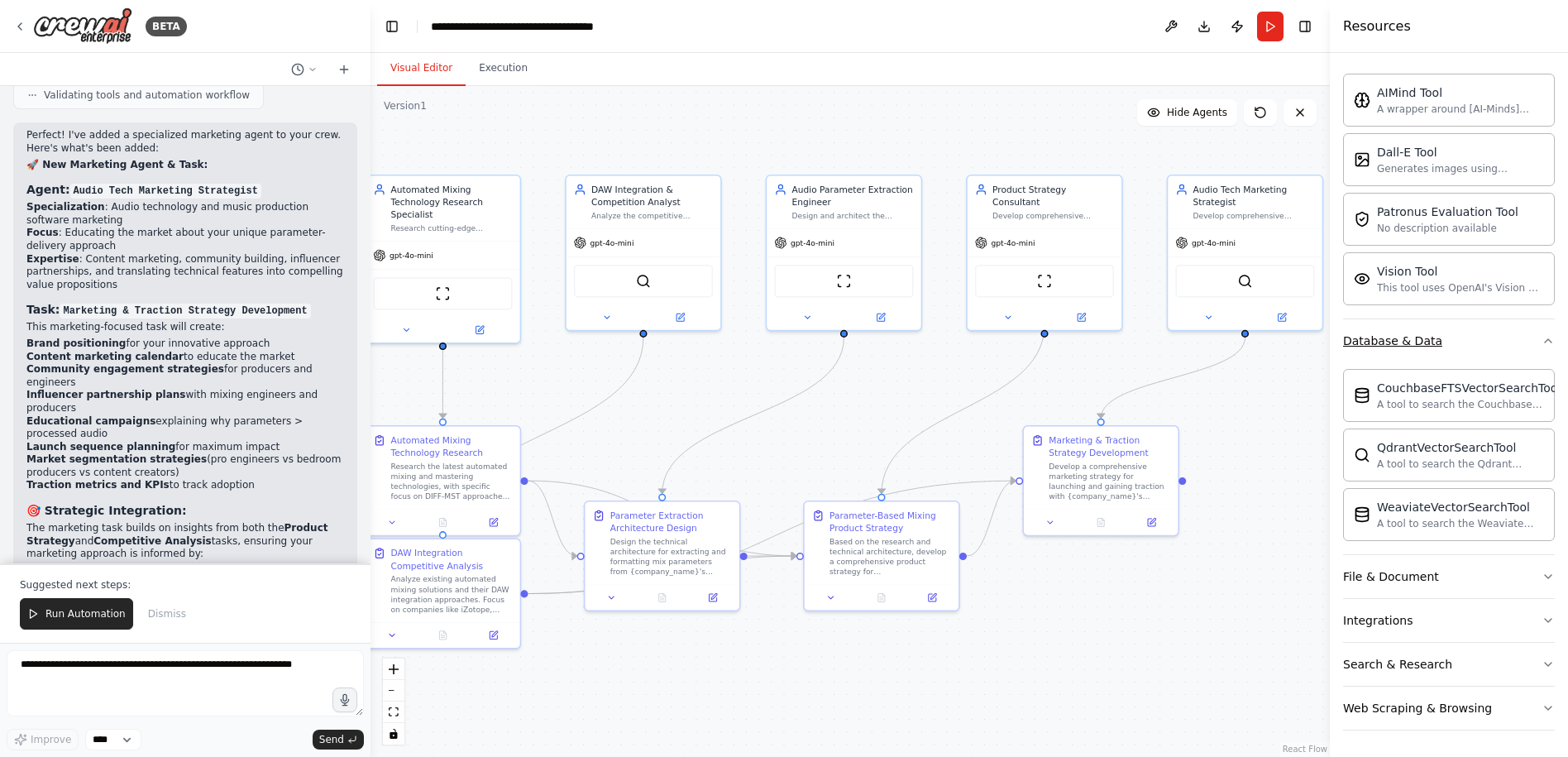
click at [1541, 338] on icon "button" at bounding box center [1547, 341] width 13 height 13
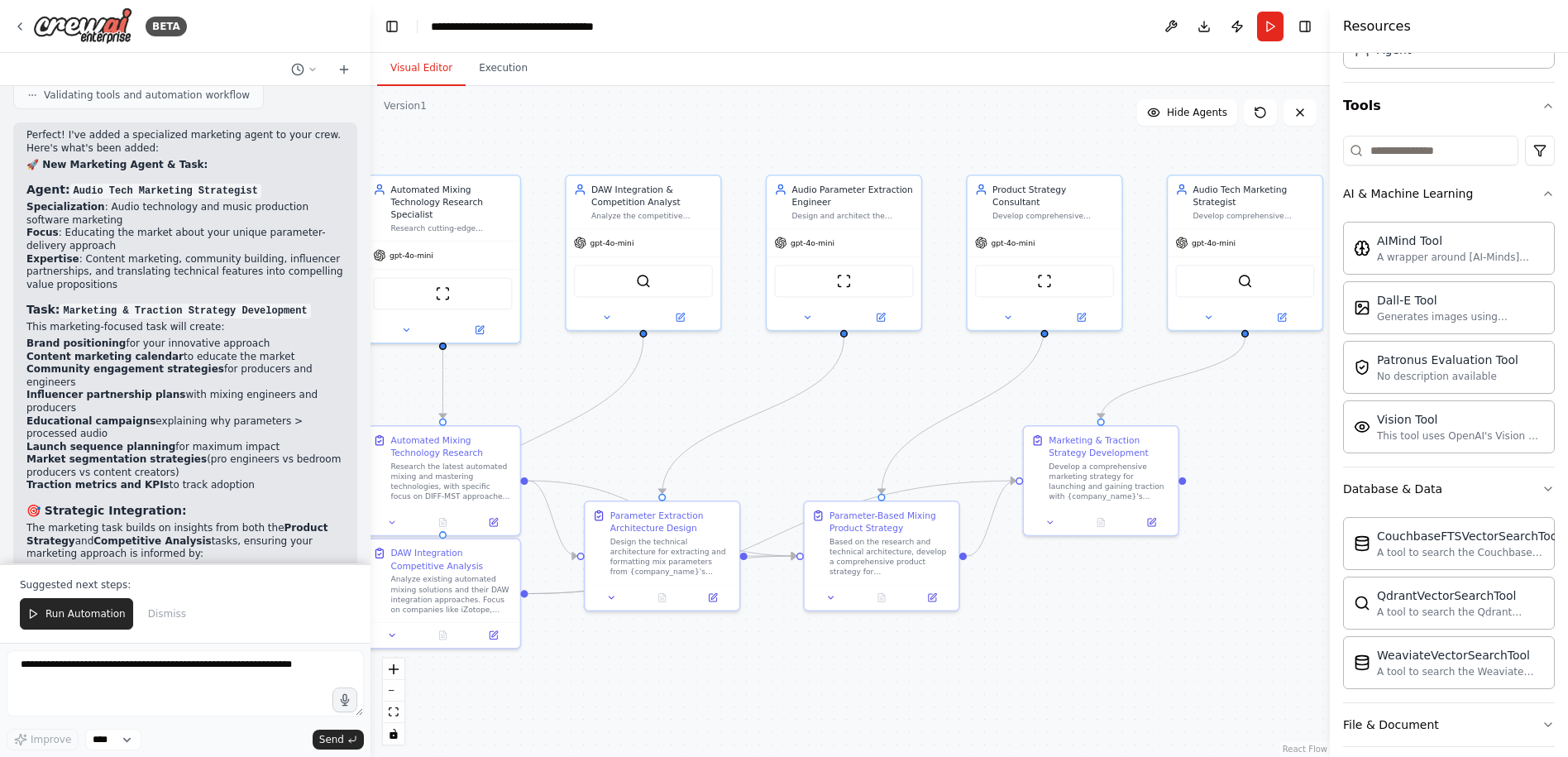
scroll to position [83, 0]
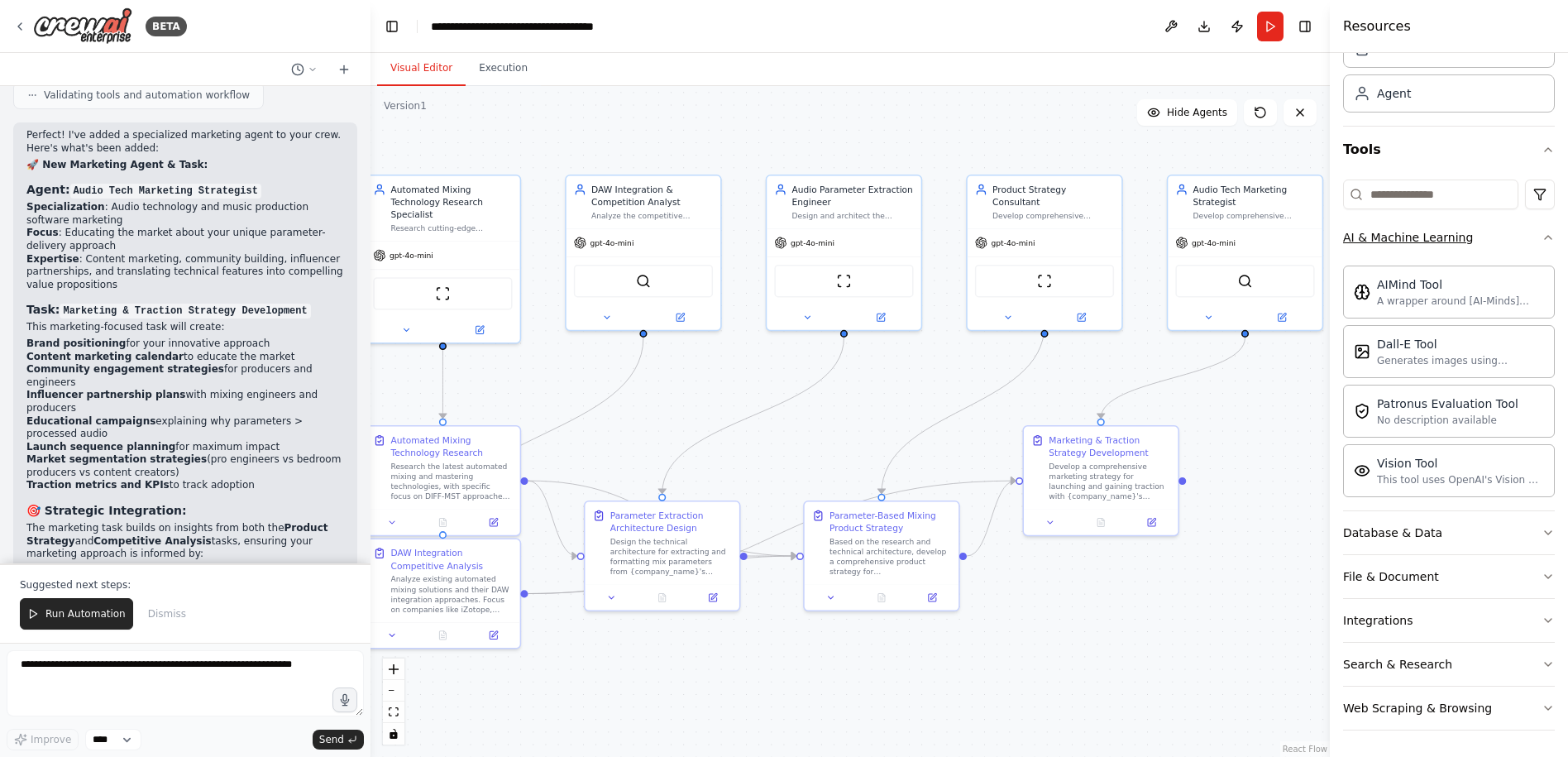
click at [1541, 236] on icon "button" at bounding box center [1547, 237] width 13 height 13
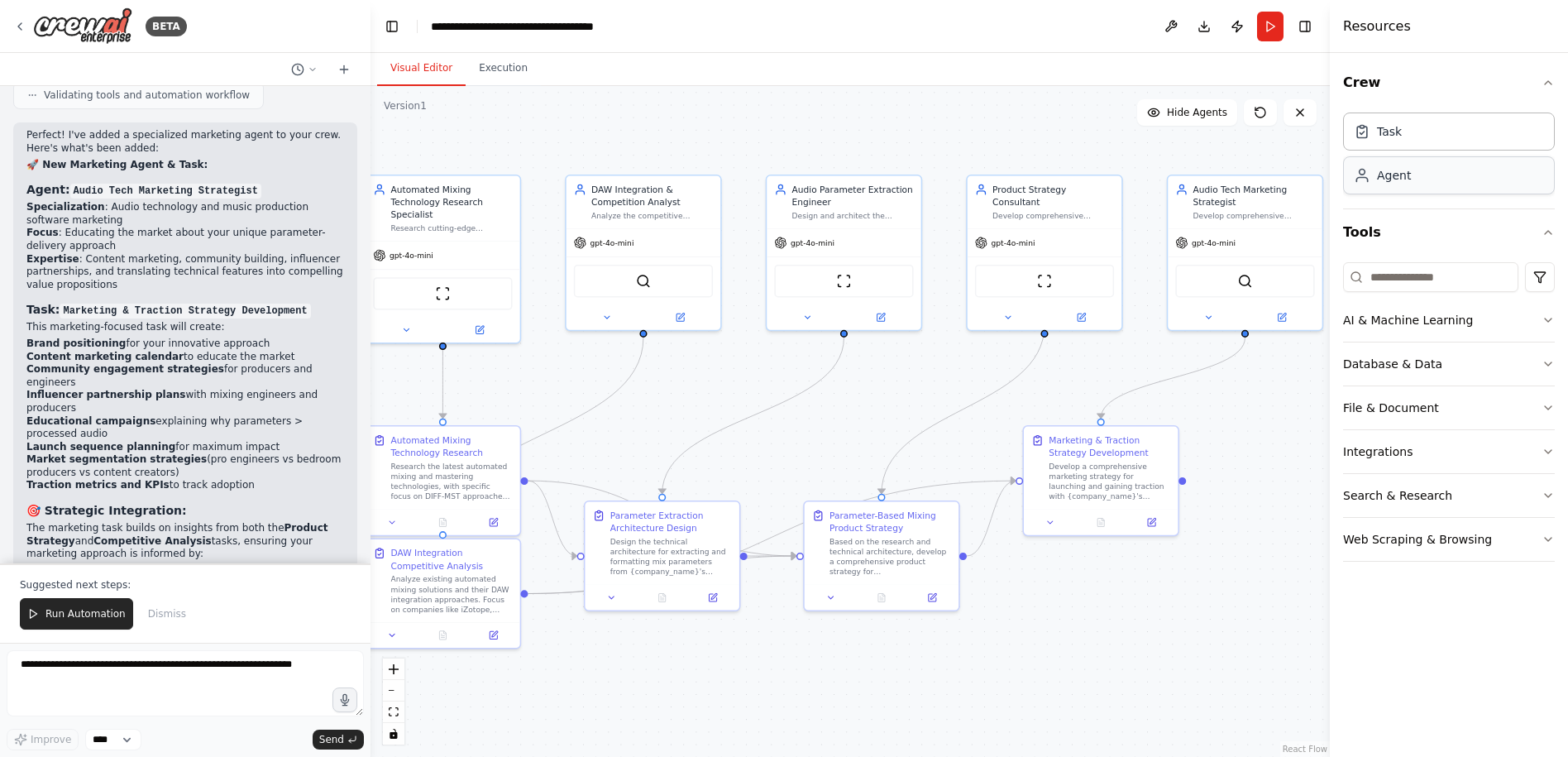
click at [1418, 184] on div "Agent" at bounding box center [1449, 175] width 212 height 38
click at [1410, 142] on div "Task" at bounding box center [1449, 130] width 212 height 38
click at [1396, 179] on div "Agent" at bounding box center [1394, 175] width 34 height 16
click at [1397, 129] on div "Task" at bounding box center [1389, 130] width 25 height 16
click at [1546, 78] on icon "button" at bounding box center [1547, 83] width 13 height 13
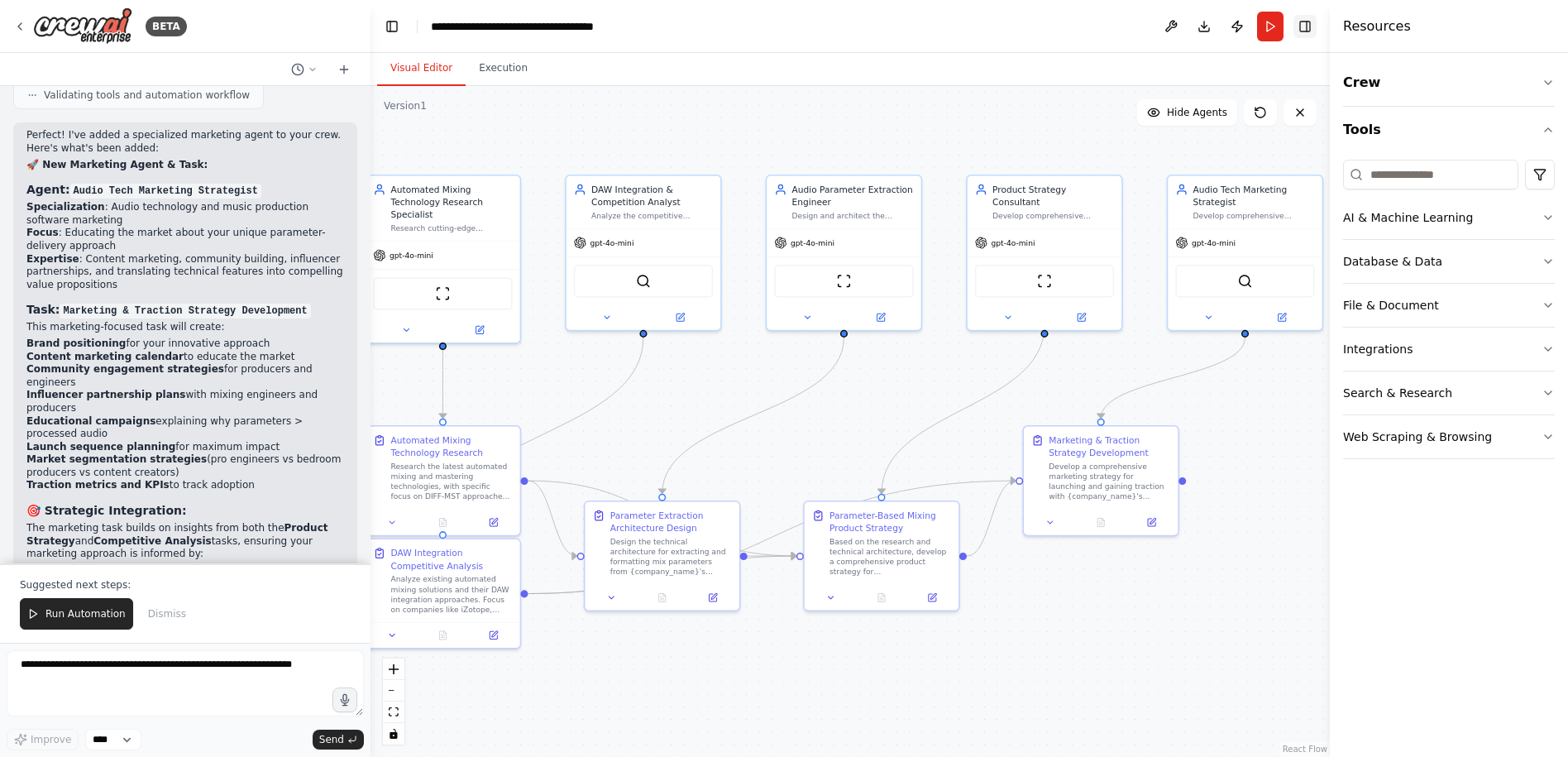
click at [1312, 30] on button "Toggle Right Sidebar" at bounding box center [1305, 27] width 23 height 23
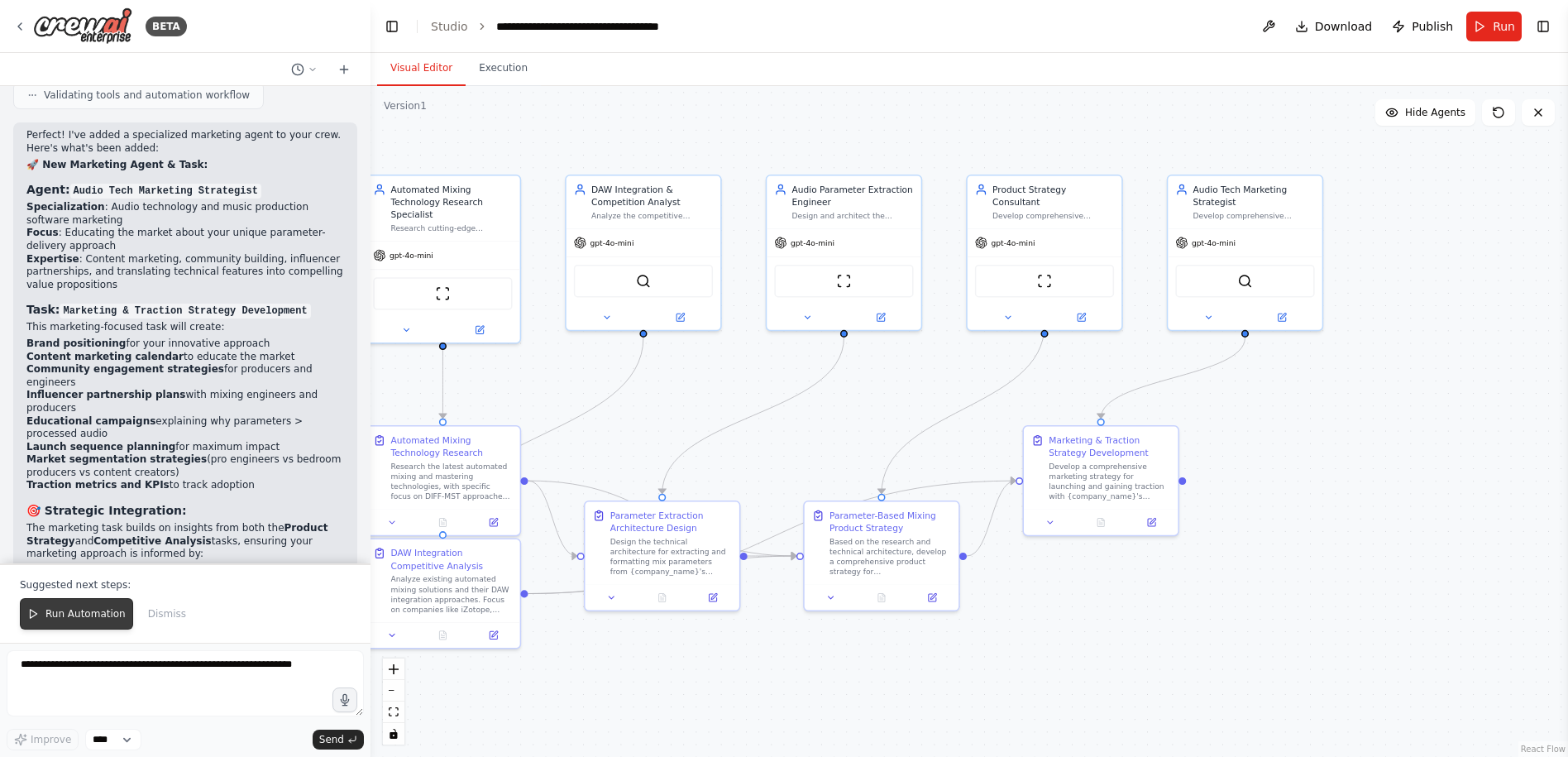
click at [85, 618] on span "Run Automation" at bounding box center [85, 613] width 80 height 13
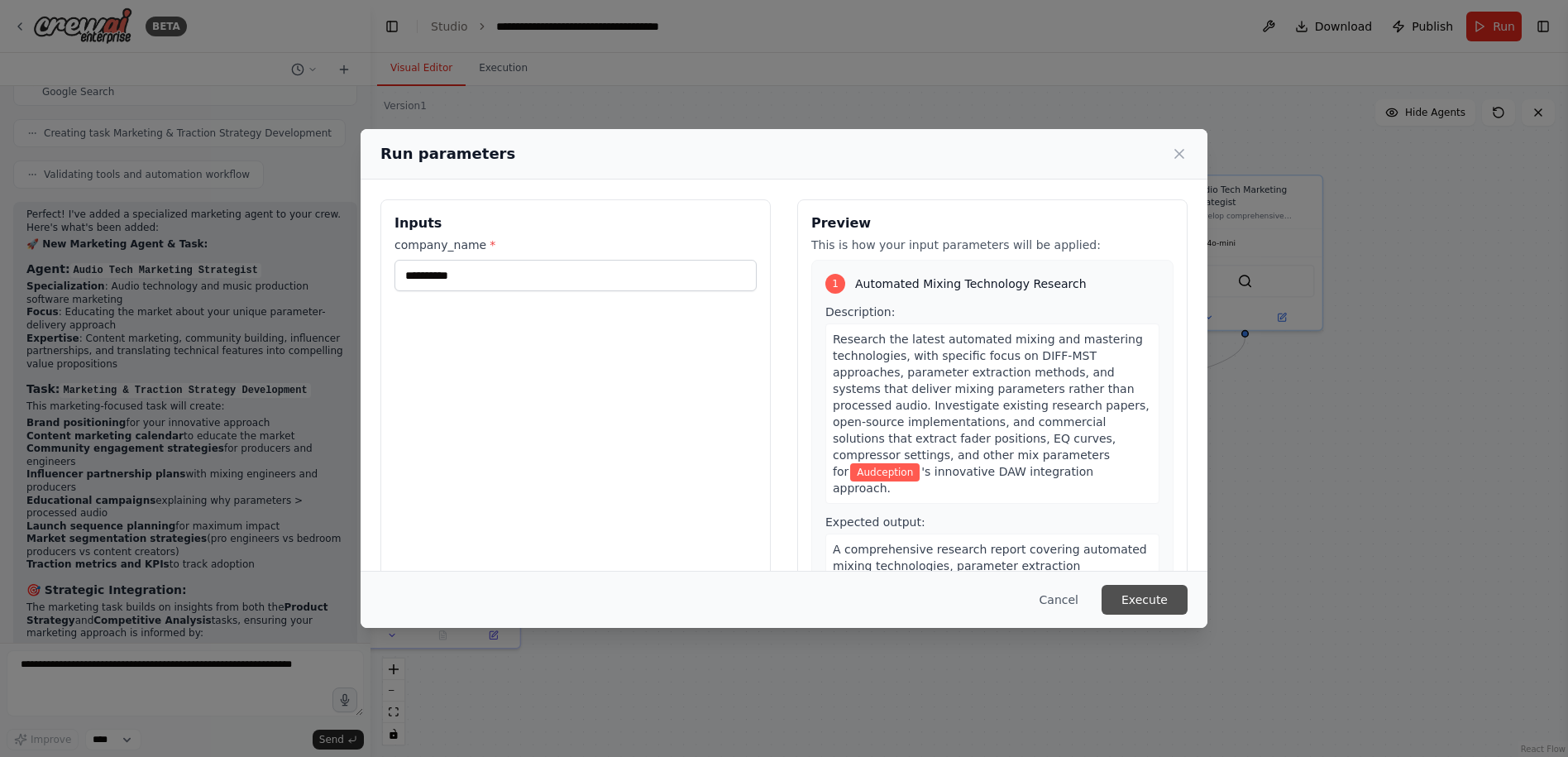
click at [1140, 600] on button "Execute" at bounding box center [1145, 600] width 86 height 30
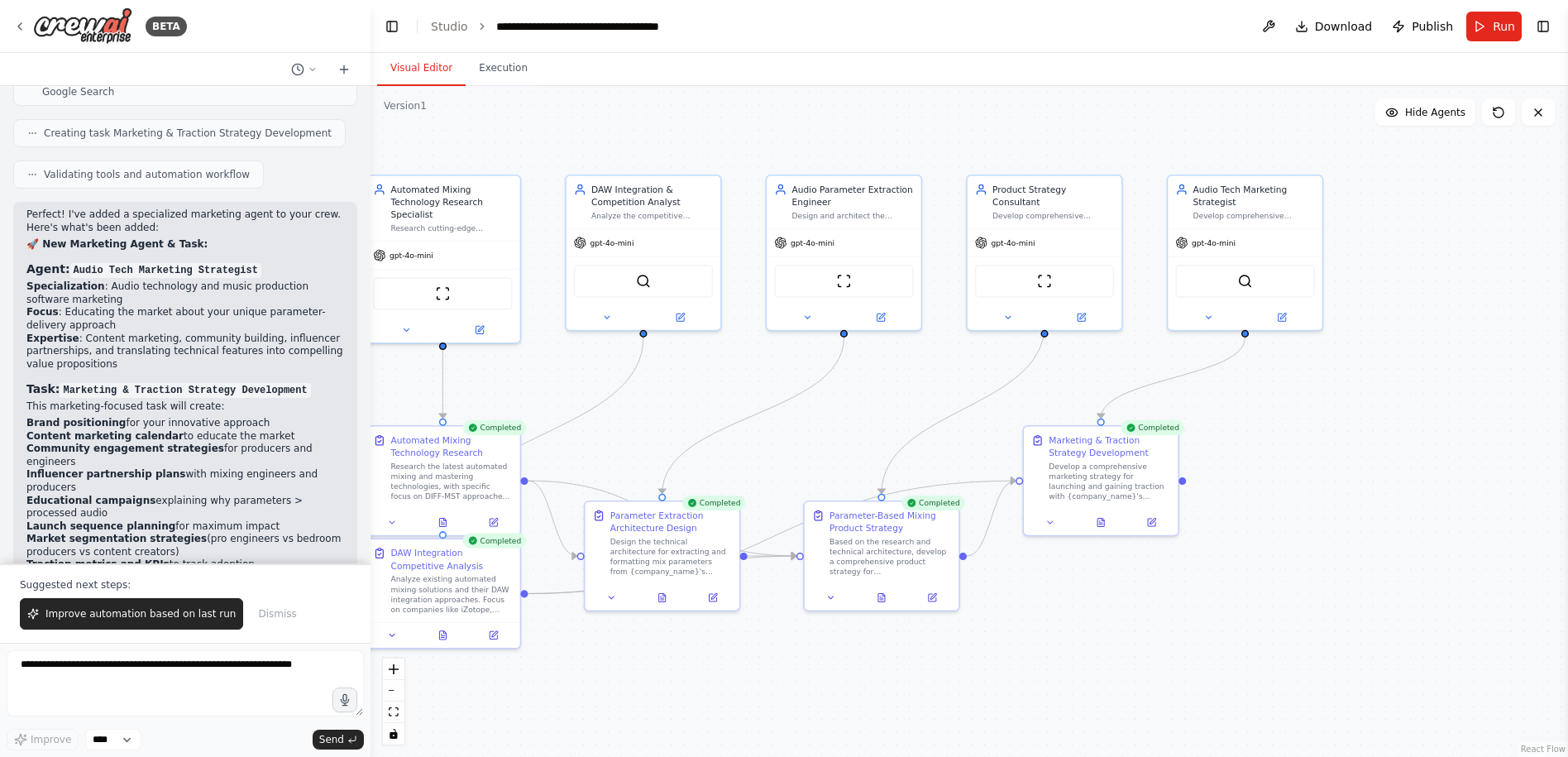
scroll to position [4543, 0]
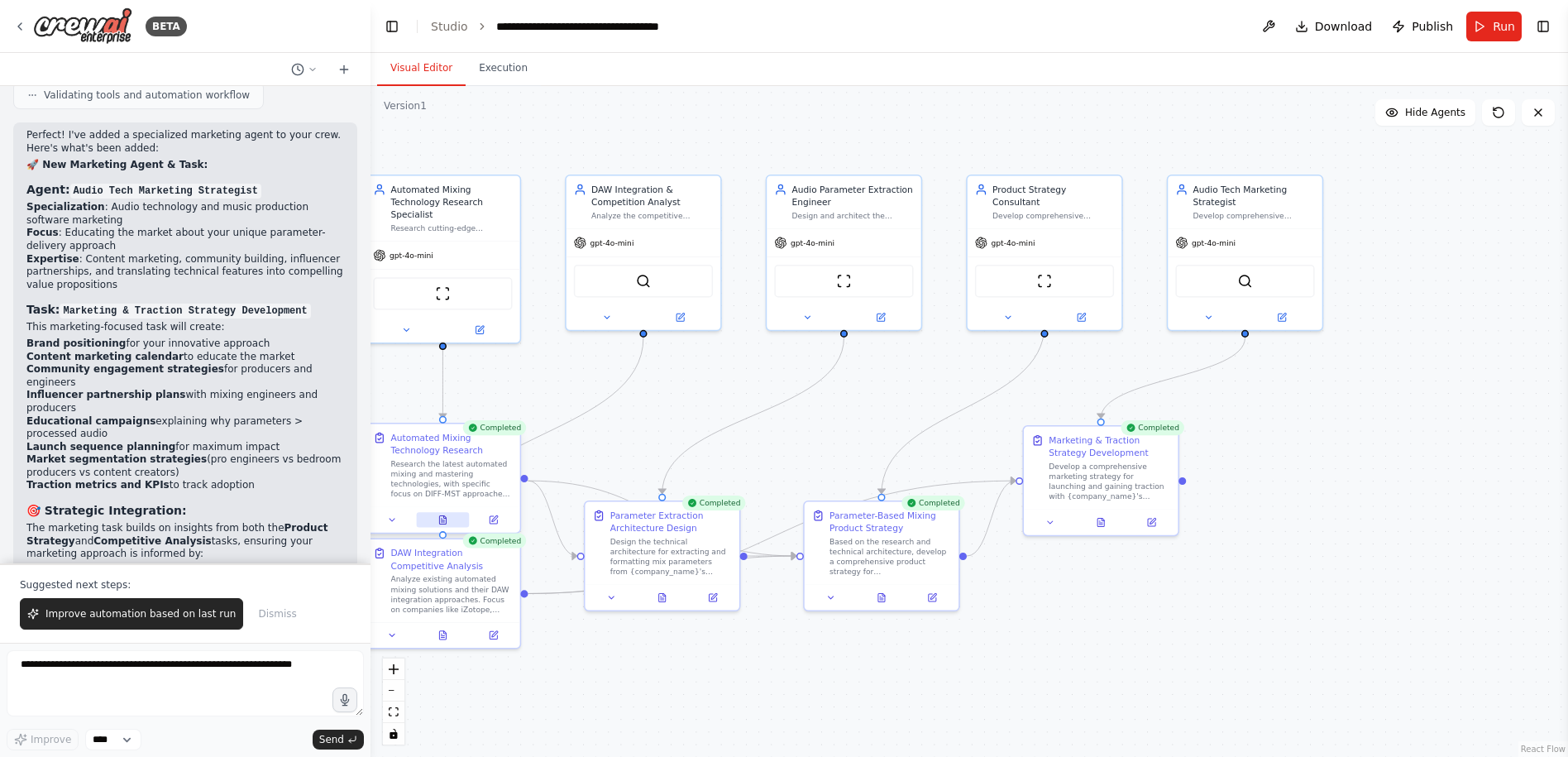
click at [440, 515] on icon at bounding box center [442, 519] width 6 height 8
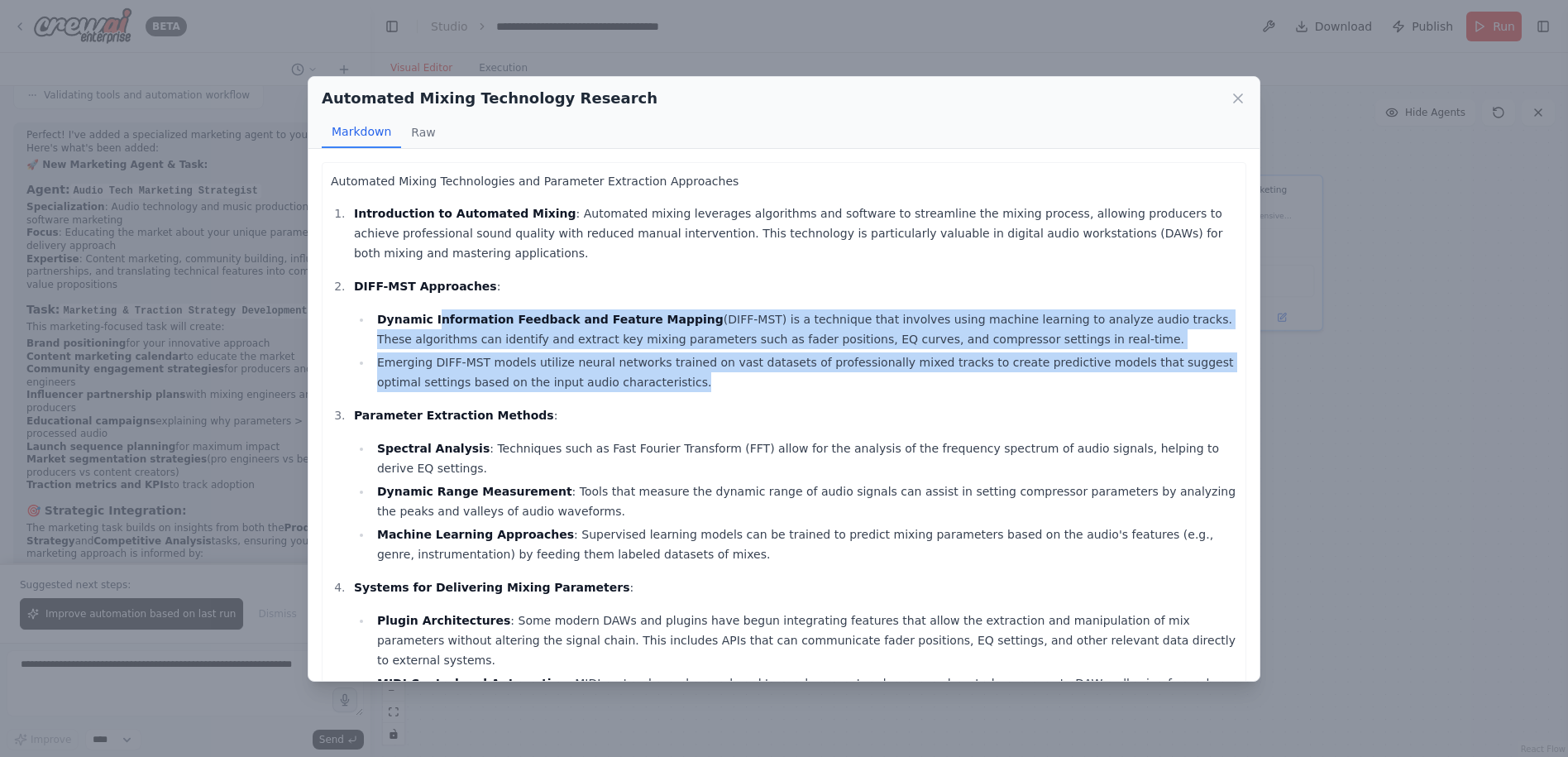
drag, startPoint x: 453, startPoint y: 297, endPoint x: 719, endPoint y: 366, distance: 274.8
click at [719, 366] on ul "Dynamic Information Feedback and Feature Mapping (DIFF-MST) is a technique that…" at bounding box center [795, 351] width 883 height 83
drag, startPoint x: 719, startPoint y: 366, endPoint x: 681, endPoint y: 366, distance: 38.0
click at [681, 366] on li "Emerging DIFF-MST models utilize neural networks trained on vast datasets of pr…" at bounding box center [804, 372] width 865 height 40
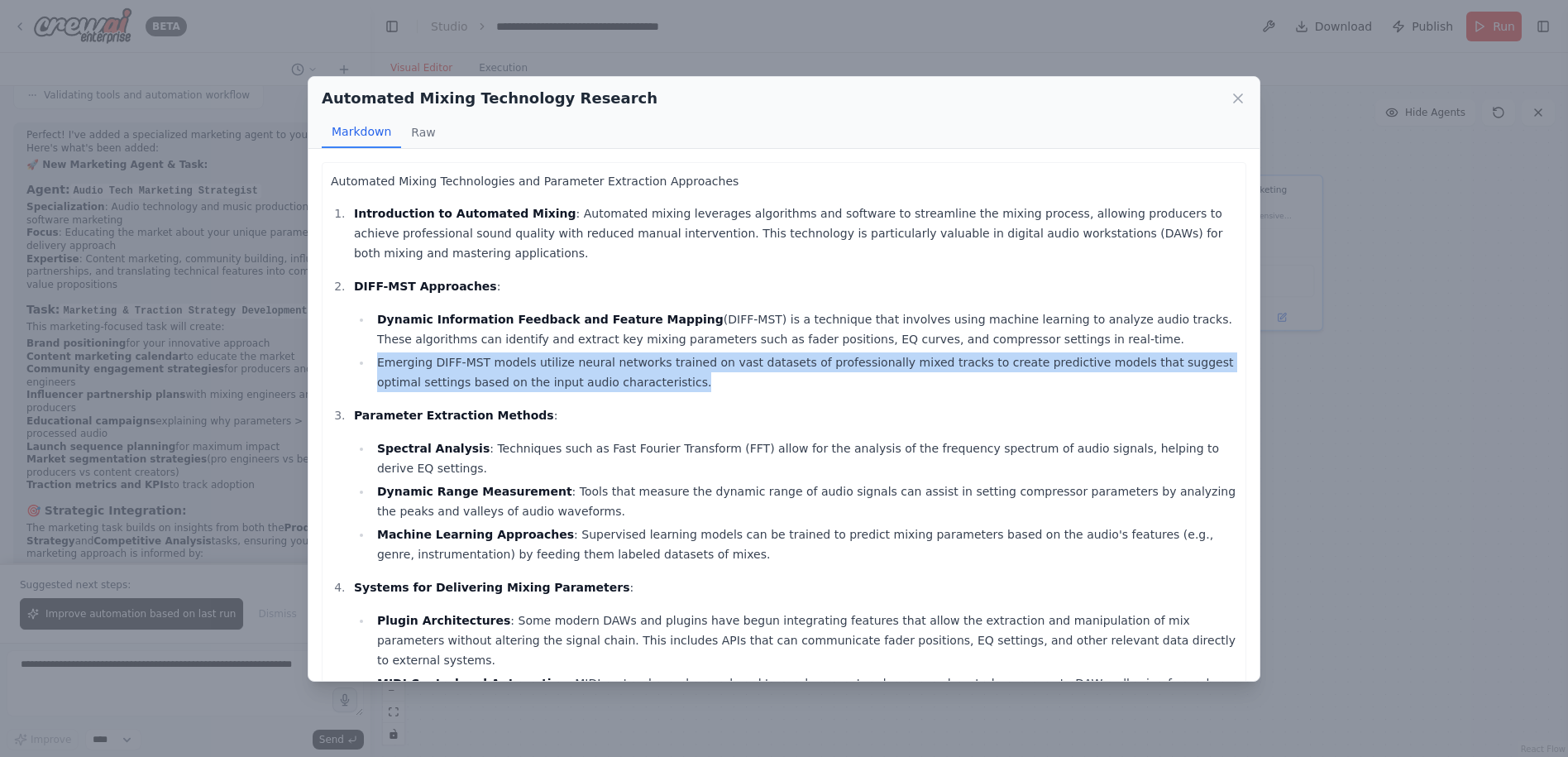
drag, startPoint x: 669, startPoint y: 366, endPoint x: 372, endPoint y: 352, distance: 297.3
click at [372, 352] on li "Emerging DIFF-MST models utilize neural networks trained on vast datasets of pr…" at bounding box center [804, 372] width 865 height 40
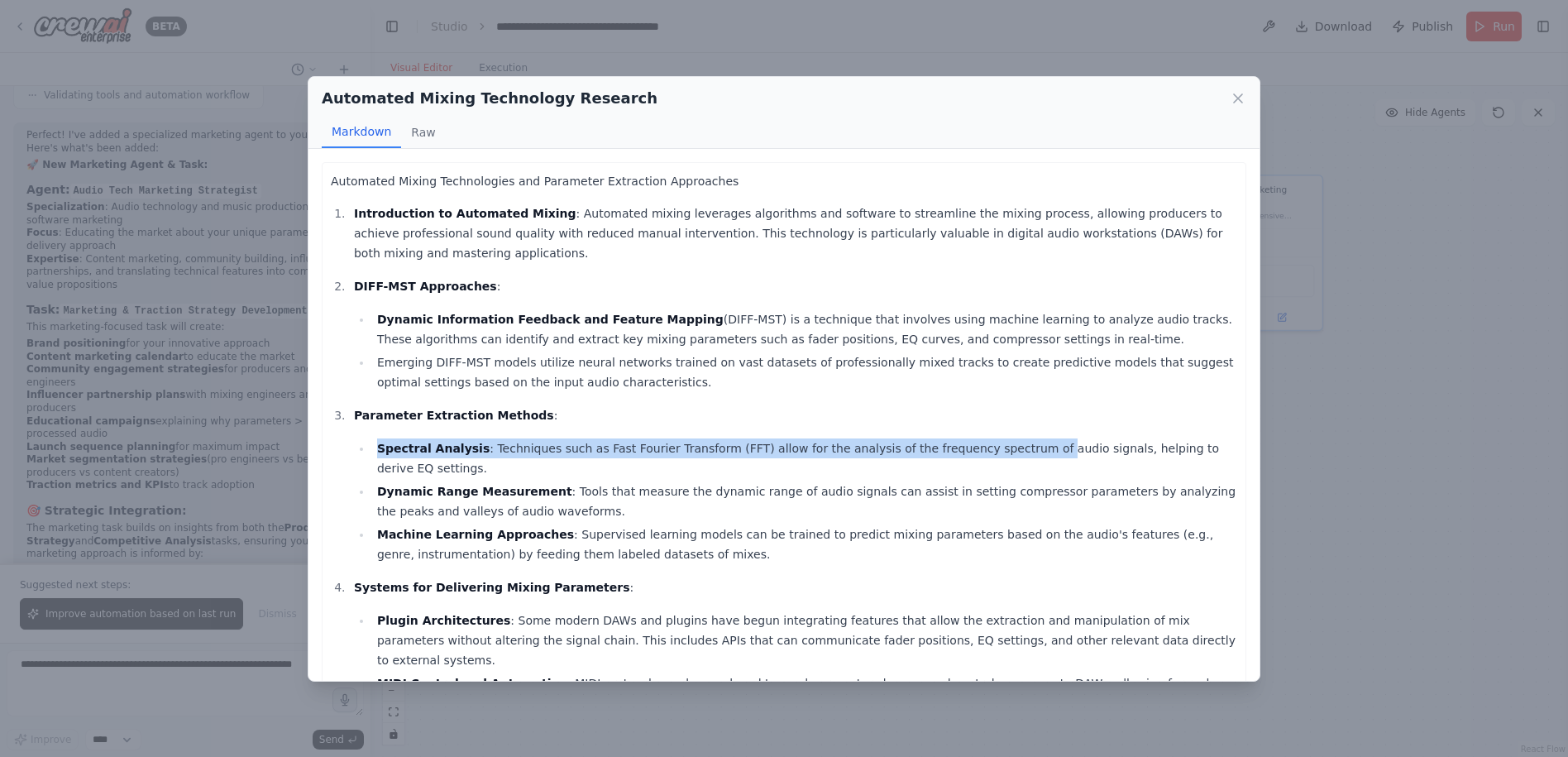
drag, startPoint x: 372, startPoint y: 352, endPoint x: 976, endPoint y: 426, distance: 608.5
click at [976, 439] on li "Spectral Analysis : Techniques such as Fast Fourier Transform (FFT) allow for t…" at bounding box center [804, 459] width 865 height 40
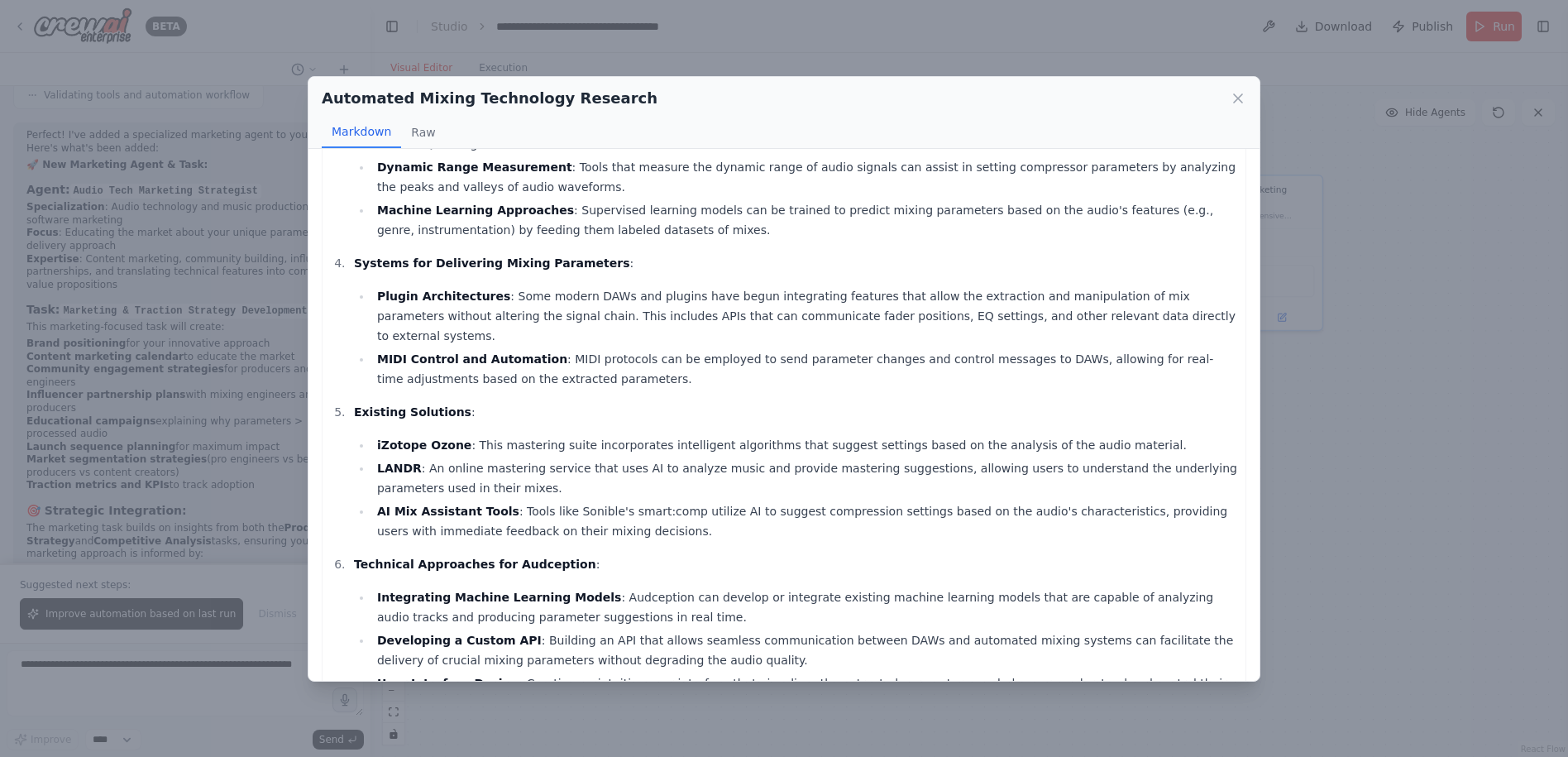
scroll to position [331, 0]
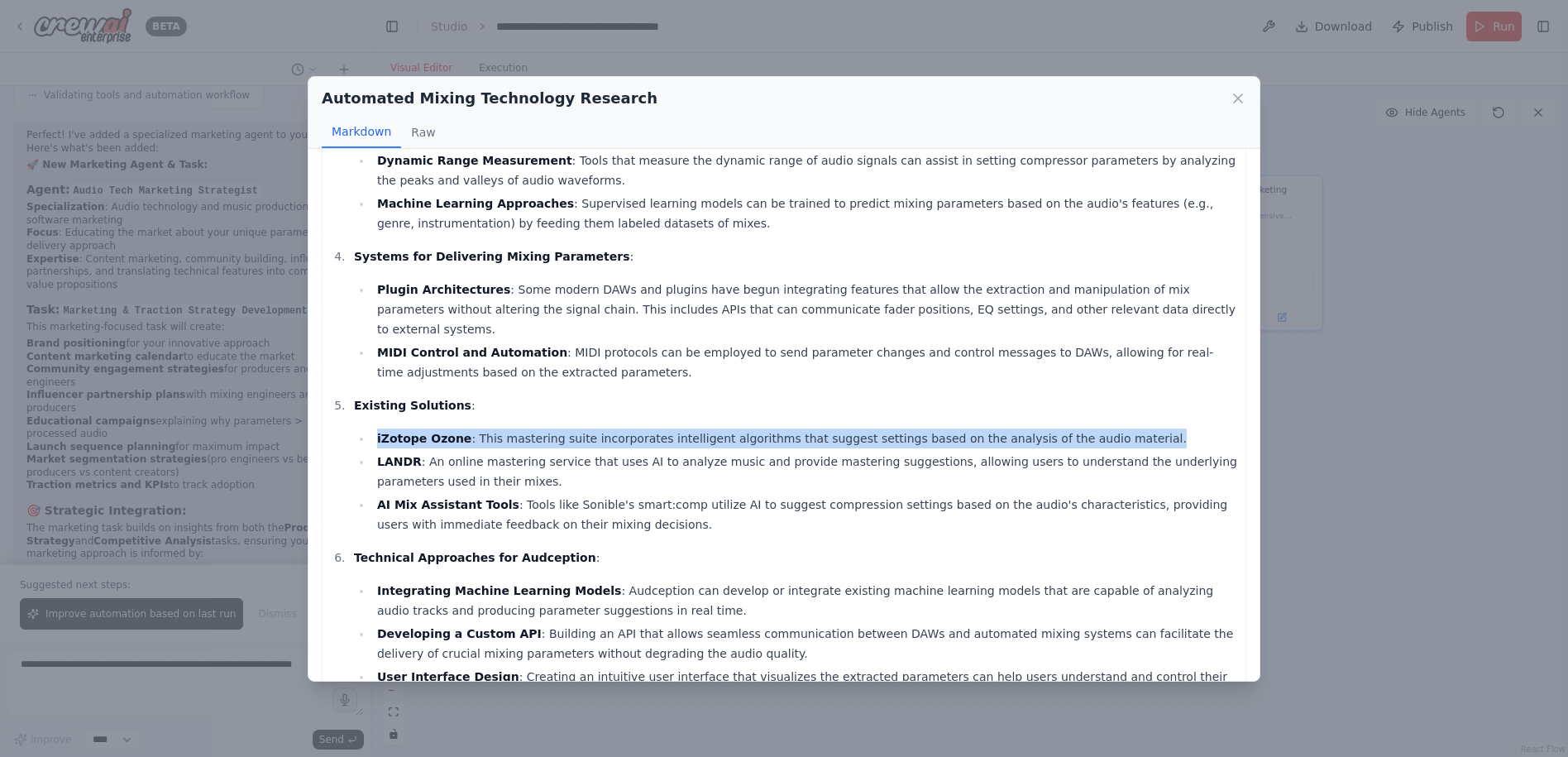
drag, startPoint x: 375, startPoint y: 374, endPoint x: 1099, endPoint y: 378, distance: 724.0
click at [1099, 429] on li "iZotope Ozone : This mastering suite incorporates intelligent algorithms that s…" at bounding box center [804, 439] width 865 height 20
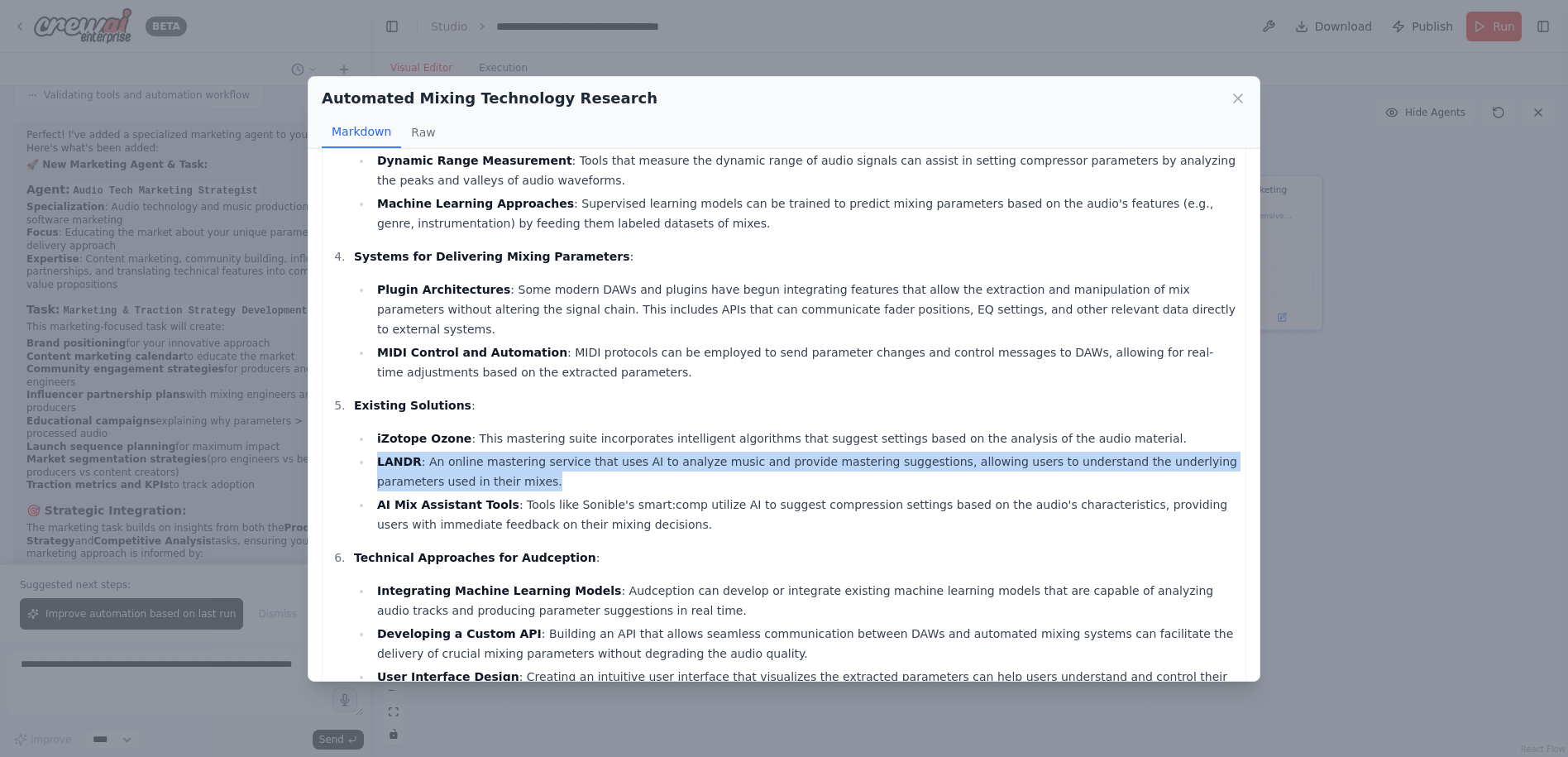
drag, startPoint x: 451, startPoint y: 423, endPoint x: 332, endPoint y: 406, distance: 120.2
click at [332, 406] on ol "Introduction to Automated Mixing : Automated mixing leverages algorithms and so…" at bounding box center [784, 289] width 907 height 834
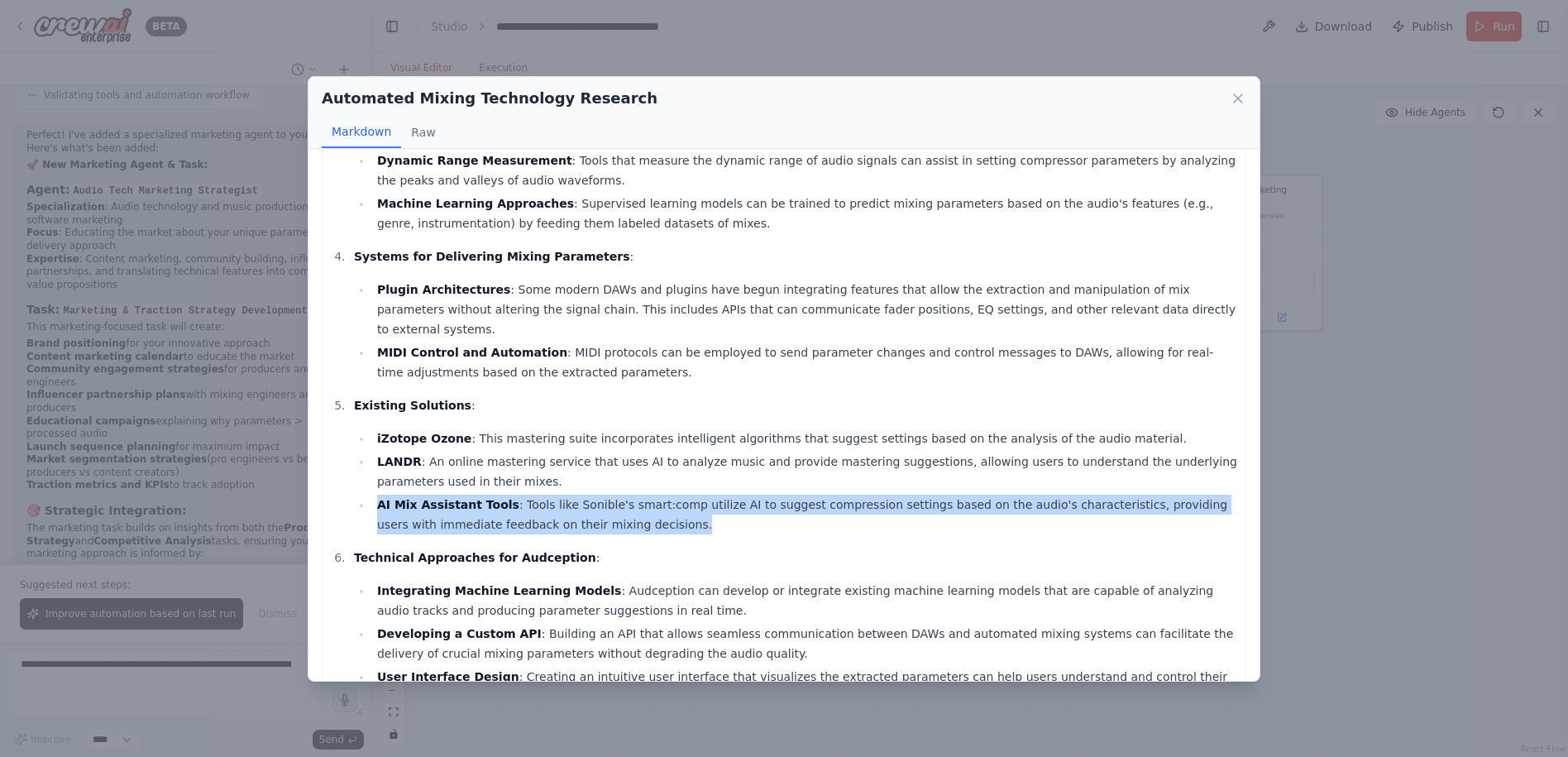
drag, startPoint x: 555, startPoint y: 462, endPoint x: 359, endPoint y: 446, distance: 196.7
click at [372, 494] on li "AI Mix Assistant Tools : Tools like Sonible's smart:comp utilize AI to suggest …" at bounding box center [804, 514] width 865 height 40
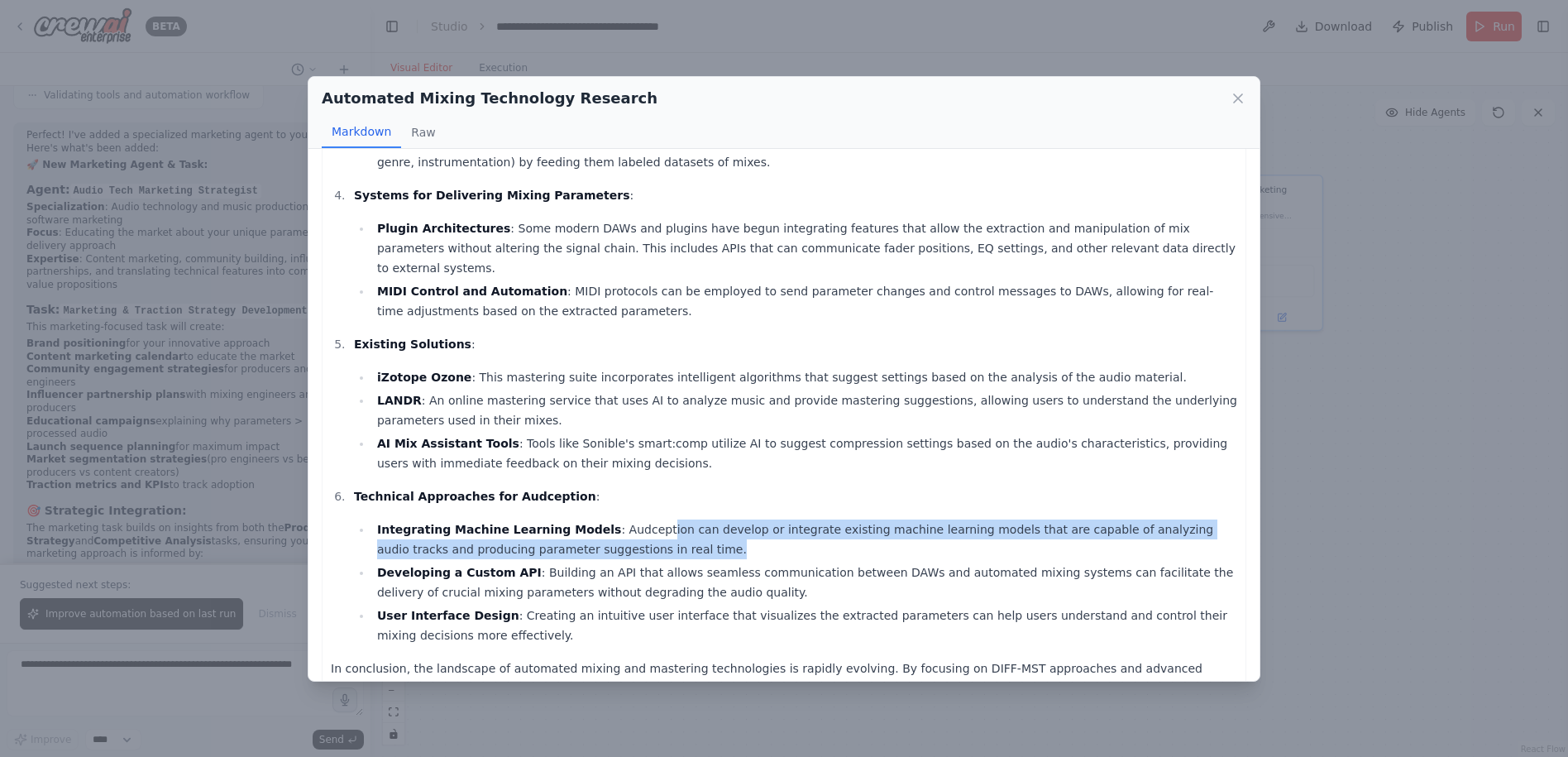
drag, startPoint x: 625, startPoint y: 468, endPoint x: 852, endPoint y: 482, distance: 227.4
click at [852, 520] on li "Integrating Machine Learning Models : Audception can develop or integrate exist…" at bounding box center [804, 539] width 865 height 40
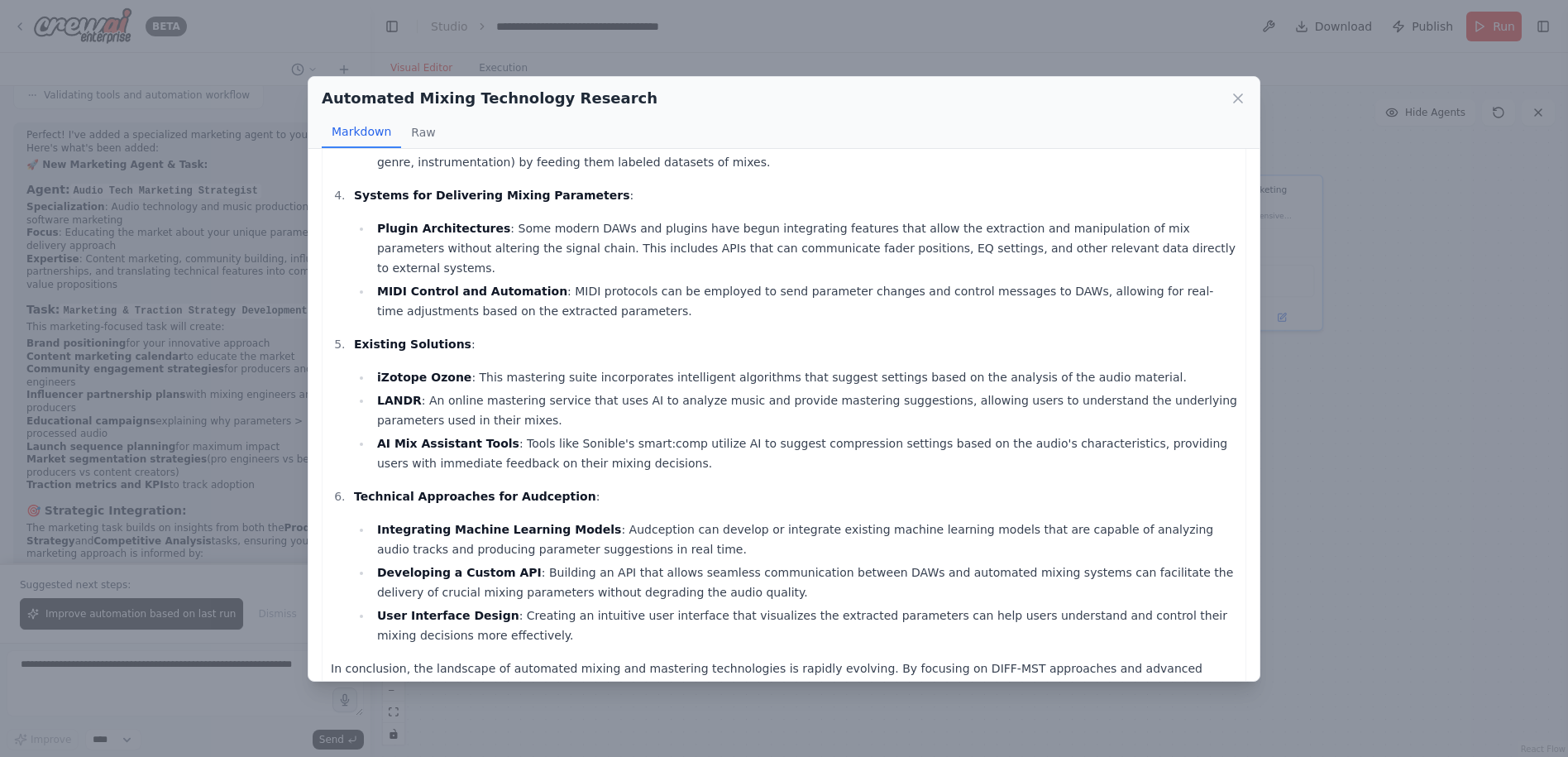
click at [1350, 528] on div "Automated Mixing Technology Research Markdown Raw Automated Mixing Technologies…" at bounding box center [784, 378] width 1568 height 757
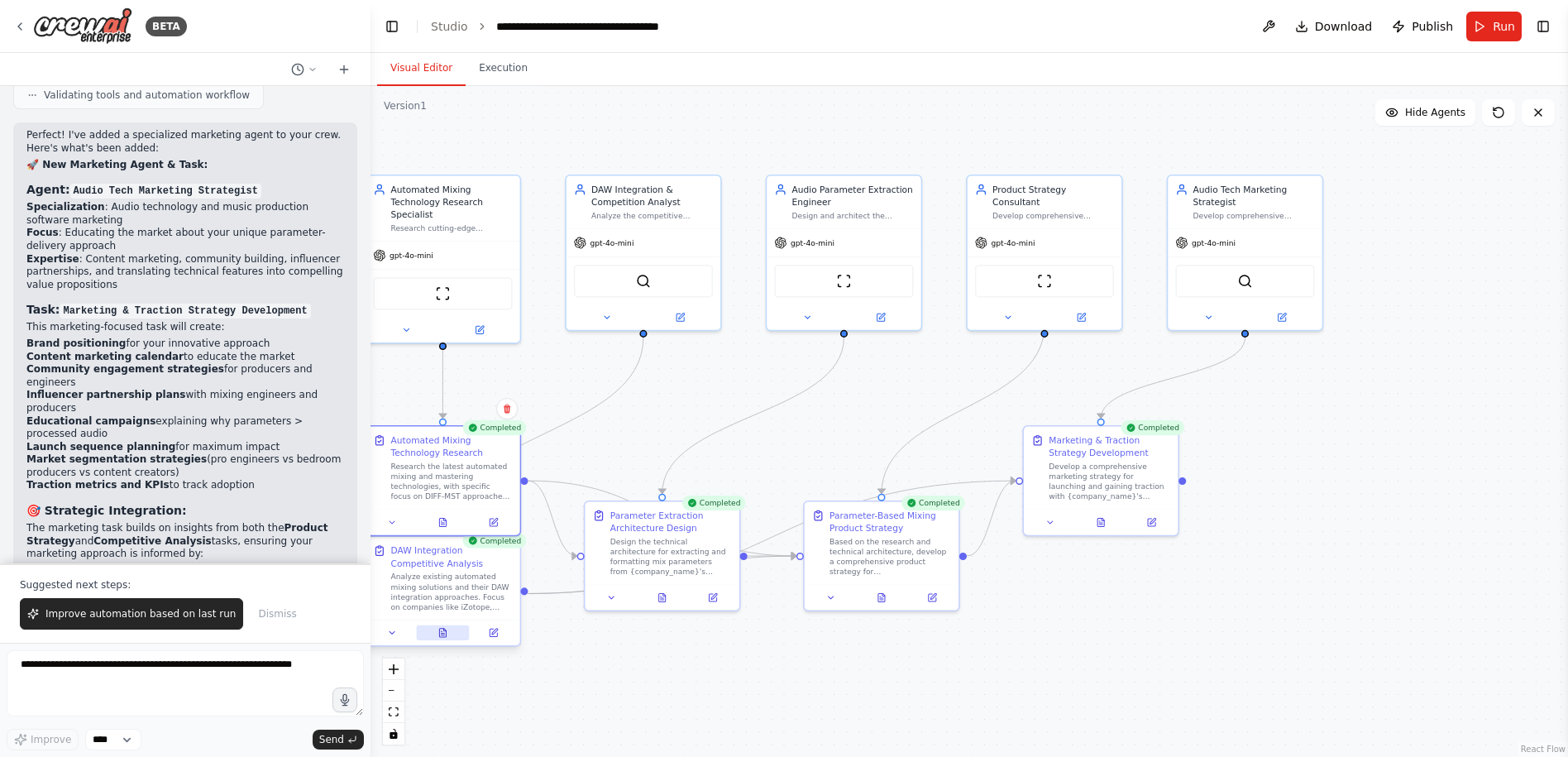
click at [439, 629] on icon at bounding box center [442, 632] width 10 height 10
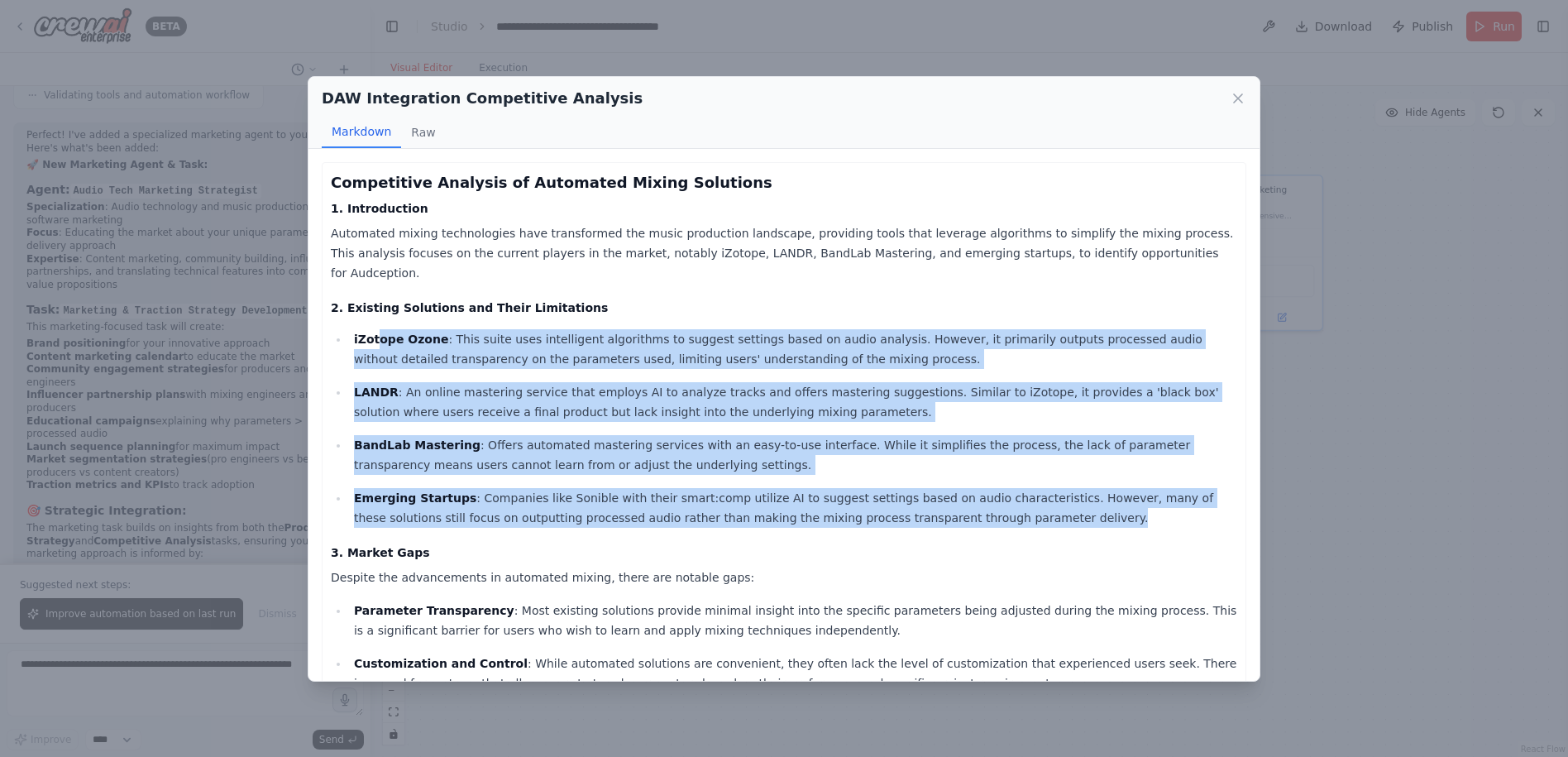
drag, startPoint x: 574, startPoint y: 374, endPoint x: 935, endPoint y: 497, distance: 381.4
click at [935, 497] on ul "iZotope Ozone : This suite uses intelligent algorithms to suggest settings base…" at bounding box center [784, 428] width 907 height 199
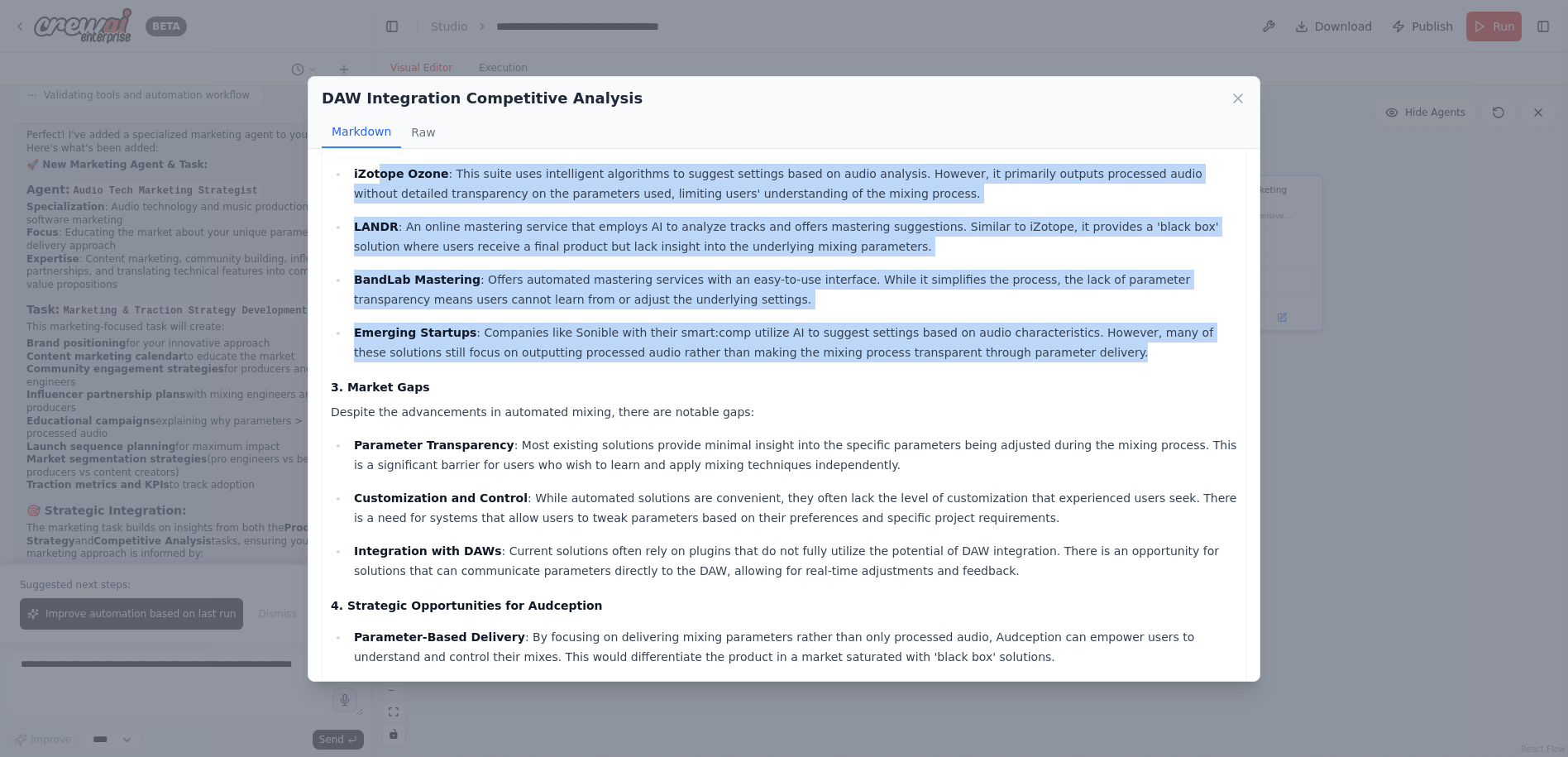
scroll to position [248, 0]
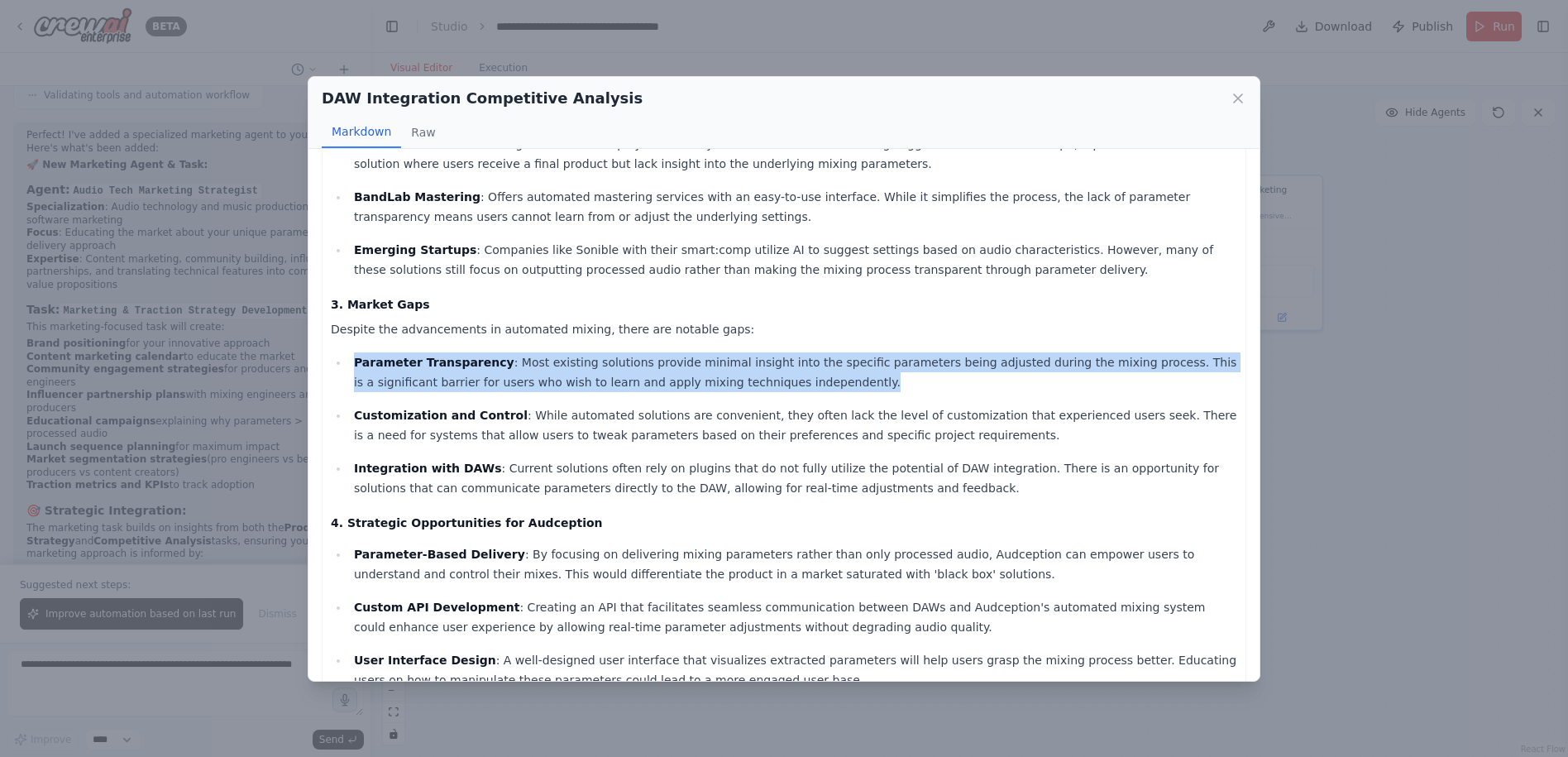
drag, startPoint x: 731, startPoint y: 371, endPoint x: 345, endPoint y: 322, distance: 389.1
click at [345, 322] on div "Competitive Analysis of Automated Mixing Solutions 1. Introduction Automated mi…" at bounding box center [784, 399] width 907 height 953
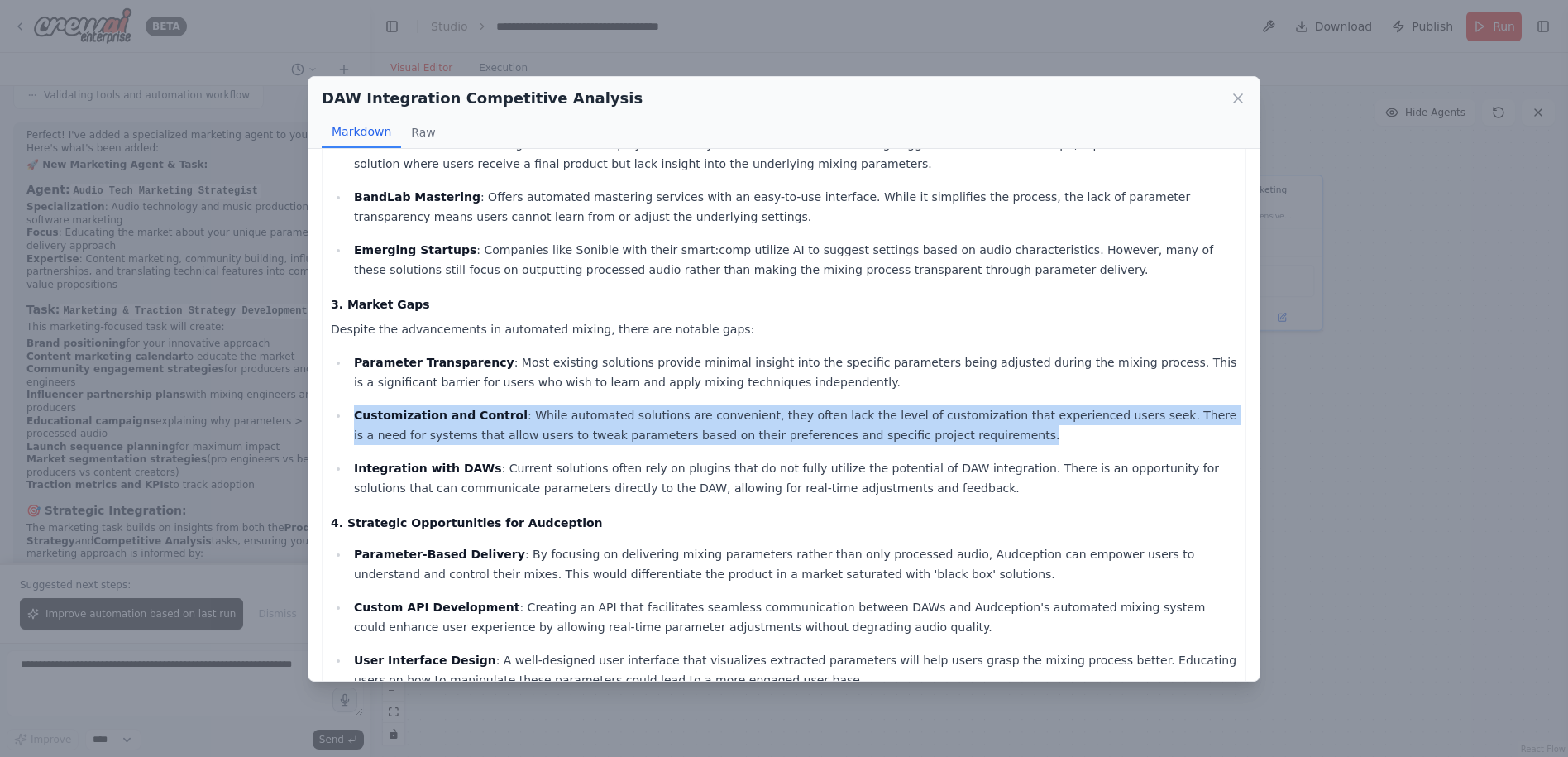
drag, startPoint x: 342, startPoint y: 395, endPoint x: 873, endPoint y: 425, distance: 531.8
click at [873, 425] on ul "Parameter Transparency : Most existing solutions provide minimal insight into t…" at bounding box center [784, 425] width 907 height 146
drag, startPoint x: 873, startPoint y: 425, endPoint x: 846, endPoint y: 425, distance: 27.0
click at [855, 425] on p "Customization and Control : While automated solutions are convenient, they ofte…" at bounding box center [795, 425] width 883 height 40
drag, startPoint x: 590, startPoint y: 387, endPoint x: 865, endPoint y: 414, distance: 276.3
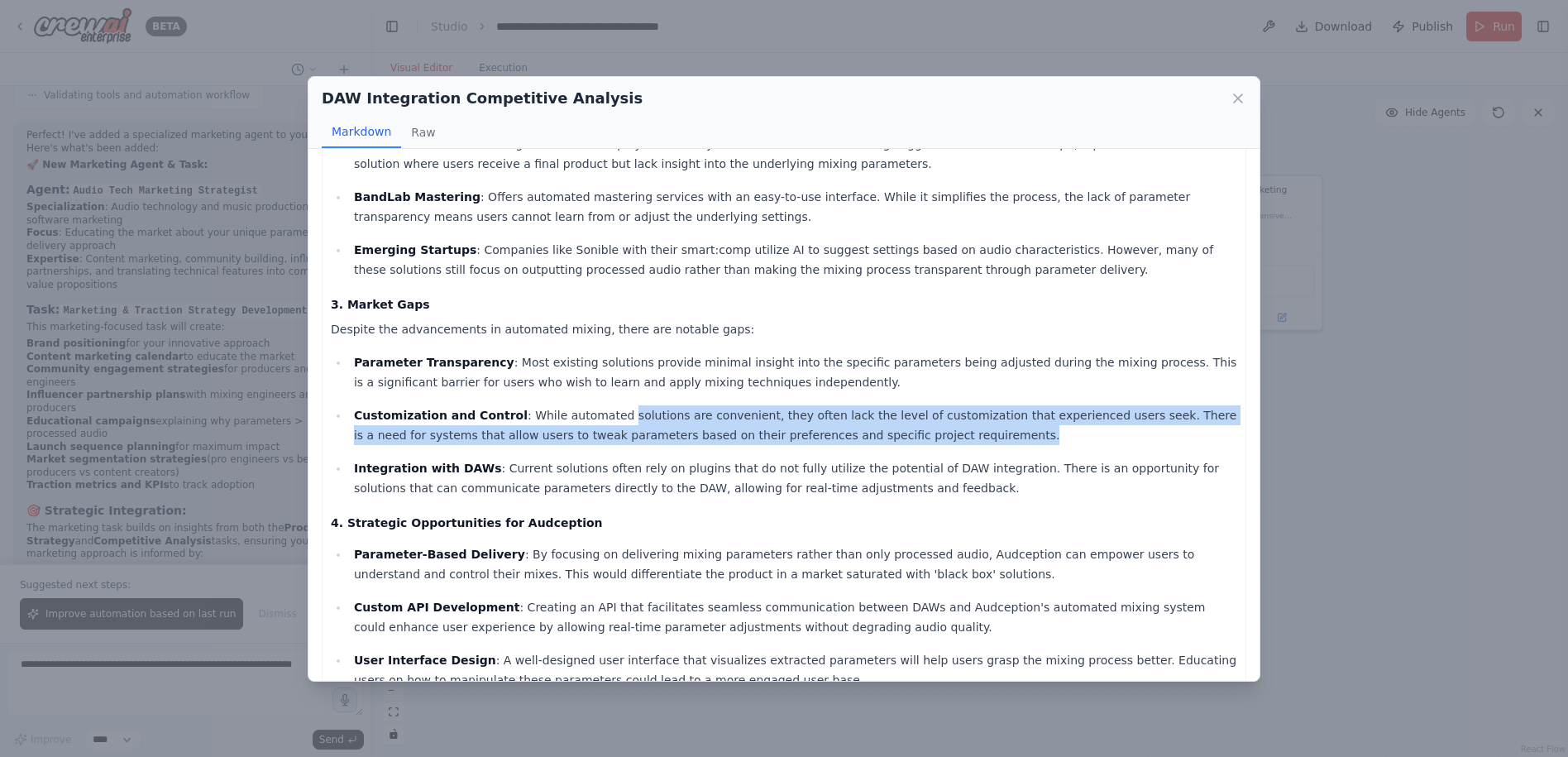
click at [865, 414] on p "Customization and Control : While automated solutions are convenient, they ofte…" at bounding box center [795, 425] width 883 height 40
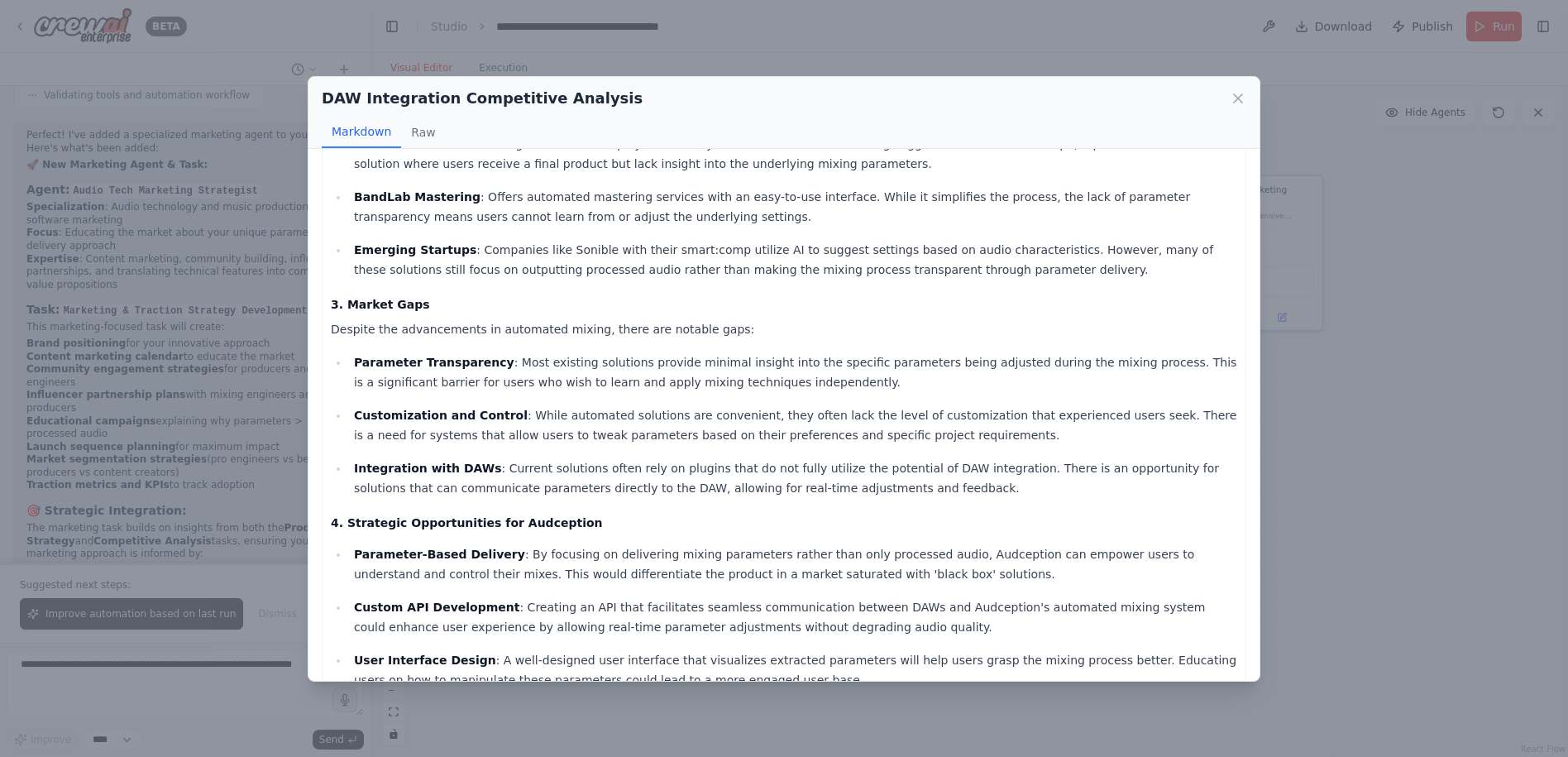
drag, startPoint x: 865, startPoint y: 414, endPoint x: 936, endPoint y: 449, distance: 79.2
click at [939, 459] on p "Integration with DAWs : Current solutions often rely on plugins that do not ful…" at bounding box center [795, 478] width 883 height 40
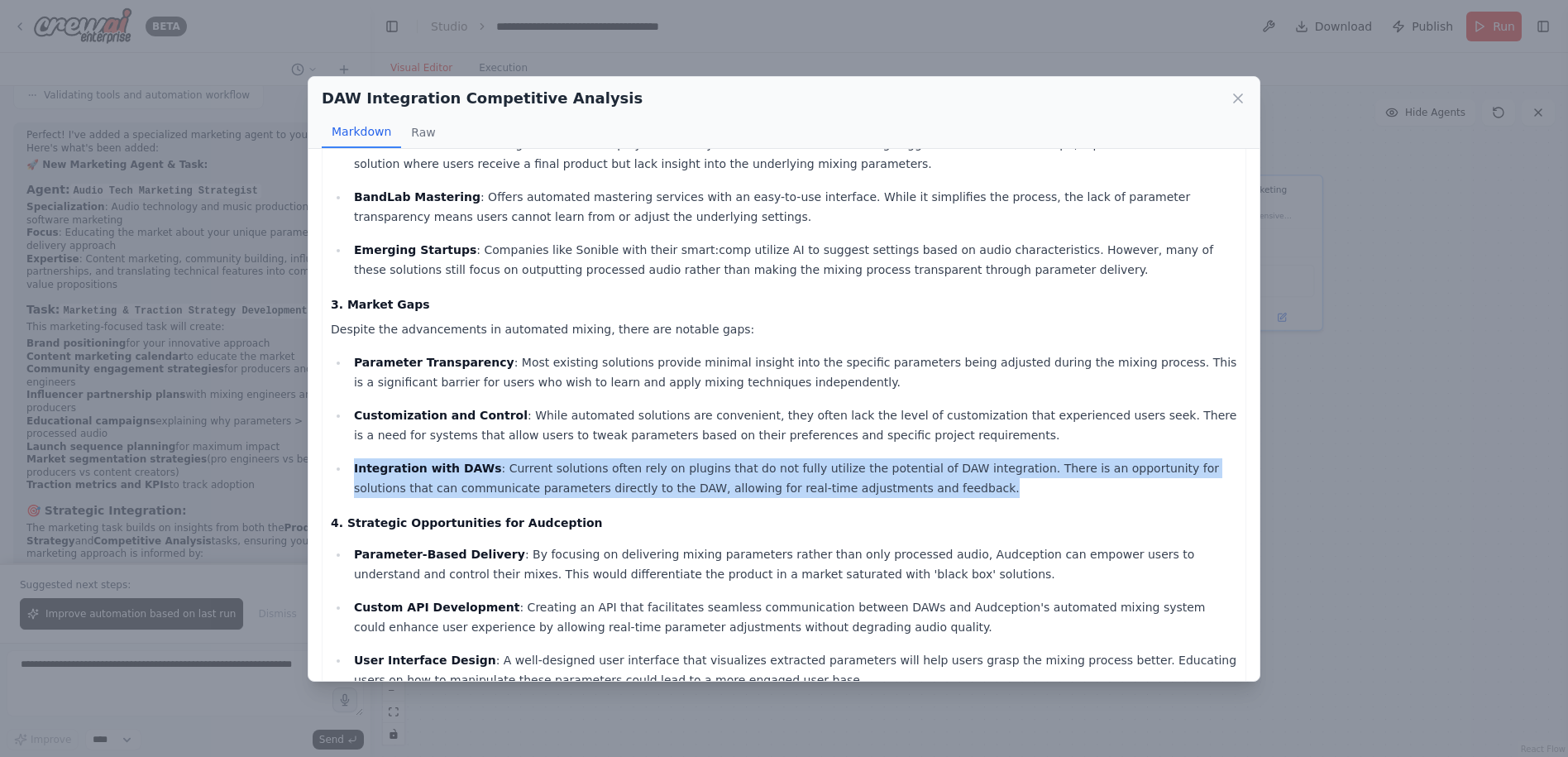
drag, startPoint x: 866, startPoint y: 462, endPoint x: 341, endPoint y: 449, distance: 525.2
click at [341, 449] on ul "Parameter Transparency : Most existing solutions provide minimal insight into t…" at bounding box center [784, 425] width 907 height 146
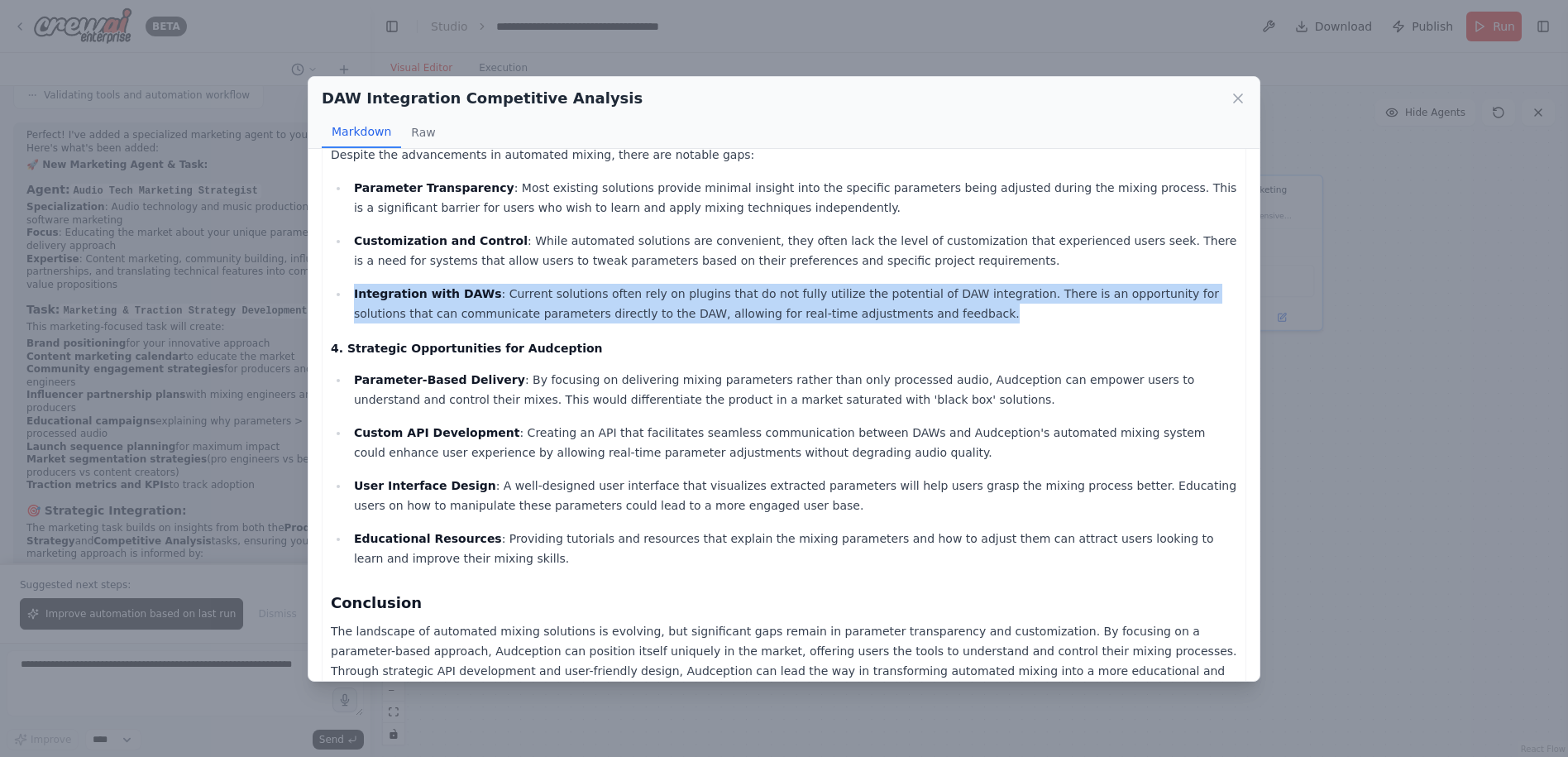
scroll to position [425, 0]
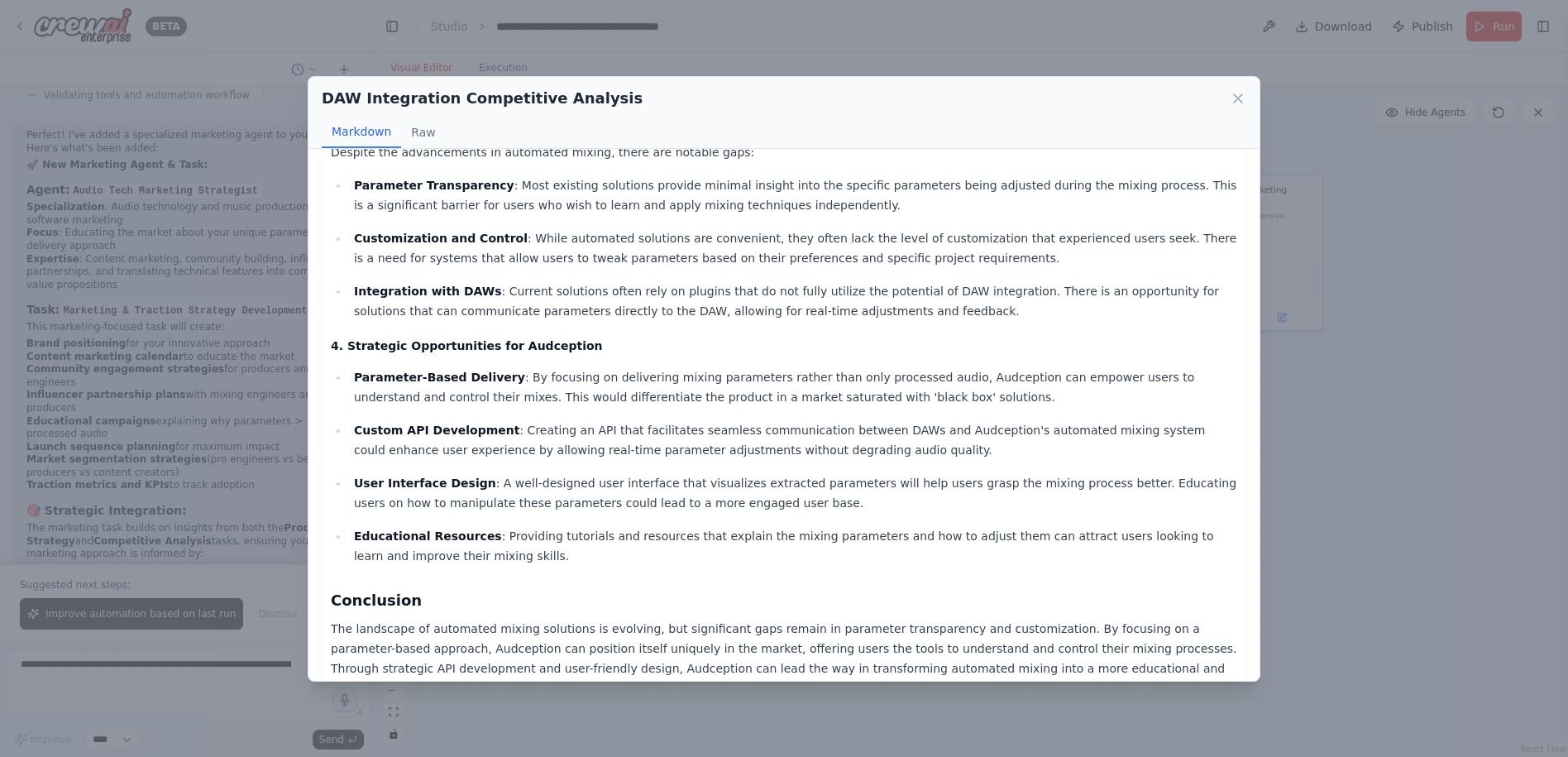
click at [1386, 377] on div "DAW Integration Competitive Analysis Markdown Raw Competitive Analysis of Autom…" at bounding box center [784, 378] width 1568 height 757
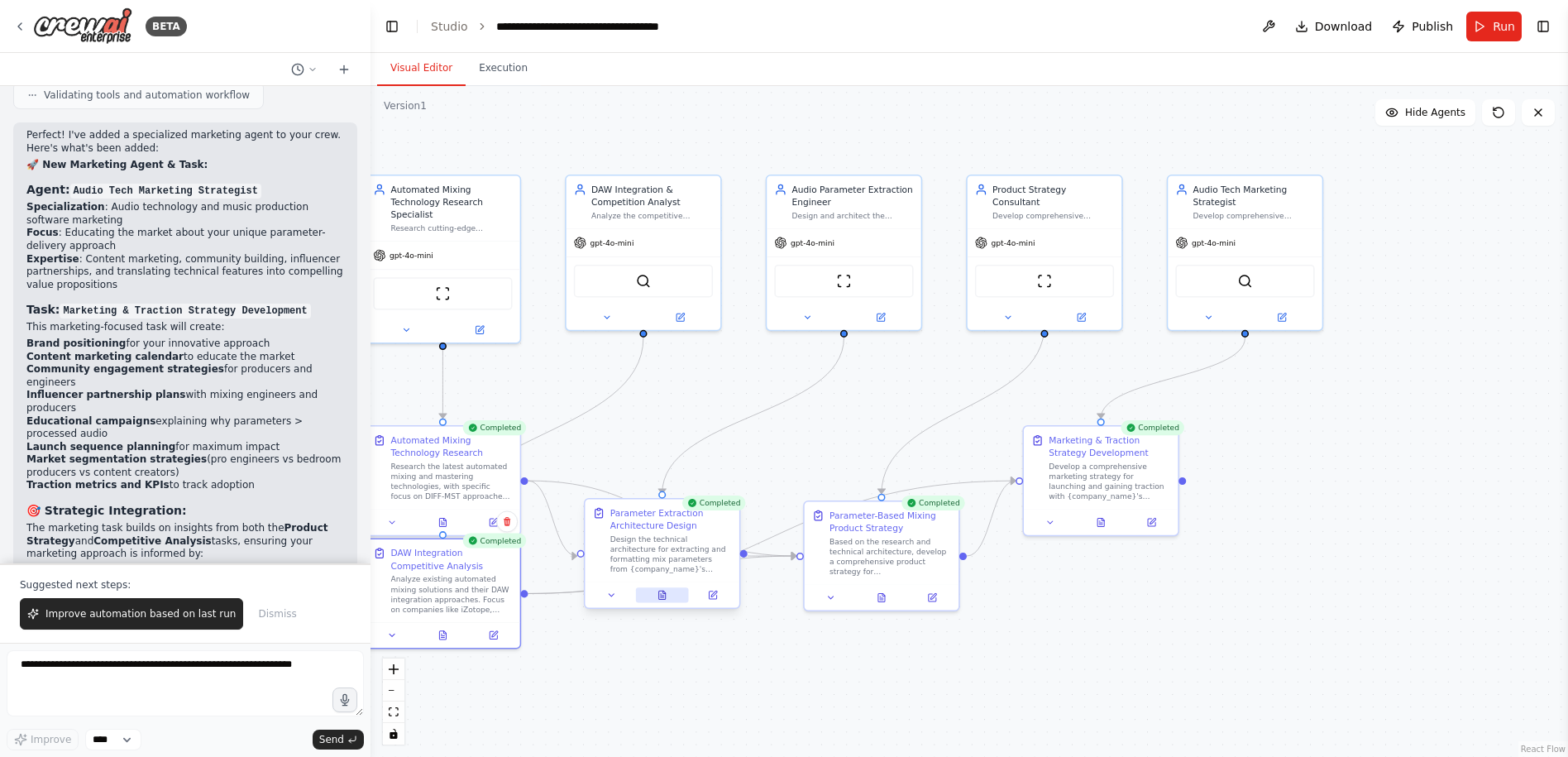
click at [661, 600] on icon at bounding box center [662, 594] width 10 height 10
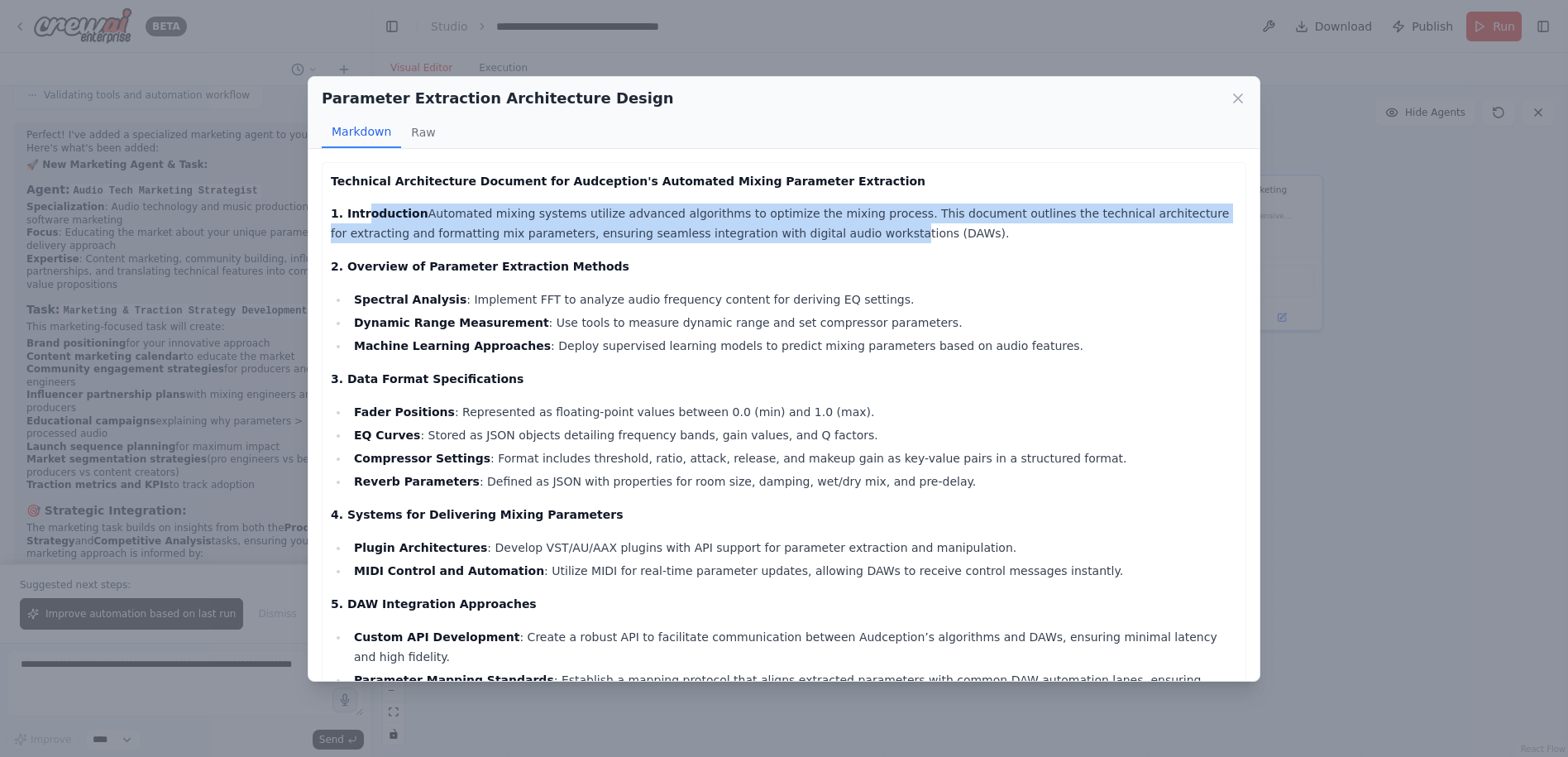
drag, startPoint x: 381, startPoint y: 208, endPoint x: 755, endPoint y: 235, distance: 375.0
click at [755, 235] on p "1. Introduction Automated mixing systems utilize advanced algorithms to optimiz…" at bounding box center [784, 223] width 907 height 40
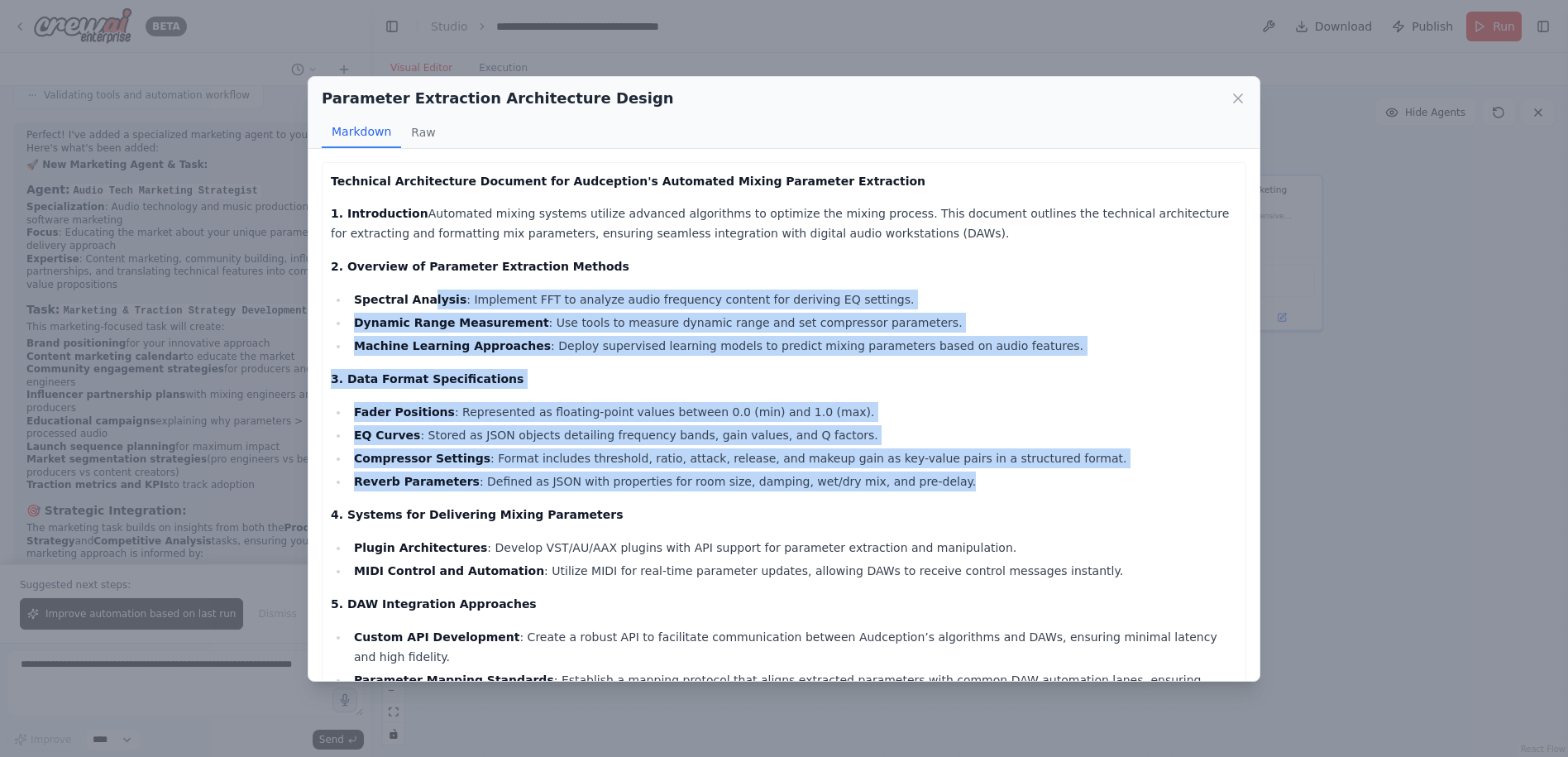
drag, startPoint x: 443, startPoint y: 294, endPoint x: 1039, endPoint y: 480, distance: 624.3
click at [1039, 480] on div "Technical Architecture Document for Audception's Automated Mixing Parameter Ext…" at bounding box center [784, 616] width 907 height 890
drag, startPoint x: 1039, startPoint y: 480, endPoint x: 955, endPoint y: 477, distance: 84.1
click at [955, 477] on li "Reverb Parameters : Defined as JSON with properties for room size, damping, wet…" at bounding box center [793, 482] width 888 height 20
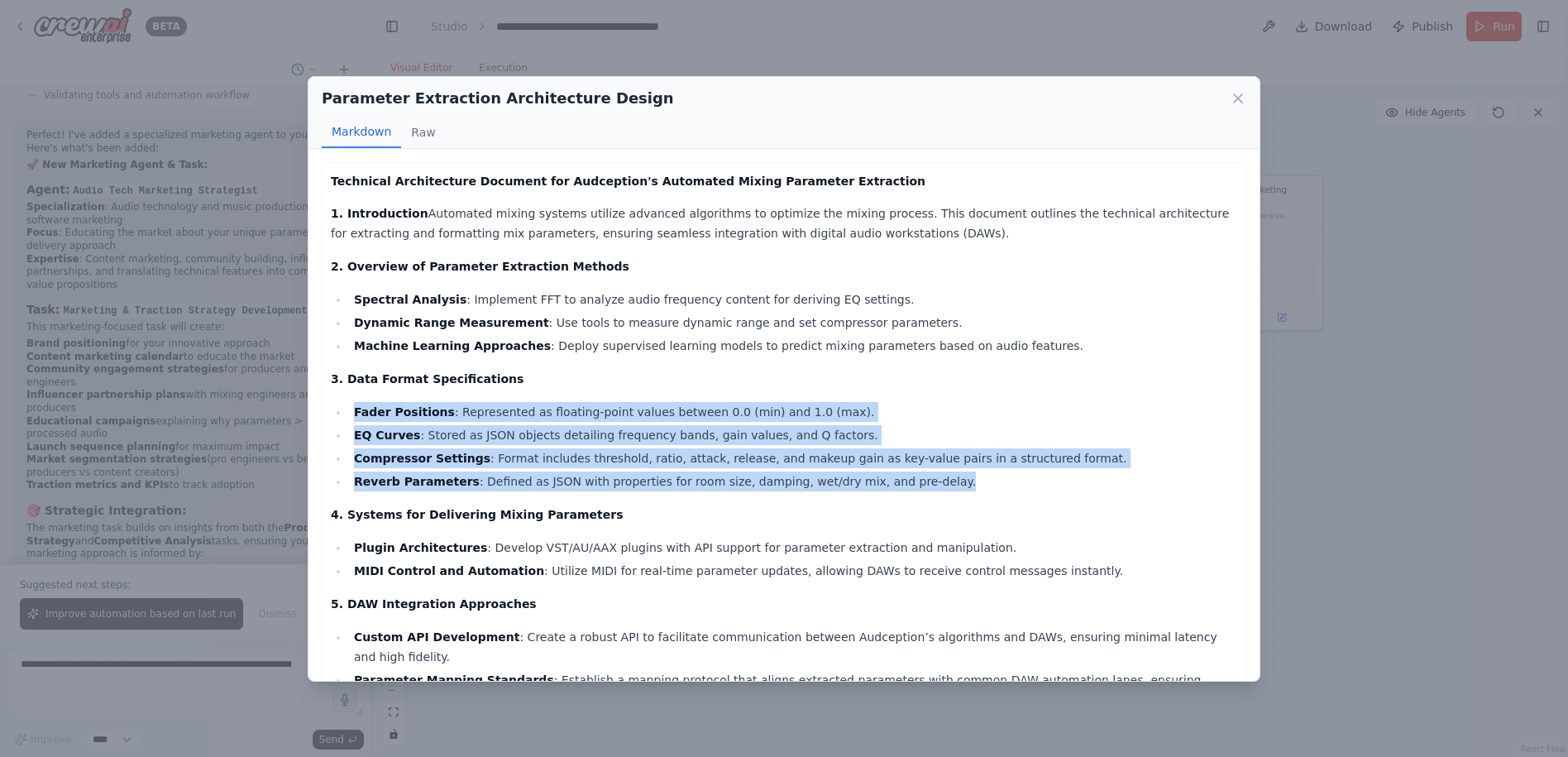
drag, startPoint x: 919, startPoint y: 470, endPoint x: 323, endPoint y: 410, distance: 599.0
click at [323, 410] on div "Technical Architecture Document for Audception's Automated Mixing Parameter Ext…" at bounding box center [784, 616] width 925 height 908
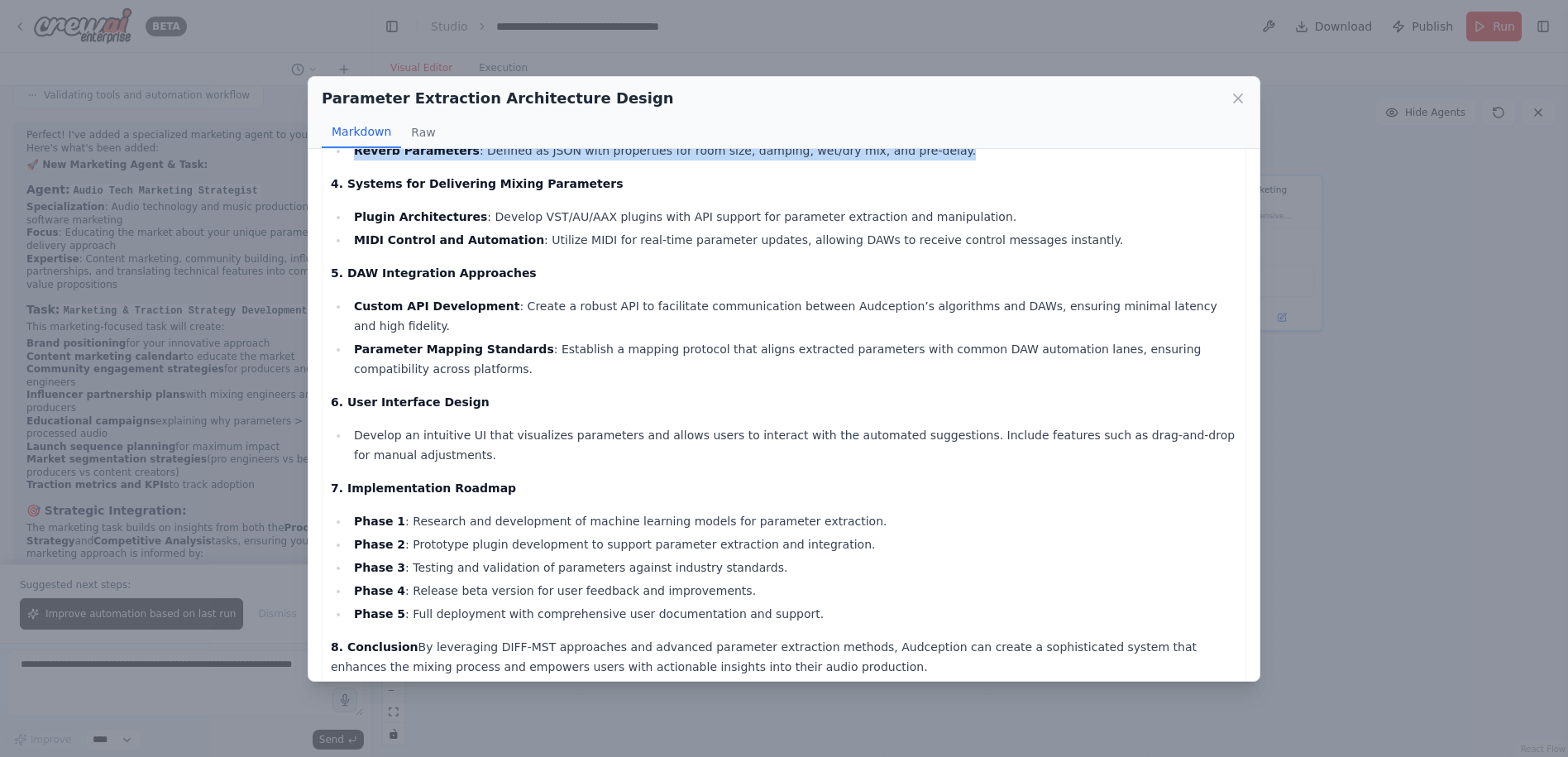
scroll to position [382, 0]
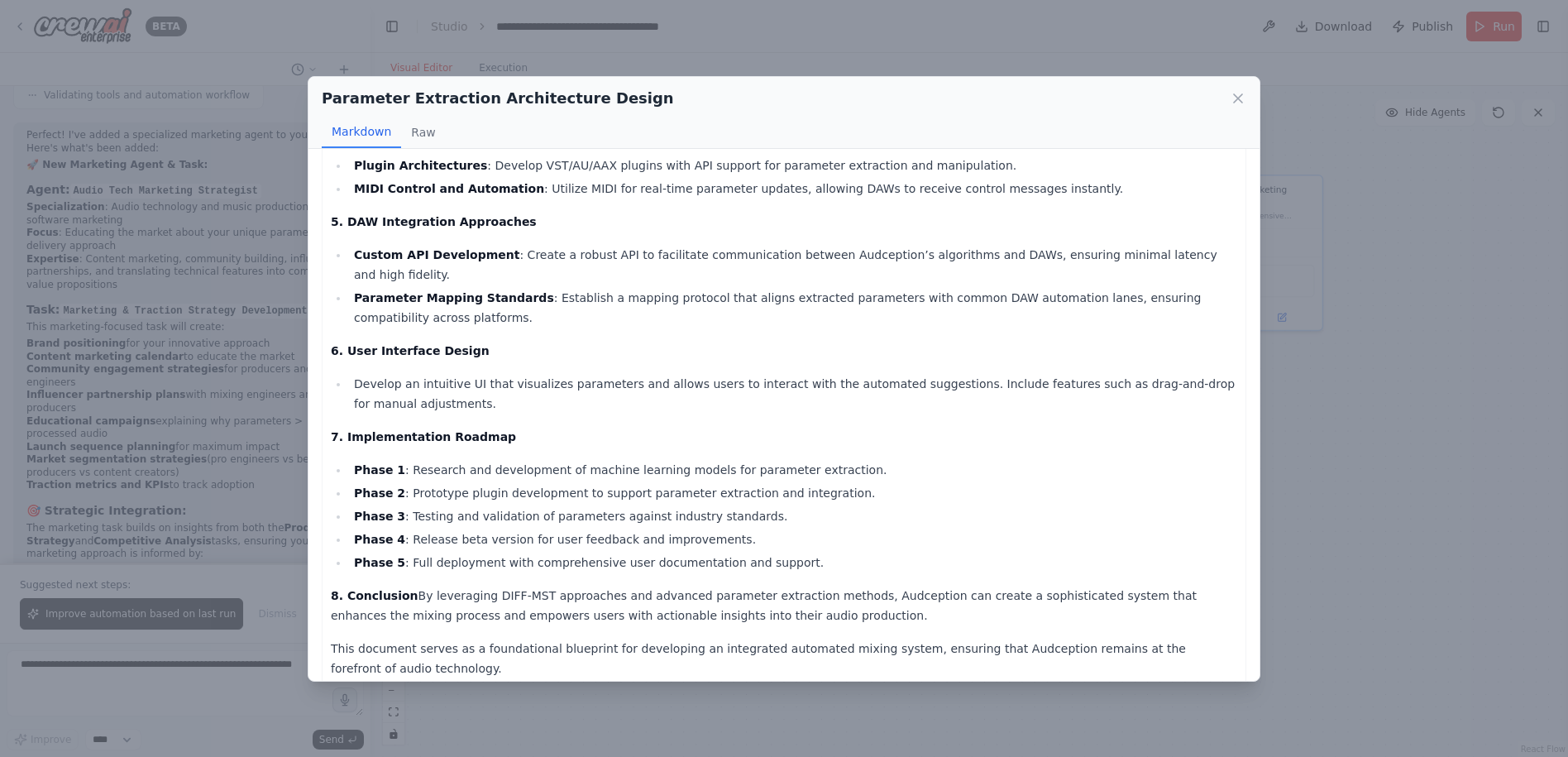
drag, startPoint x: 607, startPoint y: 443, endPoint x: 865, endPoint y: 596, distance: 300.0
click at [865, 596] on div "Technical Architecture Document for Audception's Automated Mixing Parameter Ext…" at bounding box center [784, 234] width 907 height 890
click at [828, 530] on li "Phase 4 : Release beta version for user feedback and improvements." at bounding box center [793, 539] width 888 height 20
drag, startPoint x: 617, startPoint y: 574, endPoint x: 855, endPoint y: 588, distance: 238.4
click at [855, 588] on p "8. Conclusion By leveraging DIFF-MST approaches and advanced parameter extracti…" at bounding box center [784, 606] width 907 height 40
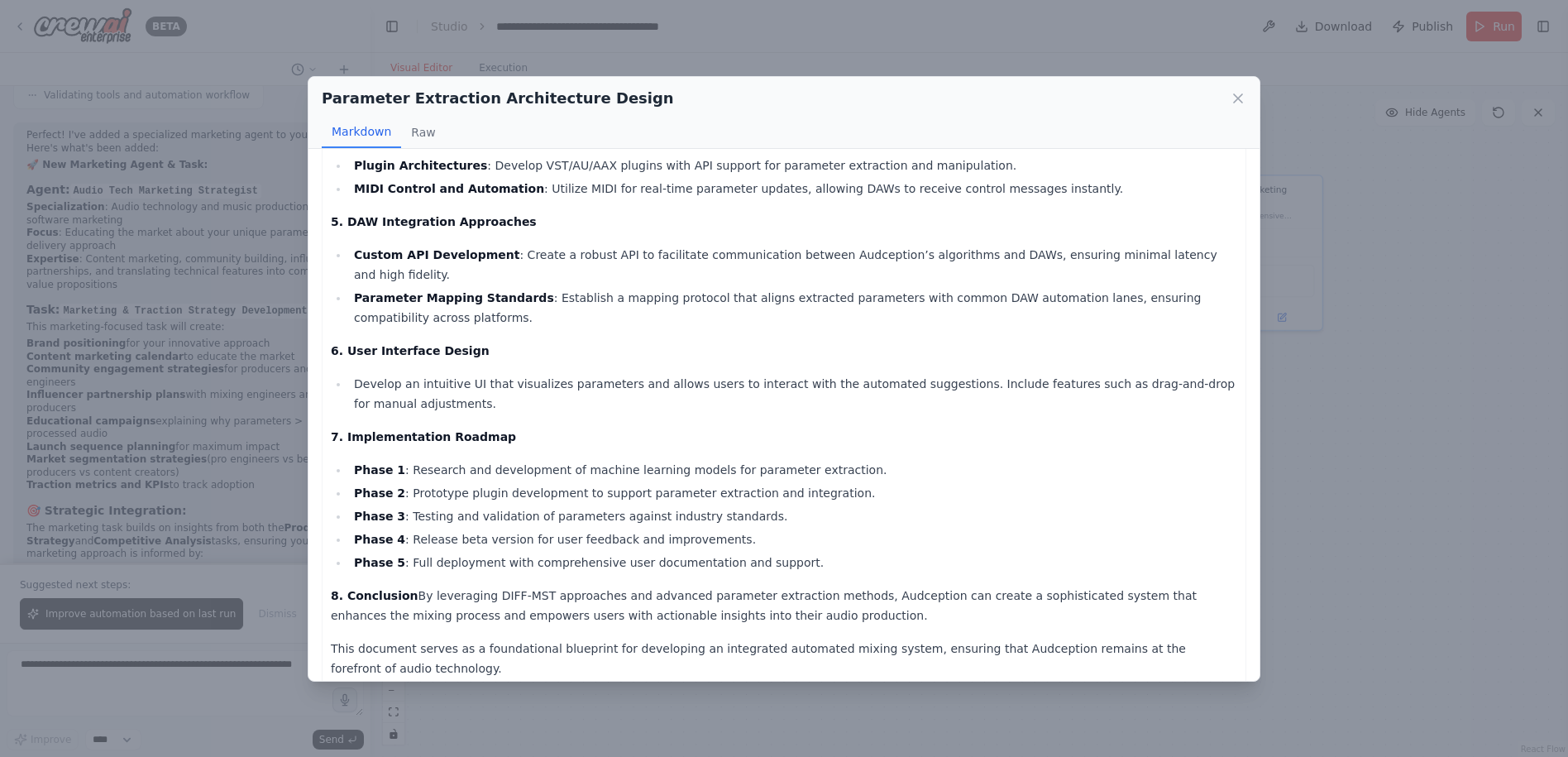
click at [1352, 616] on div "Parameter Extraction Architecture Design Markdown Raw Technical Architecture Do…" at bounding box center [784, 378] width 1568 height 757
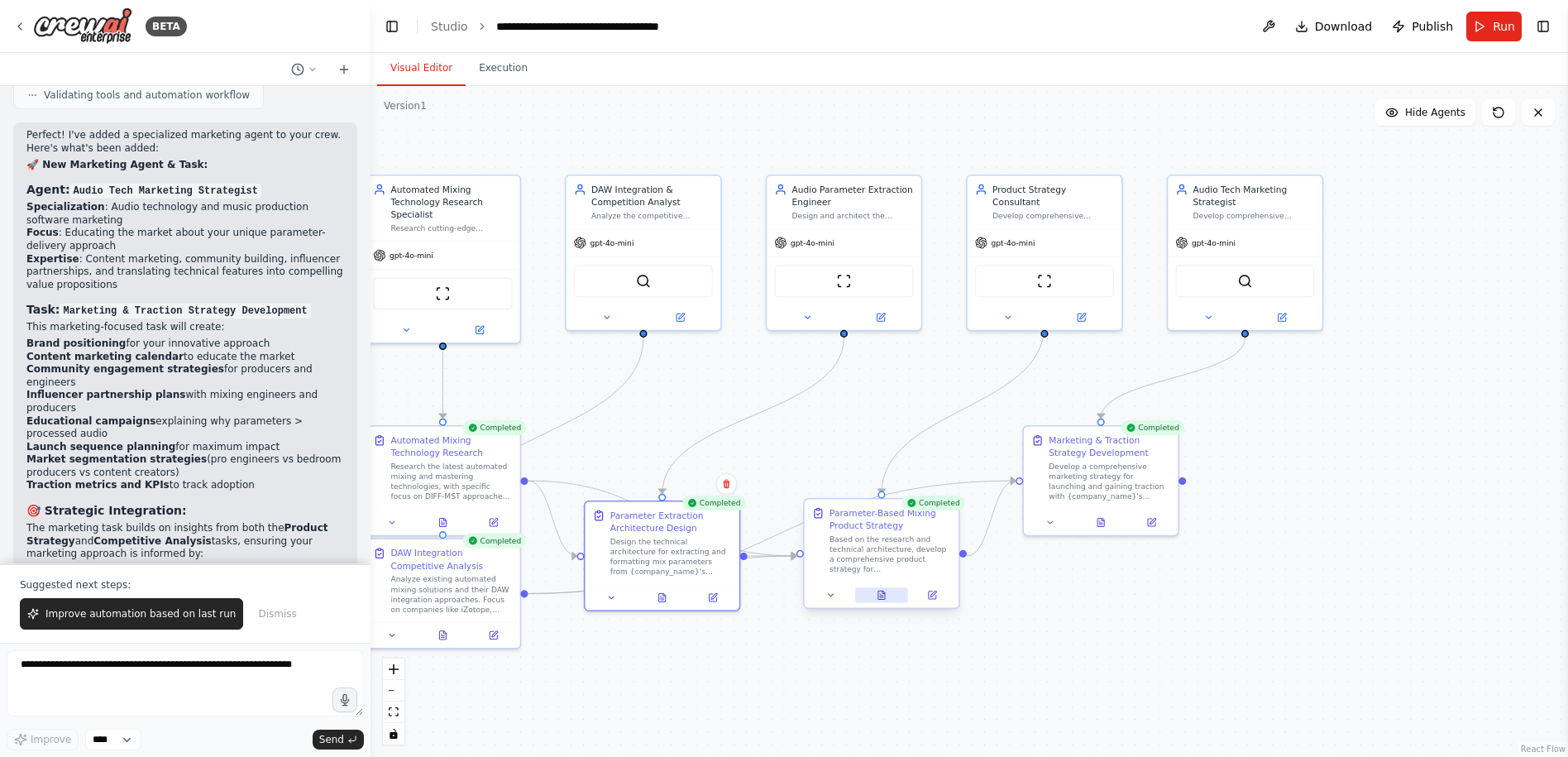
click at [886, 602] on button at bounding box center [881, 594] width 53 height 15
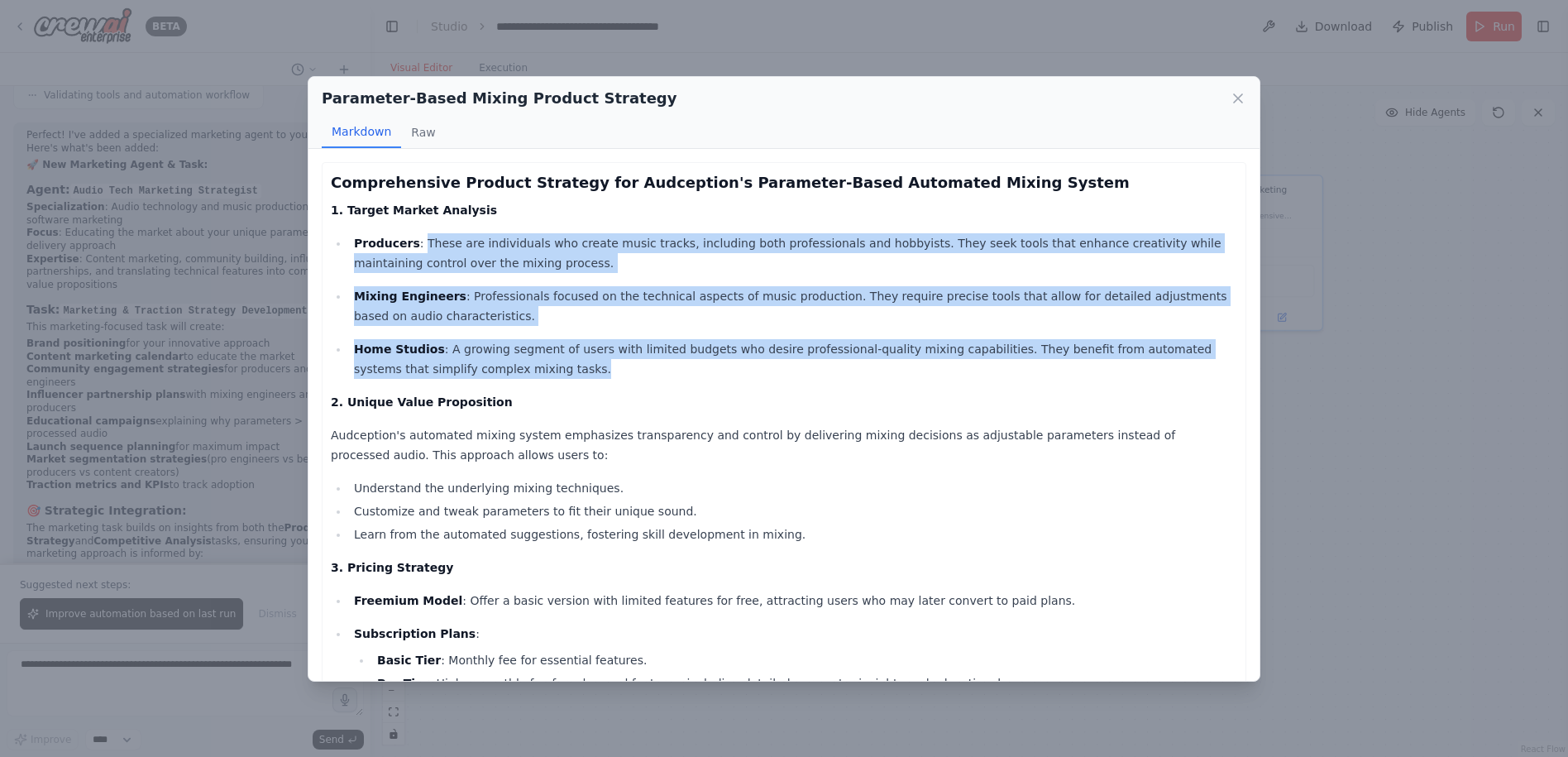
drag, startPoint x: 420, startPoint y: 240, endPoint x: 553, endPoint y: 365, distance: 182.5
click at [553, 365] on ul "Producers : These are individuals who create music tracks, including both profe…" at bounding box center [784, 307] width 907 height 146
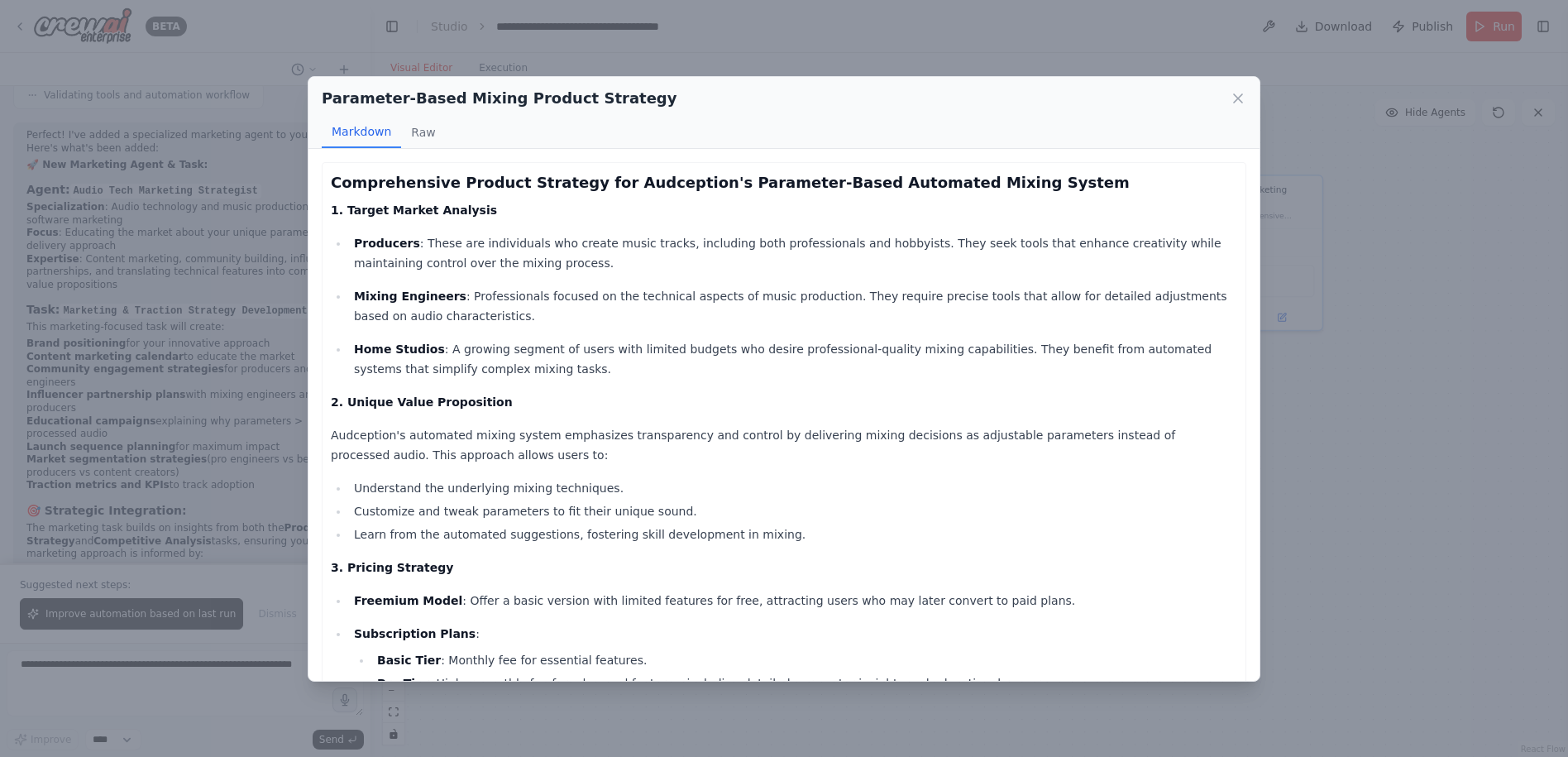
drag, startPoint x: 553, startPoint y: 365, endPoint x: 527, endPoint y: 384, distance: 32.2
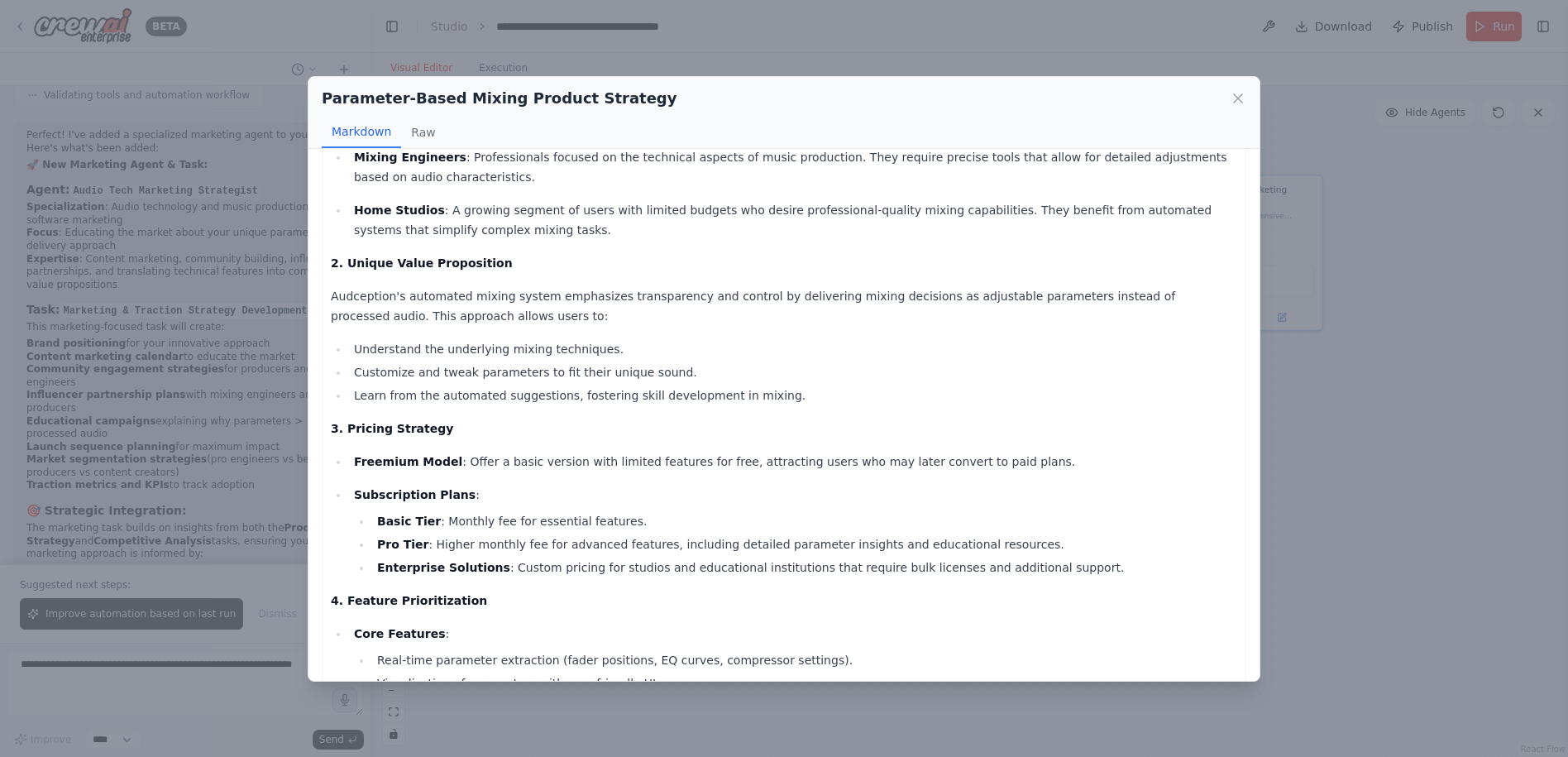
scroll to position [165, 0]
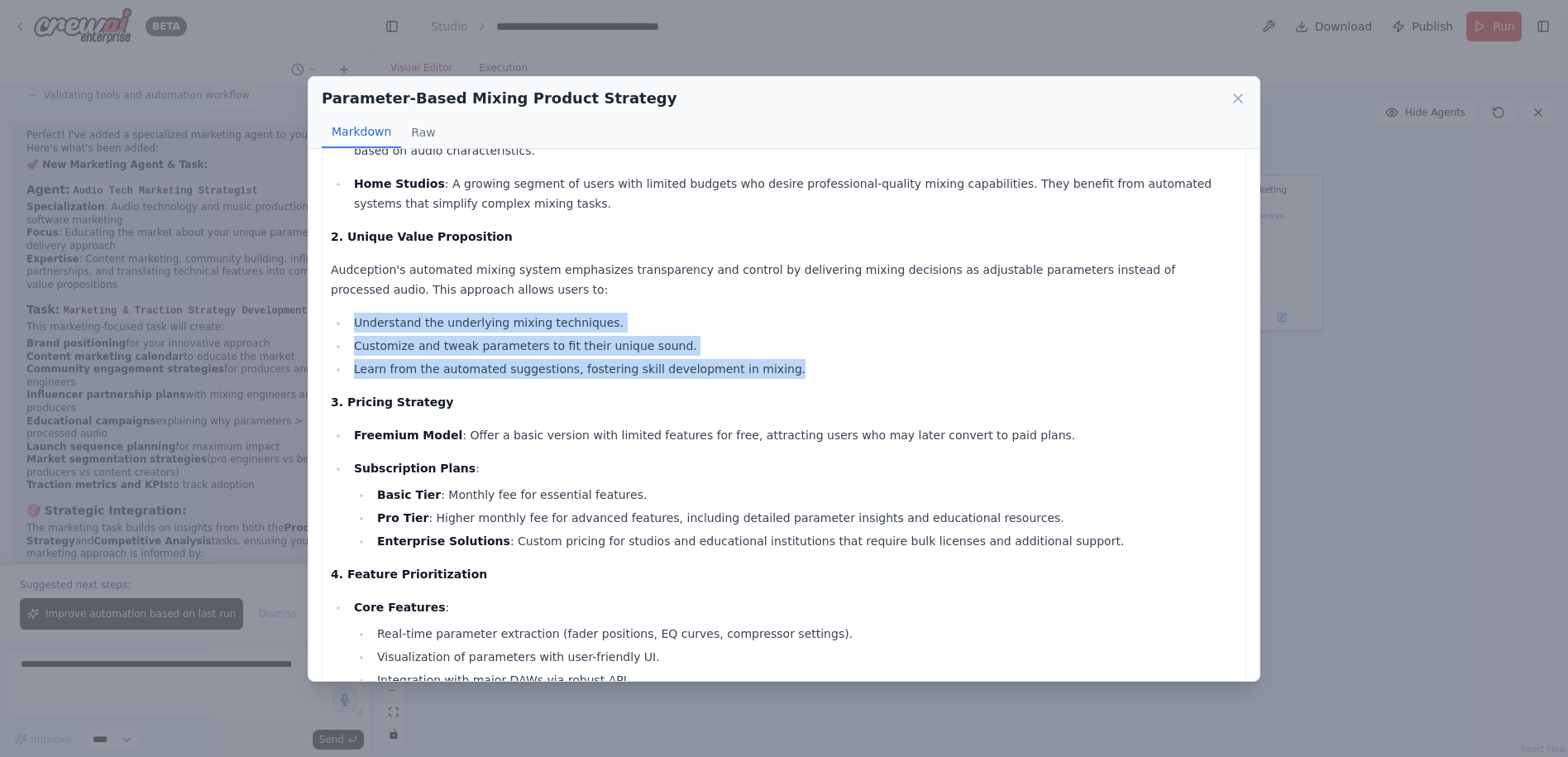
drag, startPoint x: 383, startPoint y: 327, endPoint x: 783, endPoint y: 369, distance: 402.2
click at [783, 369] on ul "Understand the underlying mixing techniques. Customize and tweak parameters to …" at bounding box center [784, 346] width 907 height 67
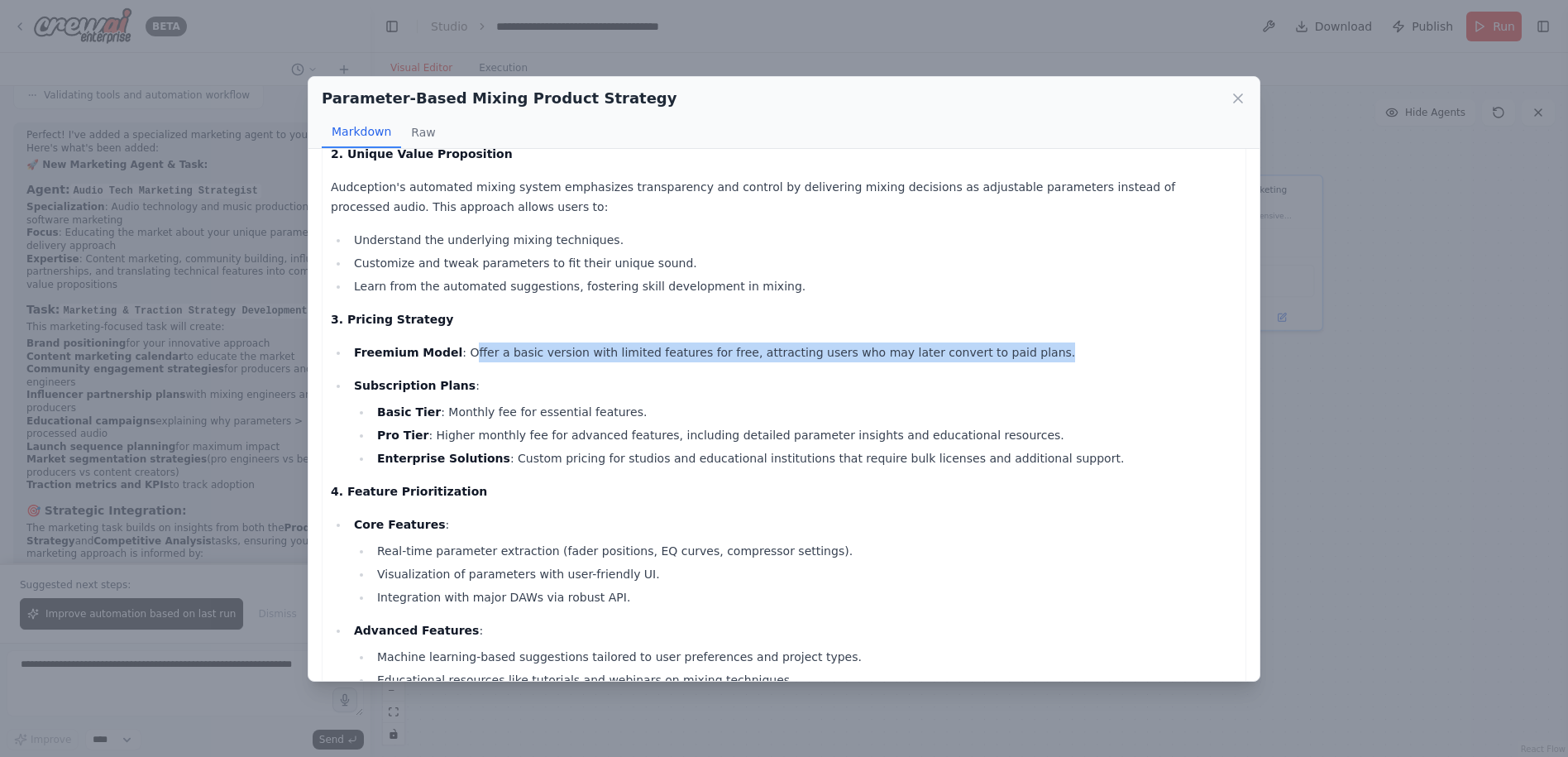
drag, startPoint x: 459, startPoint y: 351, endPoint x: 986, endPoint y: 358, distance: 527.0
click at [986, 358] on p "Freemium Model : Offer a basic version with limited features for free, attracti…" at bounding box center [795, 352] width 883 height 20
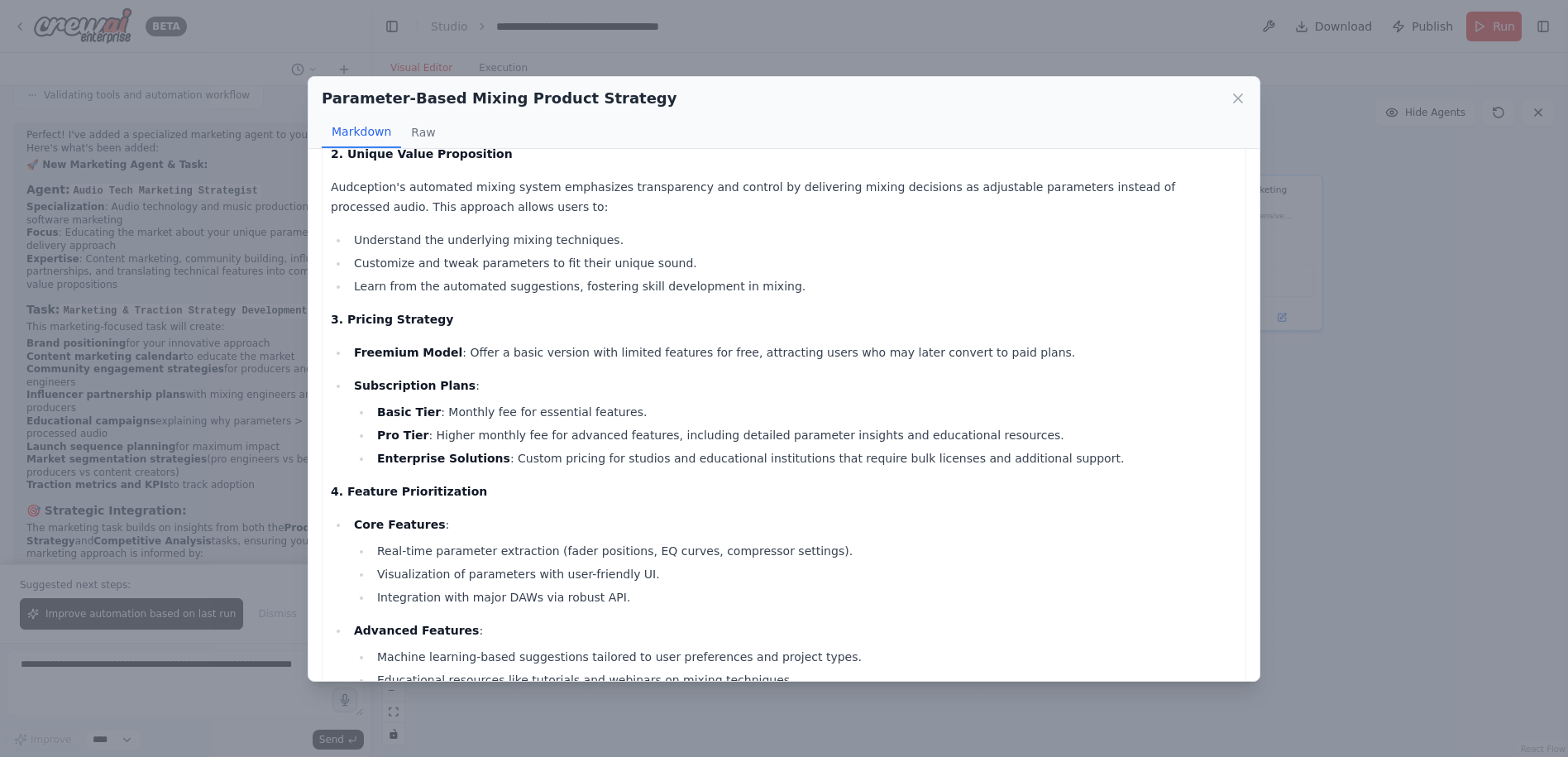
drag, startPoint x: 986, startPoint y: 358, endPoint x: 975, endPoint y: 389, distance: 32.9
click at [975, 389] on p "Subscription Plans :" at bounding box center [795, 386] width 883 height 20
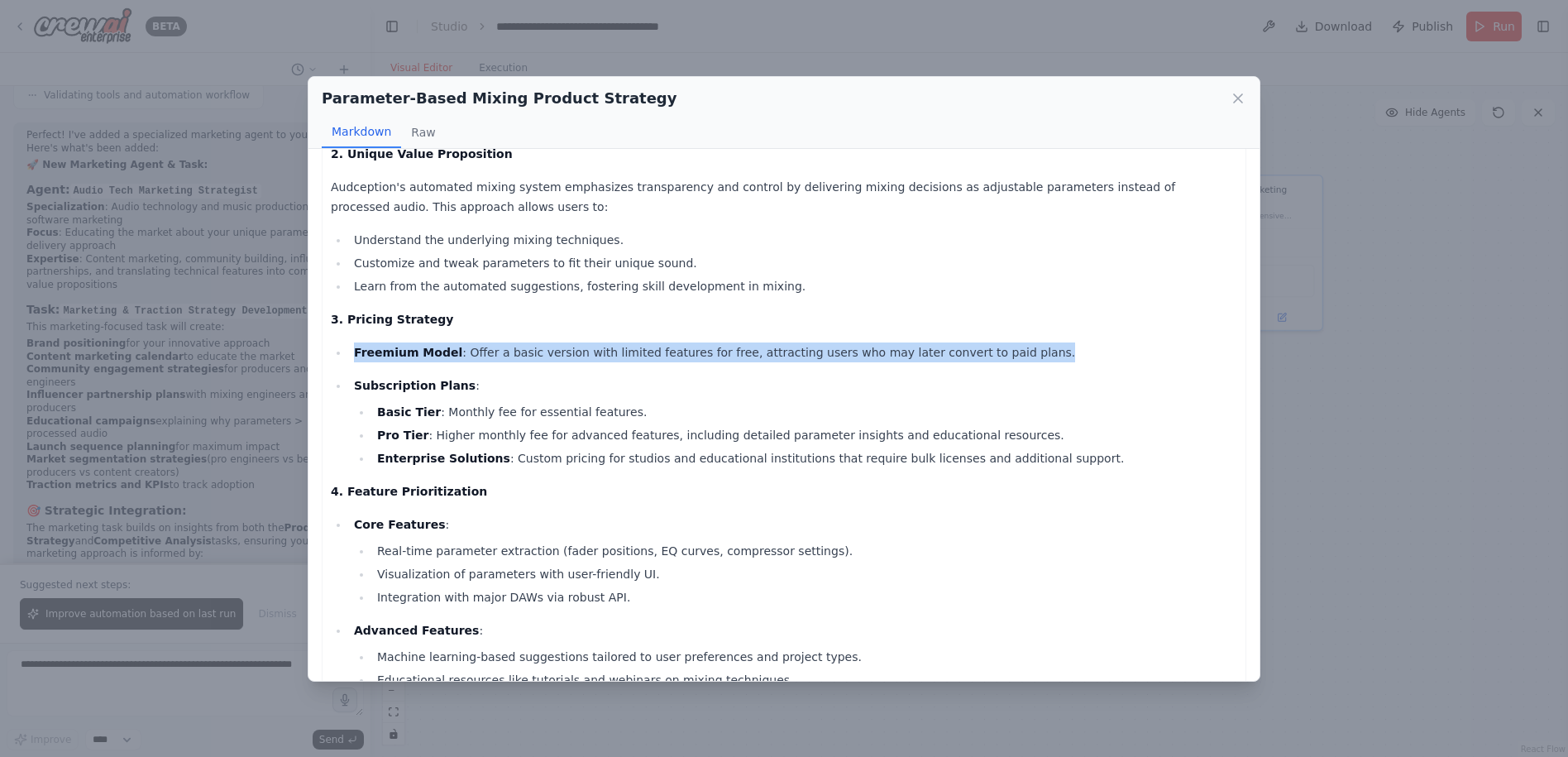
drag, startPoint x: 985, startPoint y: 362, endPoint x: 343, endPoint y: 347, distance: 642.2
click at [343, 347] on ul "Freemium Model : Offer a basic version with limited features for free, attracti…" at bounding box center [784, 405] width 907 height 126
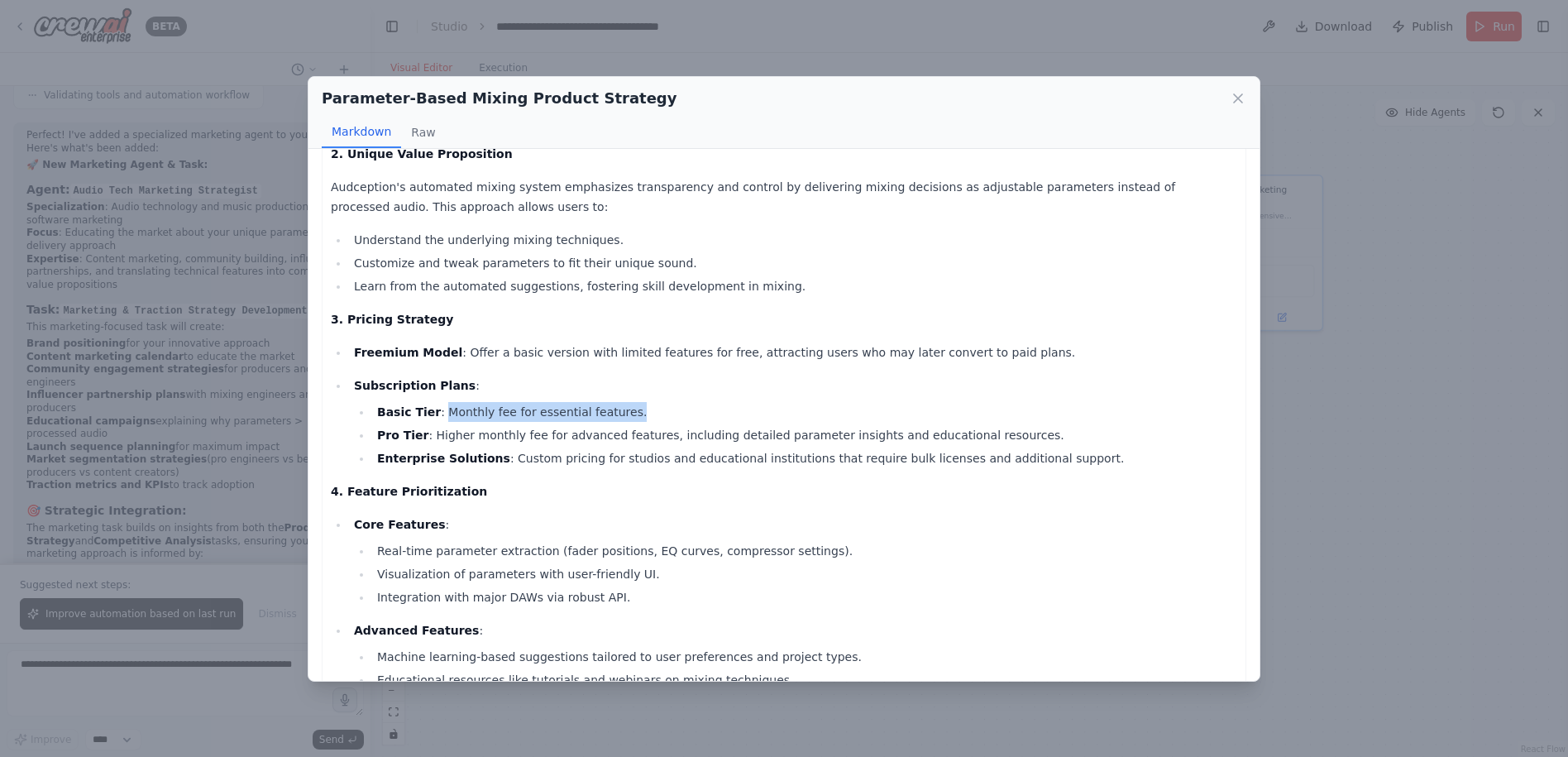
drag, startPoint x: 438, startPoint y: 410, endPoint x: 638, endPoint y: 420, distance: 200.2
click at [638, 420] on li "Basic Tier : Monthly fee for essential features." at bounding box center [804, 412] width 865 height 20
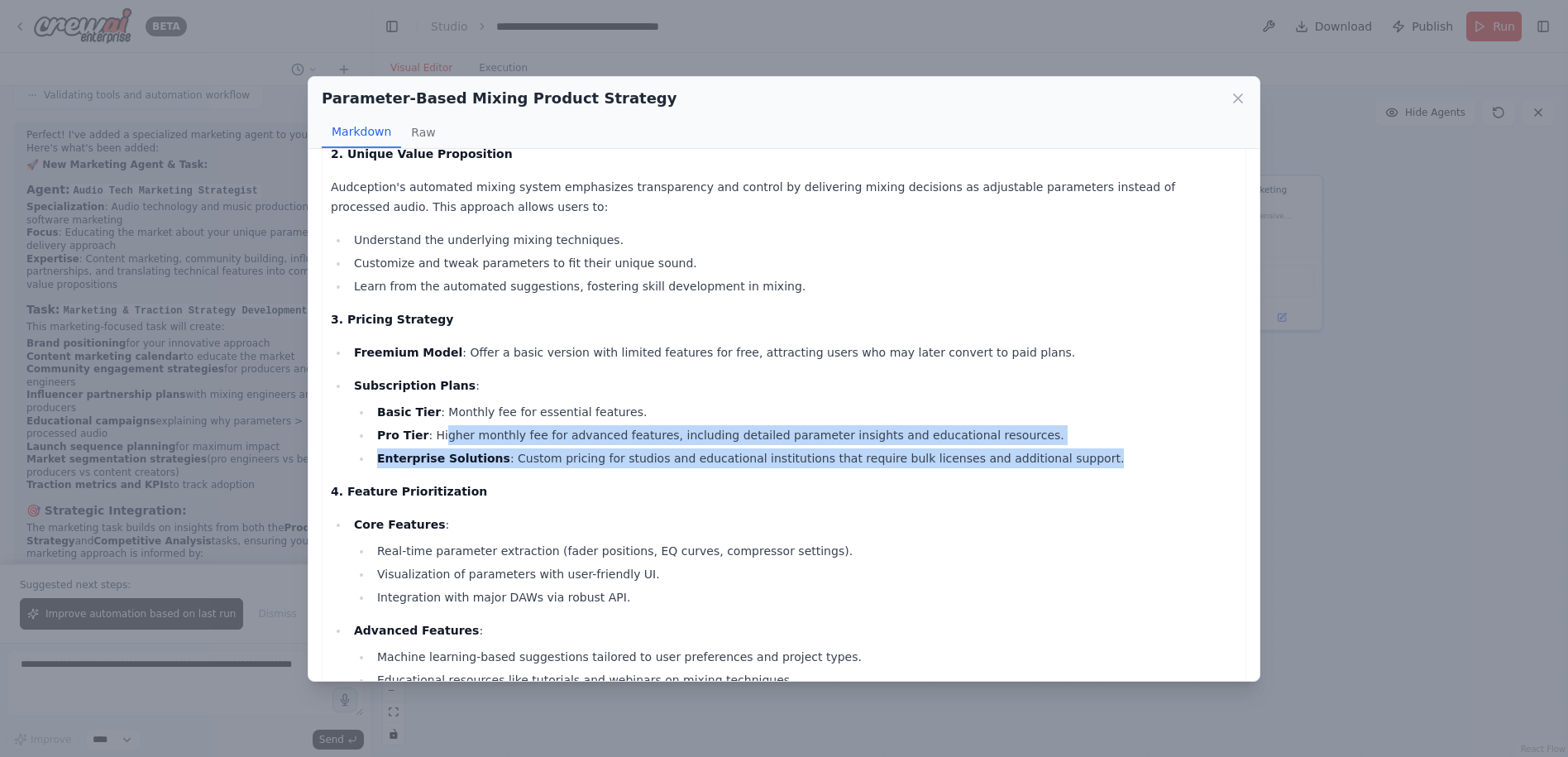
drag, startPoint x: 446, startPoint y: 437, endPoint x: 1034, endPoint y: 462, distance: 588.5
click at [1034, 462] on ul "Basic Tier : Monthly fee for essential features. Pro Tier : Higher monthly fee …" at bounding box center [795, 435] width 883 height 67
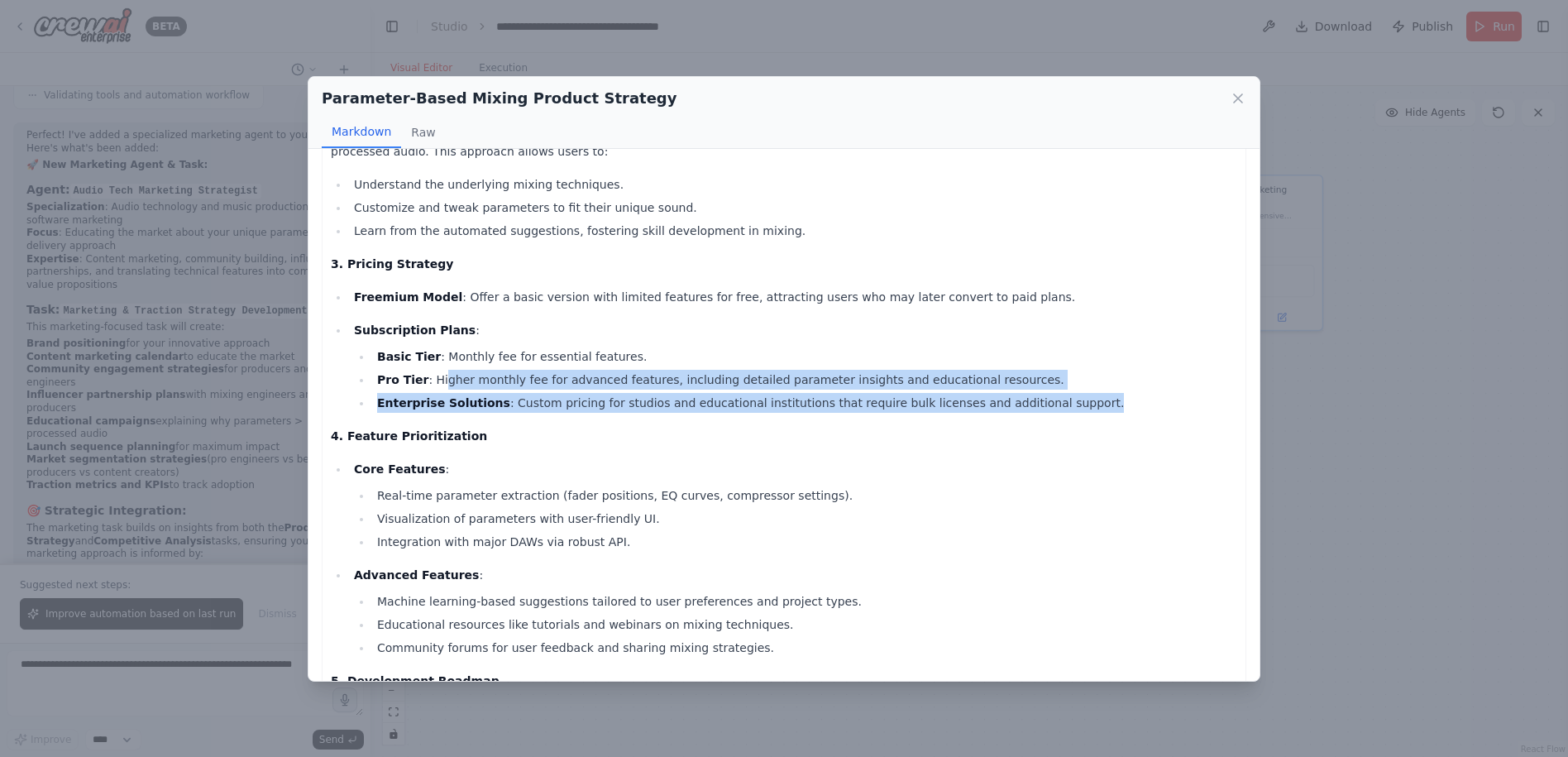
scroll to position [331, 0]
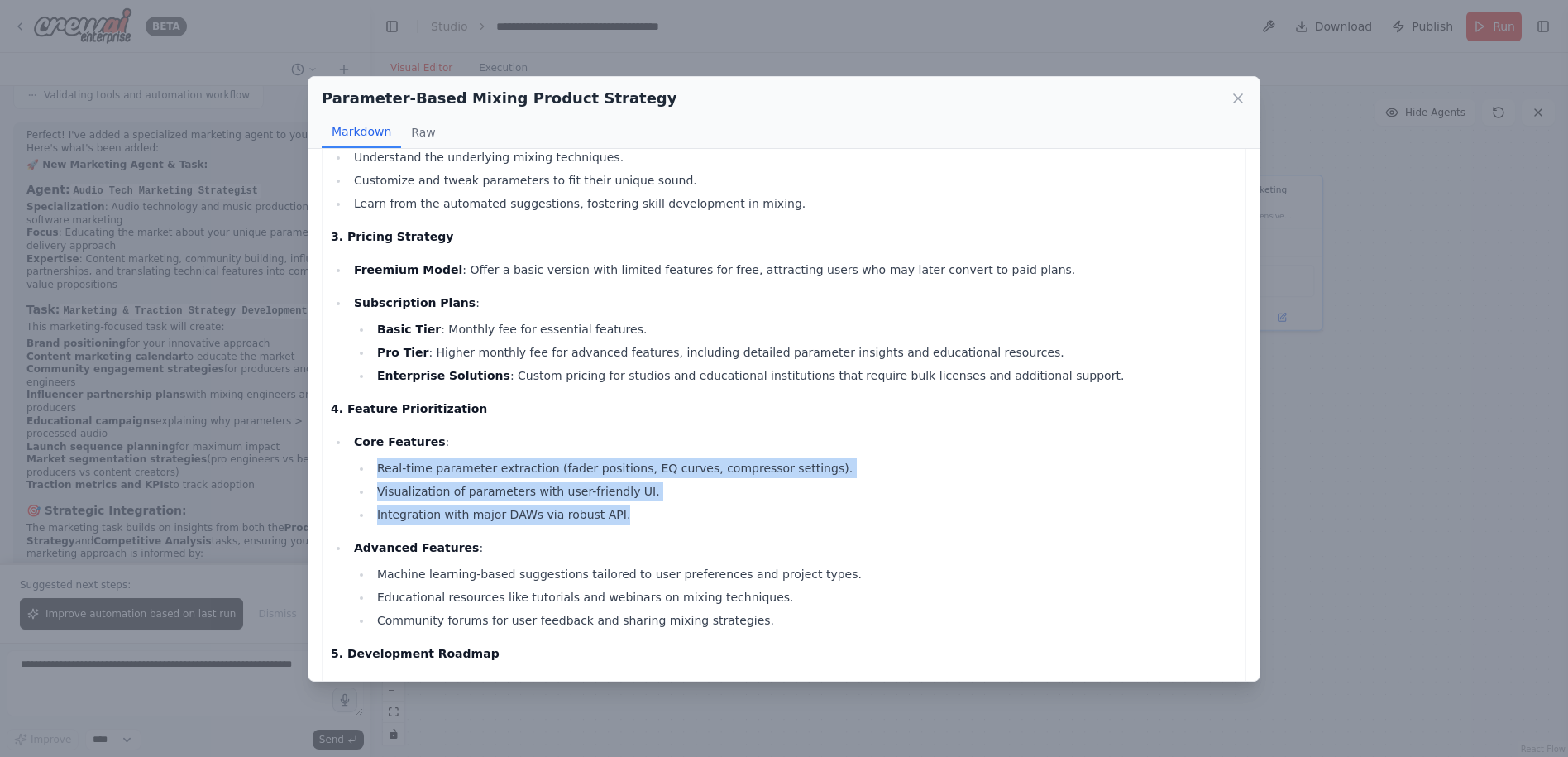
drag, startPoint x: 377, startPoint y: 466, endPoint x: 791, endPoint y: 520, distance: 417.5
click at [791, 520] on ul "Real-time parameter extraction (fader positions, EQ curves, compressor settings…" at bounding box center [795, 492] width 883 height 67
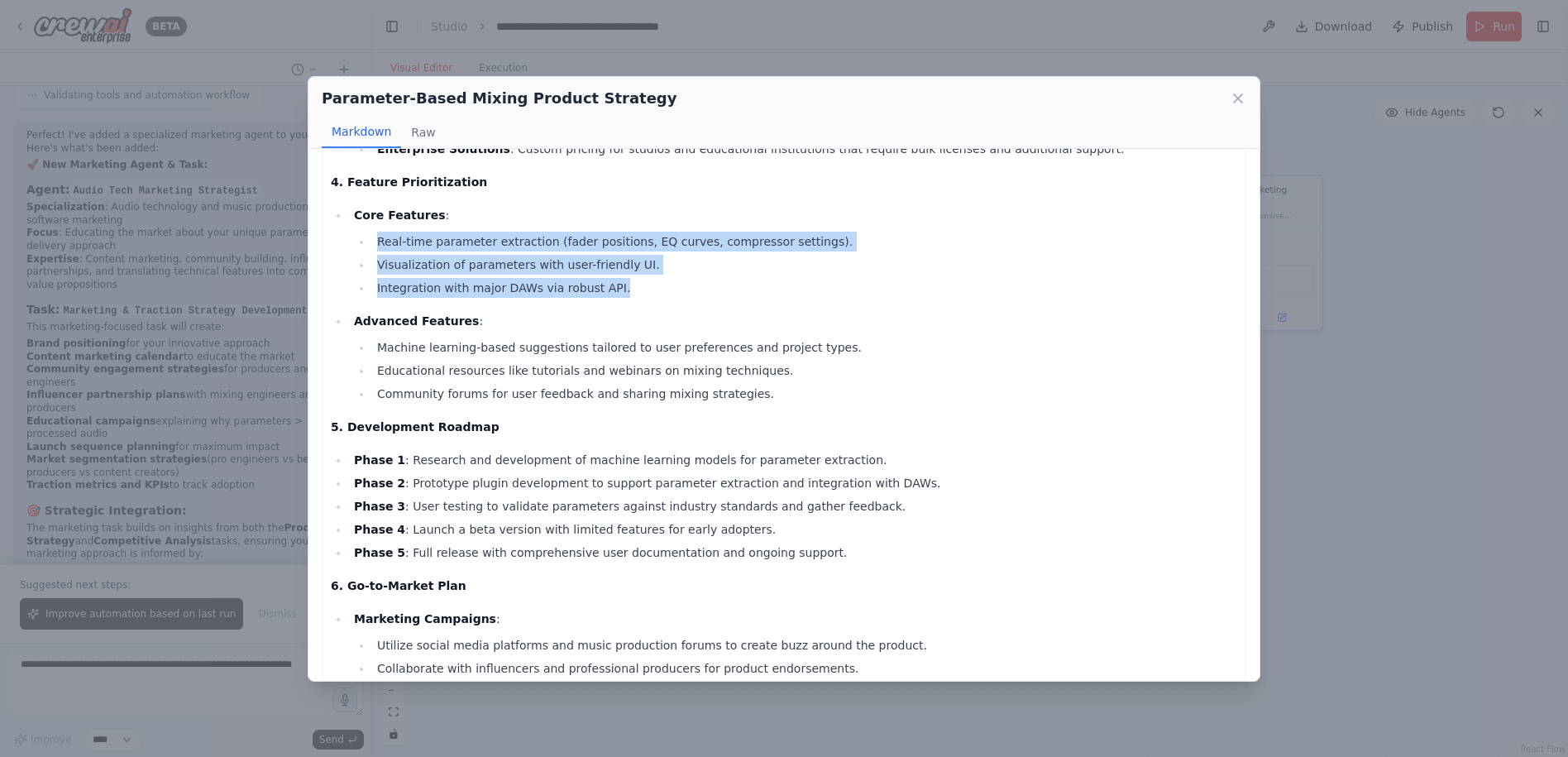
scroll to position [579, 0]
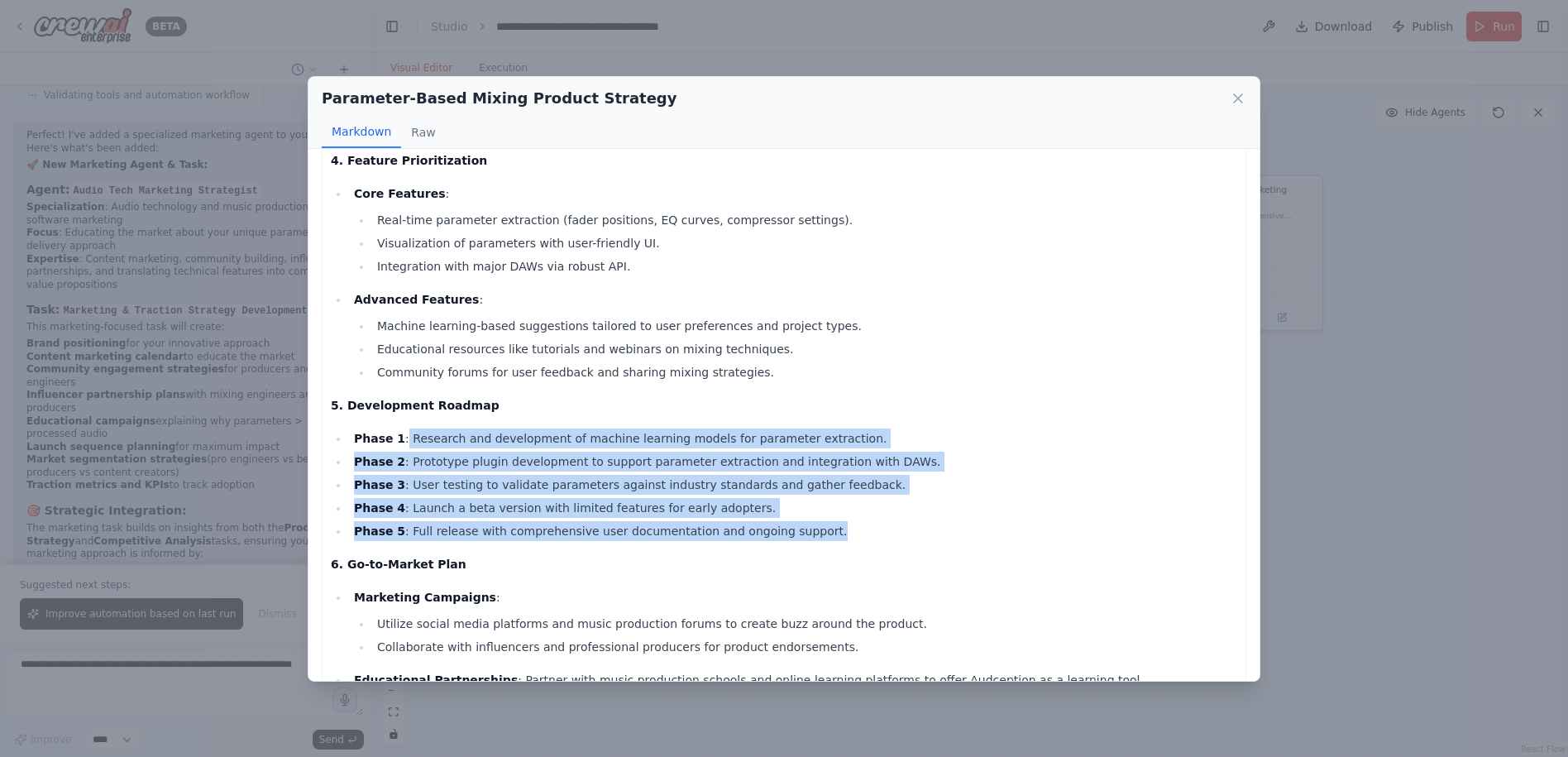
drag, startPoint x: 394, startPoint y: 437, endPoint x: 855, endPoint y: 536, distance: 471.5
click at [855, 536] on ul "Phase 1 : Research and development of machine learning models for parameter ext…" at bounding box center [784, 485] width 907 height 112
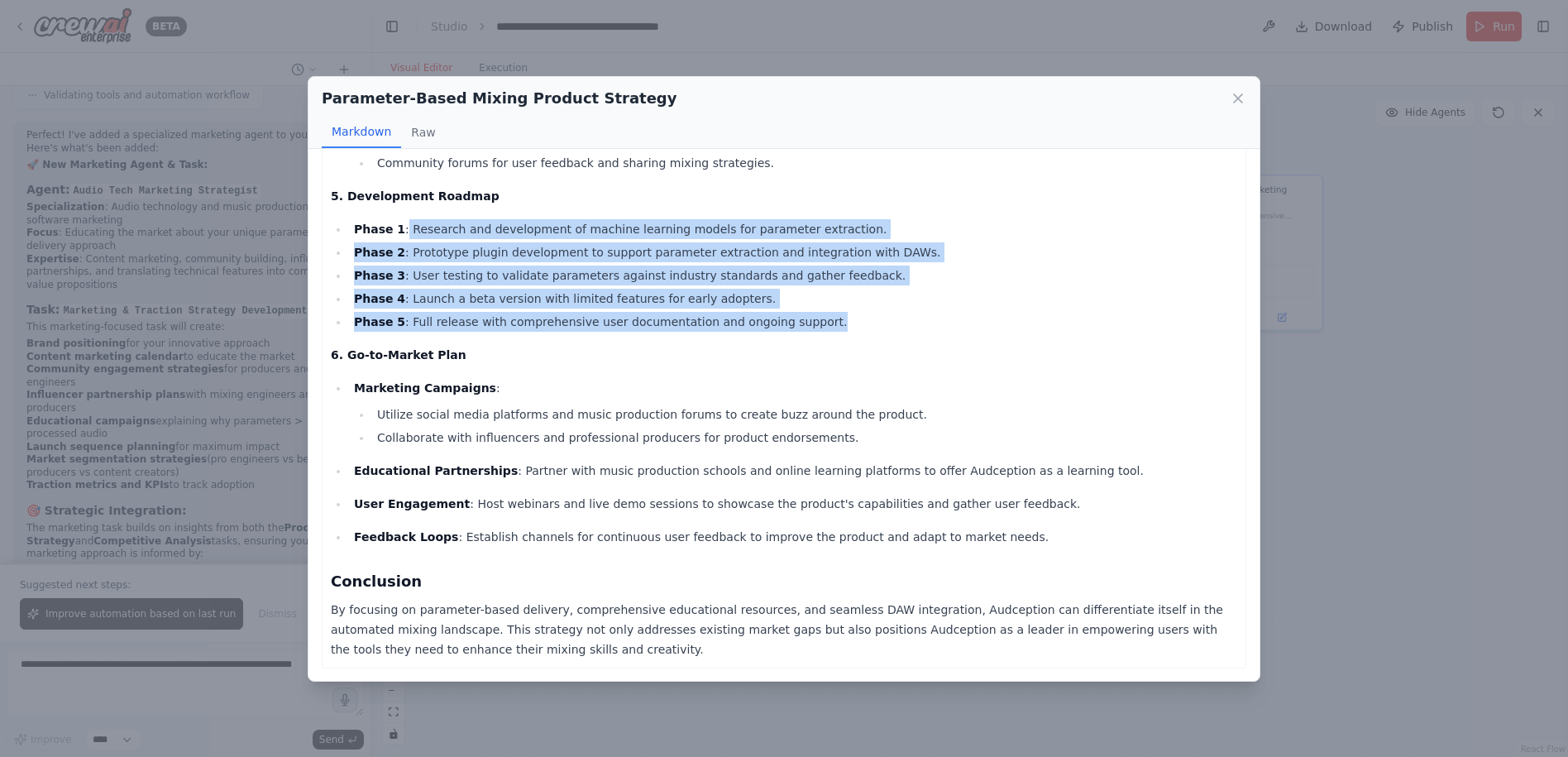
scroll to position [789, 0]
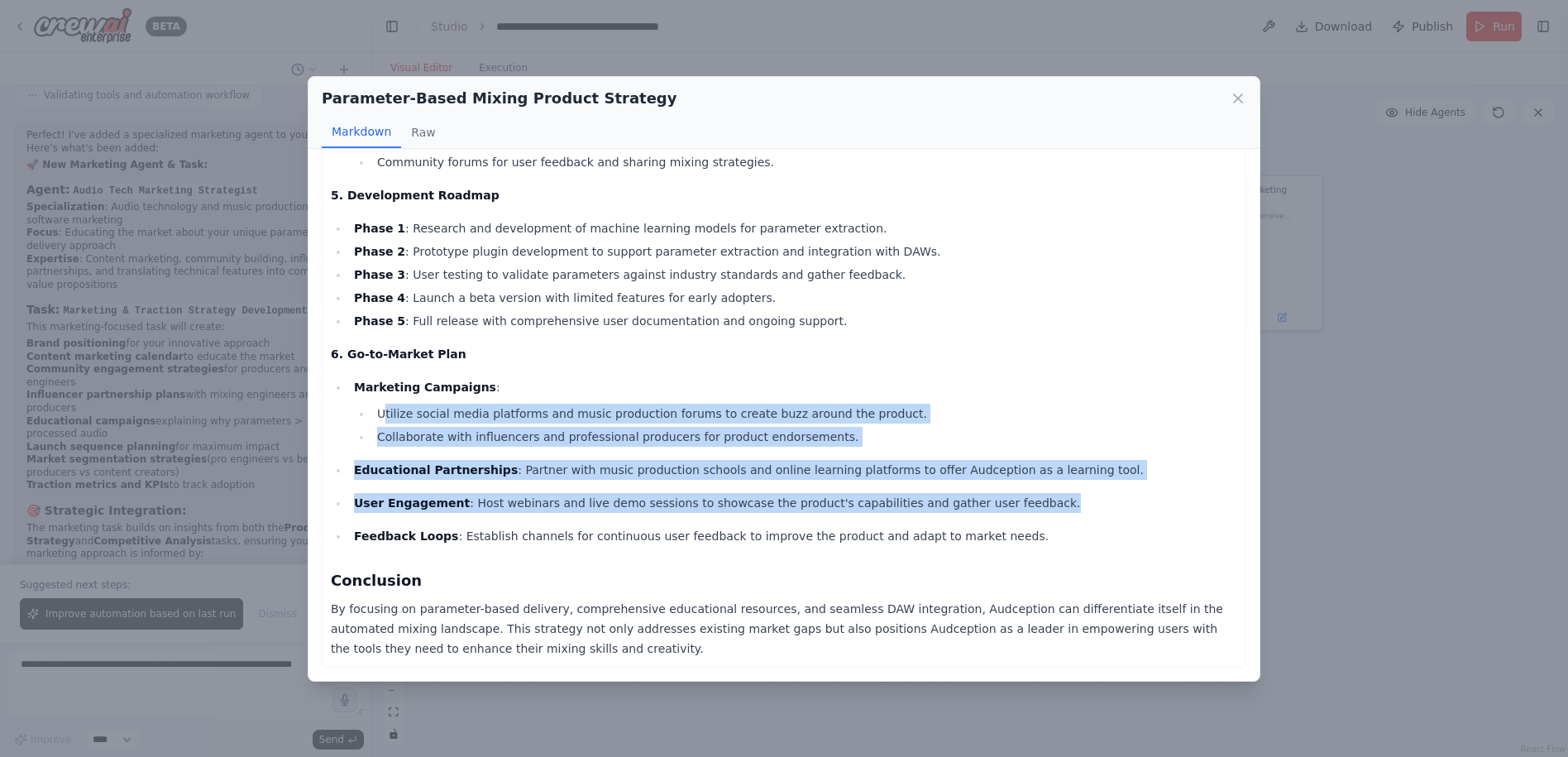
drag, startPoint x: 383, startPoint y: 414, endPoint x: 912, endPoint y: 524, distance: 540.3
click at [912, 524] on ul "Marketing Campaigns : Utilize social media platforms and music production forum…" at bounding box center [784, 462] width 907 height 169
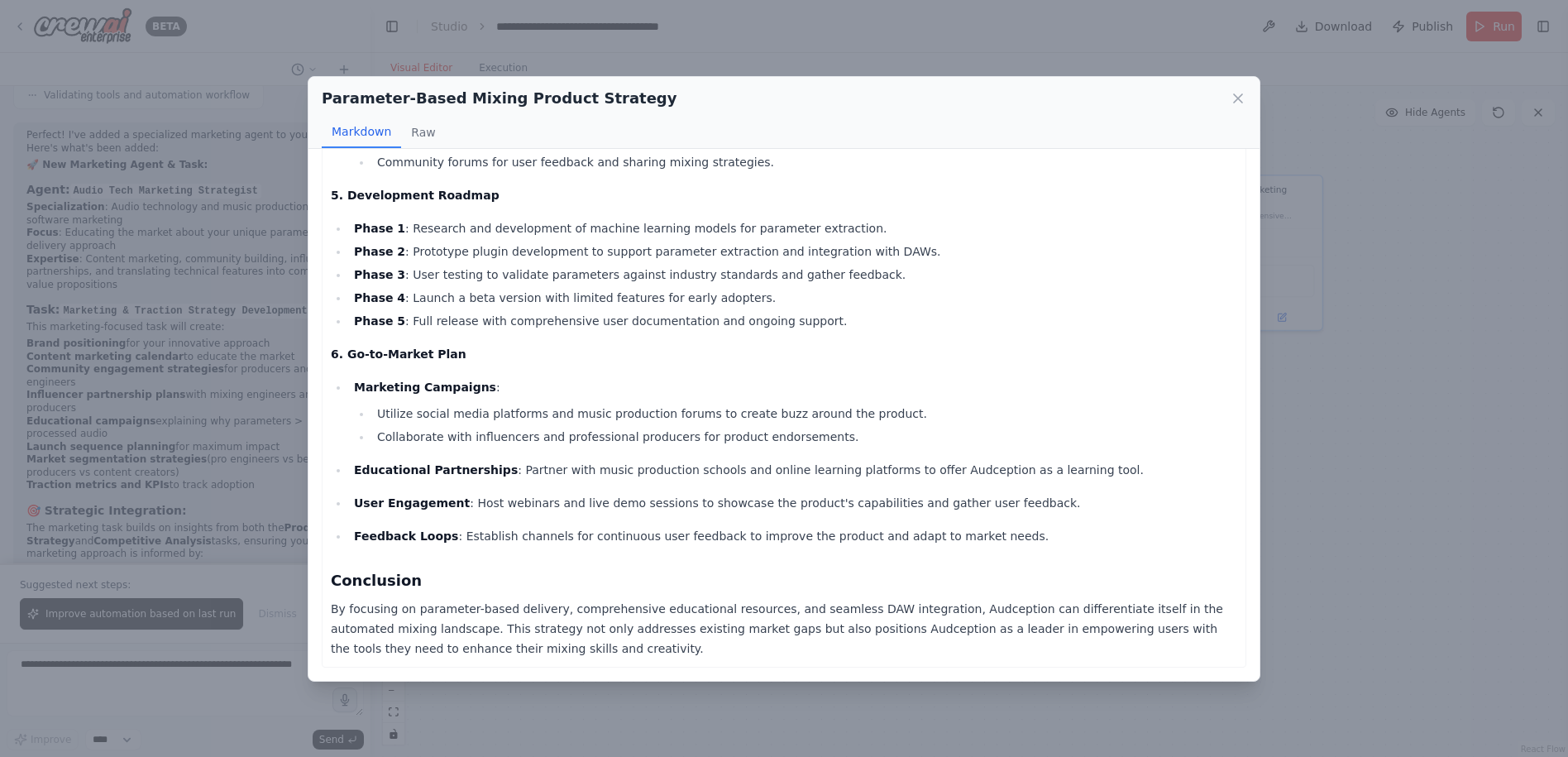
click at [1353, 586] on div "Parameter-Based Mixing Product Strategy Markdown Raw Comprehensive Product Stra…" at bounding box center [784, 378] width 1568 height 757
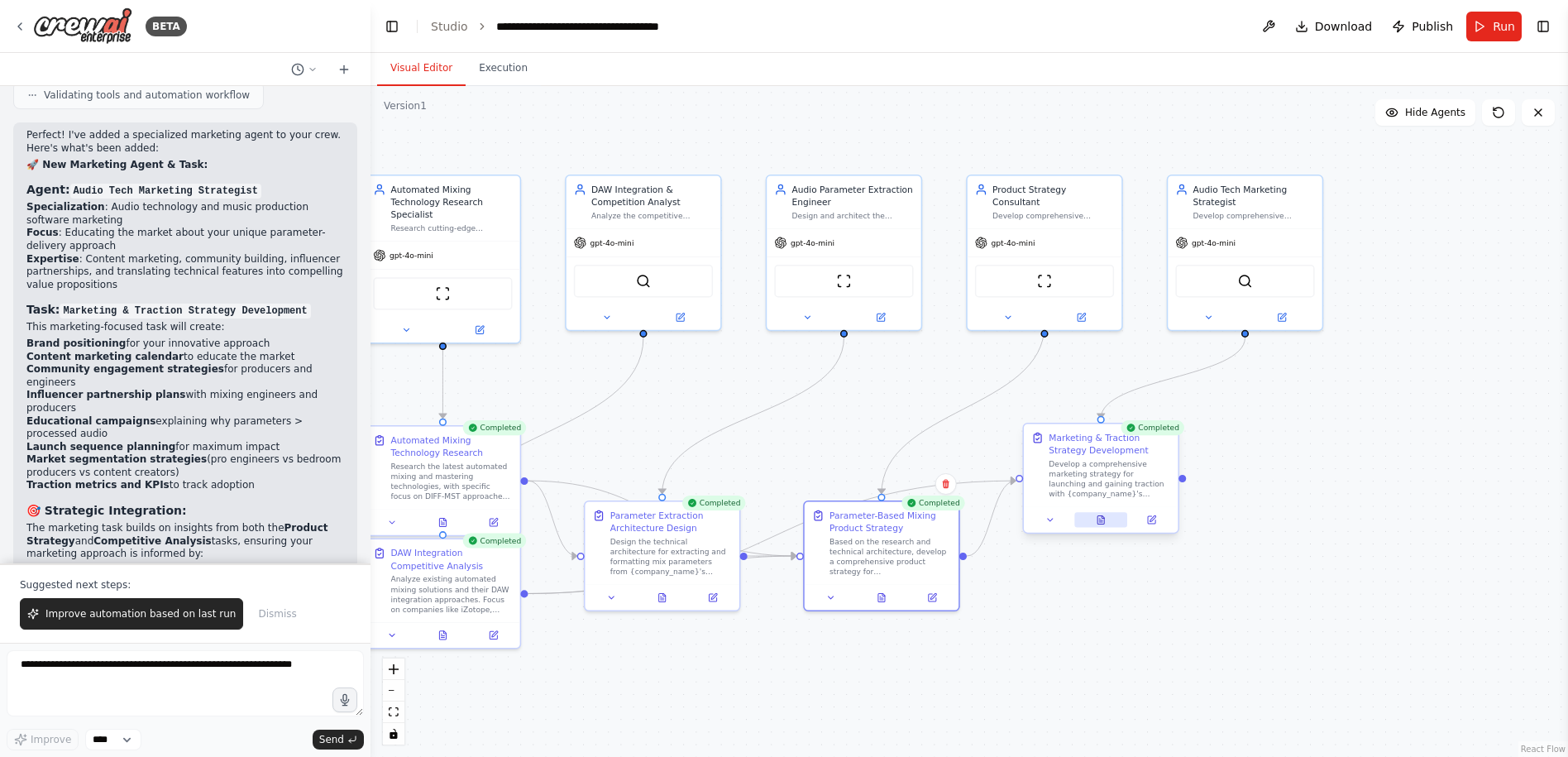
click at [1104, 524] on icon at bounding box center [1100, 519] width 10 height 10
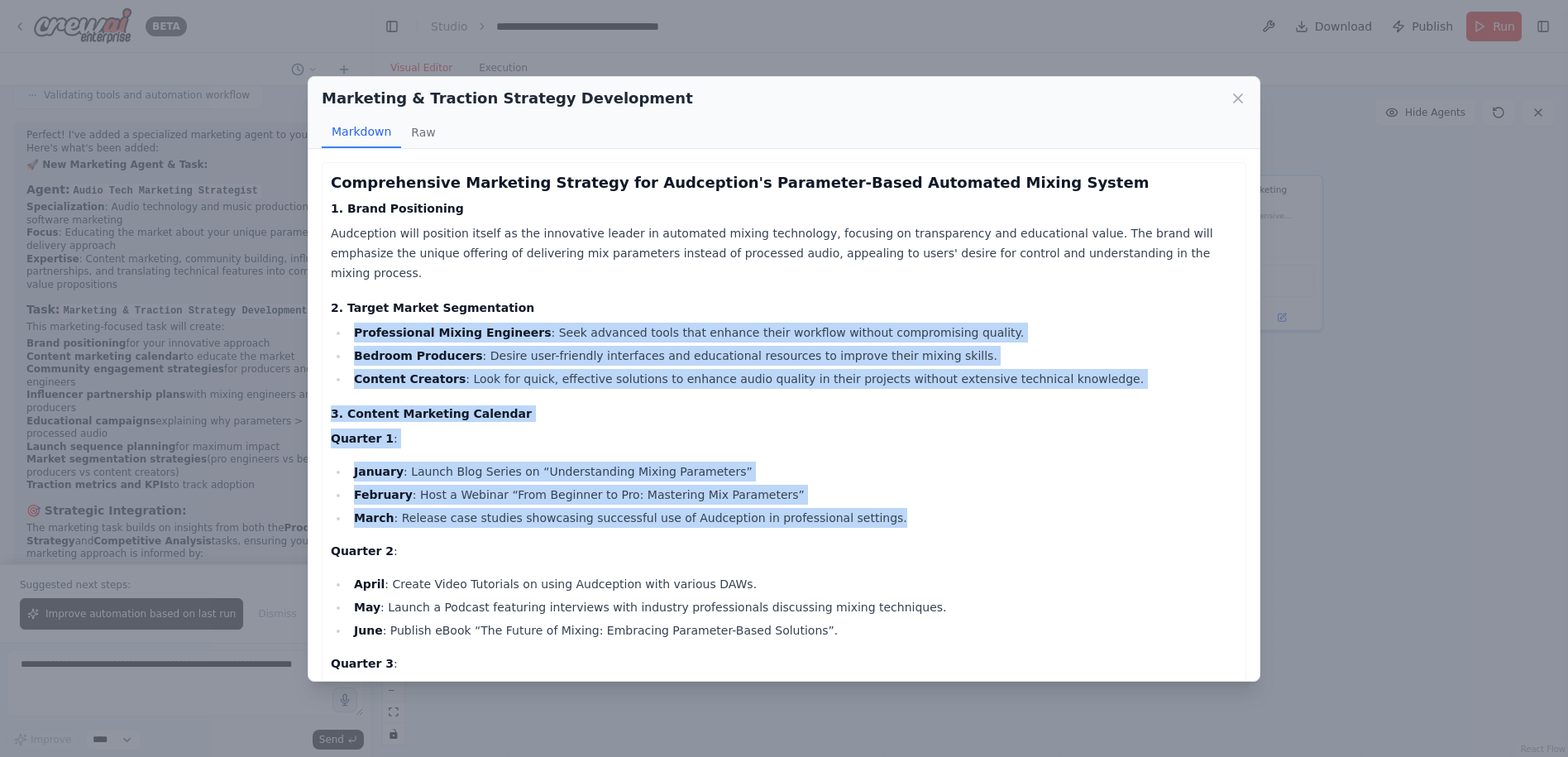
drag, startPoint x: 358, startPoint y: 315, endPoint x: 1075, endPoint y: 508, distance: 742.5
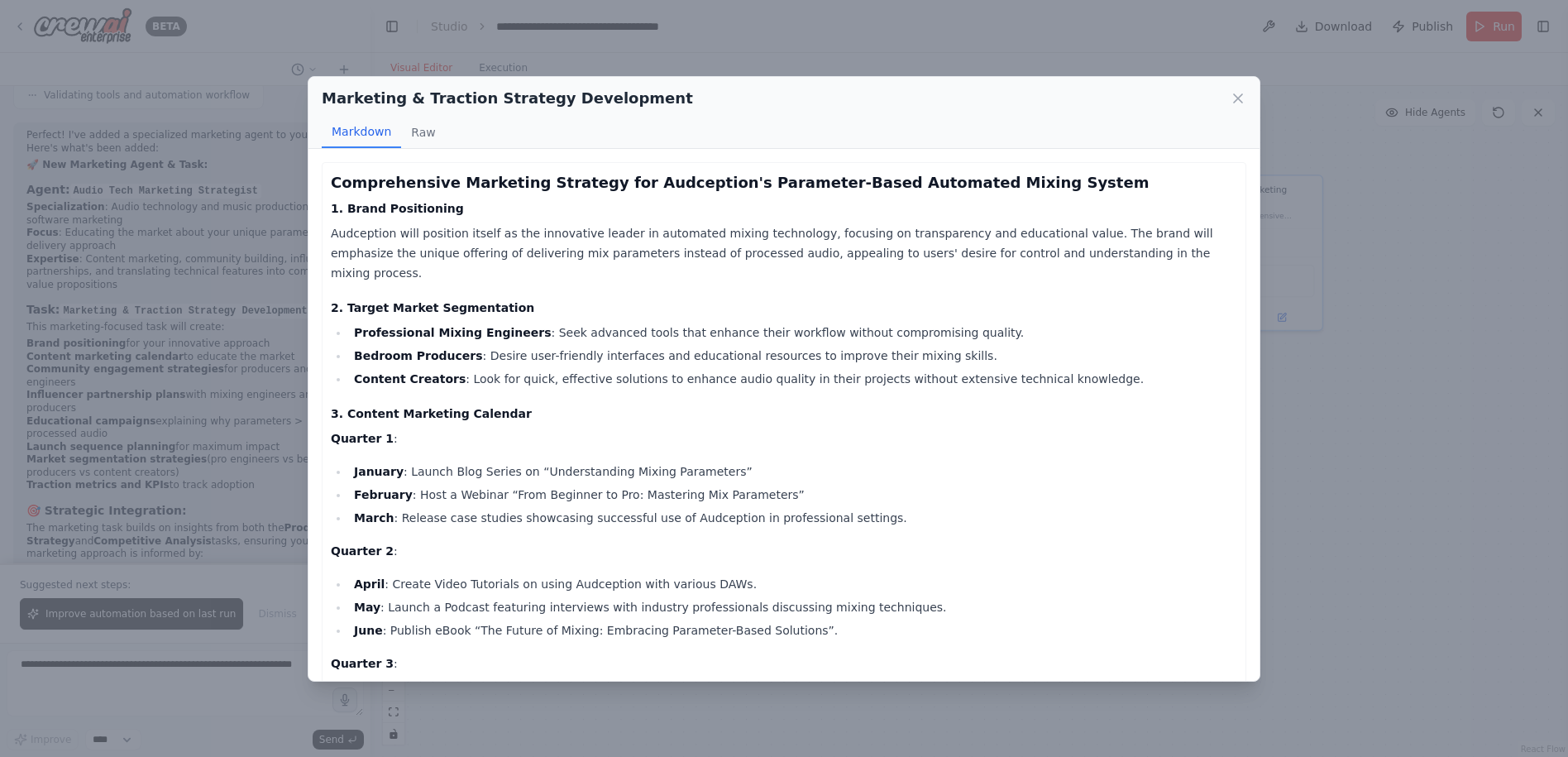
drag, startPoint x: 1075, startPoint y: 508, endPoint x: 959, endPoint y: 514, distance: 116.2
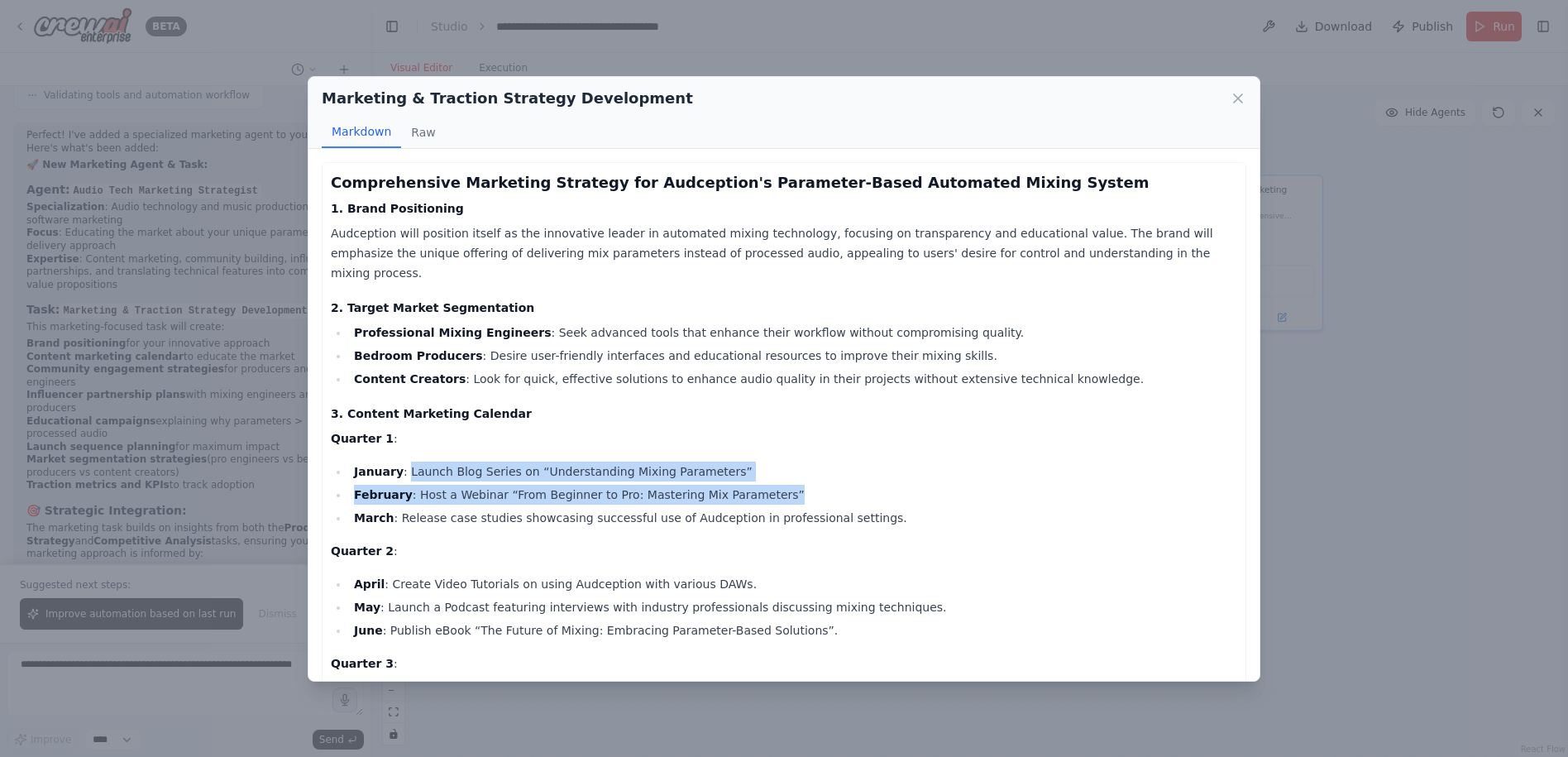
drag, startPoint x: 401, startPoint y: 445, endPoint x: 793, endPoint y: 472, distance: 392.9
click at [793, 472] on ul "January : Launch Blog Series on “Understanding Mixing Parameters” February : Ho…" at bounding box center [784, 495] width 907 height 67
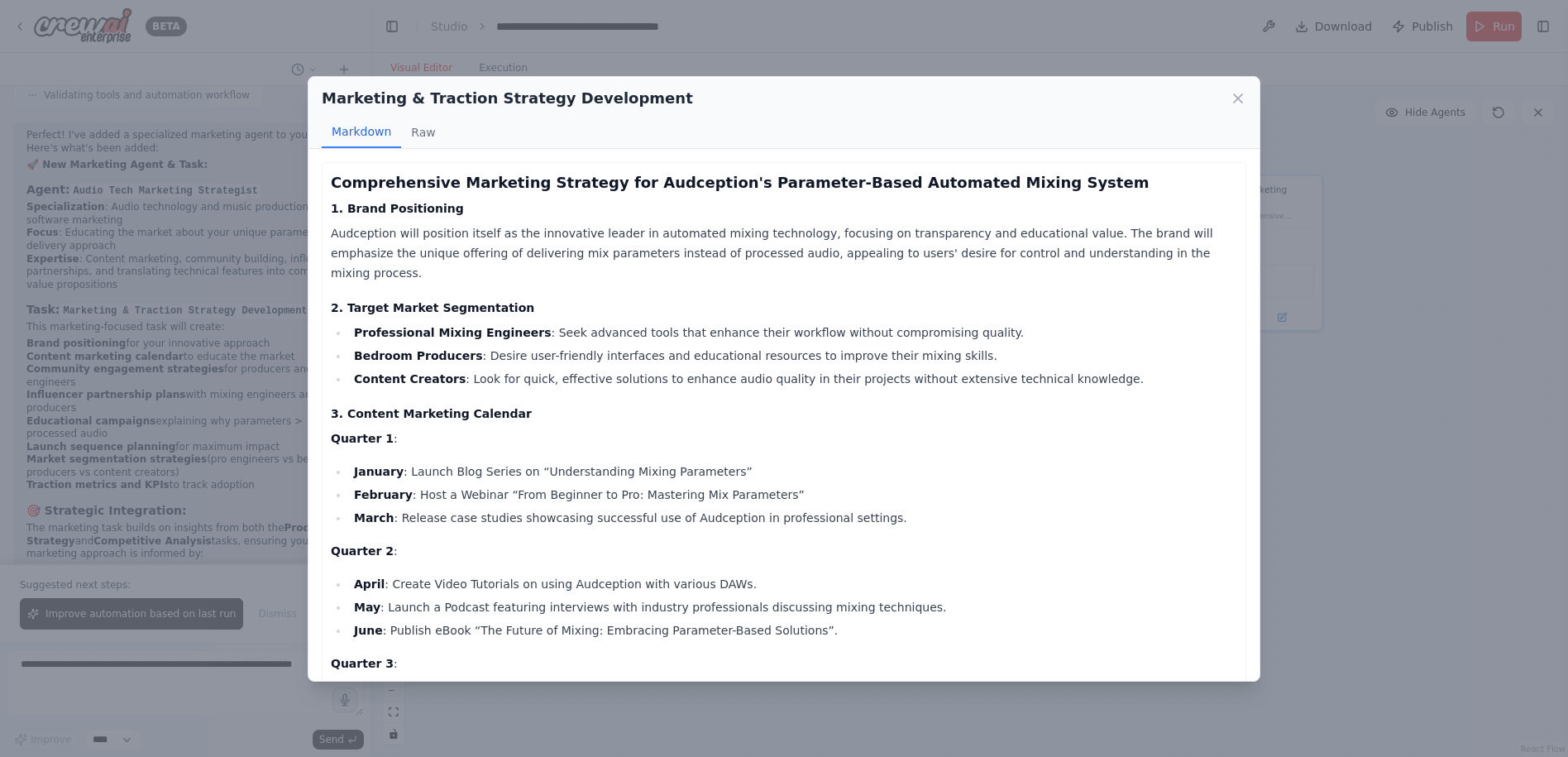
drag, startPoint x: 793, startPoint y: 472, endPoint x: 904, endPoint y: 499, distance: 114.2
click at [903, 508] on li "March : Release case studies showcasing successful use of Audception in profess…" at bounding box center [793, 518] width 888 height 20
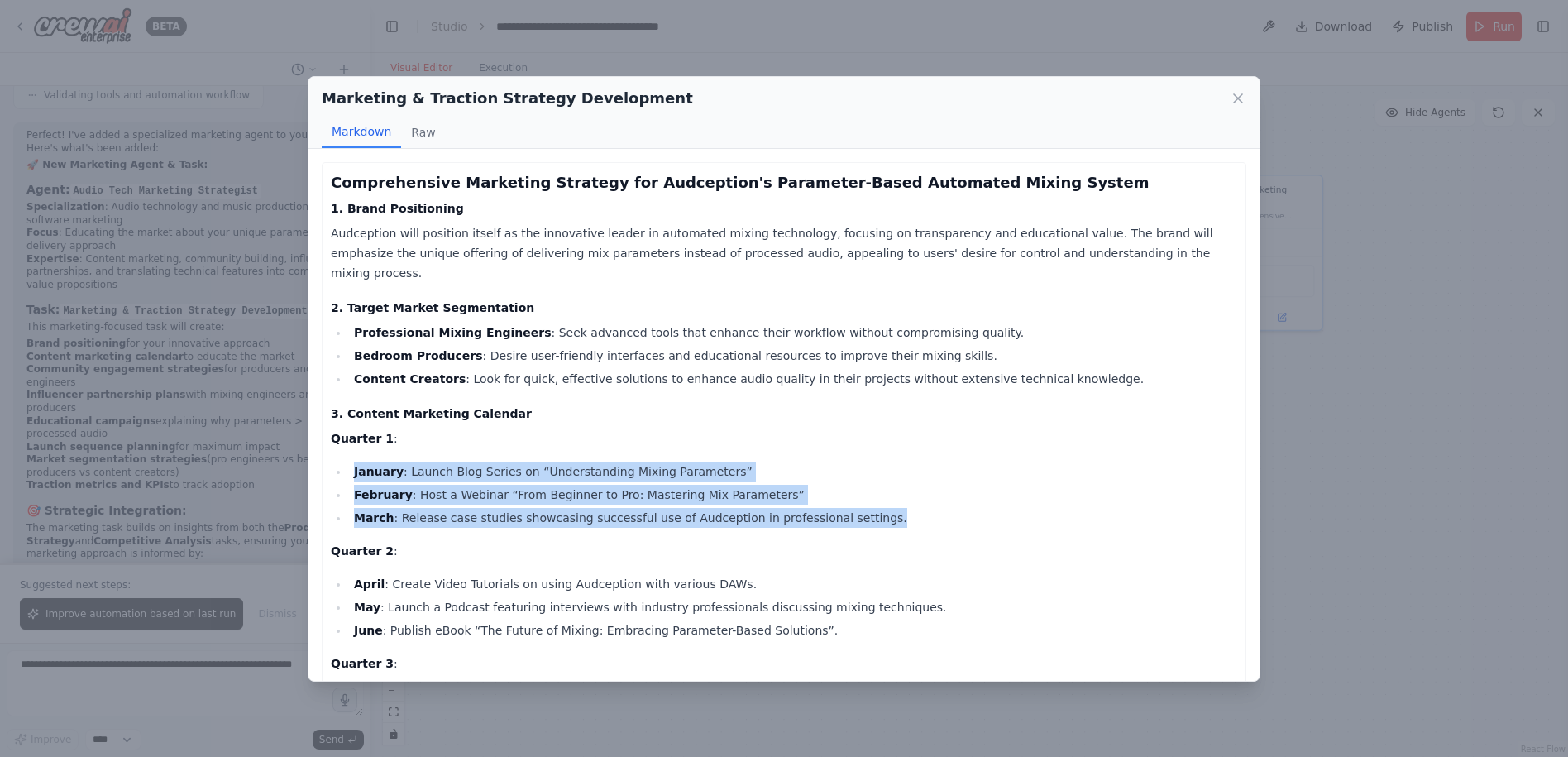
drag, startPoint x: 891, startPoint y: 502, endPoint x: 291, endPoint y: 441, distance: 603.1
click at [291, 441] on div "Marketing & Traction Strategy Development Markdown Raw Comprehensive Marketing …" at bounding box center [784, 378] width 1568 height 757
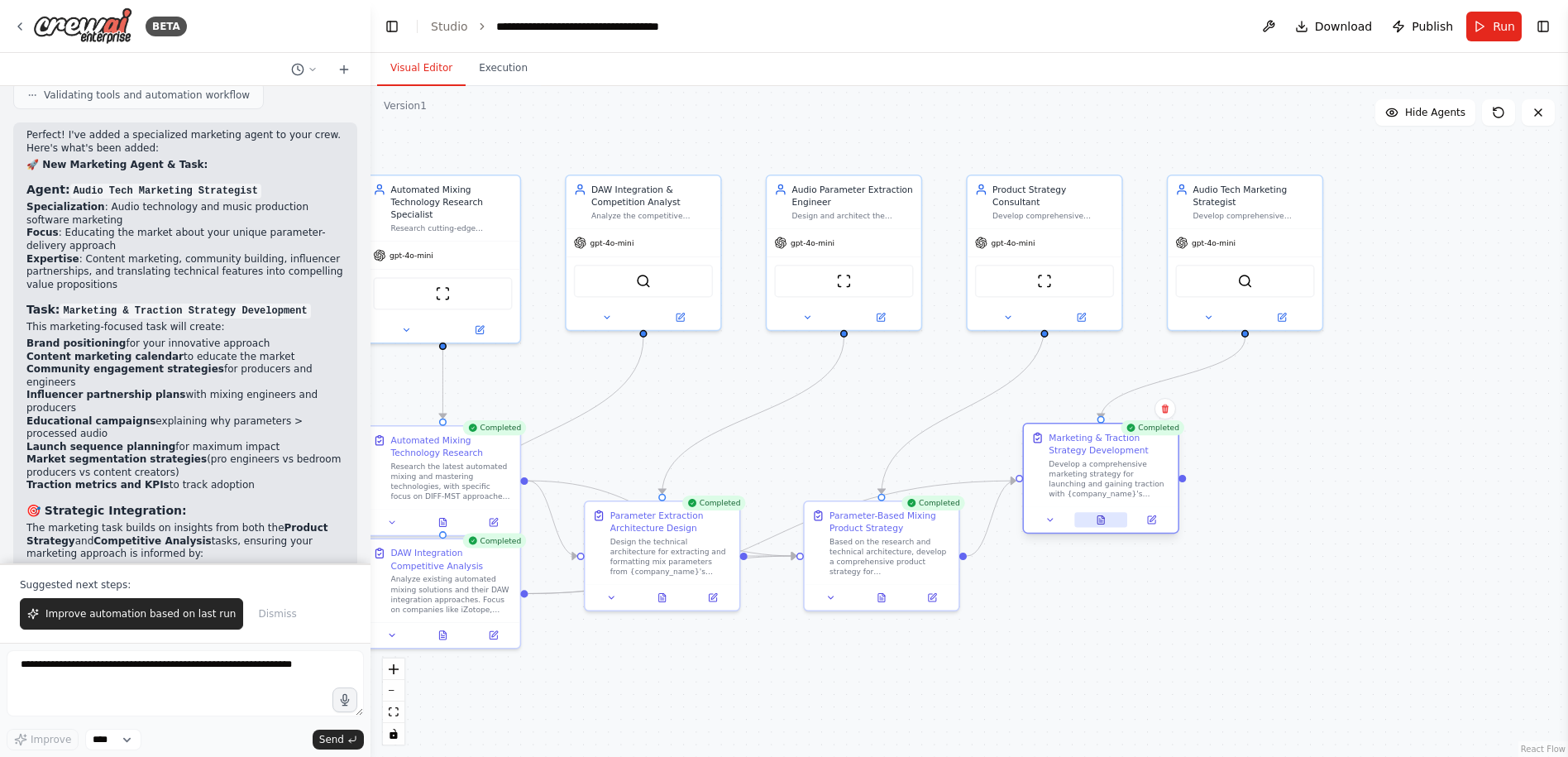
click at [1109, 521] on button at bounding box center [1100, 520] width 53 height 15
click at [1101, 518] on button at bounding box center [1107, 520] width 53 height 15
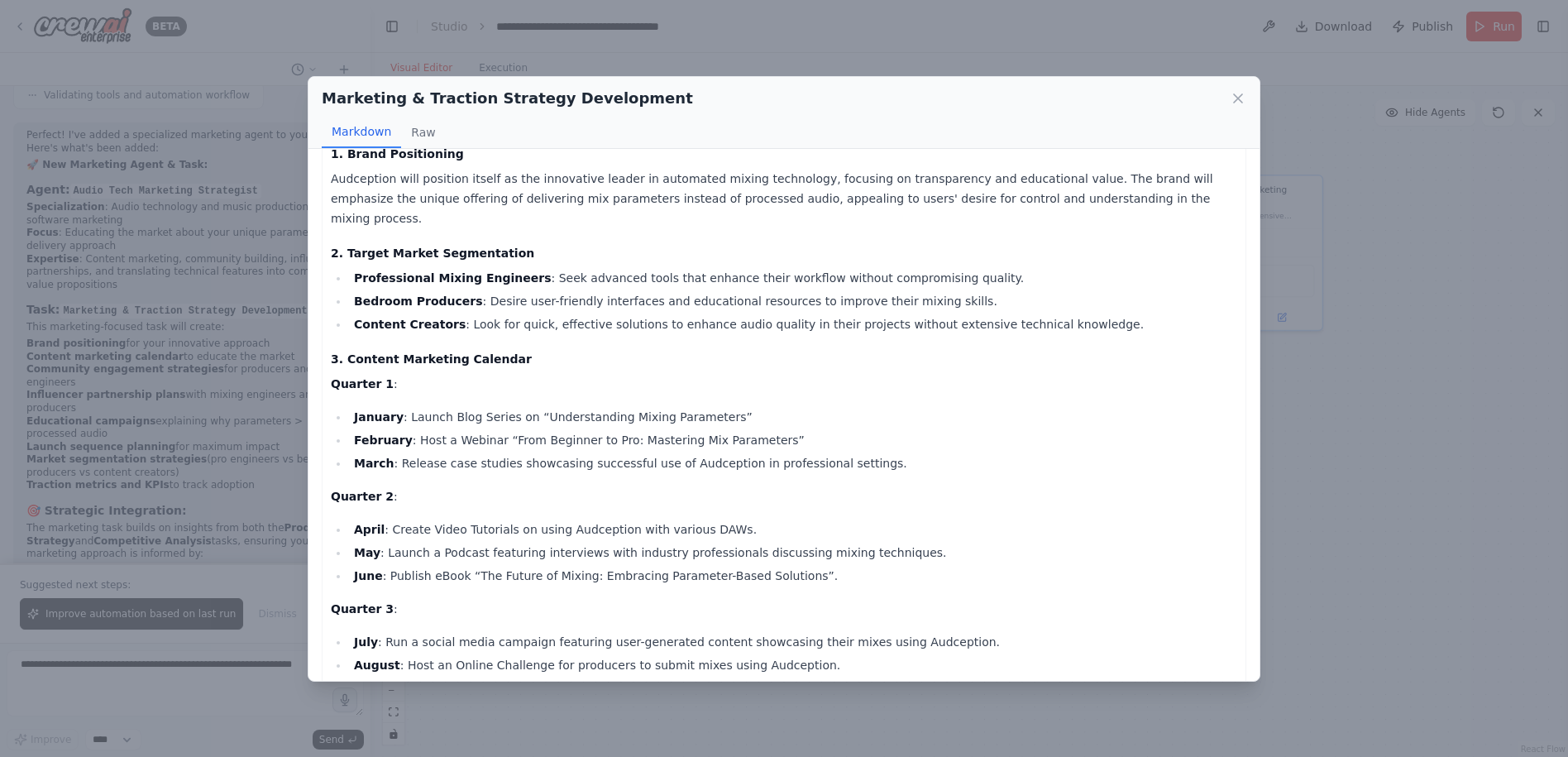
scroll to position [83, 0]
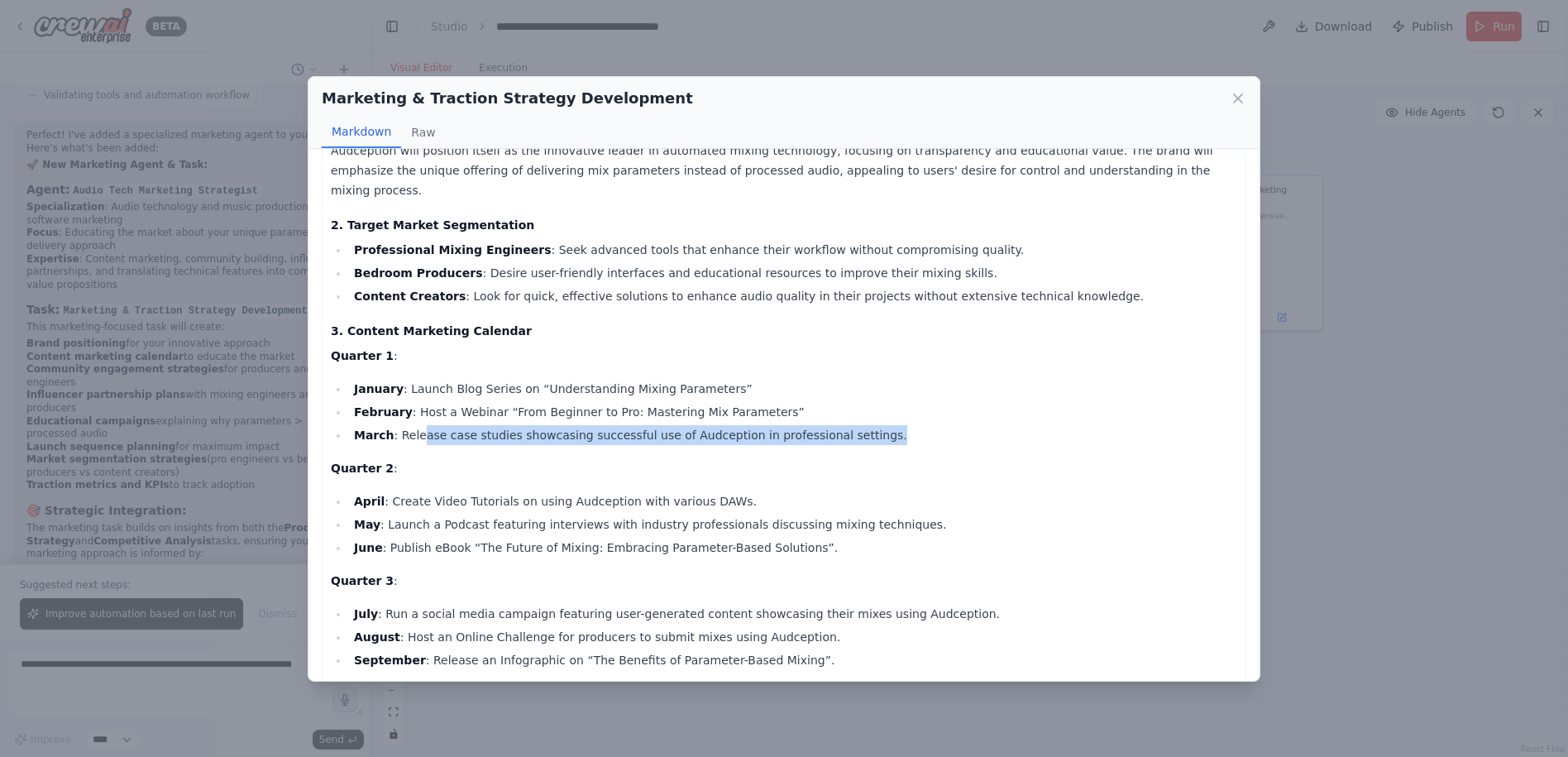
drag, startPoint x: 412, startPoint y: 416, endPoint x: 833, endPoint y: 420, distance: 421.0
click at [833, 425] on li "March : Release case studies showcasing successful use of Audception in profess…" at bounding box center [793, 435] width 888 height 20
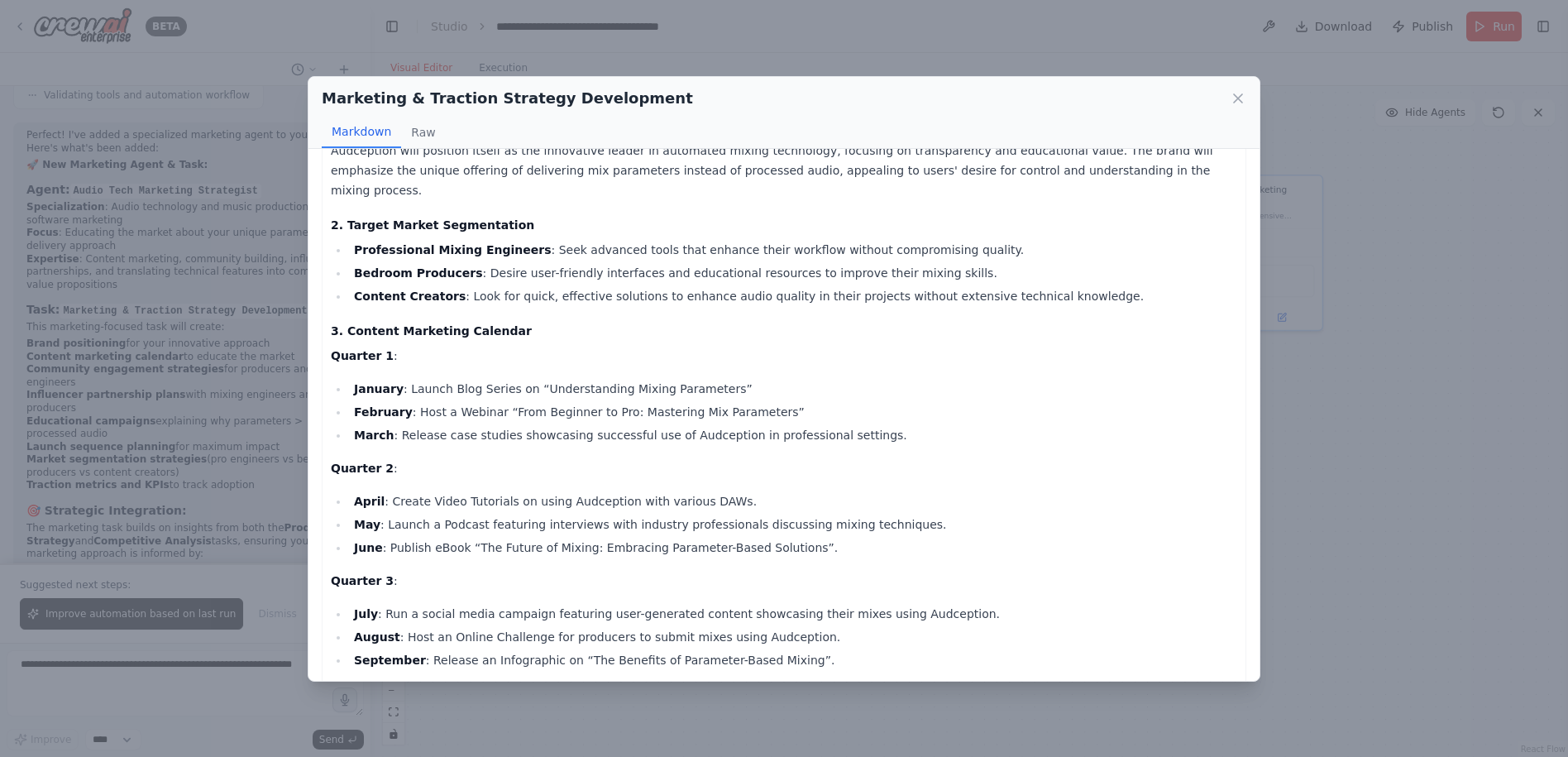
drag, startPoint x: 833, startPoint y: 420, endPoint x: 780, endPoint y: 485, distance: 83.9
click at [781, 492] on li "April : Create Video Tutorials on using Audception with various DAWs." at bounding box center [793, 502] width 888 height 20
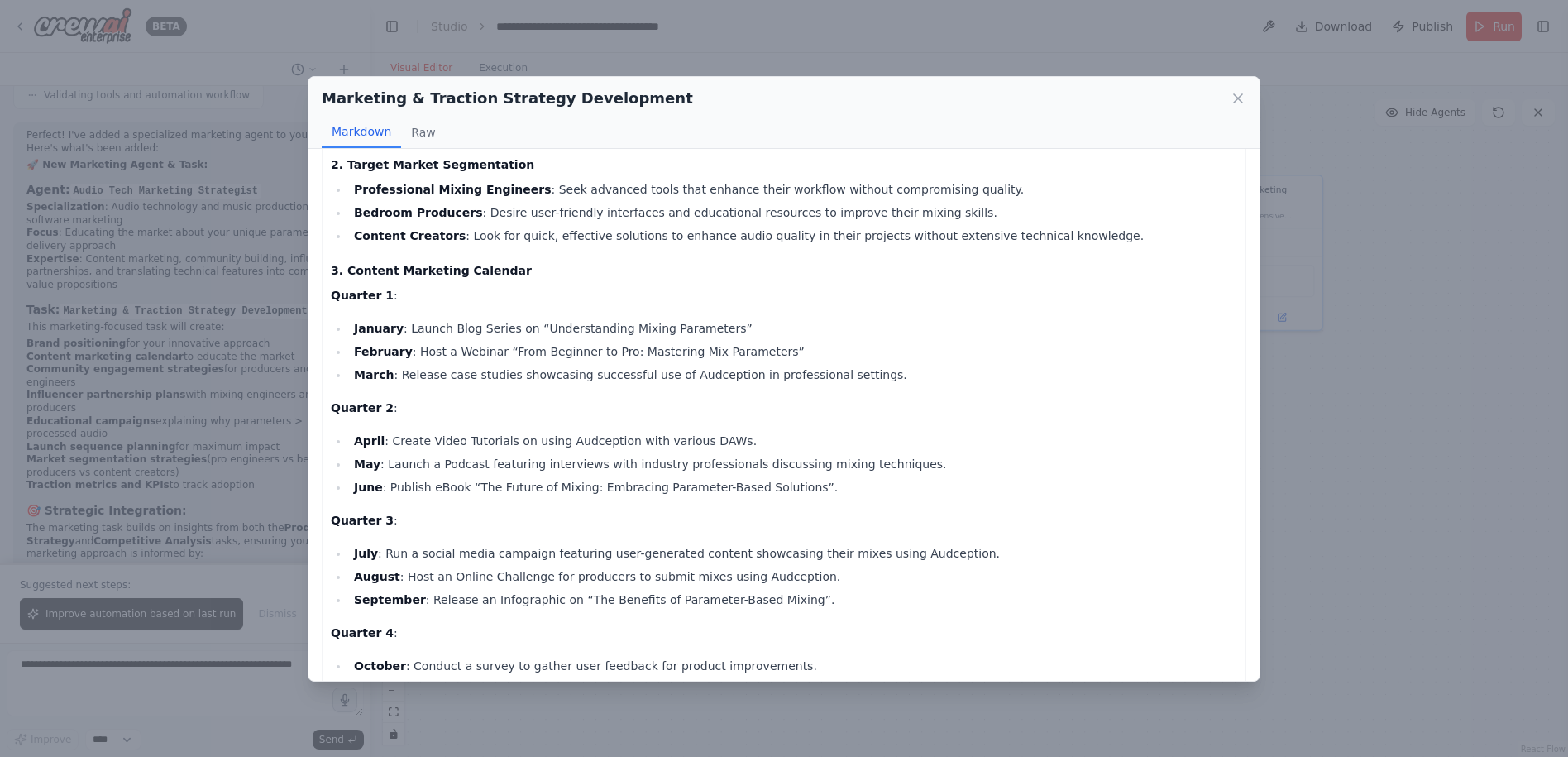
scroll to position [165, 0]
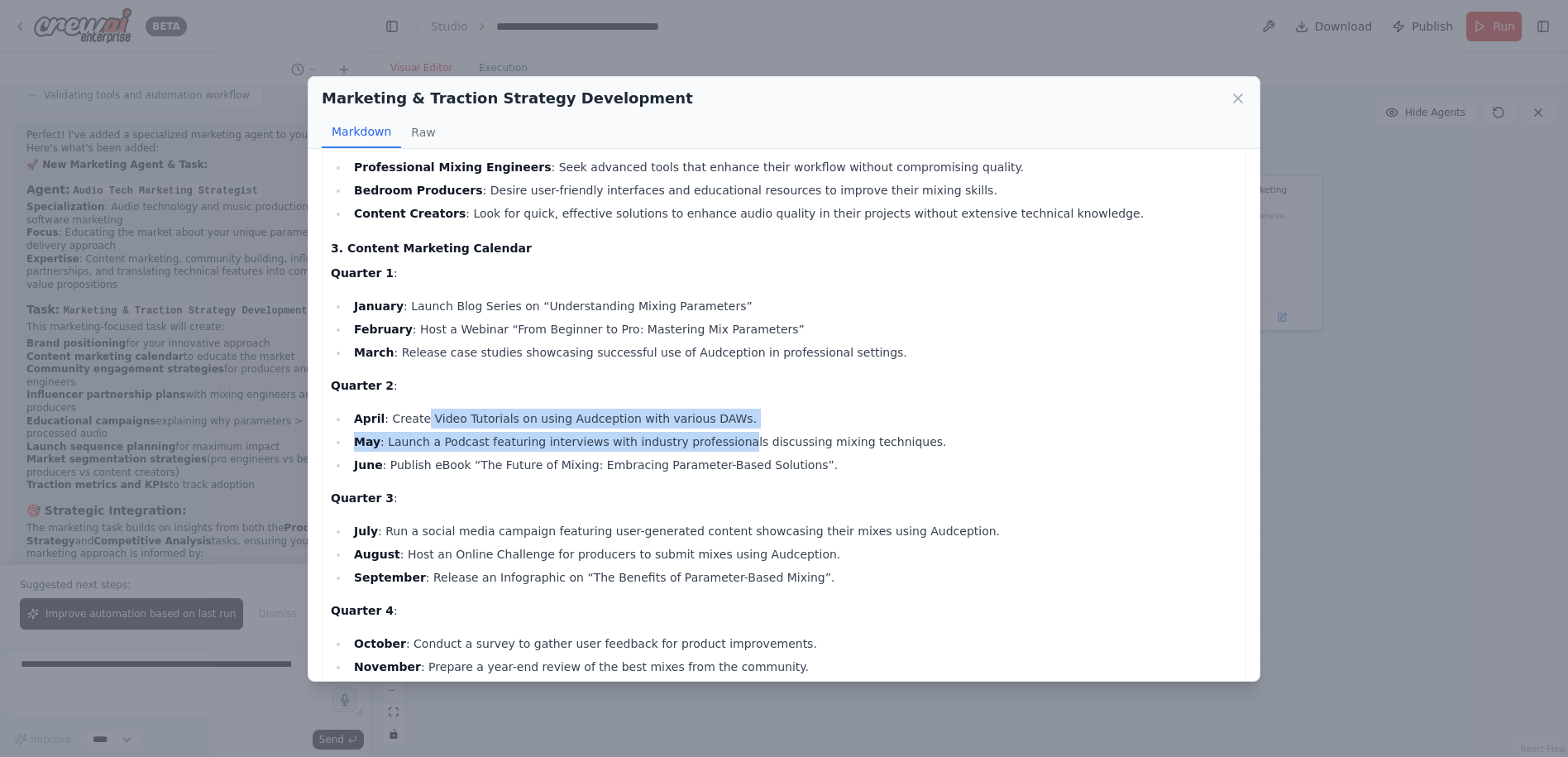
drag, startPoint x: 416, startPoint y: 401, endPoint x: 706, endPoint y: 414, distance: 290.3
click at [706, 414] on ul "April : Create Video Tutorials on using Audception with various DAWs. May : Lau…" at bounding box center [784, 442] width 907 height 67
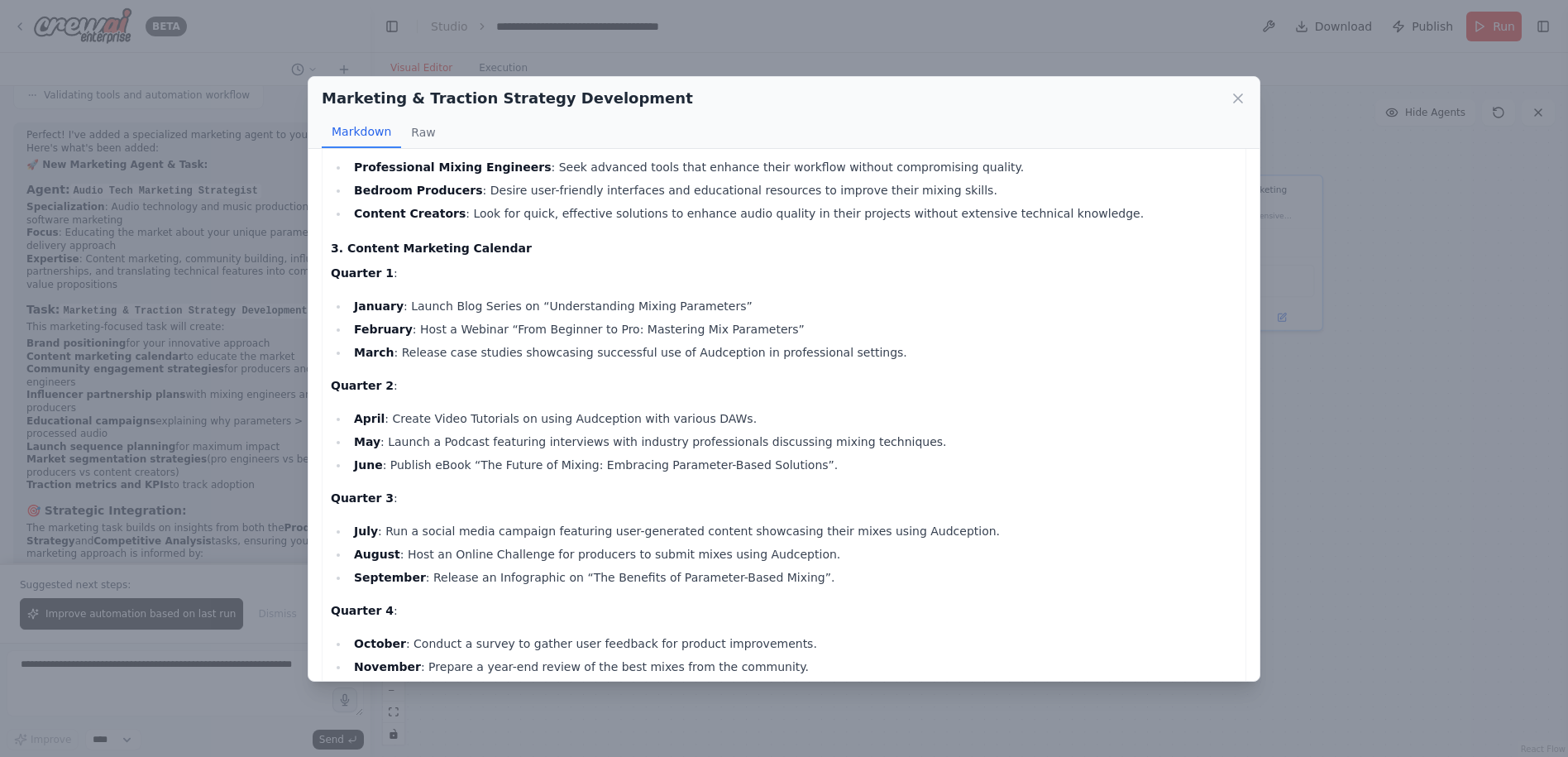
drag, startPoint x: 706, startPoint y: 414, endPoint x: 791, endPoint y: 449, distance: 91.9
click at [795, 455] on li "June : Publish eBook “The Future of Mixing: Embracing Parameter-Based Solutions…" at bounding box center [793, 465] width 888 height 20
drag, startPoint x: 393, startPoint y: 420, endPoint x: 838, endPoint y: 429, distance: 445.1
click at [838, 432] on li "May : Launch a Podcast featuring interviews with industry professionals discuss…" at bounding box center [793, 441] width 888 height 20
drag, startPoint x: 398, startPoint y: 445, endPoint x: 757, endPoint y: 450, distance: 359.0
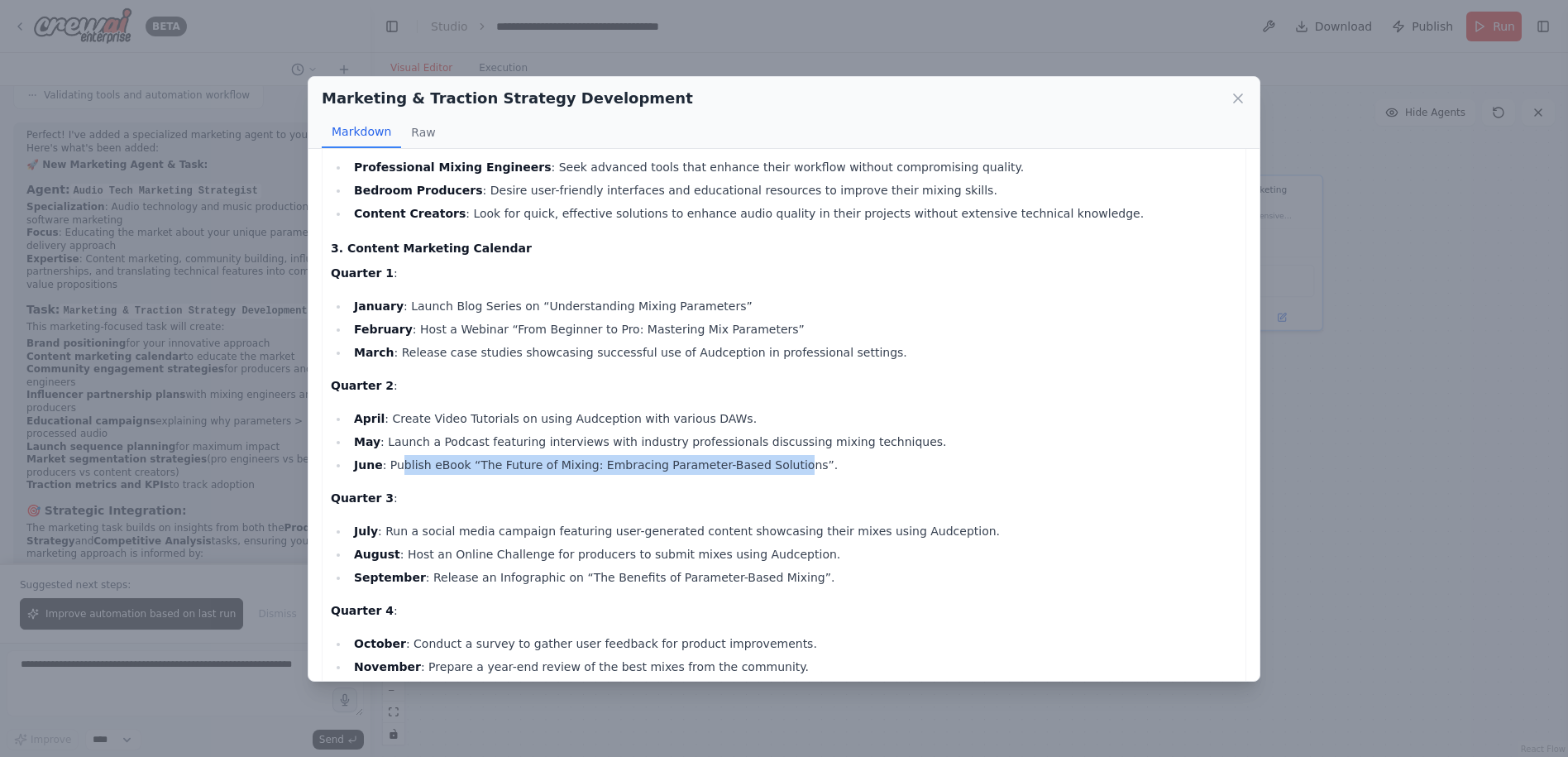
click at [757, 455] on li "June : Publish eBook “The Future of Mixing: Embracing Parameter-Based Solutions…" at bounding box center [793, 465] width 888 height 20
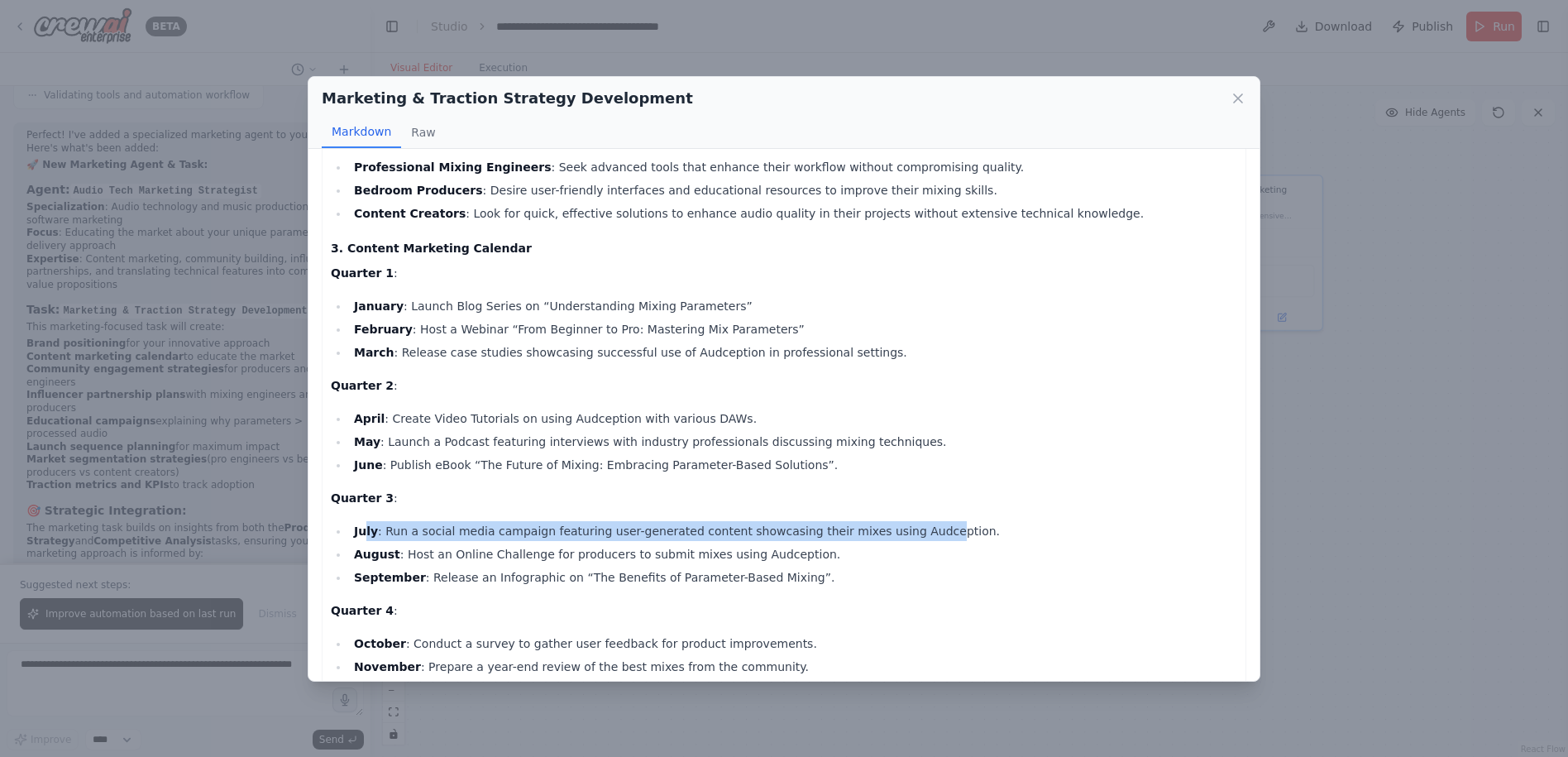
drag, startPoint x: 367, startPoint y: 507, endPoint x: 888, endPoint y: 510, distance: 521.0
click at [888, 521] on li "July : Run a social media campaign featuring user-generated content showcasing …" at bounding box center [793, 531] width 888 height 20
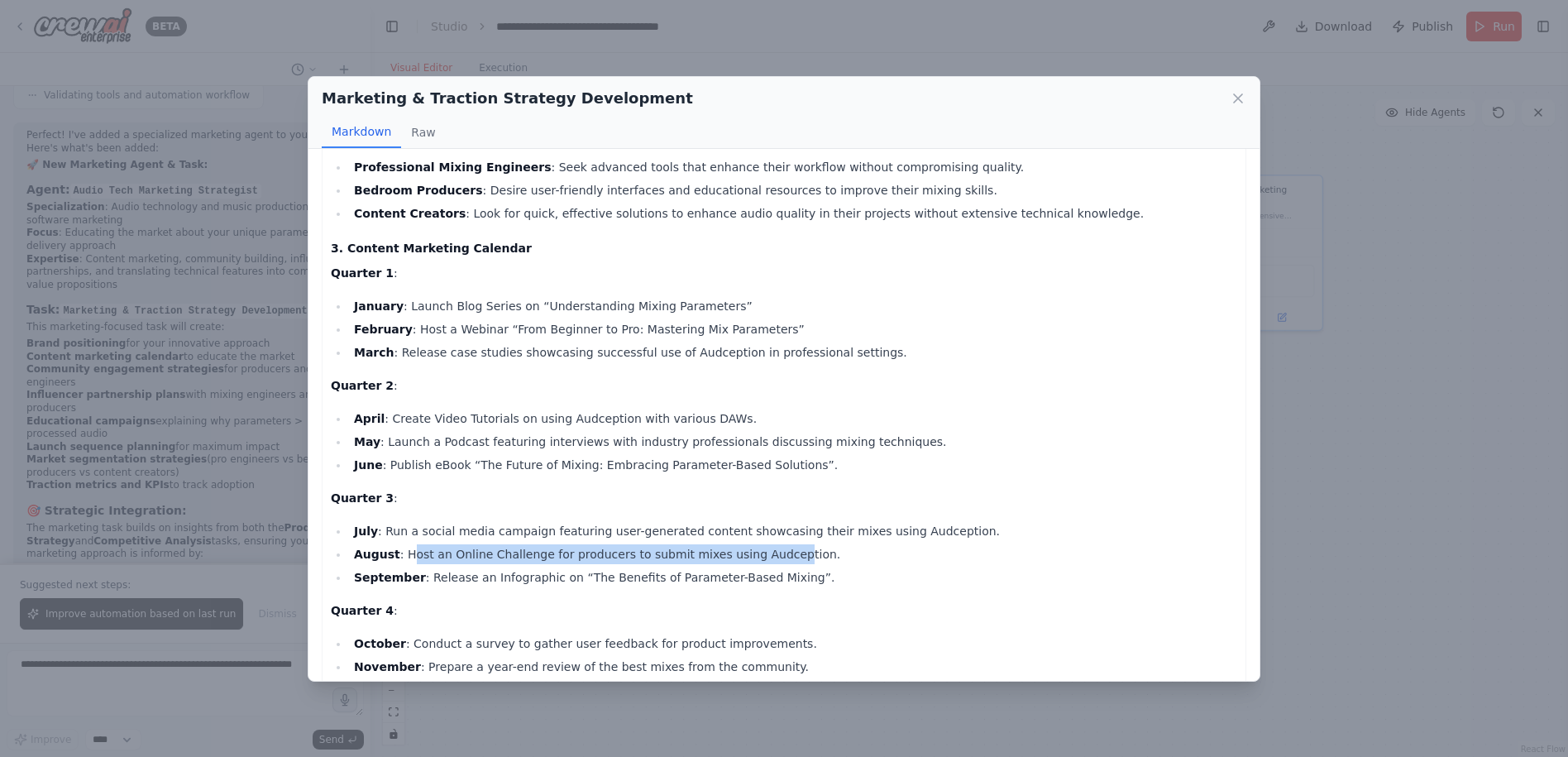
drag, startPoint x: 753, startPoint y: 534, endPoint x: 403, endPoint y: 534, distance: 350.0
click at [403, 545] on li "August : Host an Online Challenge for producers to submit mixes using Audceptio…" at bounding box center [793, 555] width 888 height 20
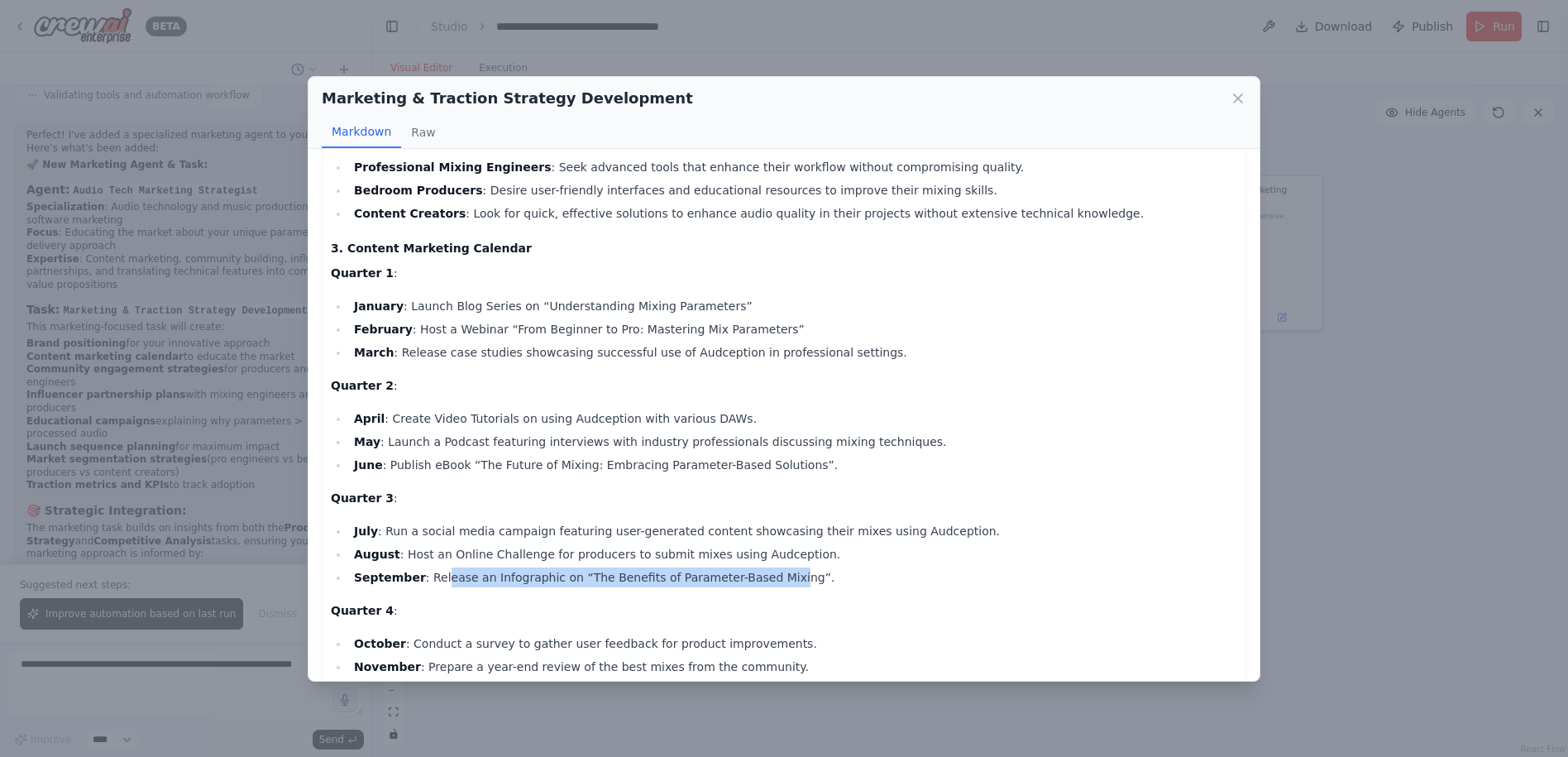
drag, startPoint x: 748, startPoint y: 557, endPoint x: 435, endPoint y: 562, distance: 313.0
click at [435, 567] on li "September : Release an Infographic on “The Benefits of Parameter-Based Mixing”." at bounding box center [793, 577] width 888 height 20
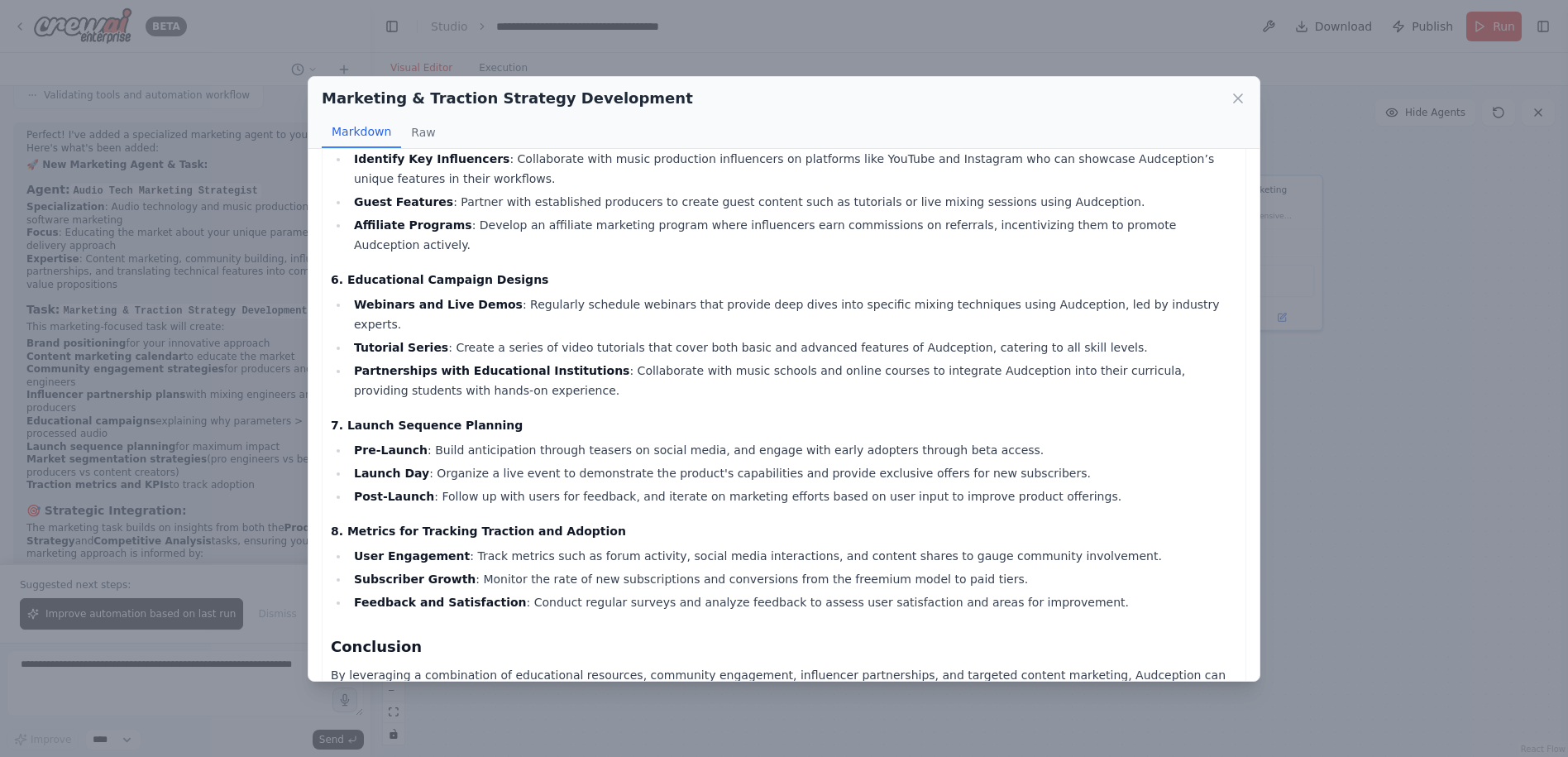
scroll to position [868, 0]
